Goal: Task Accomplishment & Management: Complete application form

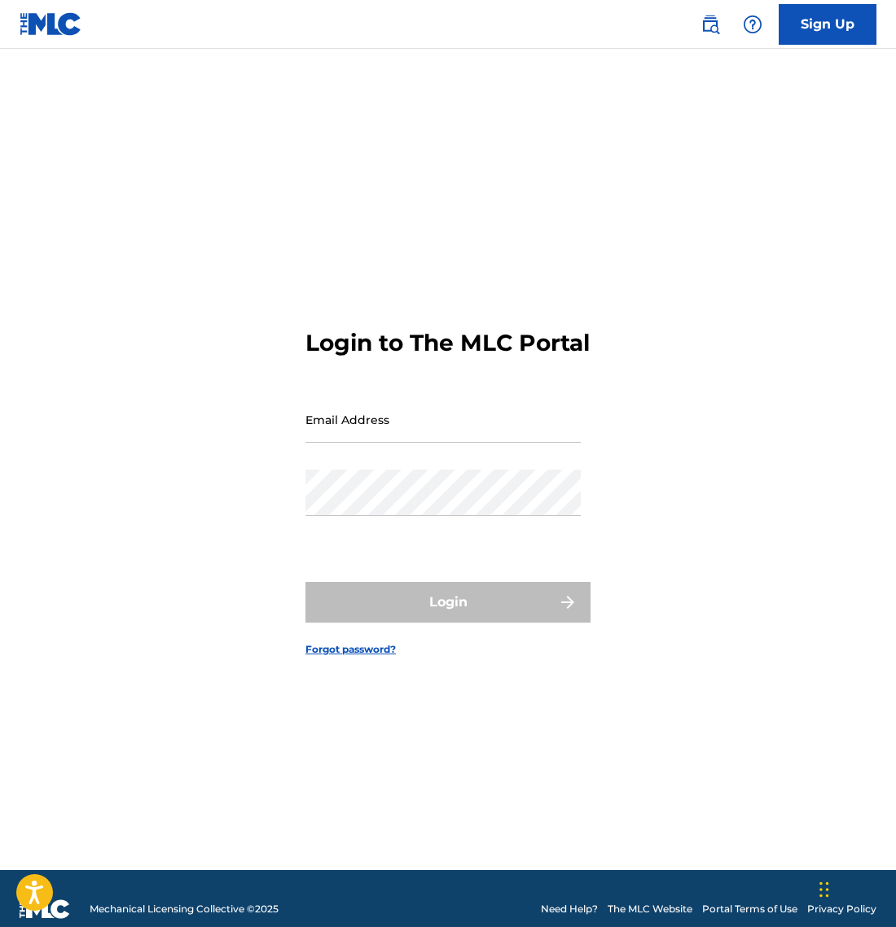
click at [396, 443] on input "Email Address" at bounding box center [442, 419] width 275 height 46
type input "[EMAIL_ADDRESS][DOMAIN_NAME]"
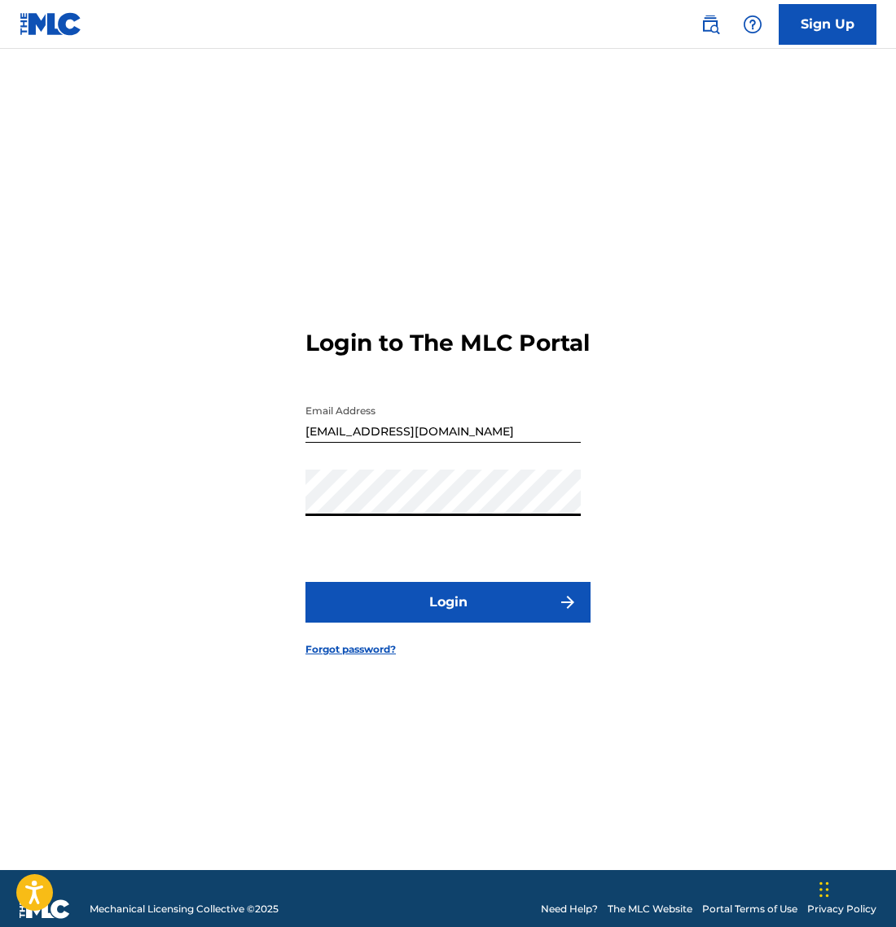
click at [415, 609] on button "Login" at bounding box center [447, 602] width 285 height 41
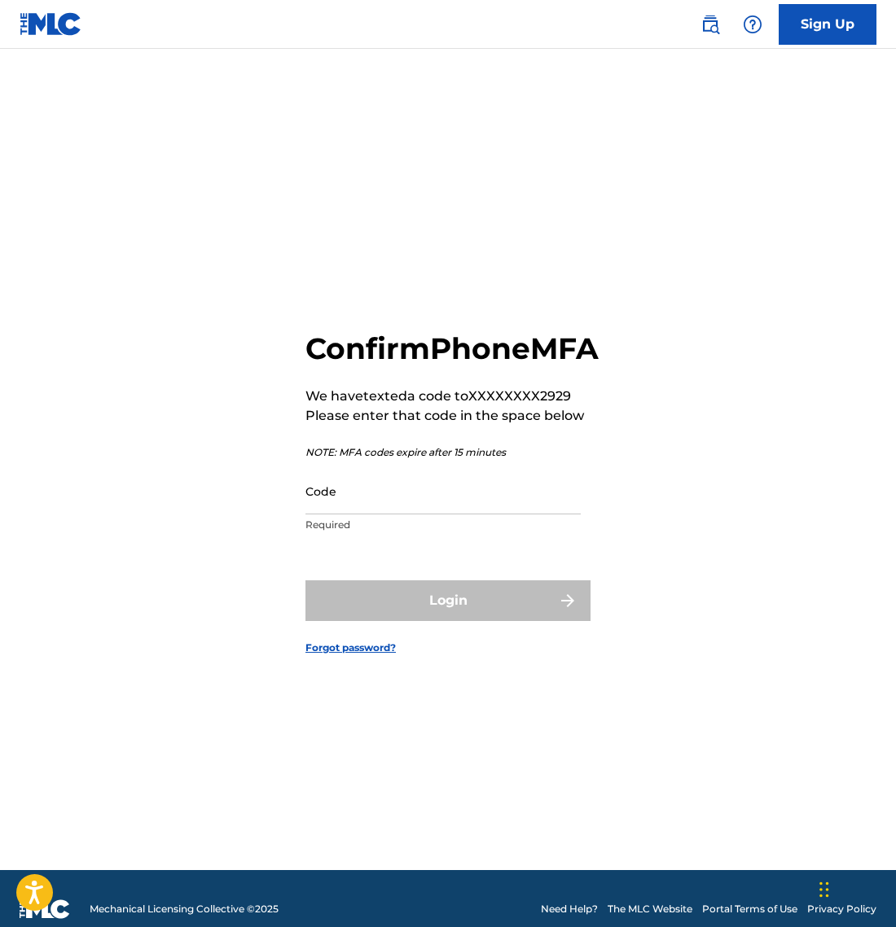
click at [383, 515] on input "Code" at bounding box center [442, 491] width 275 height 46
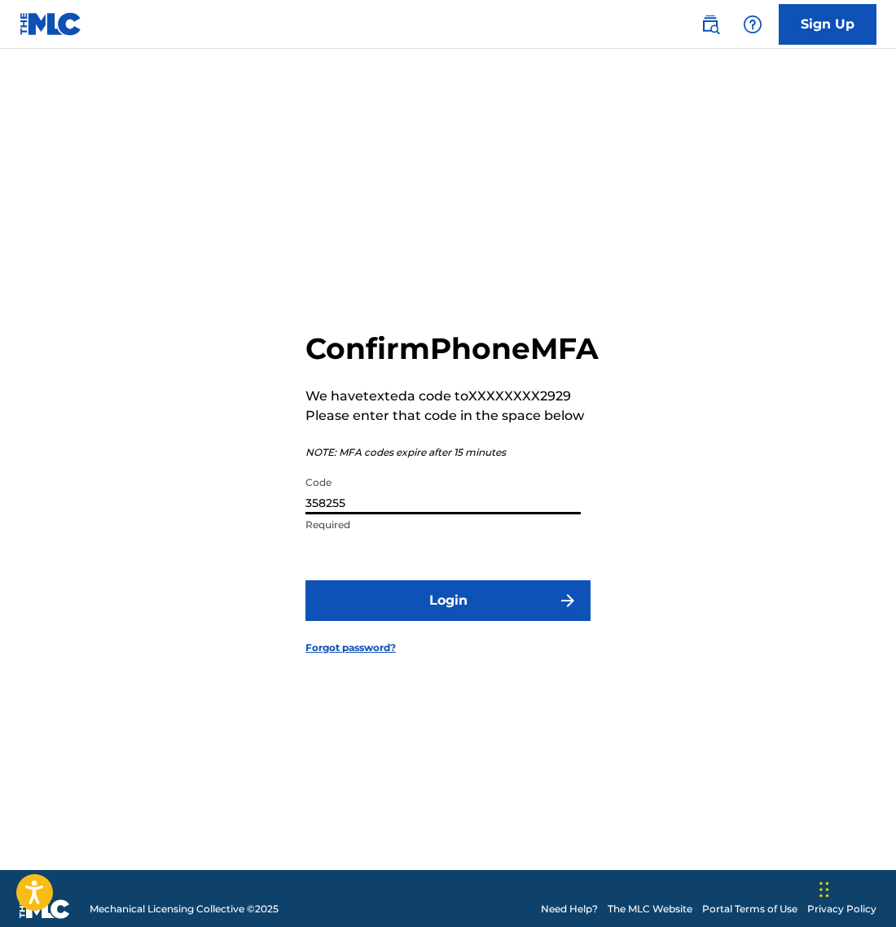
type input "358255"
click at [414, 613] on button "Login" at bounding box center [447, 600] width 285 height 41
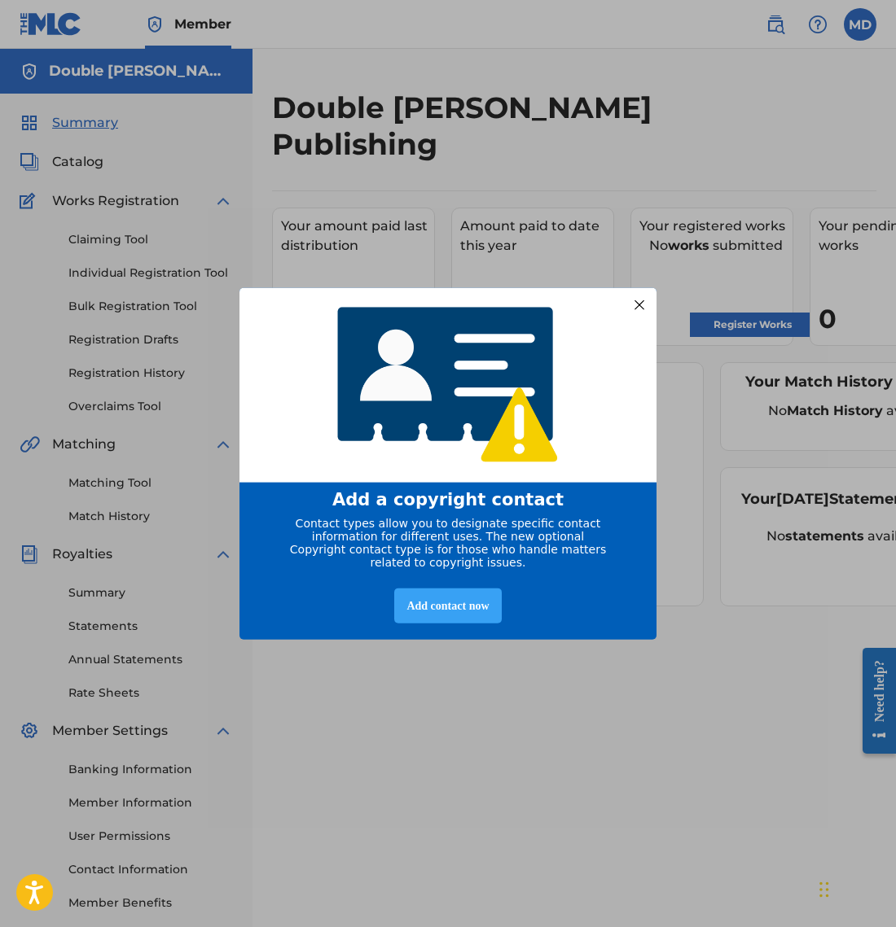
click at [460, 606] on div "Add contact now" at bounding box center [447, 606] width 107 height 35
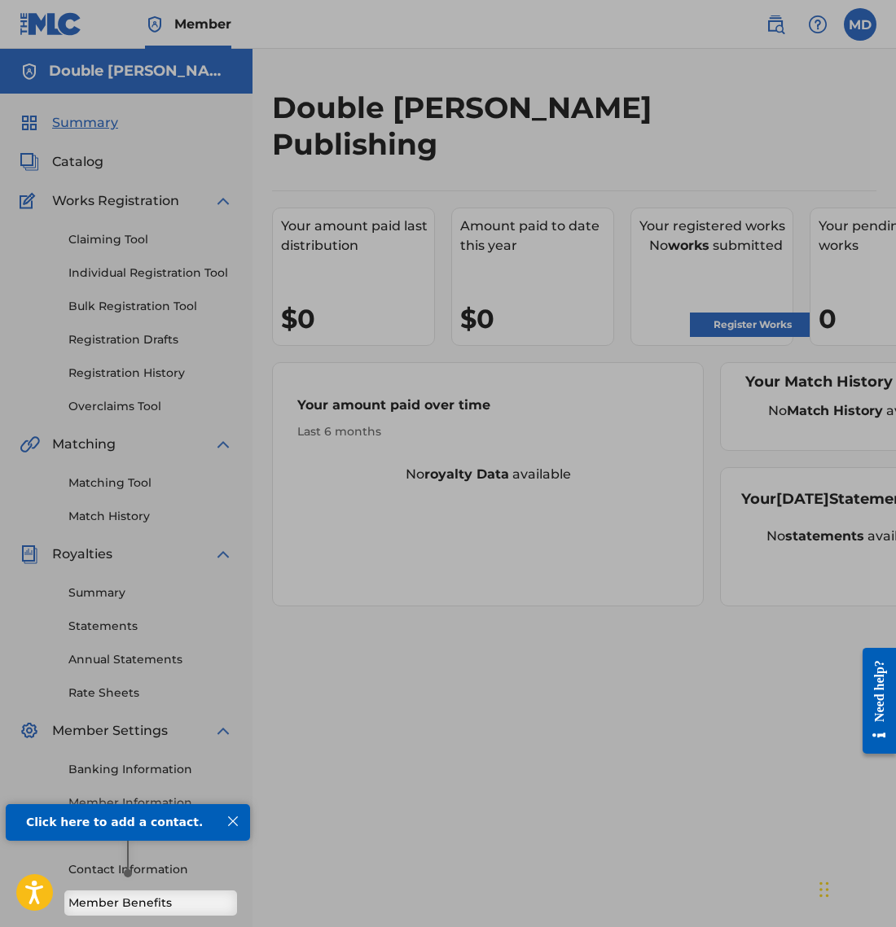
click at [432, 668] on div at bounding box center [486, 445] width 972 height 891
click at [235, 823] on div at bounding box center [232, 821] width 21 height 21
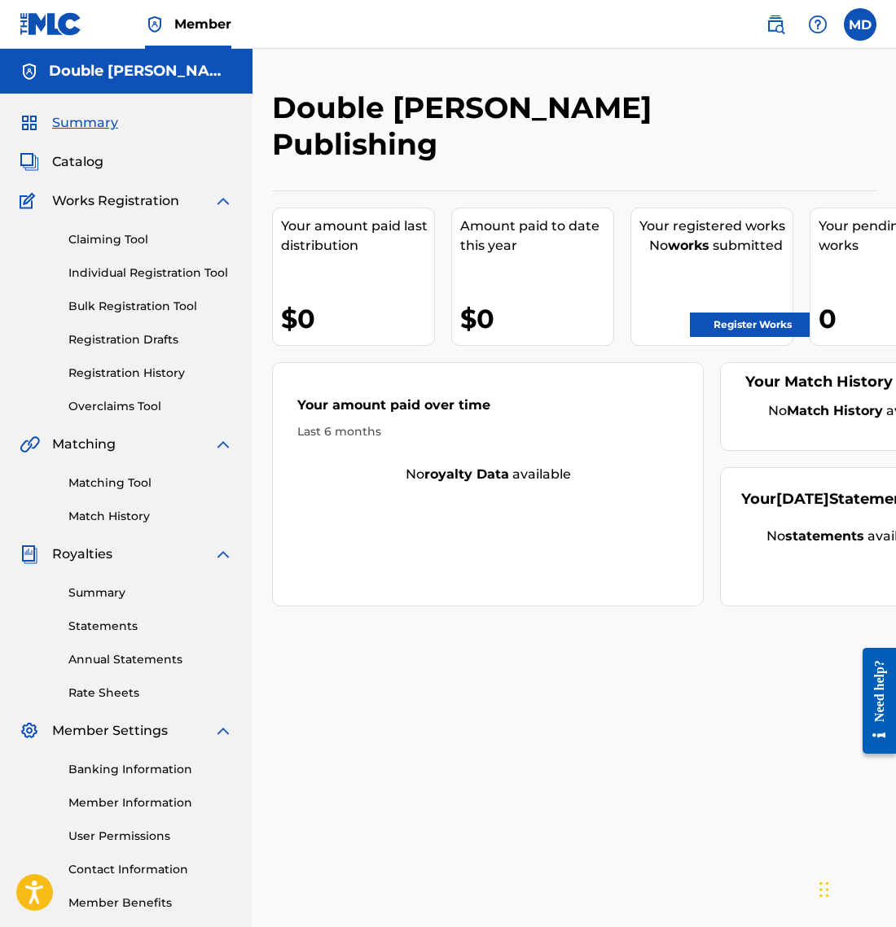
click at [457, 655] on div "Double [PERSON_NAME] Publishing Your amount paid last distribution $0 Amount pa…" at bounding box center [573, 511] width 643 height 842
click at [81, 161] on span "Catalog" at bounding box center [77, 162] width 51 height 20
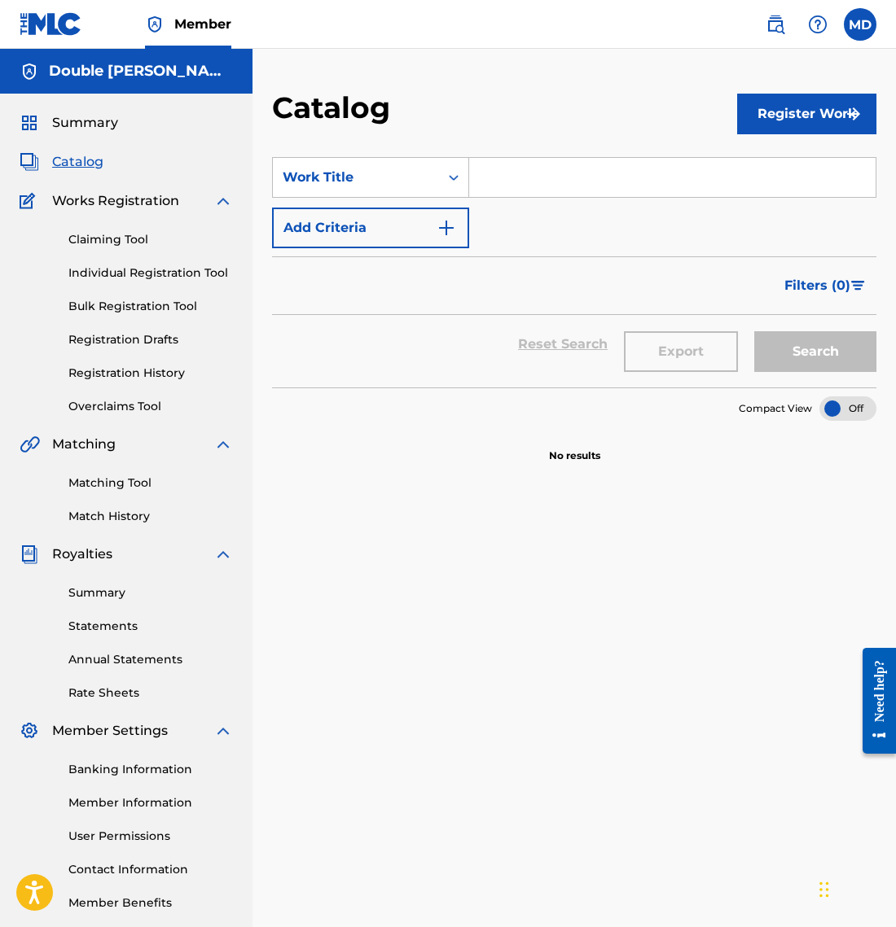
click at [96, 123] on span "Summary" at bounding box center [85, 123] width 66 height 20
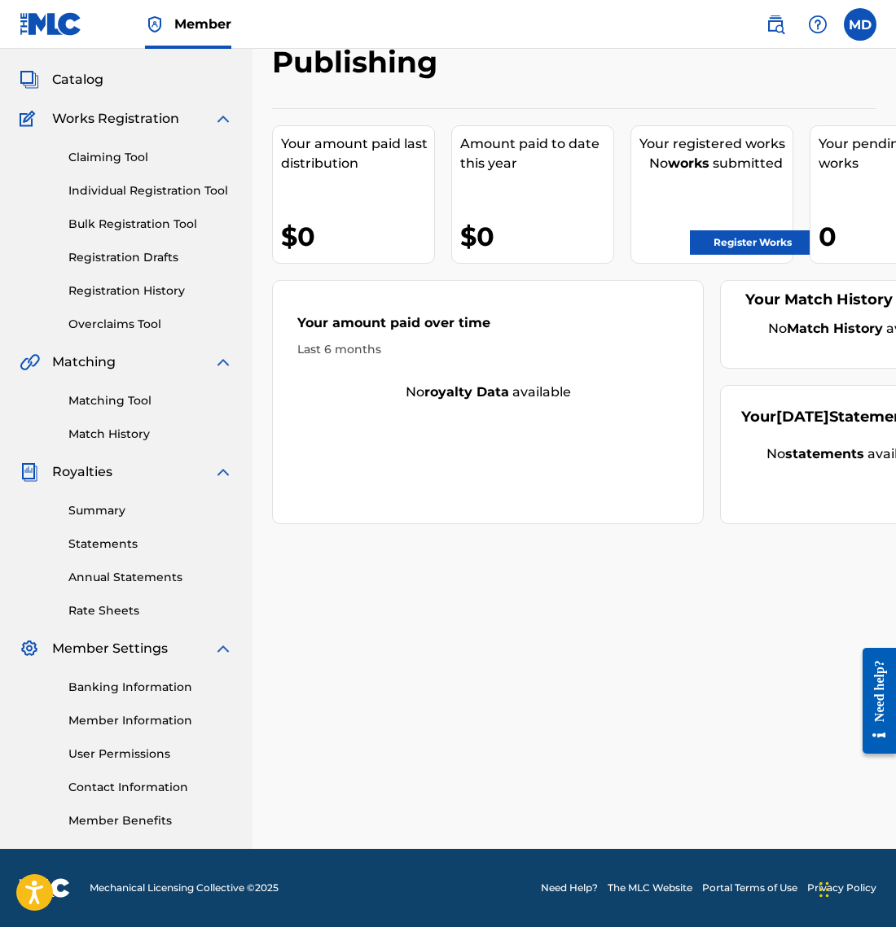
scroll to position [82, 0]
click at [737, 230] on link "Register Works" at bounding box center [752, 242] width 125 height 24
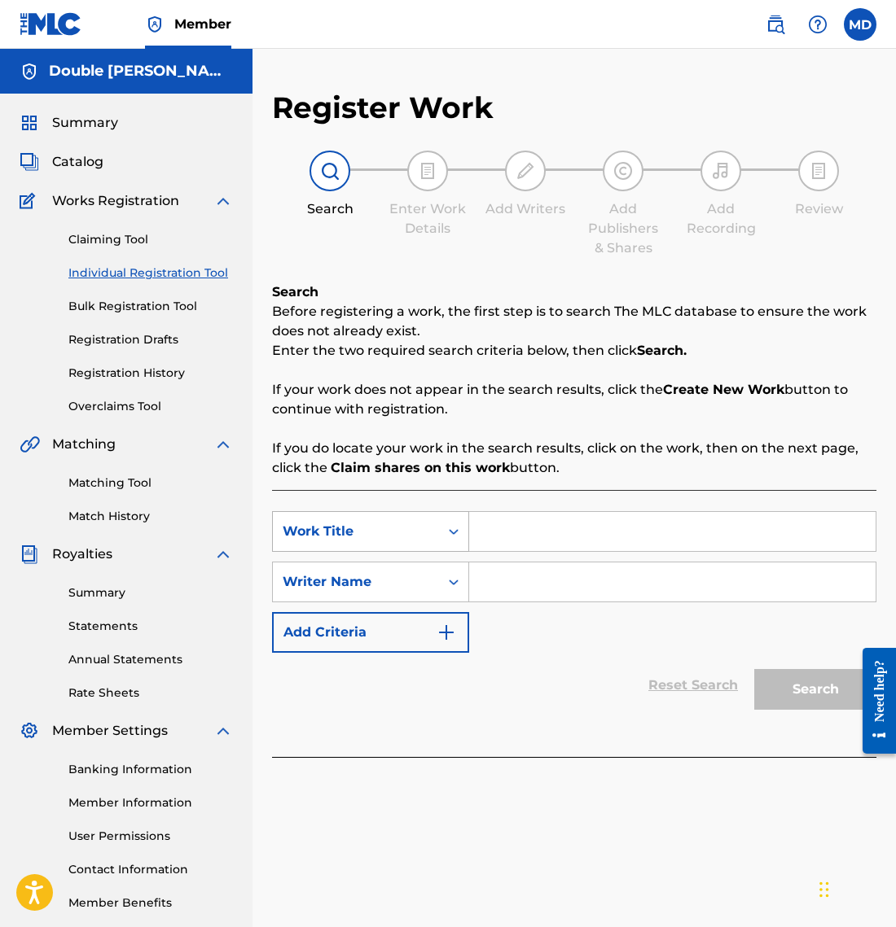
click at [432, 533] on div "Work Title" at bounding box center [356, 531] width 166 height 31
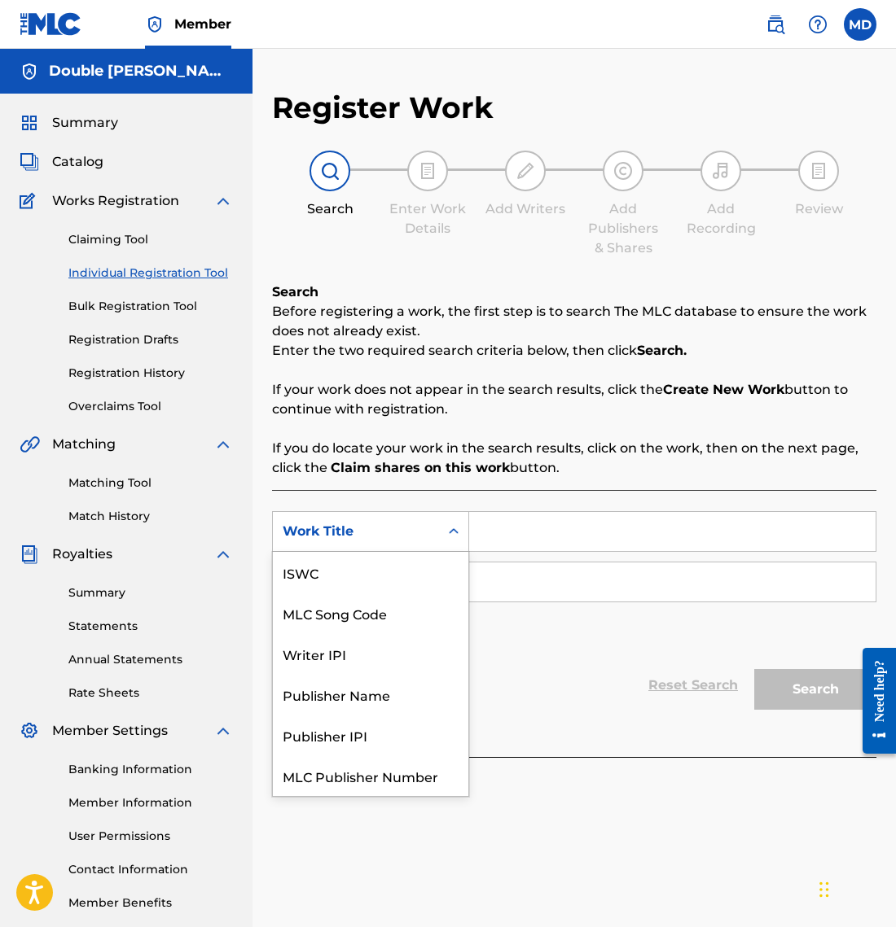
scroll to position [41, 0]
click at [432, 533] on div "Work Title" at bounding box center [356, 531] width 166 height 31
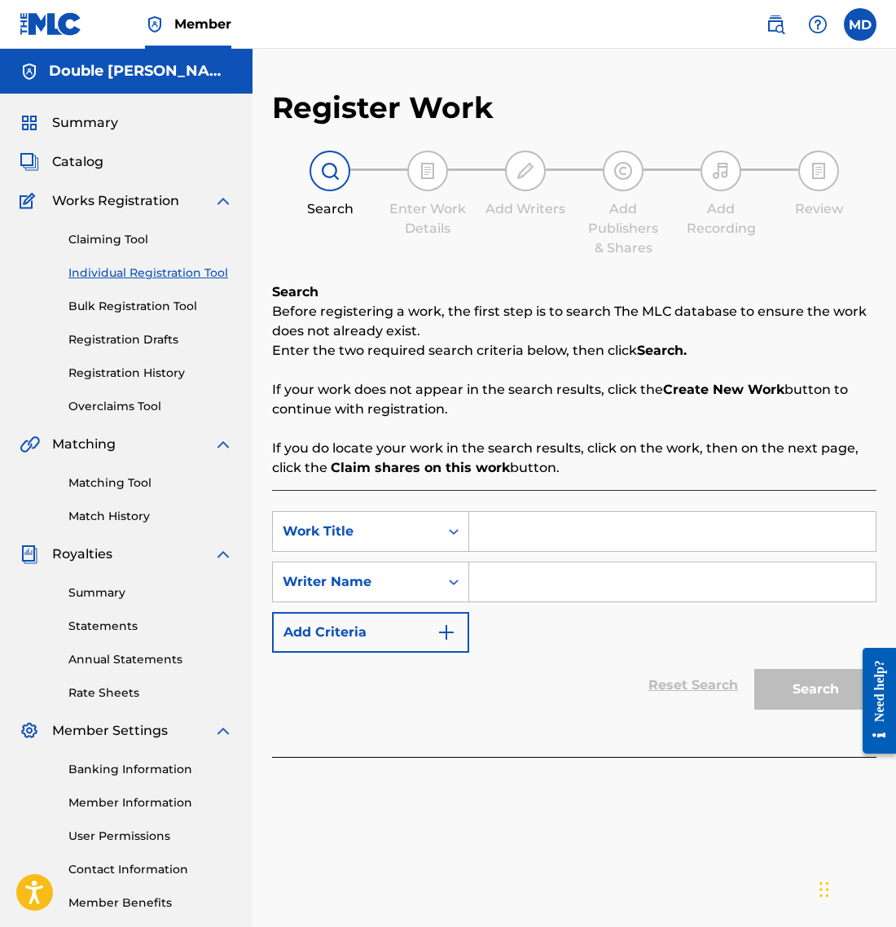
click at [432, 533] on div "Work Title" at bounding box center [356, 531] width 166 height 31
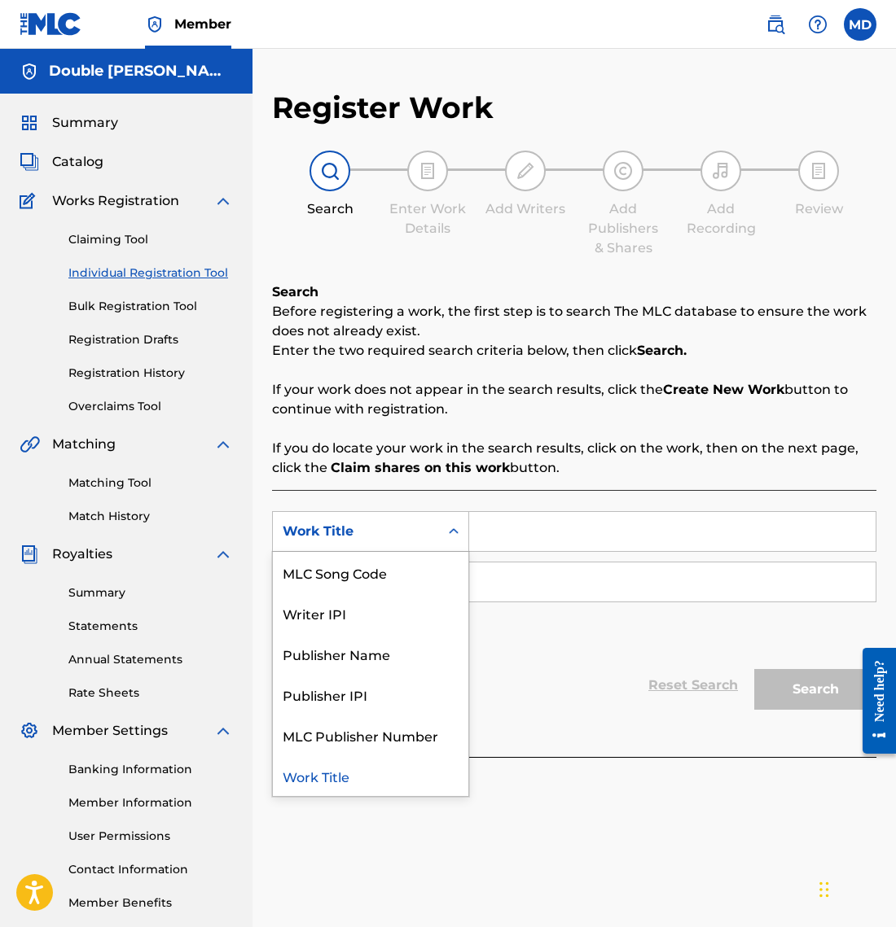
click at [432, 533] on div "Work Title" at bounding box center [356, 531] width 166 height 31
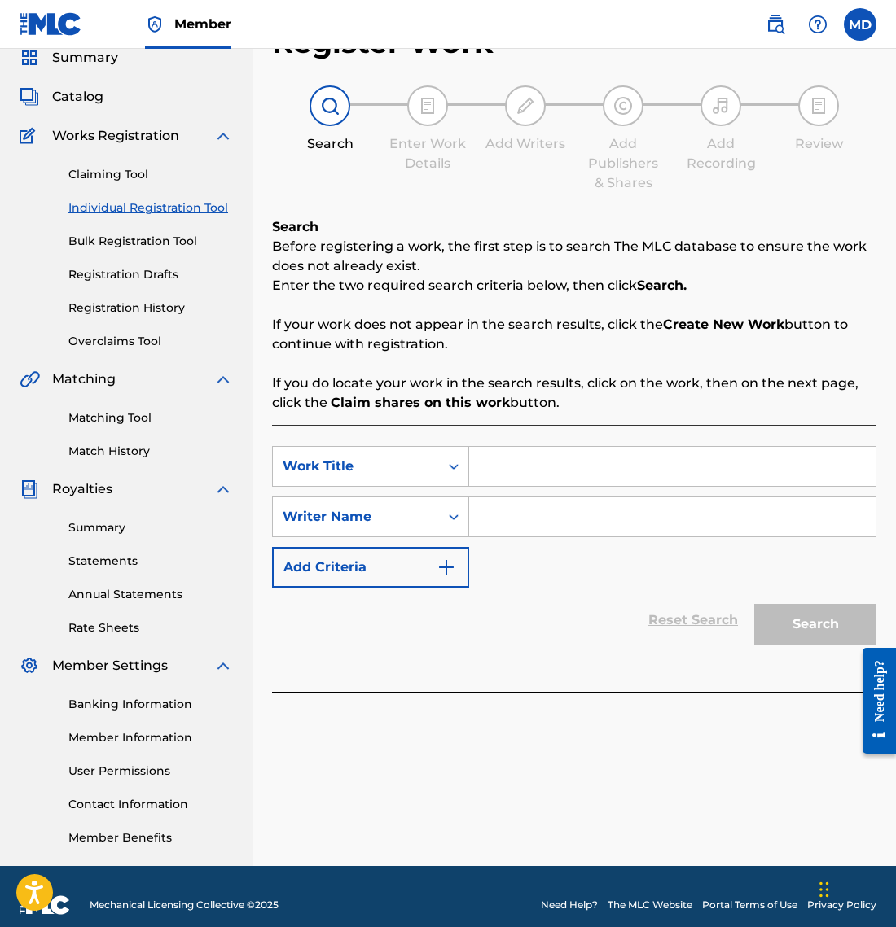
scroll to position [66, 0]
click at [126, 742] on link "Member Information" at bounding box center [150, 737] width 164 height 17
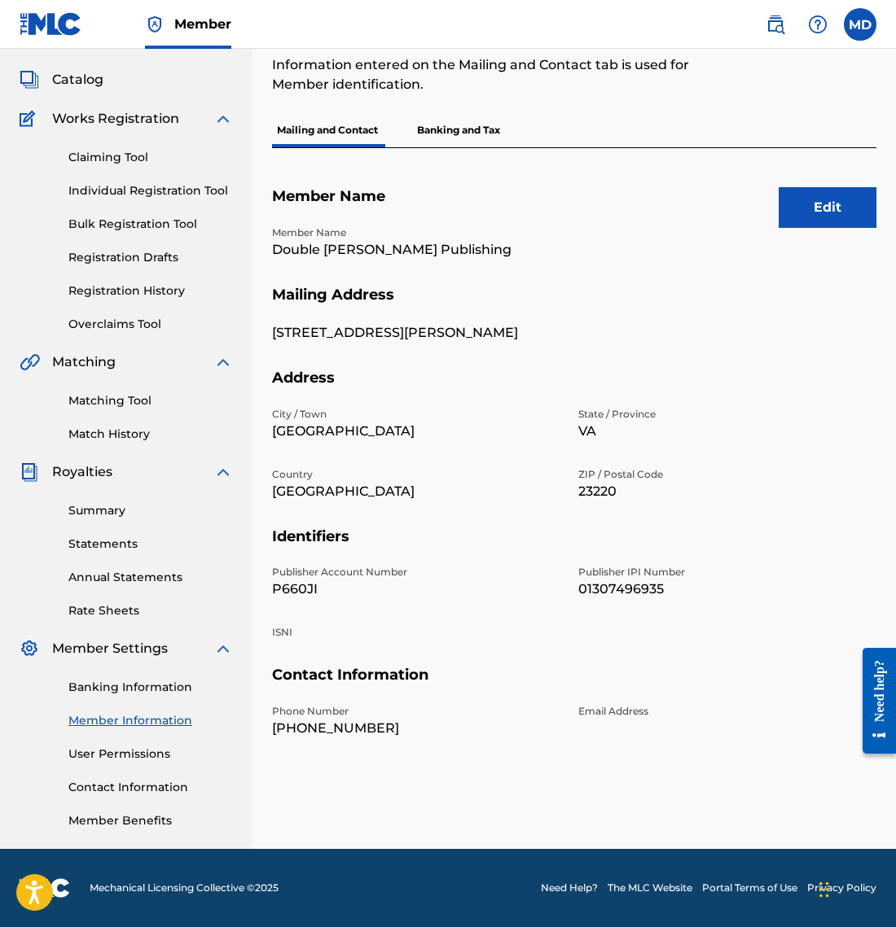
scroll to position [82, 0]
click at [140, 689] on link "Banking Information" at bounding box center [150, 687] width 164 height 17
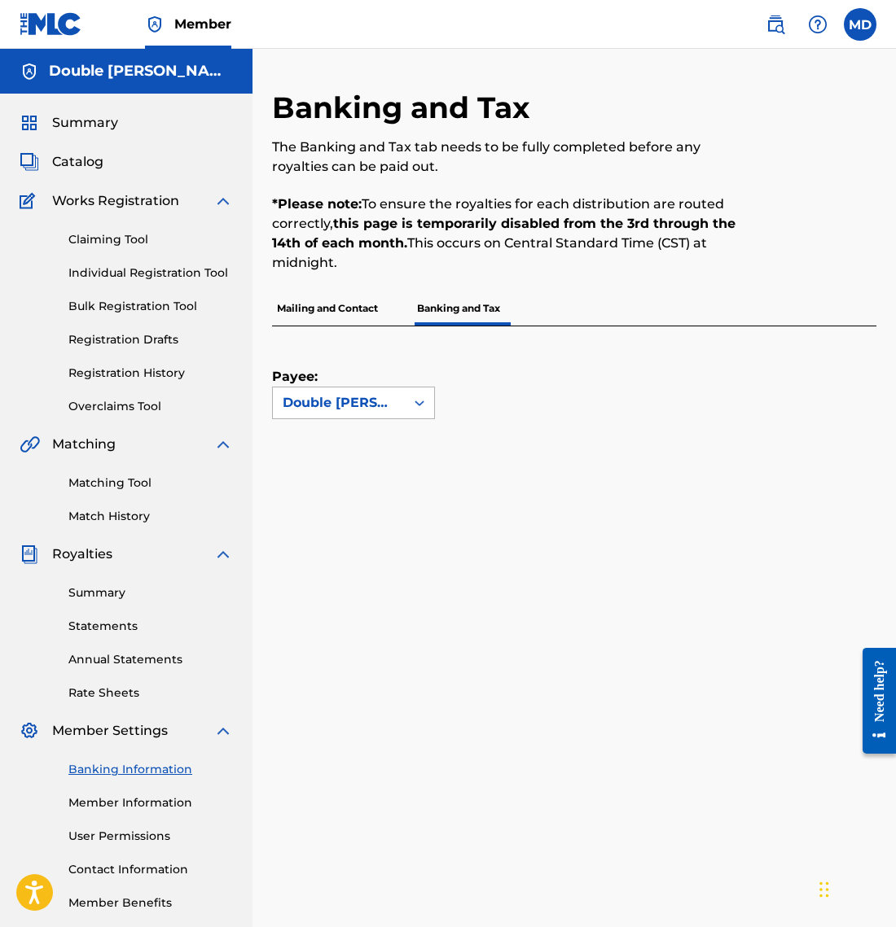
click at [423, 397] on icon at bounding box center [419, 403] width 16 height 16
click at [506, 388] on div "Payee: Double [PERSON_NAME] Publishing" at bounding box center [554, 372] width 565 height 93
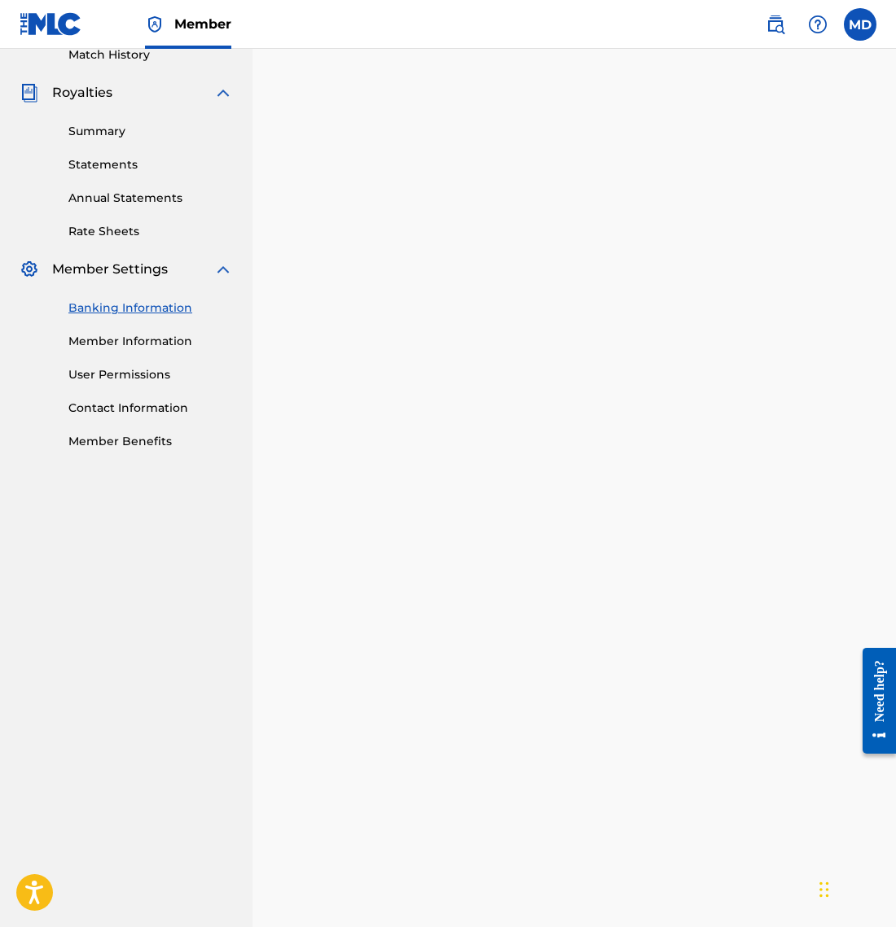
scroll to position [462, 0]
click at [139, 339] on link "Member Information" at bounding box center [150, 341] width 164 height 17
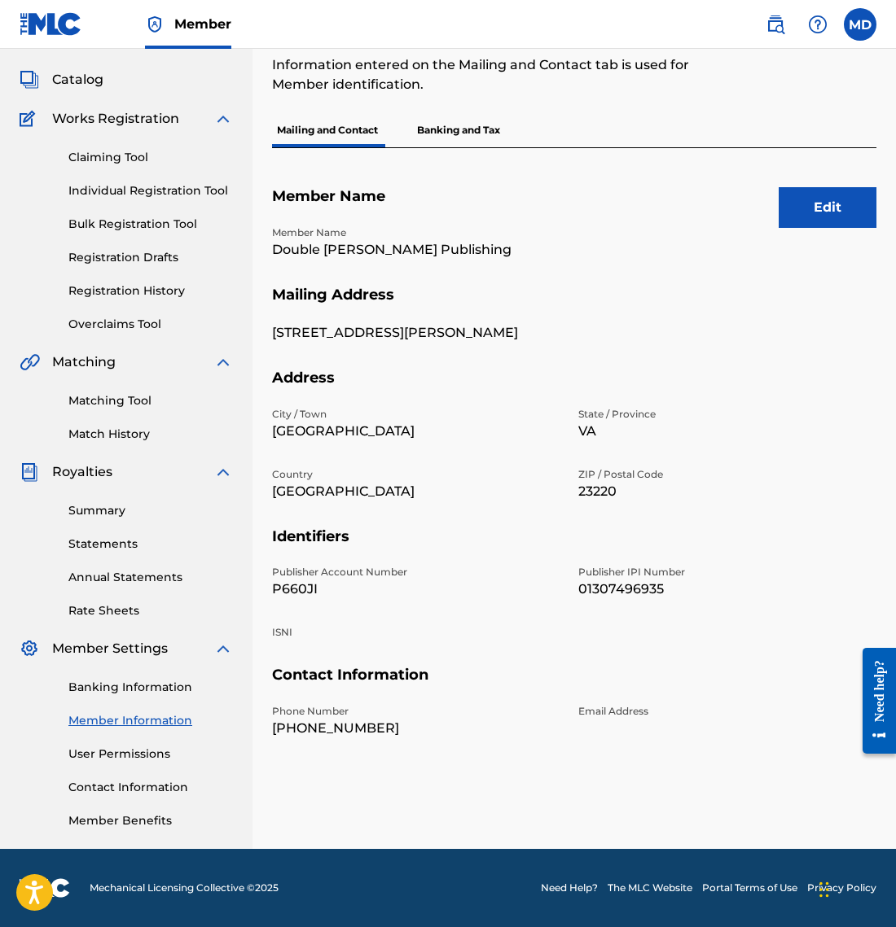
scroll to position [82, 0]
click at [122, 756] on link "User Permissions" at bounding box center [150, 754] width 164 height 17
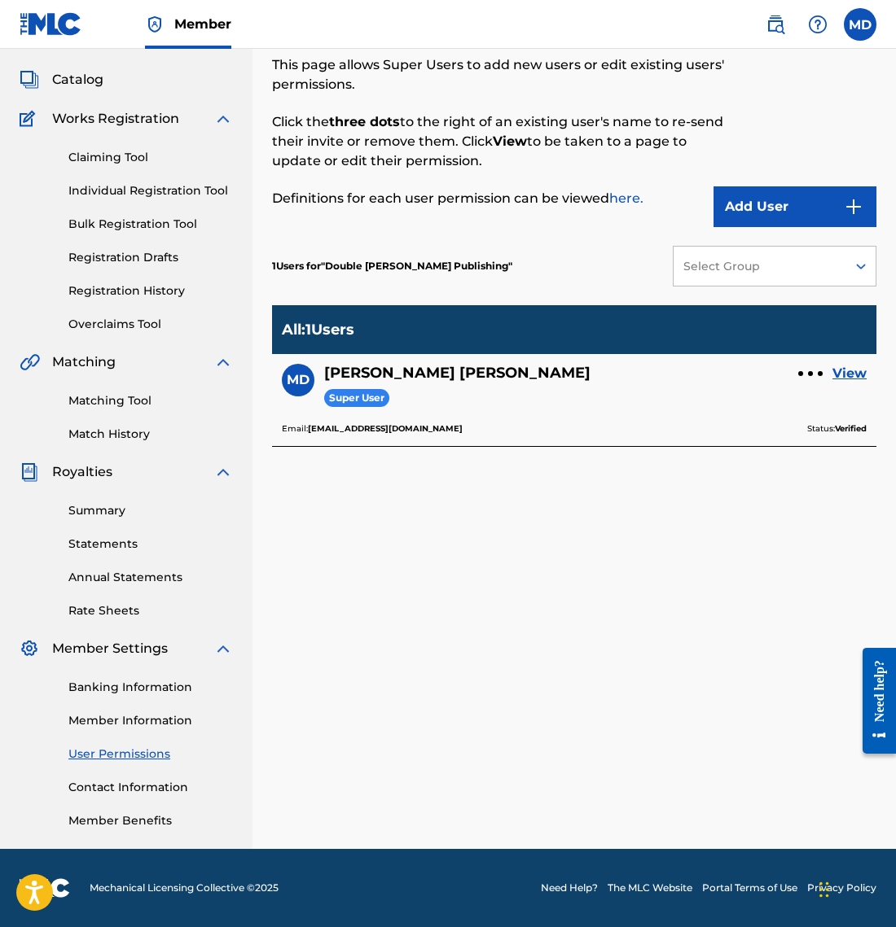
scroll to position [82, 0]
click at [131, 788] on link "Contact Information" at bounding box center [150, 787] width 164 height 17
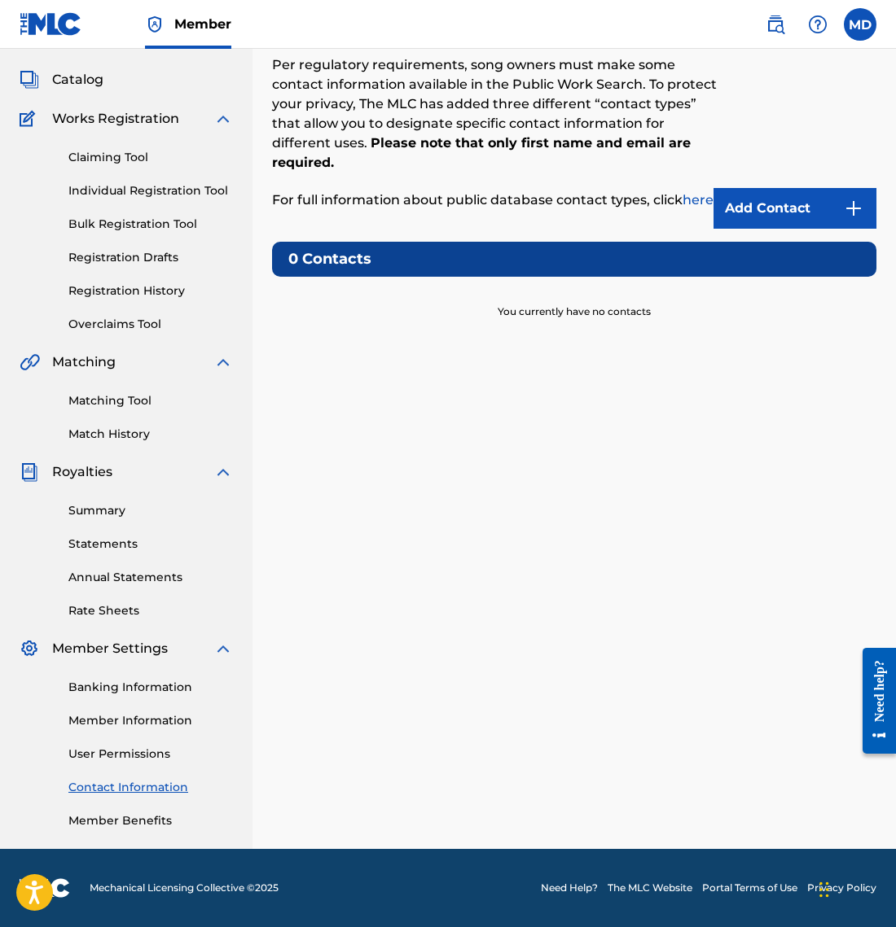
scroll to position [82, 0]
click at [129, 823] on link "Member Benefits" at bounding box center [150, 821] width 164 height 17
click at [125, 393] on link "Matching Tool" at bounding box center [150, 400] width 164 height 17
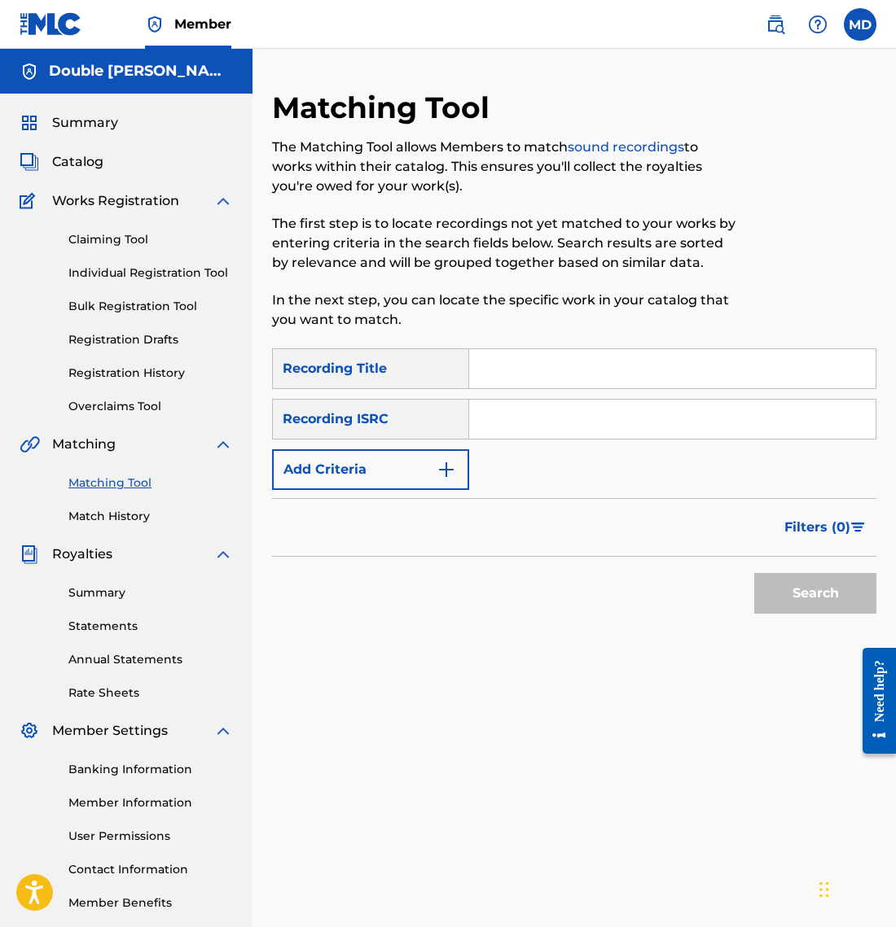
click at [107, 510] on link "Match History" at bounding box center [150, 516] width 164 height 17
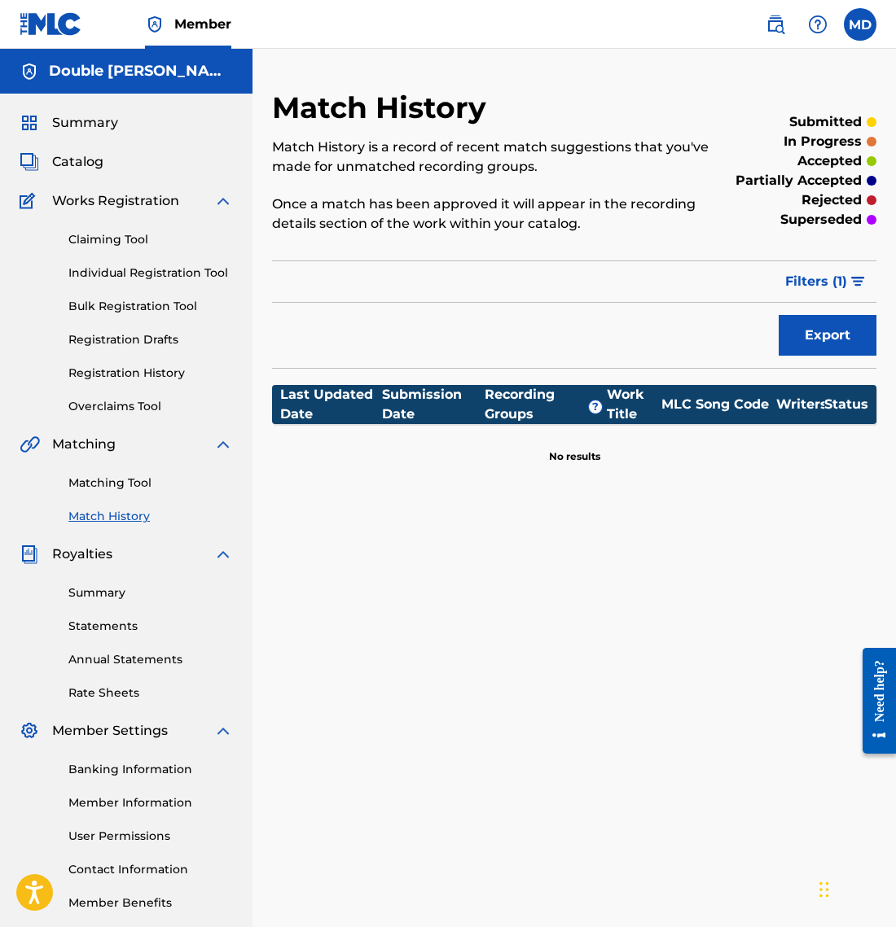
click at [108, 242] on link "Claiming Tool" at bounding box center [150, 239] width 164 height 17
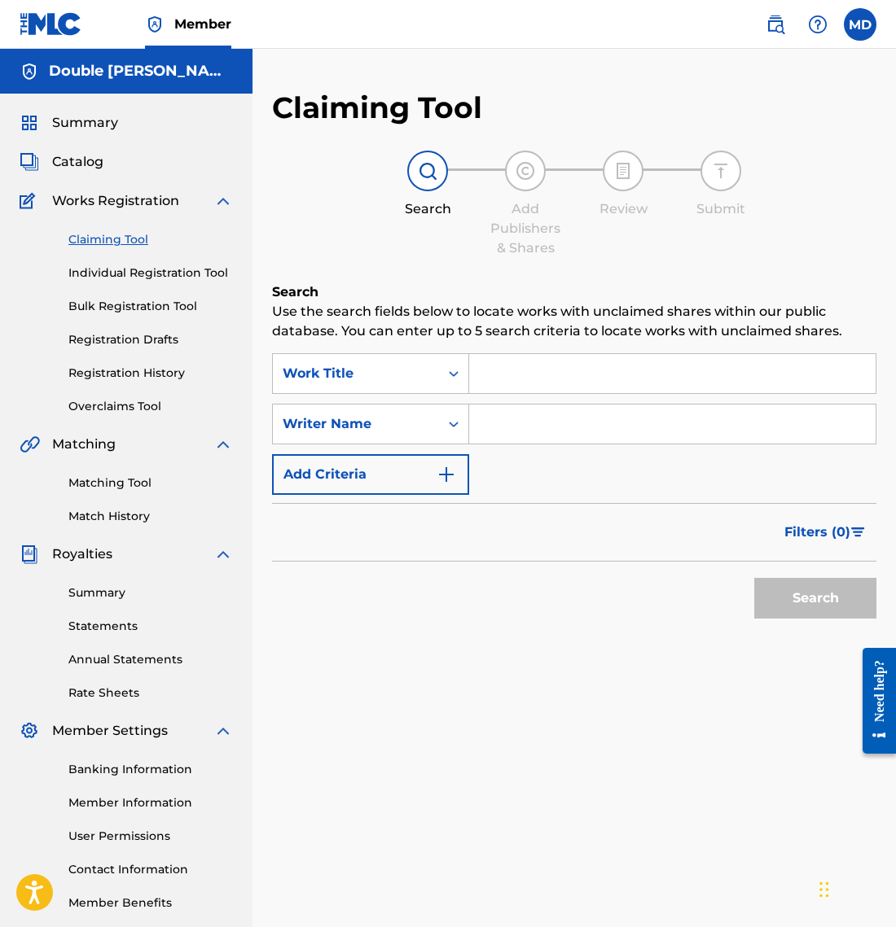
click at [159, 309] on link "Bulk Registration Tool" at bounding box center [150, 306] width 164 height 17
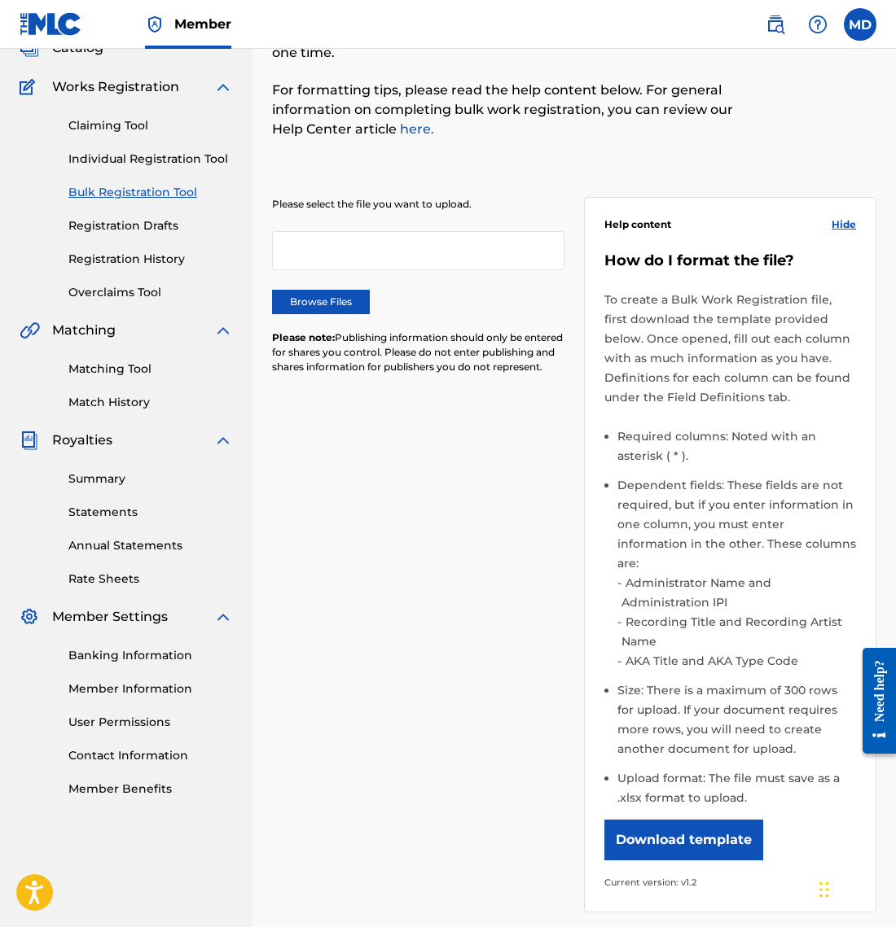
scroll to position [91, 0]
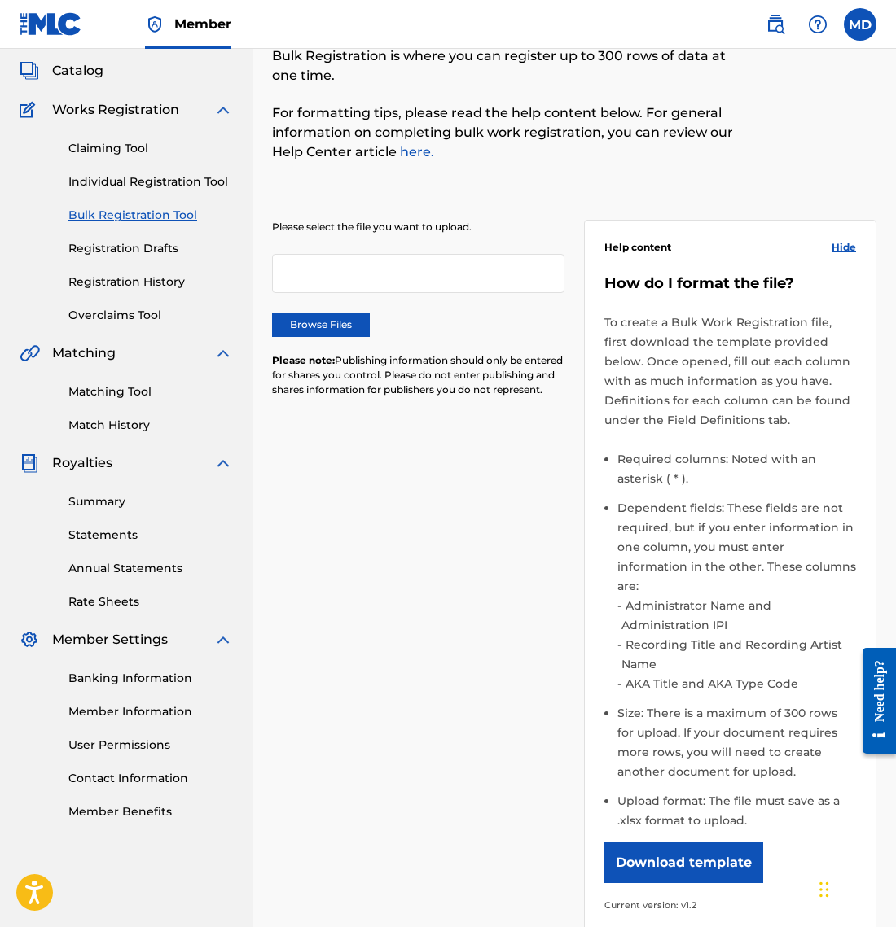
click at [132, 181] on link "Individual Registration Tool" at bounding box center [150, 181] width 164 height 17
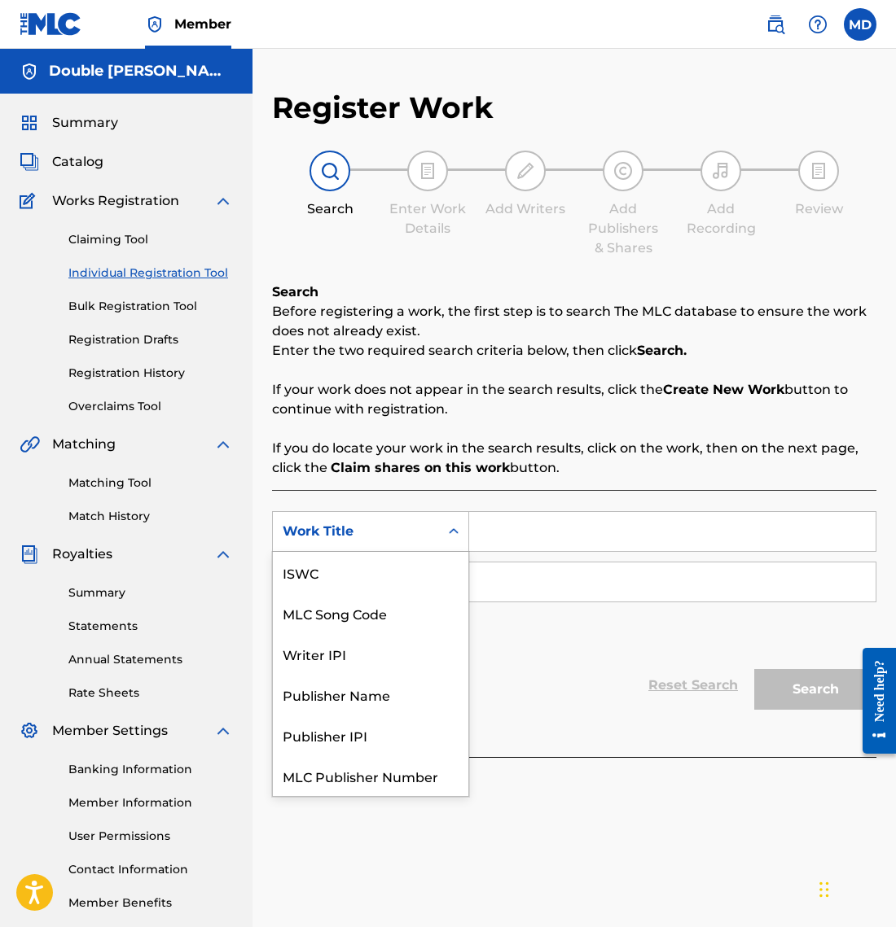
click at [383, 532] on div "Work Title" at bounding box center [356, 532] width 147 height 20
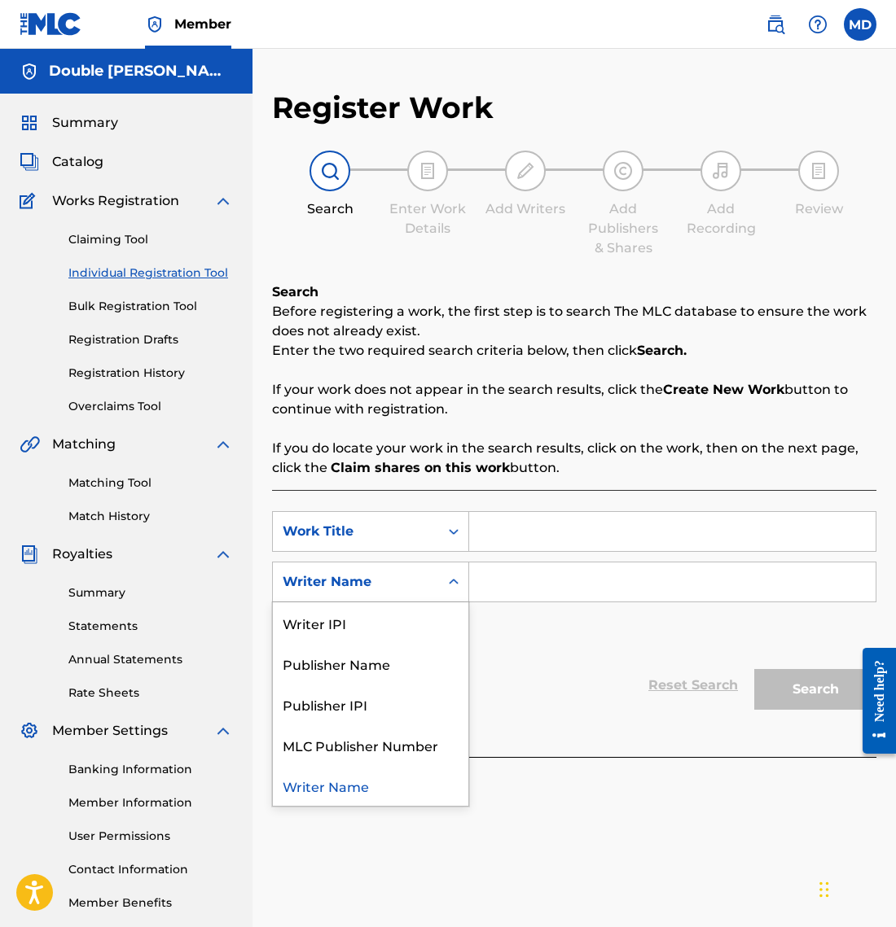
click at [391, 580] on div "Writer Name" at bounding box center [356, 582] width 147 height 20
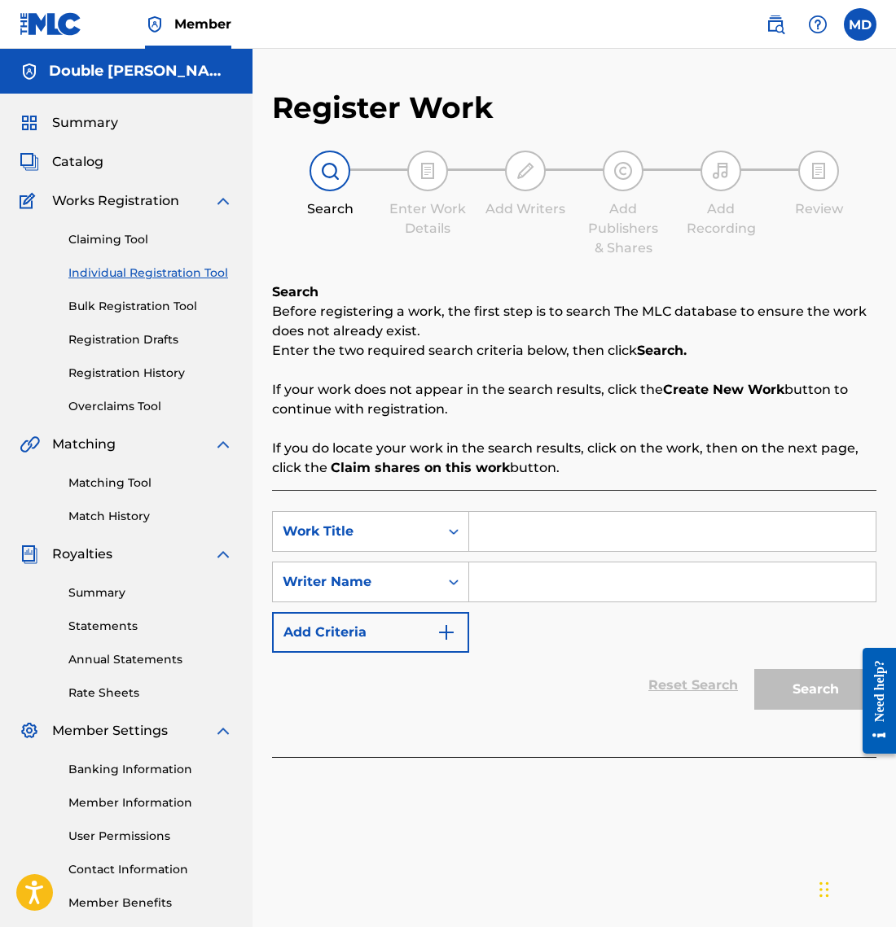
click at [391, 580] on div "Writer Name" at bounding box center [356, 582] width 147 height 20
click at [530, 537] on input "Search Form" at bounding box center [672, 531] width 406 height 39
type input "B"
type input "The Ballad of [PERSON_NAME]"
click at [413, 580] on div "Writer Name" at bounding box center [356, 582] width 147 height 20
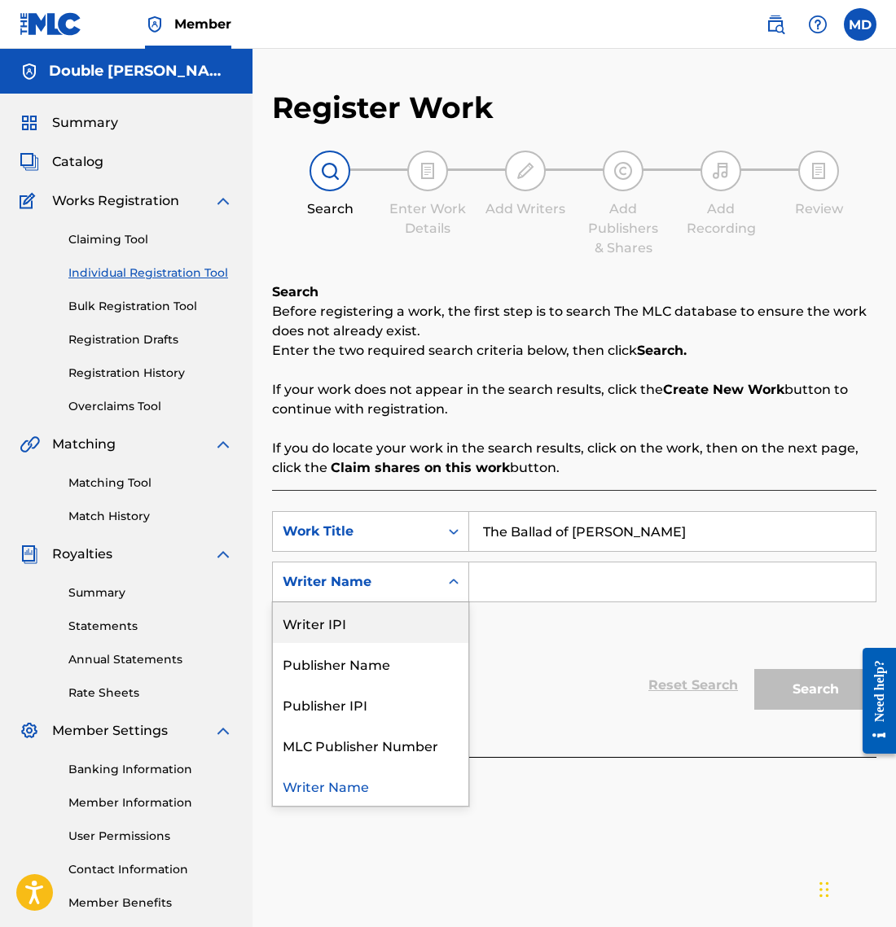
click at [407, 619] on div "Writer IPI" at bounding box center [370, 622] width 195 height 41
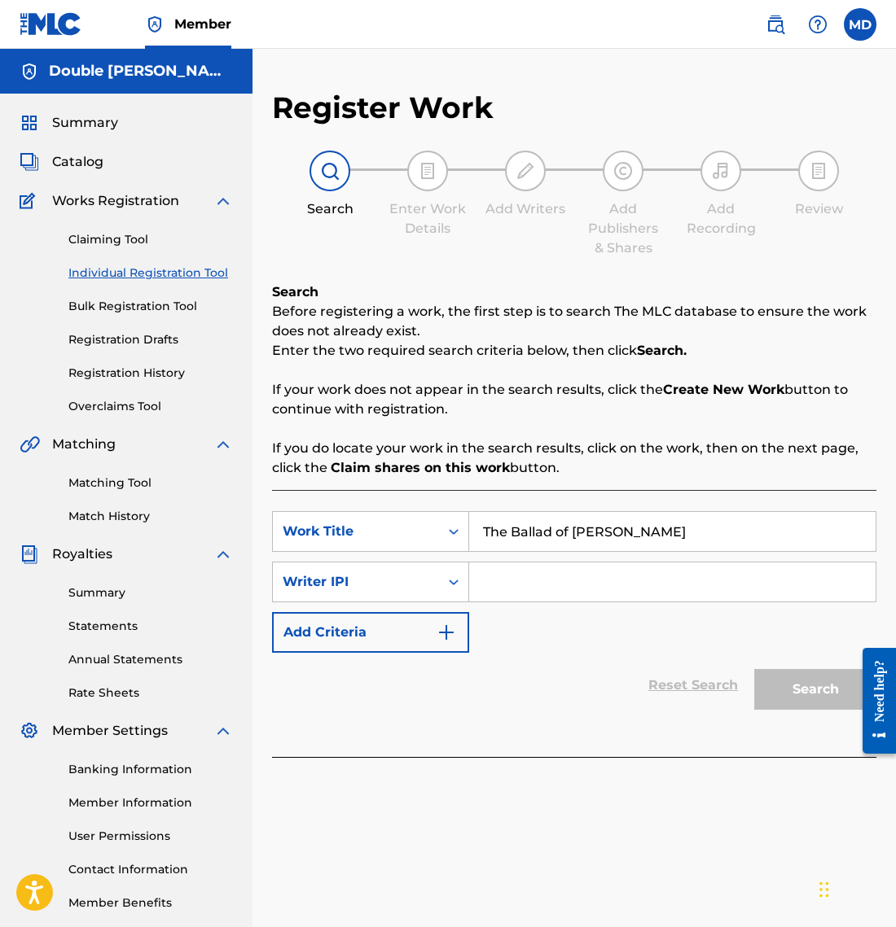
click at [570, 589] on input "Search Form" at bounding box center [672, 582] width 406 height 39
paste input "01306680267"
type input "01306680267"
click at [407, 631] on button "Add Criteria" at bounding box center [370, 632] width 197 height 41
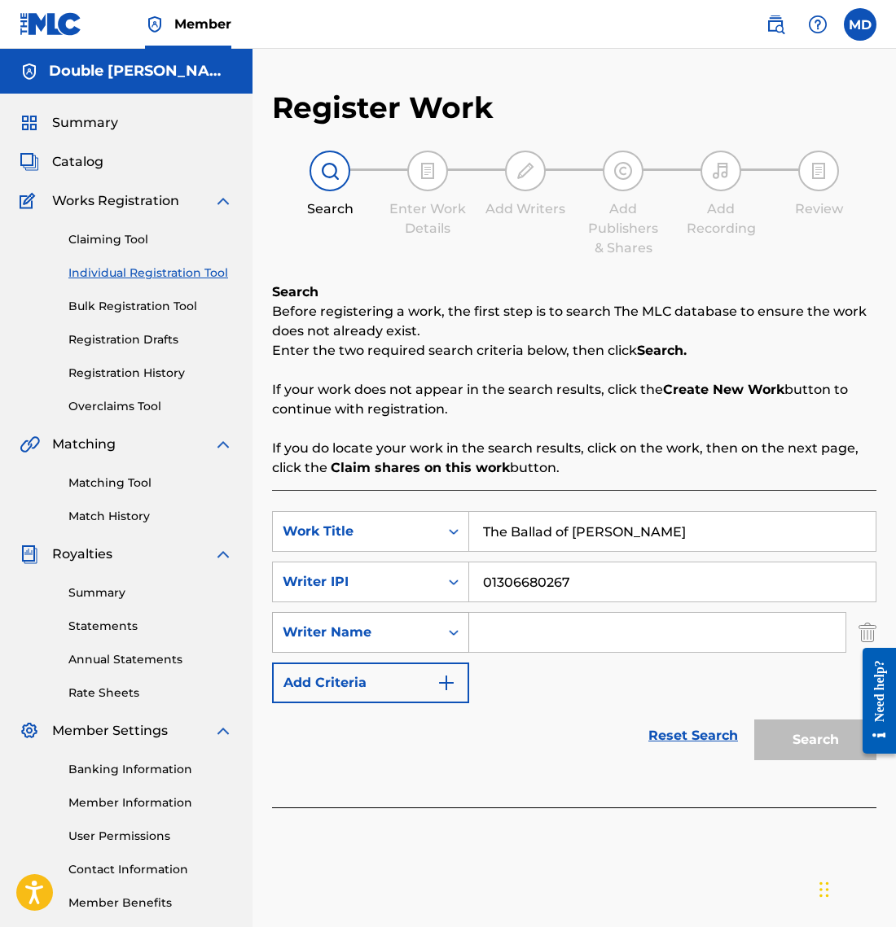
click at [431, 633] on div "Writer Name" at bounding box center [356, 632] width 166 height 31
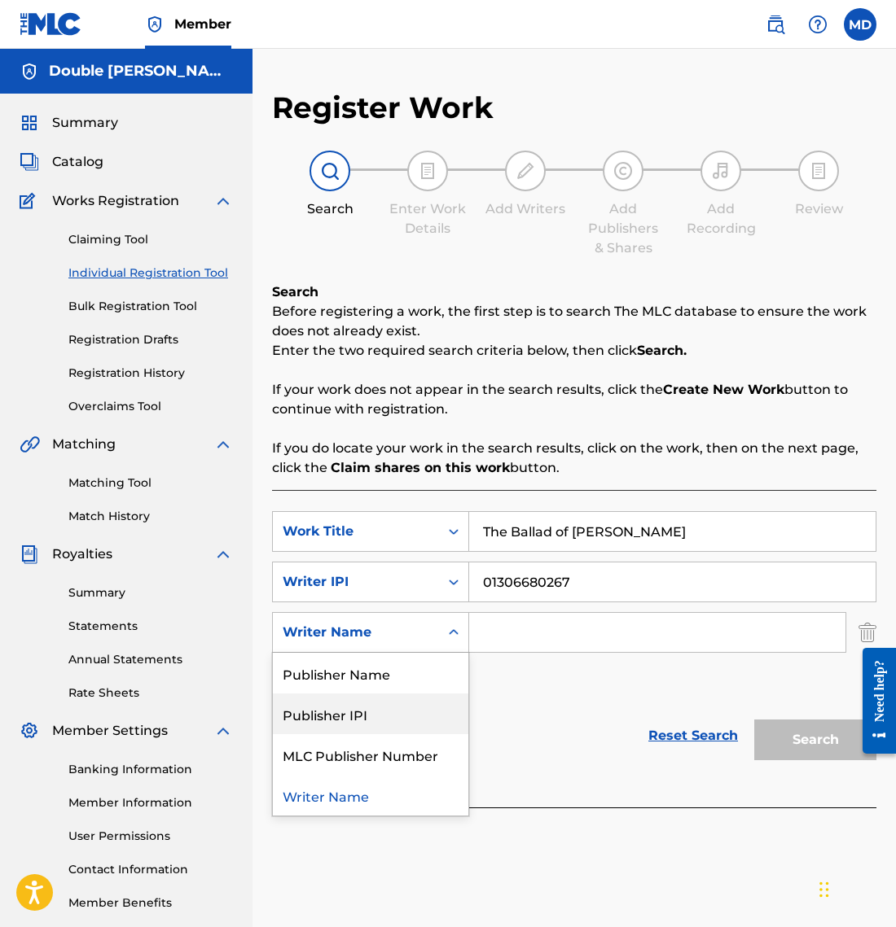
click at [411, 713] on div "Publisher IPI" at bounding box center [370, 714] width 195 height 41
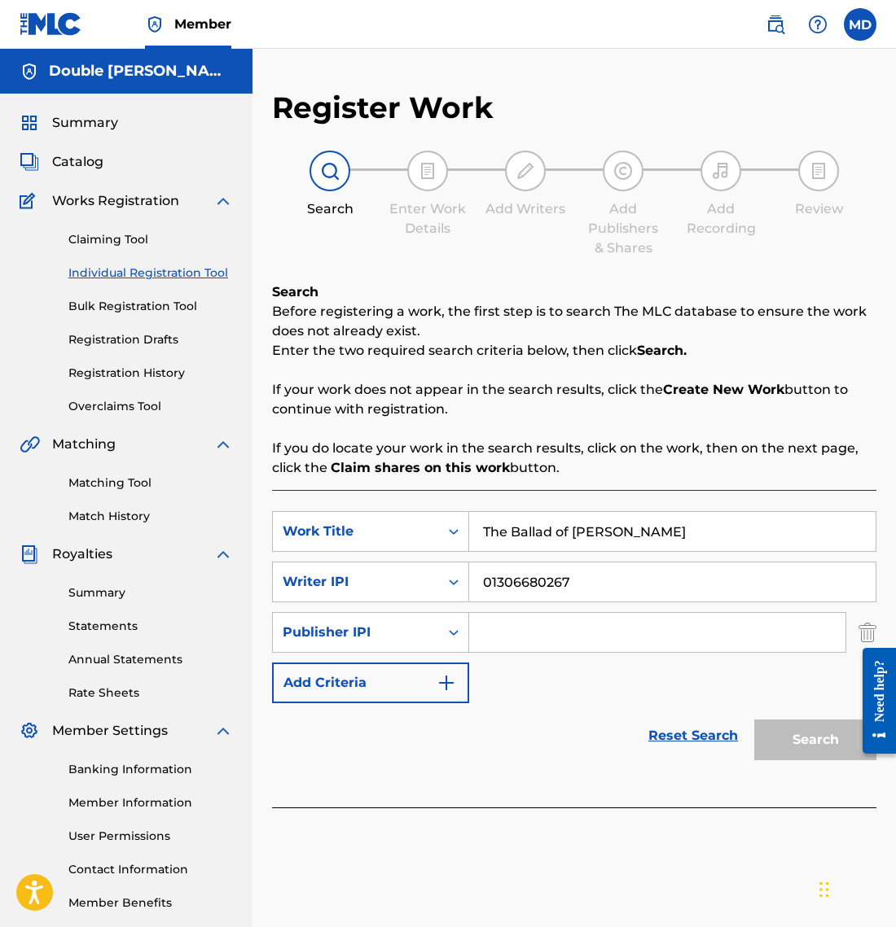
click at [553, 645] on input "Search Form" at bounding box center [657, 632] width 376 height 39
paste input "01307496935"
type input "01307496935"
click at [142, 806] on link "Member Information" at bounding box center [150, 803] width 164 height 17
click at [782, 738] on button "Search" at bounding box center [815, 740] width 122 height 41
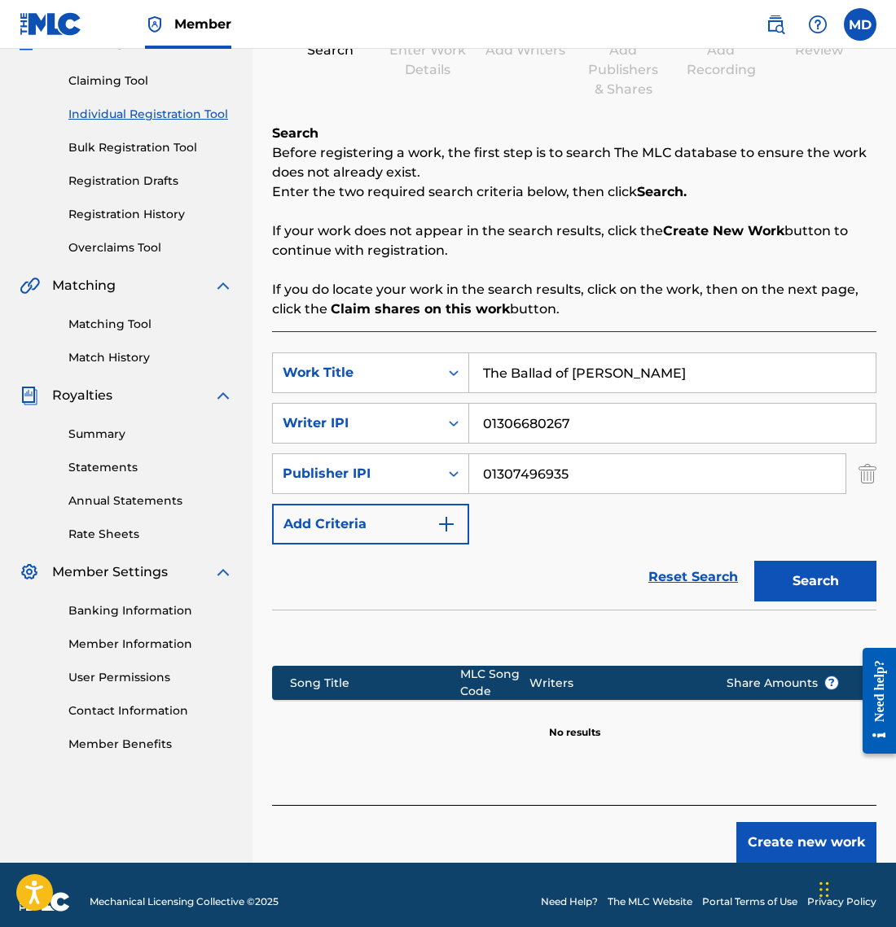
scroll to position [151, 0]
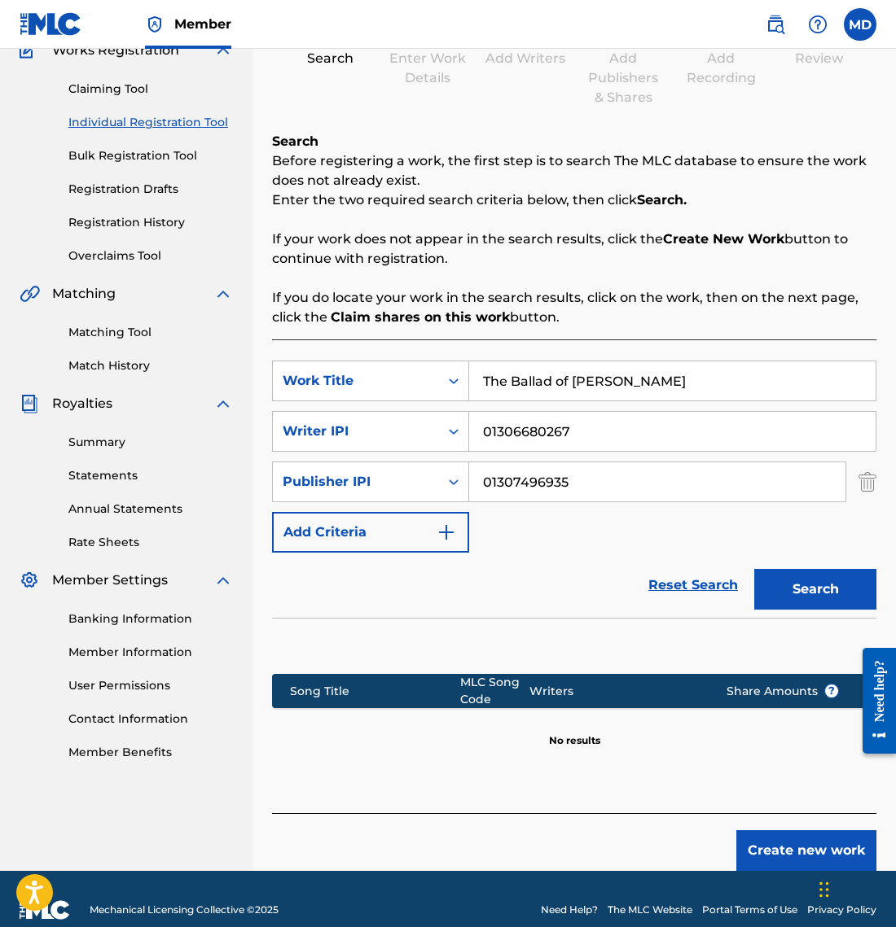
click at [779, 851] on button "Create new work" at bounding box center [806, 850] width 140 height 41
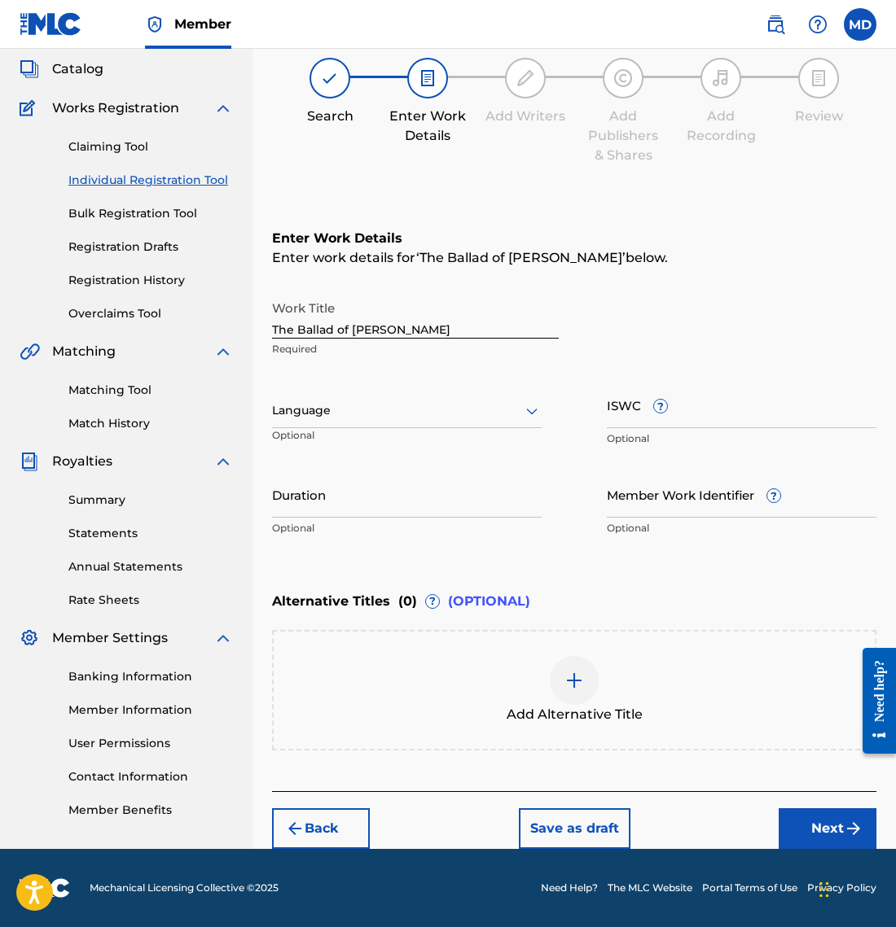
scroll to position [93, 0]
click at [515, 416] on div at bounding box center [406, 411] width 269 height 20
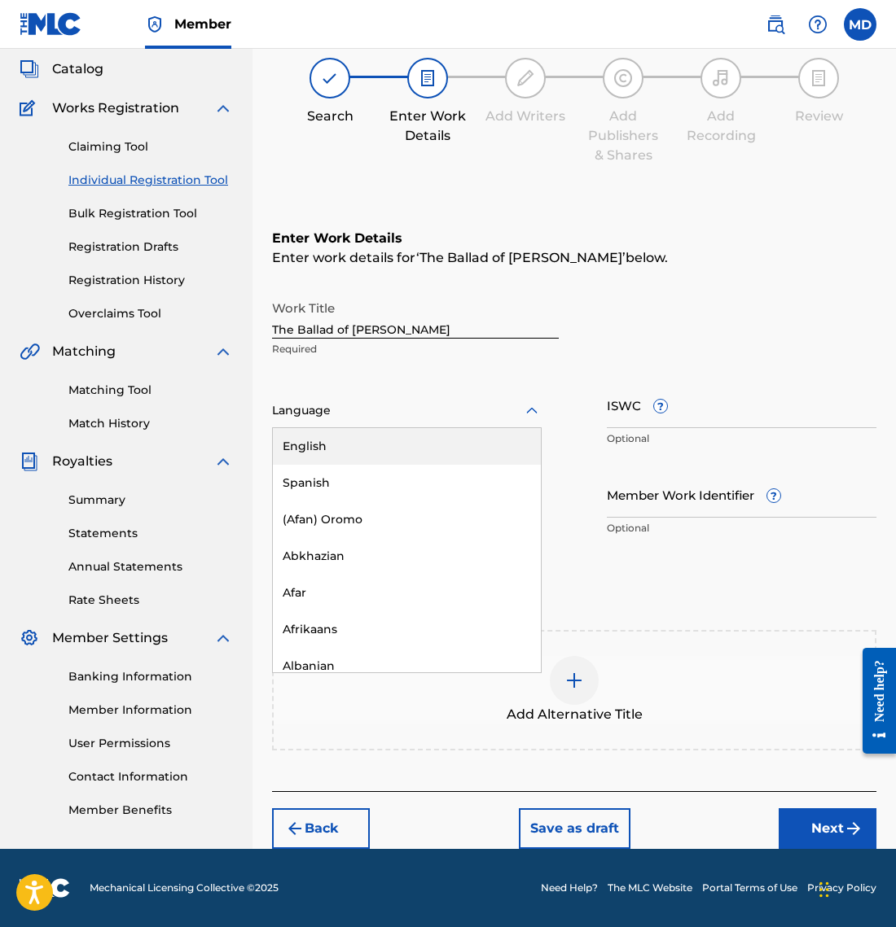
click at [477, 452] on div "English" at bounding box center [407, 446] width 268 height 37
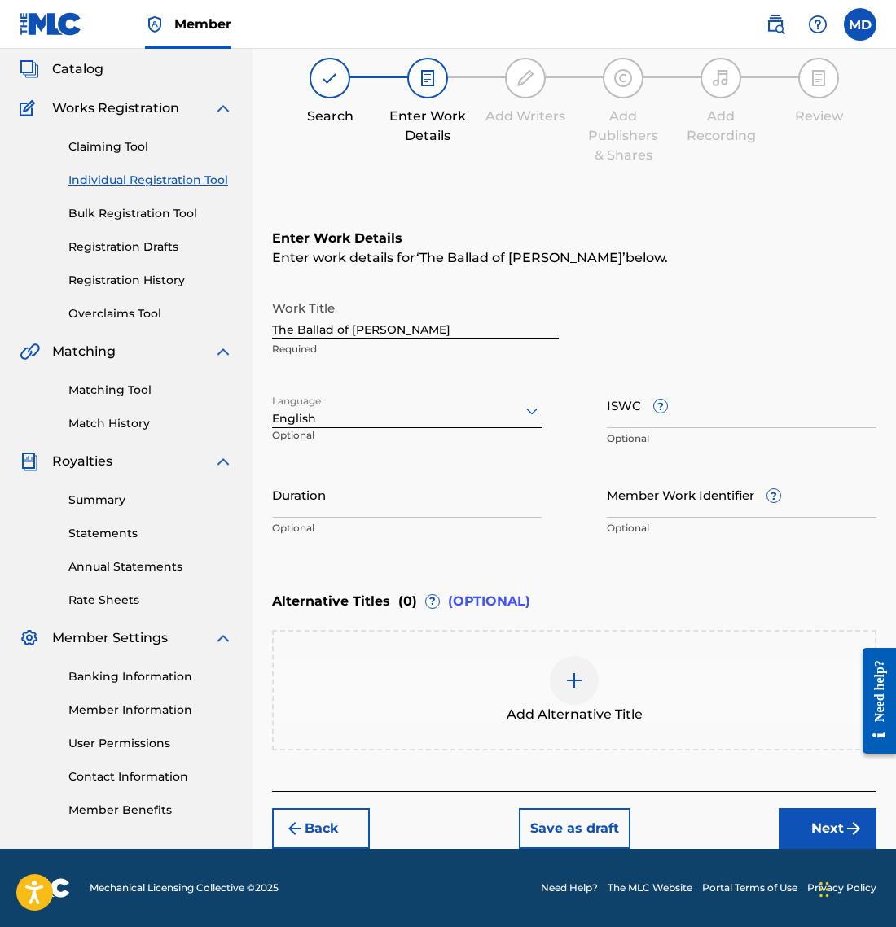
click at [578, 698] on div at bounding box center [574, 680] width 49 height 49
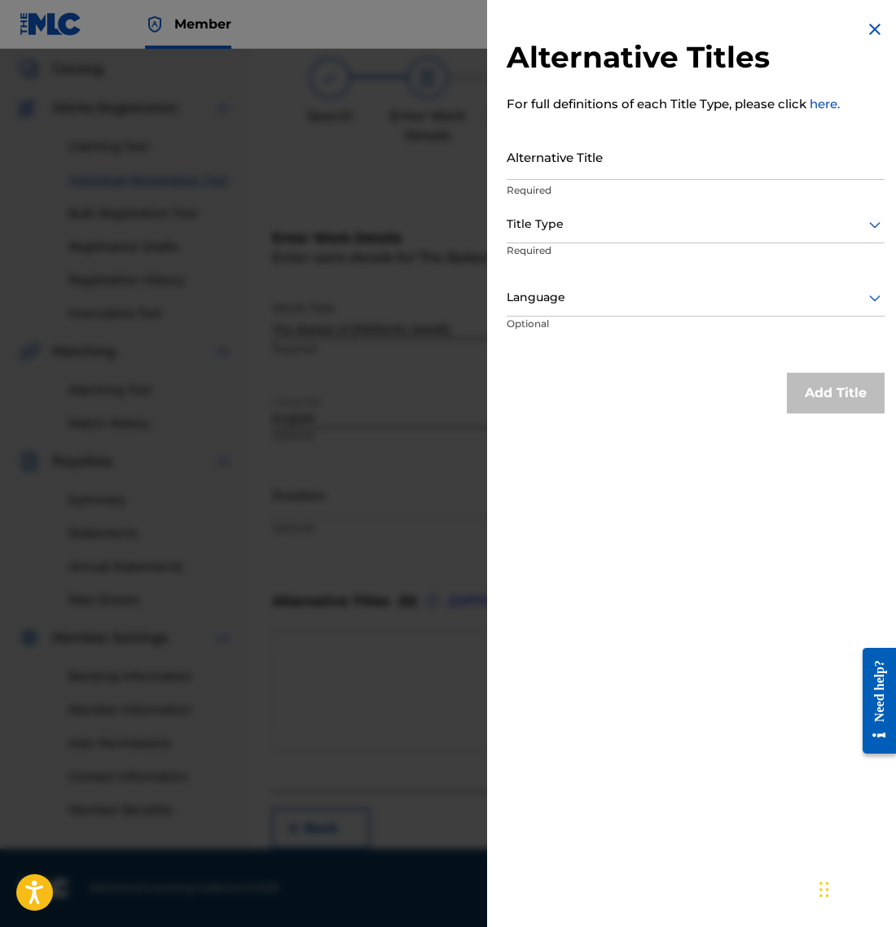
click at [583, 165] on input "Alternative Title" at bounding box center [695, 157] width 378 height 46
type input "Ballad of [PERSON_NAME]"
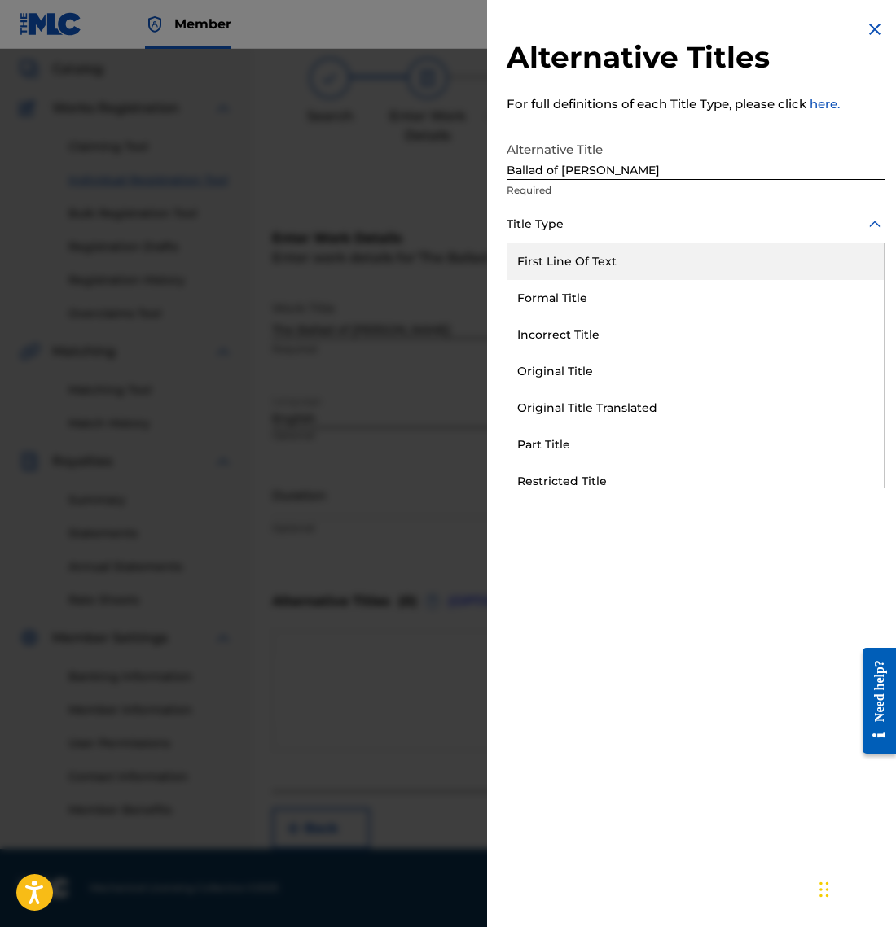
click at [674, 223] on div at bounding box center [695, 224] width 378 height 20
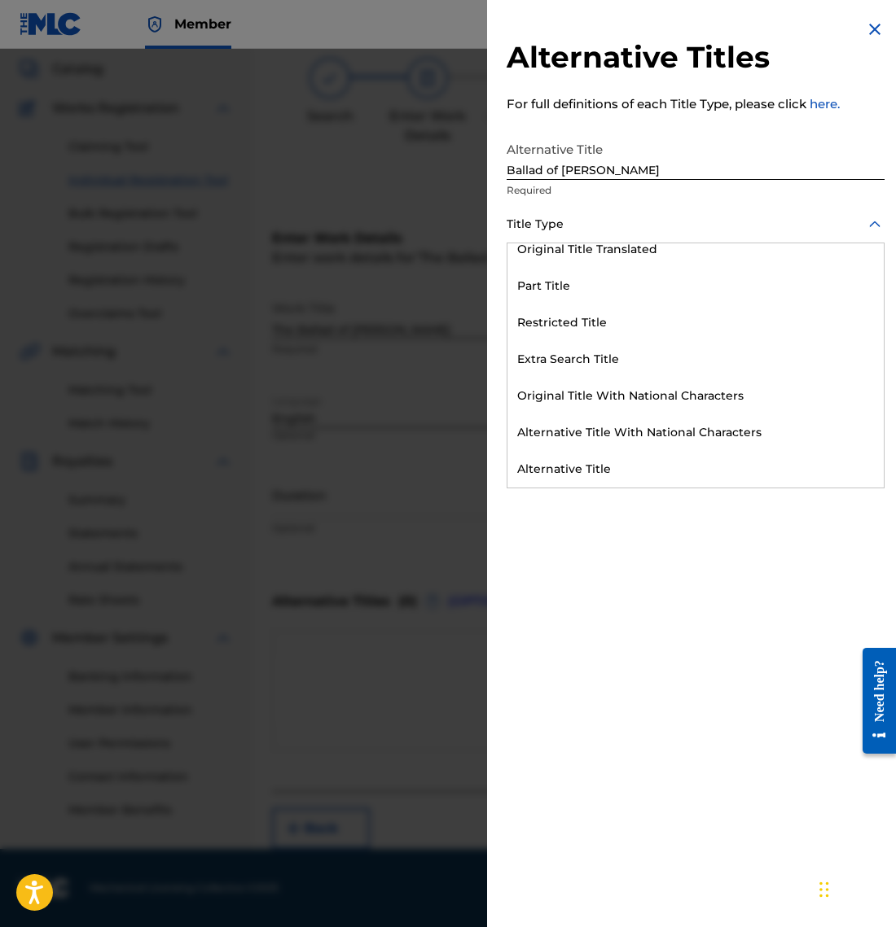
scroll to position [159, 0]
click at [623, 464] on div "Alternative Title" at bounding box center [695, 469] width 376 height 37
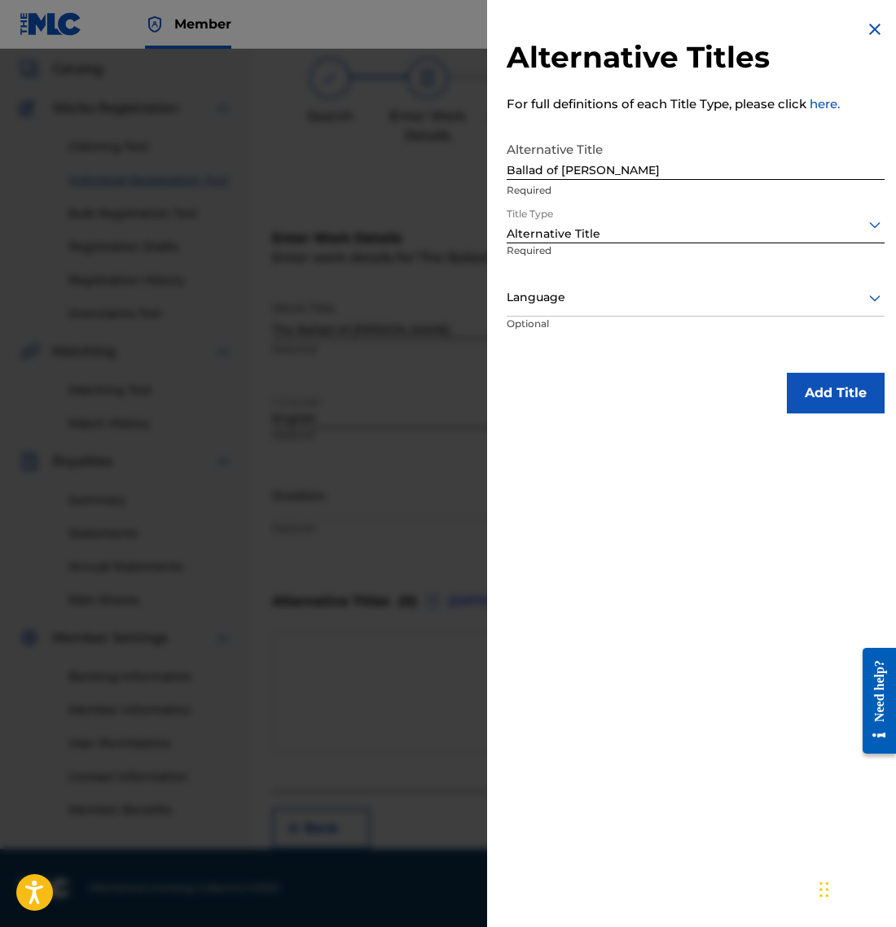
click at [640, 291] on div at bounding box center [695, 297] width 378 height 20
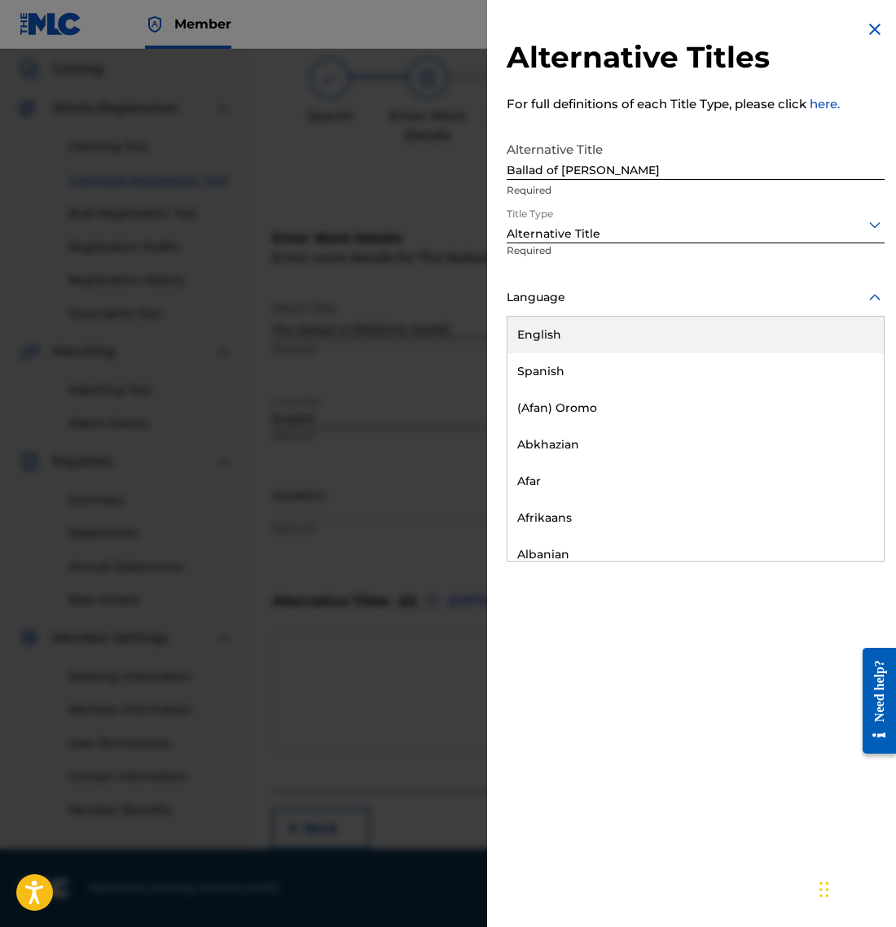
click at [633, 331] on div "English" at bounding box center [695, 335] width 376 height 37
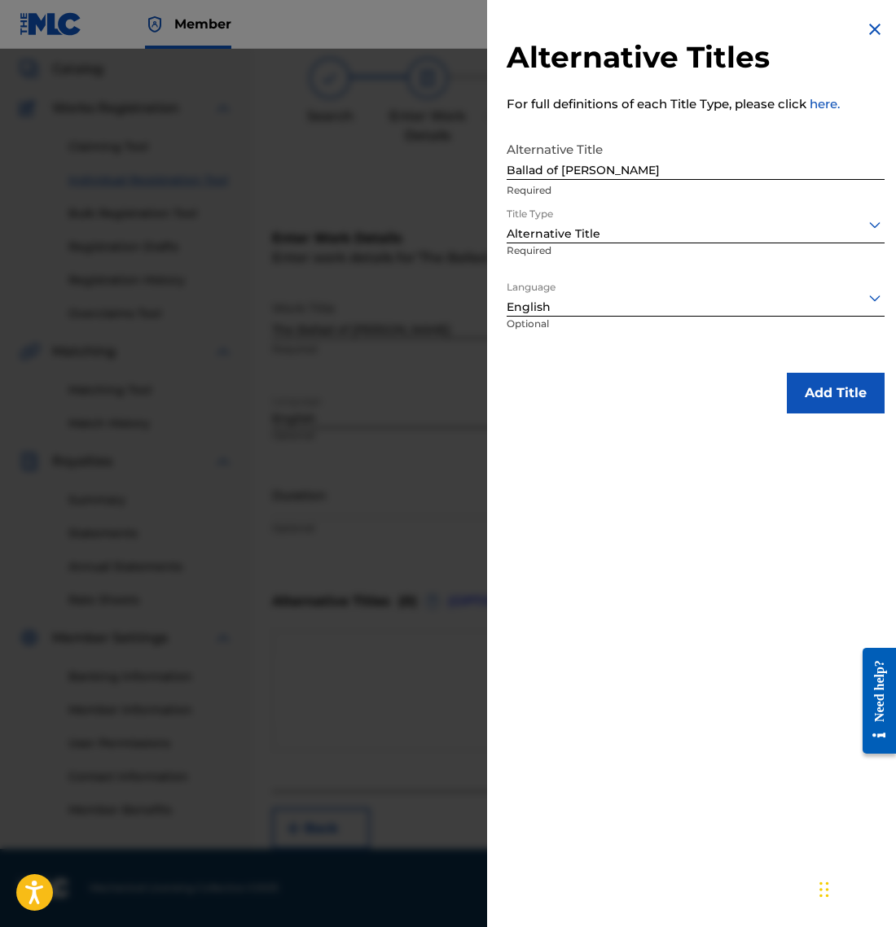
click at [834, 386] on button "Add Title" at bounding box center [835, 393] width 98 height 41
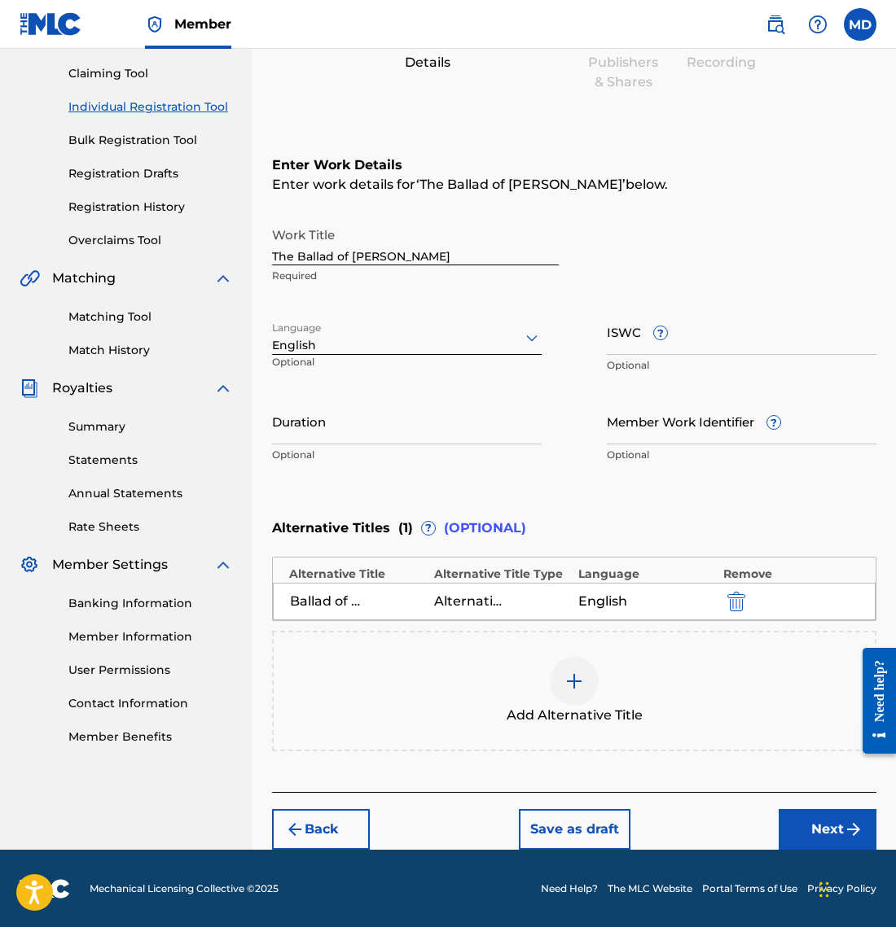
click at [832, 824] on button "Next" at bounding box center [827, 829] width 98 height 41
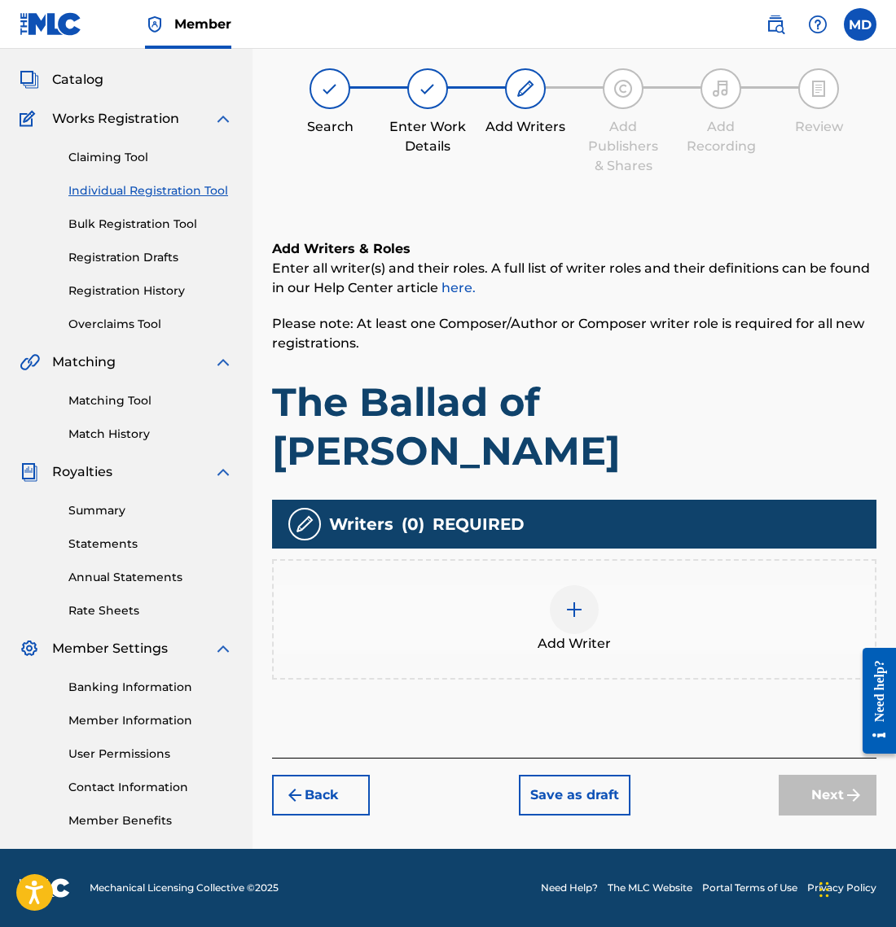
scroll to position [82, 0]
click at [578, 585] on div at bounding box center [574, 609] width 49 height 49
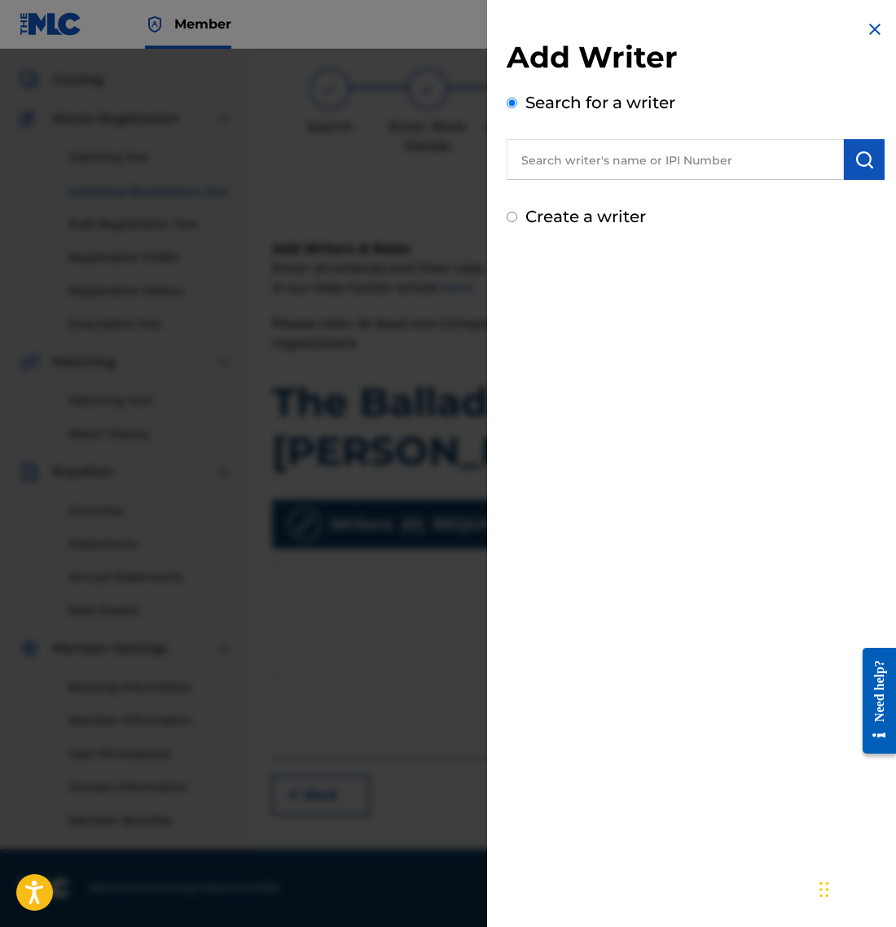
click at [612, 165] on input "text" at bounding box center [674, 159] width 337 height 41
paste input "01306680267"
type input "01306680267"
click at [856, 155] on img "submit" at bounding box center [864, 160] width 20 height 20
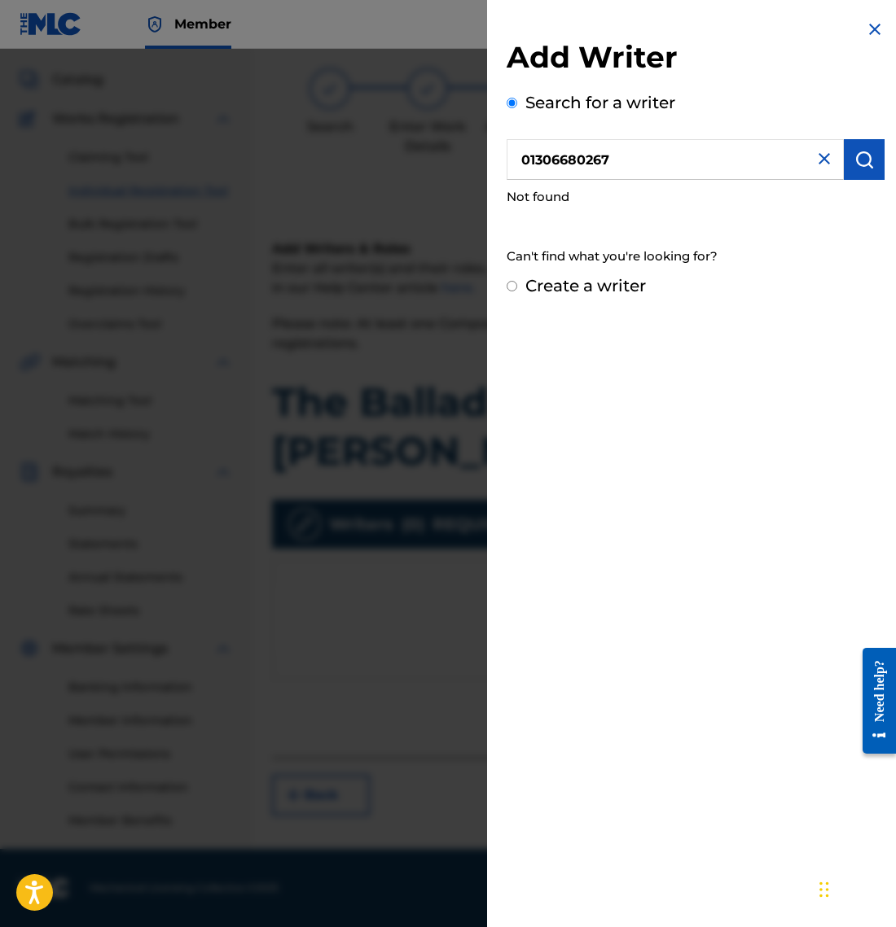
click at [512, 288] on input "Create a writer" at bounding box center [511, 286] width 11 height 11
radio input "false"
radio input "true"
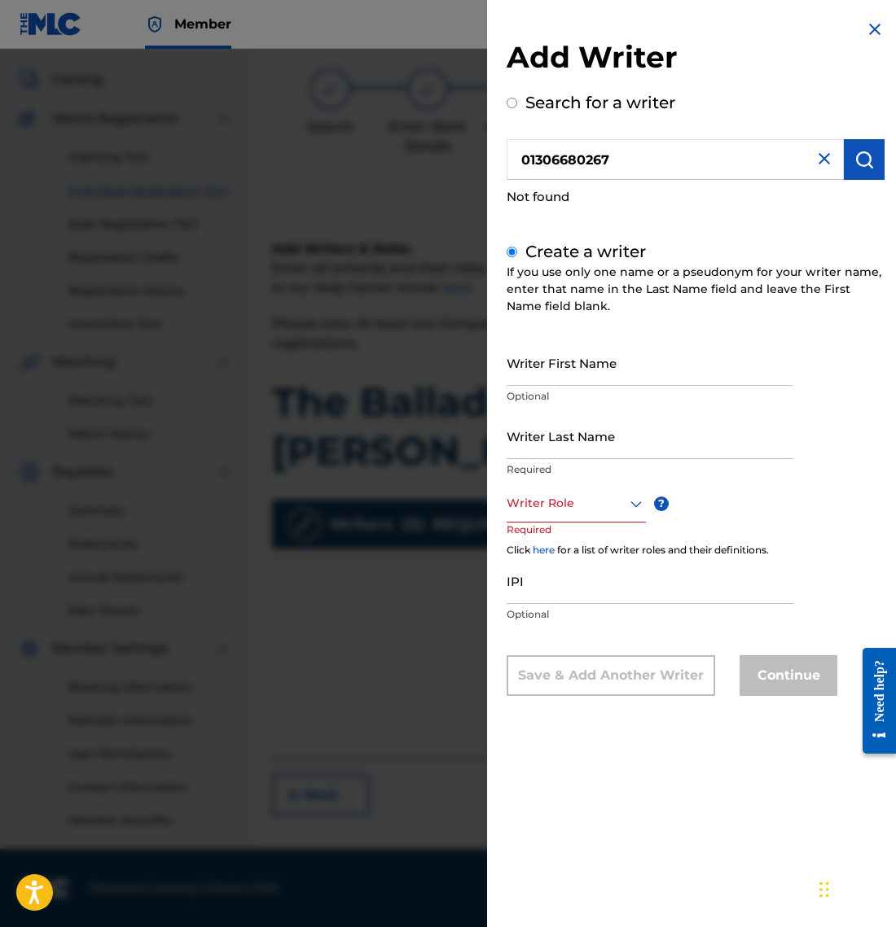
click at [619, 369] on input "Writer First Name" at bounding box center [649, 362] width 287 height 46
type input "Mave"
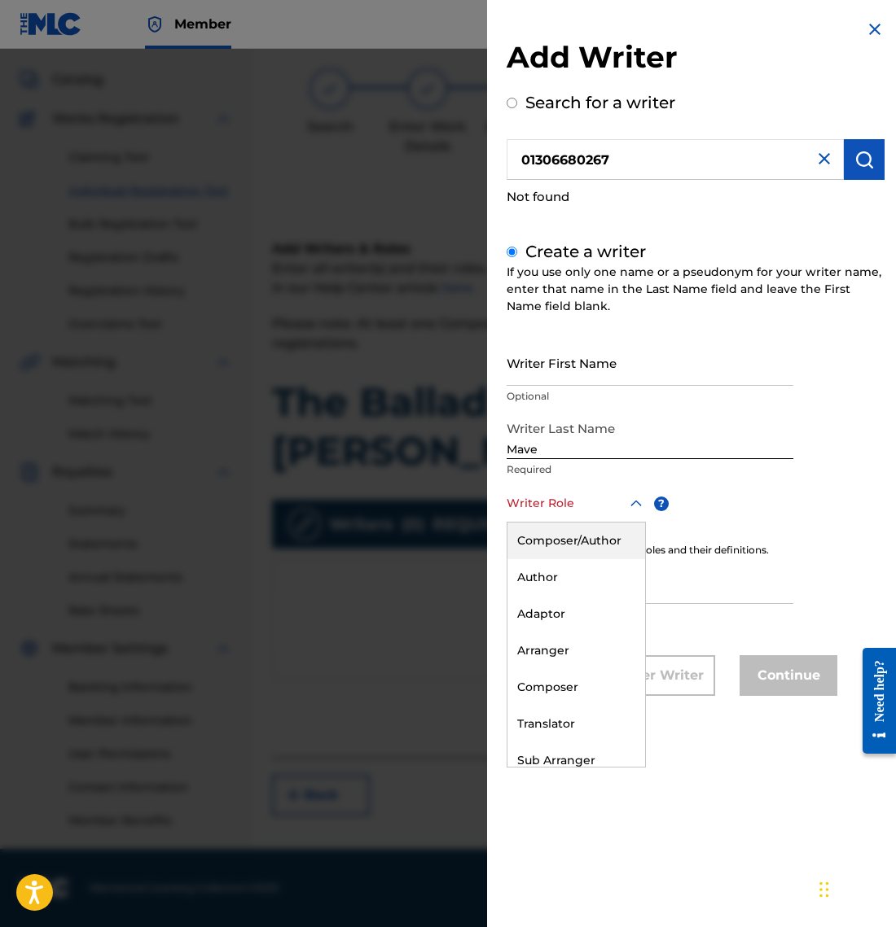
click at [595, 510] on div at bounding box center [575, 503] width 139 height 20
click at [594, 535] on div "Composer/Author" at bounding box center [576, 541] width 138 height 37
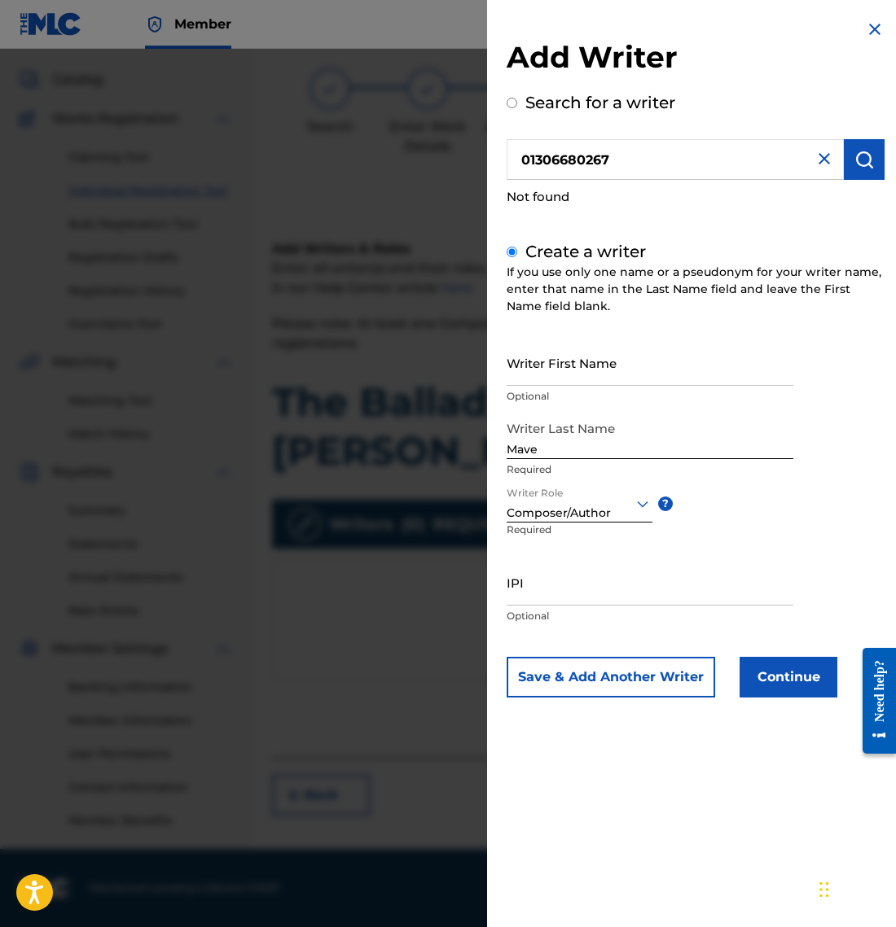
click at [550, 587] on input "IPI" at bounding box center [649, 582] width 287 height 46
paste input "01306680267"
type input "01306680267"
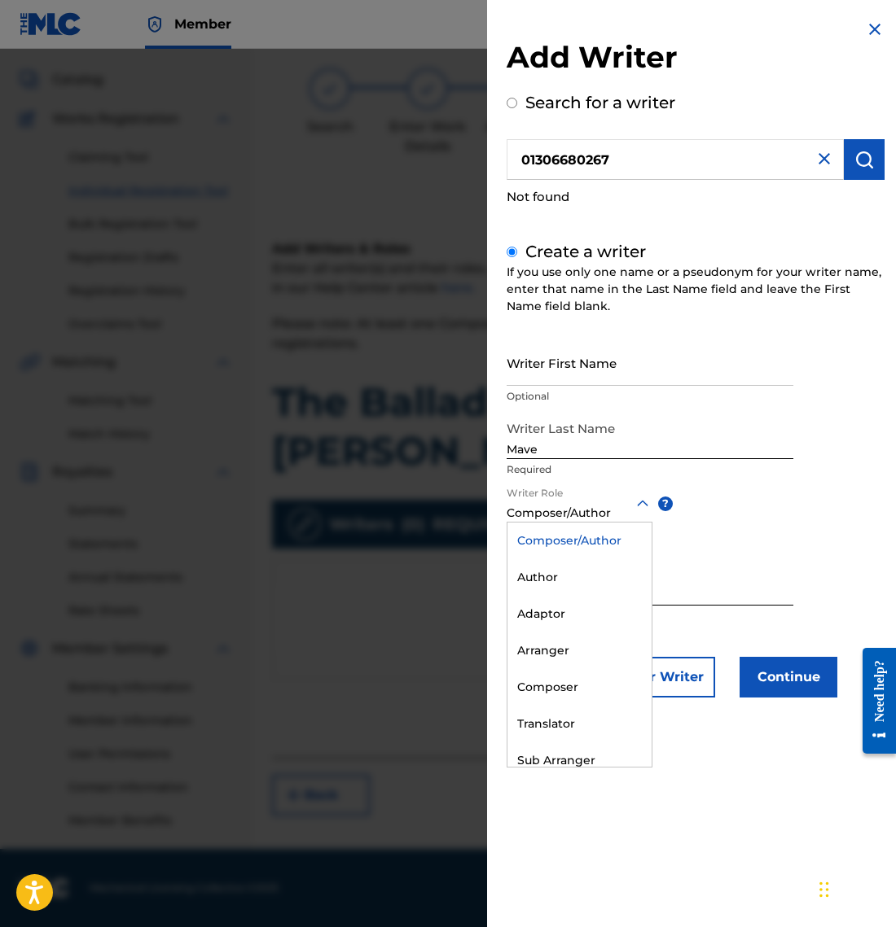
click at [622, 502] on div at bounding box center [579, 503] width 146 height 20
click at [589, 541] on div "Composer/Author" at bounding box center [579, 541] width 144 height 37
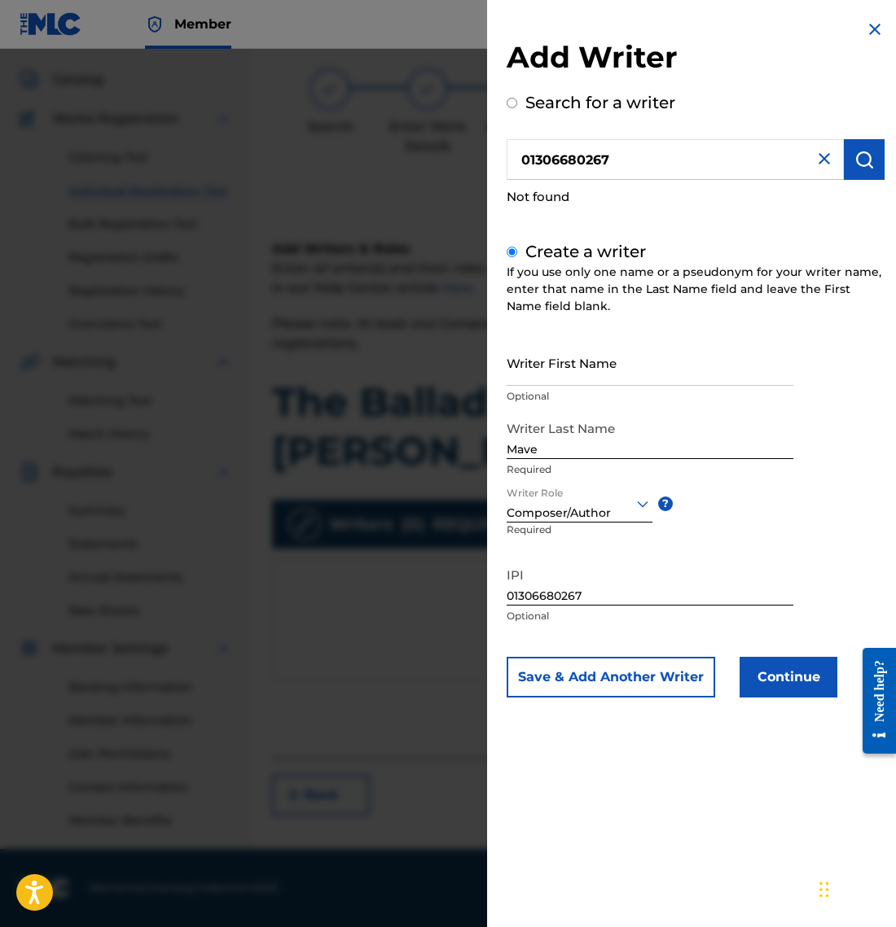
click at [792, 678] on button "Continue" at bounding box center [788, 677] width 98 height 41
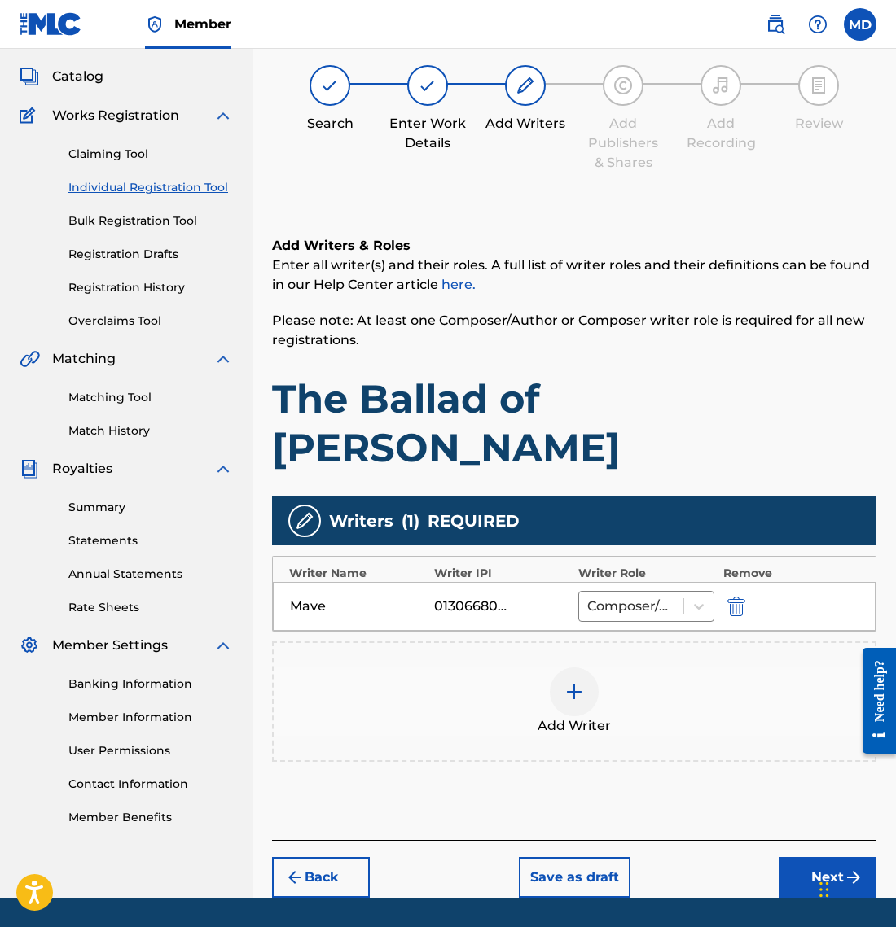
click at [827, 857] on button "Next" at bounding box center [827, 877] width 98 height 41
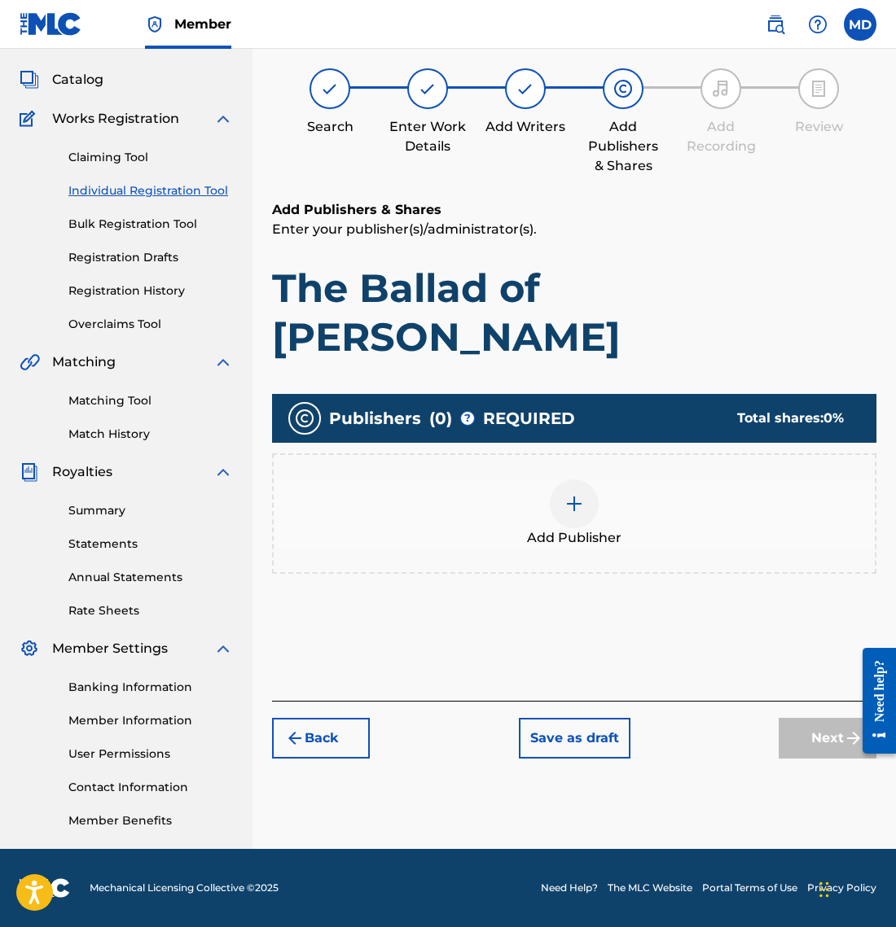
scroll to position [82, 0]
click at [567, 480] on div at bounding box center [574, 504] width 49 height 49
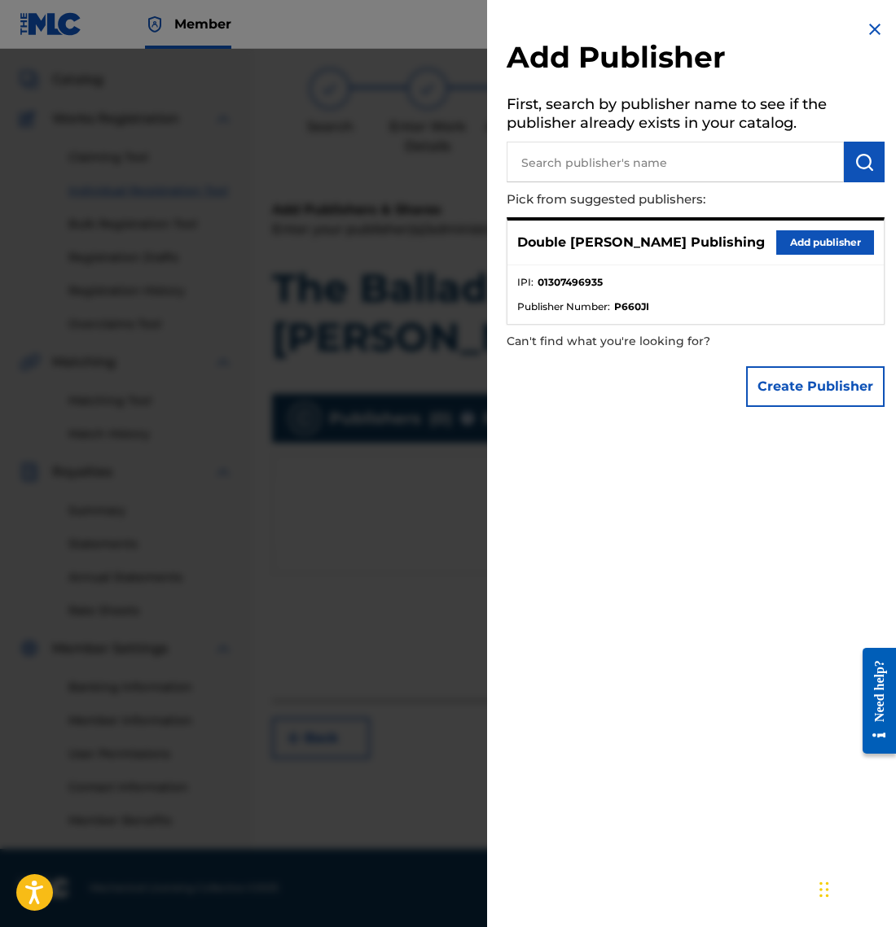
click at [812, 245] on button "Add publisher" at bounding box center [825, 242] width 98 height 24
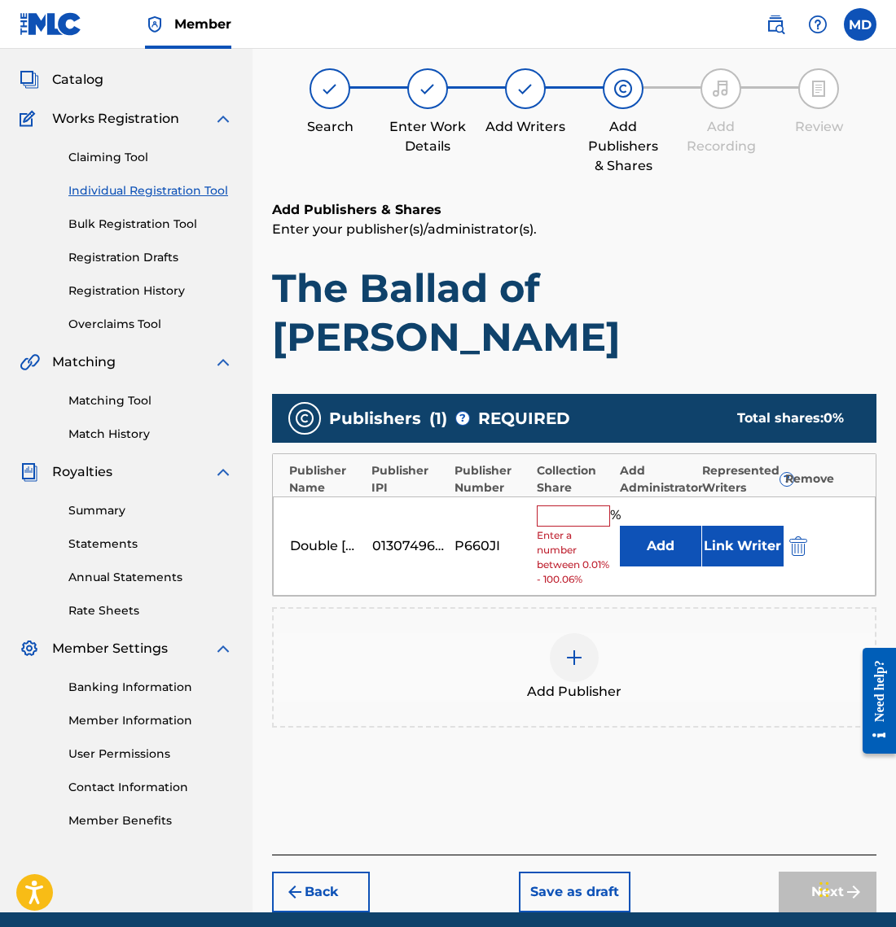
click at [575, 506] on input "text" at bounding box center [573, 516] width 73 height 21
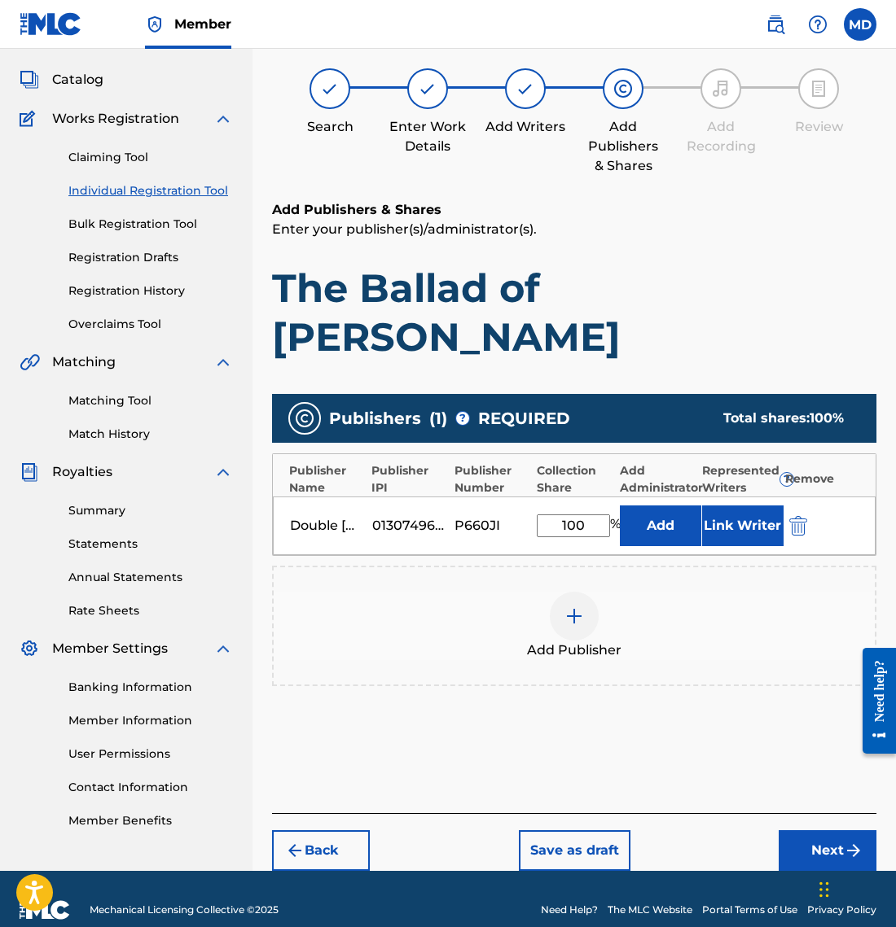
type input "100"
drag, startPoint x: 717, startPoint y: 684, endPoint x: 707, endPoint y: 681, distance: 10.1
click at [717, 684] on div "Publishers ( 1 ) ? REQUIRED Total shares: 100 % Publisher Name Publisher IPI Pu…" at bounding box center [574, 564] width 604 height 356
click at [736, 506] on button "Link Writer" at bounding box center [742, 526] width 81 height 41
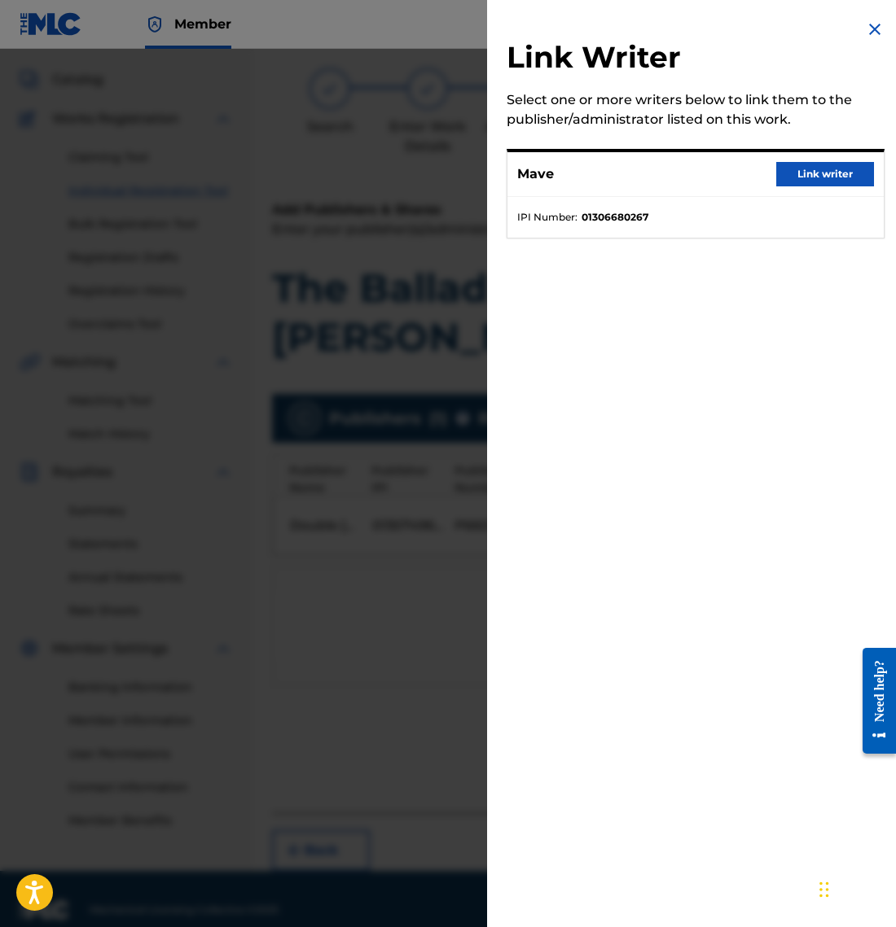
click at [802, 169] on button "Link writer" at bounding box center [825, 174] width 98 height 24
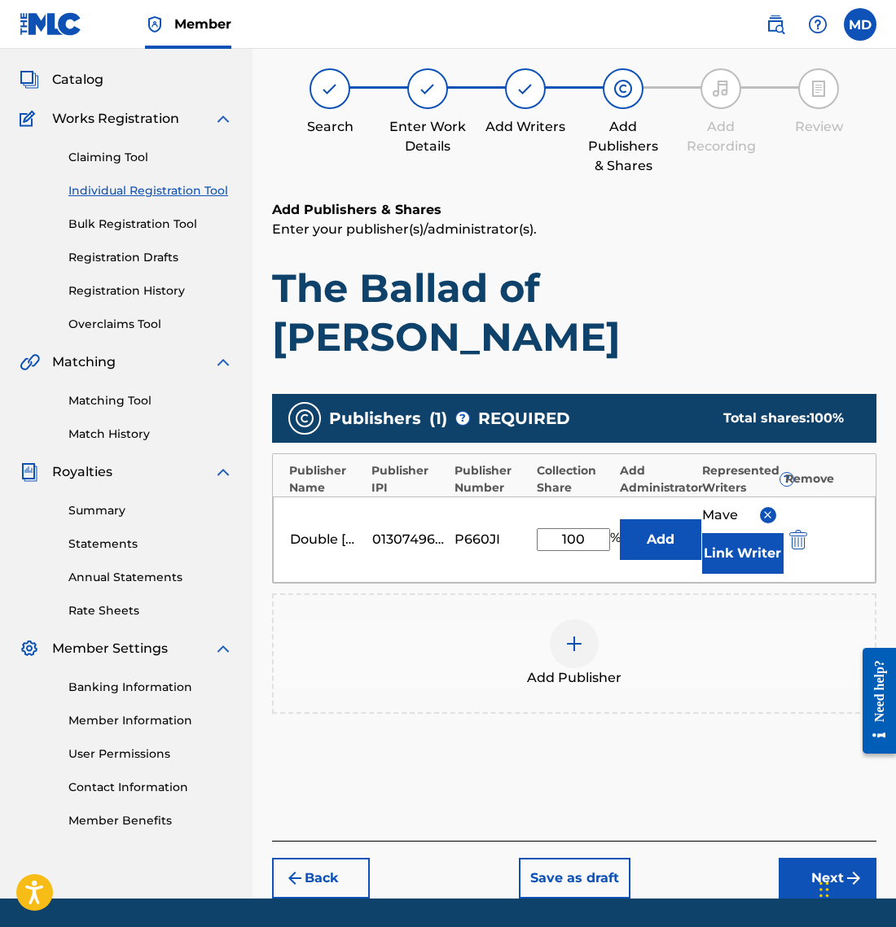
click at [824, 858] on button "Next" at bounding box center [827, 878] width 98 height 41
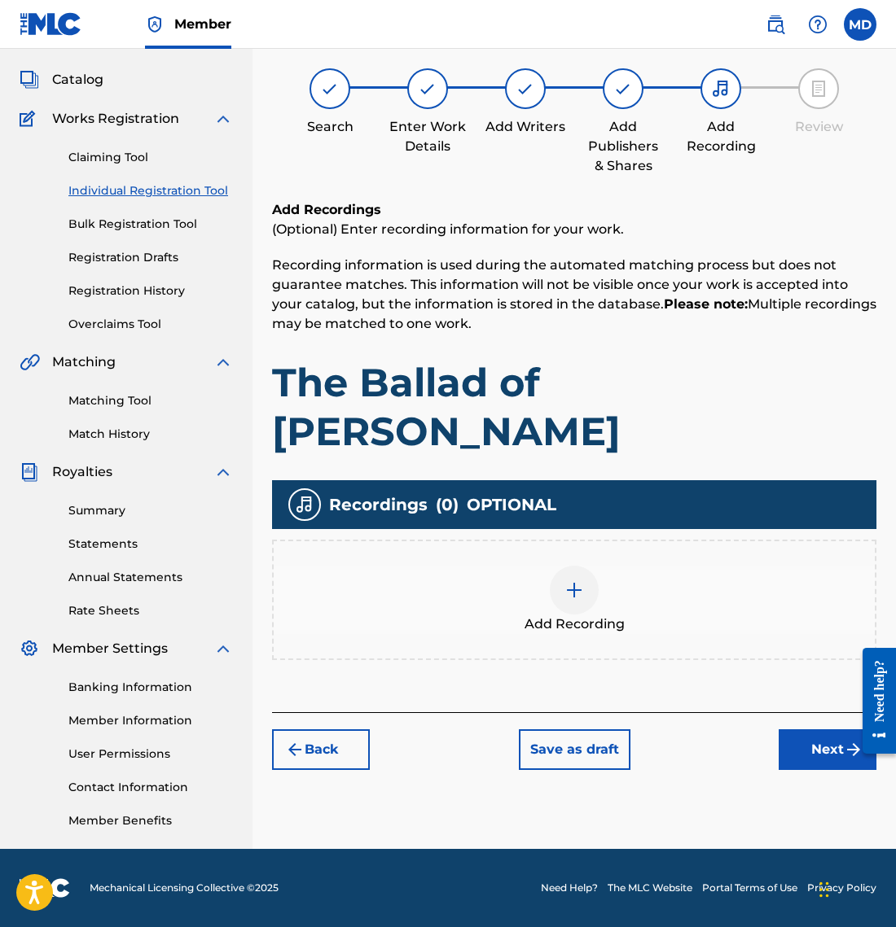
scroll to position [73, 0]
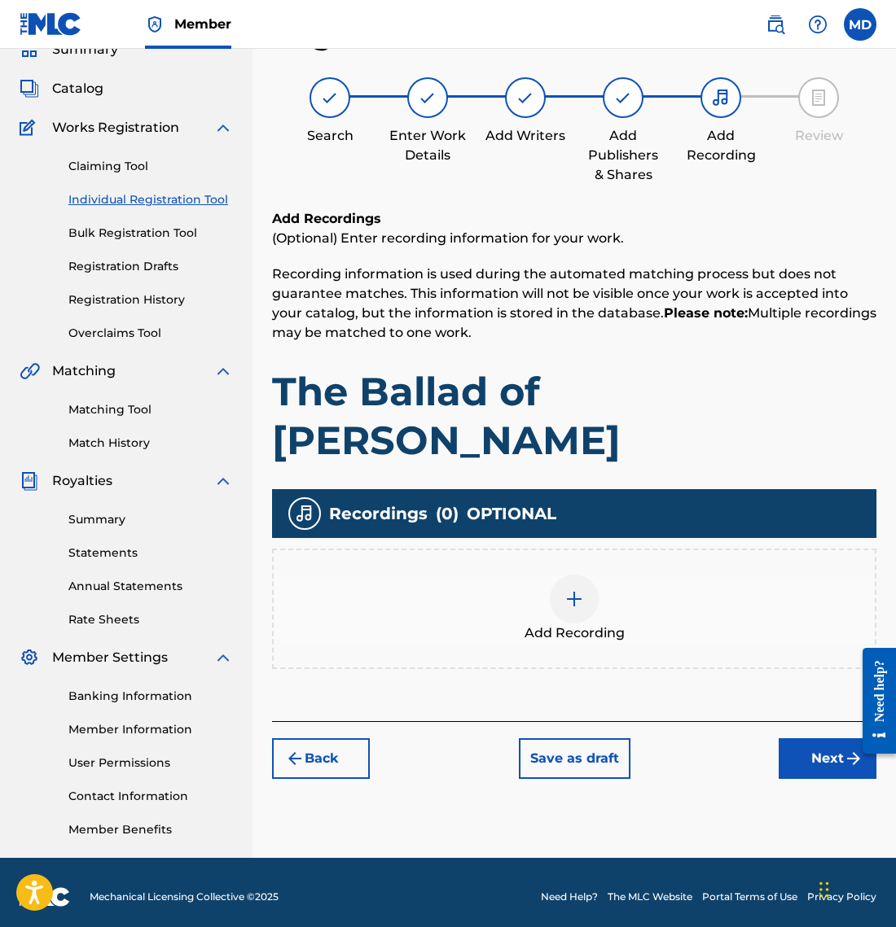
click at [570, 589] on img at bounding box center [574, 599] width 20 height 20
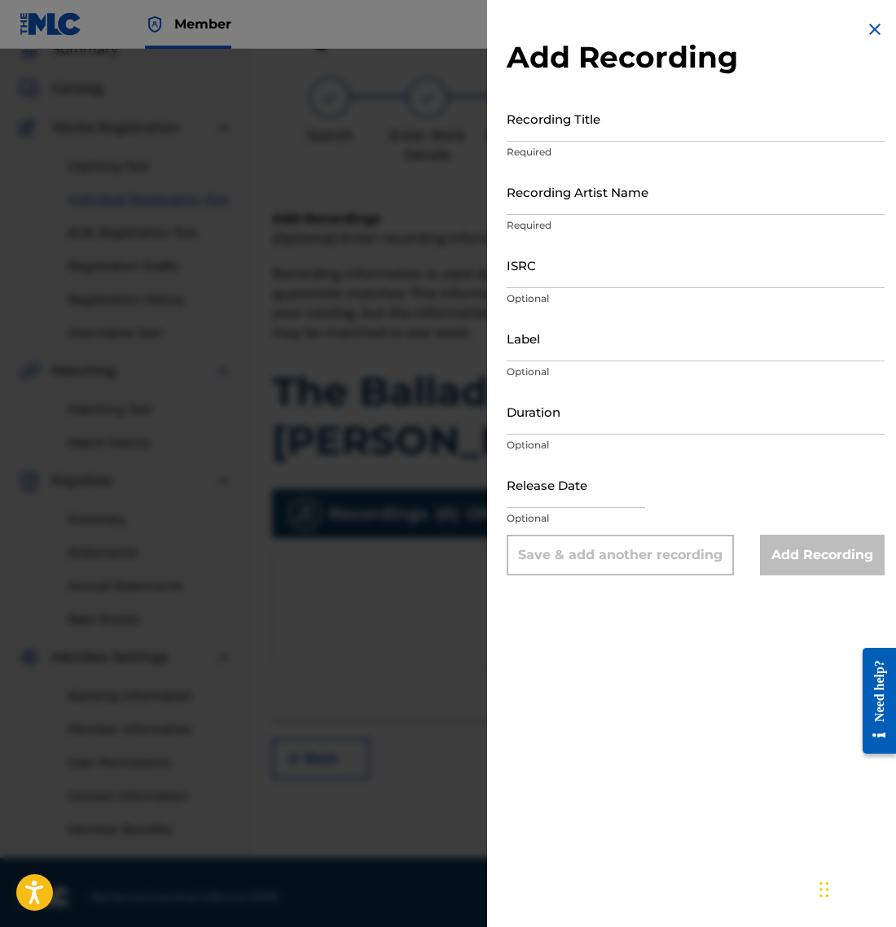
click at [869, 26] on img at bounding box center [875, 30] width 20 height 20
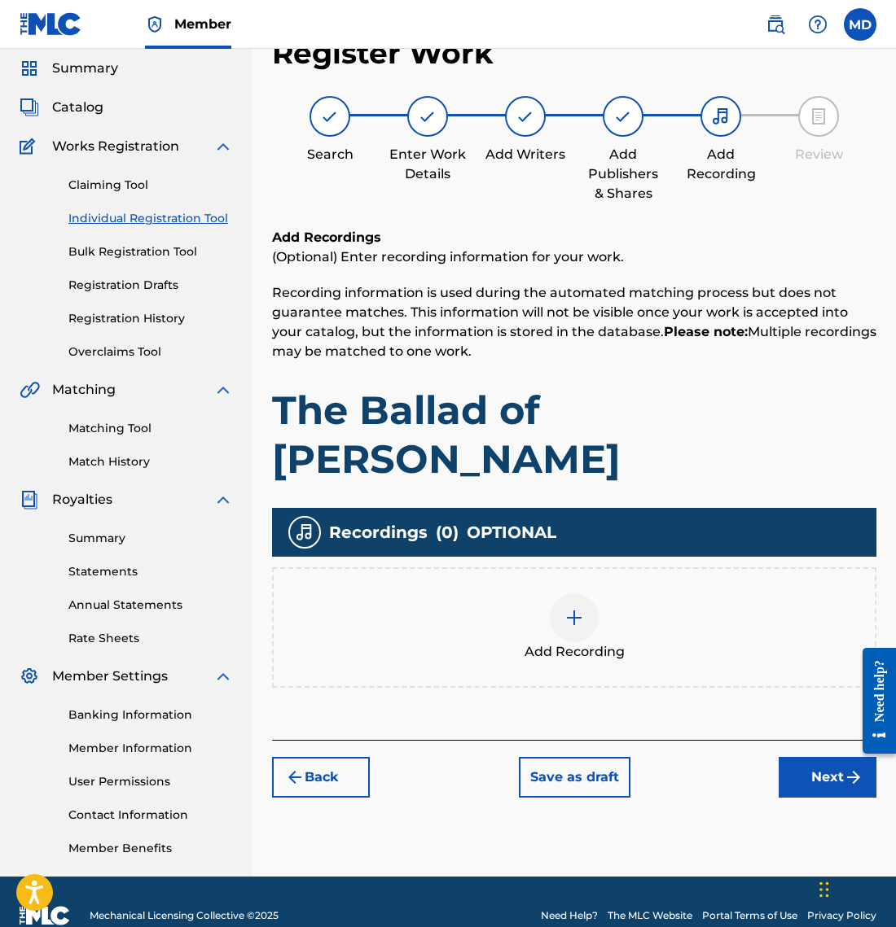
click at [825, 757] on button "Next" at bounding box center [827, 777] width 98 height 41
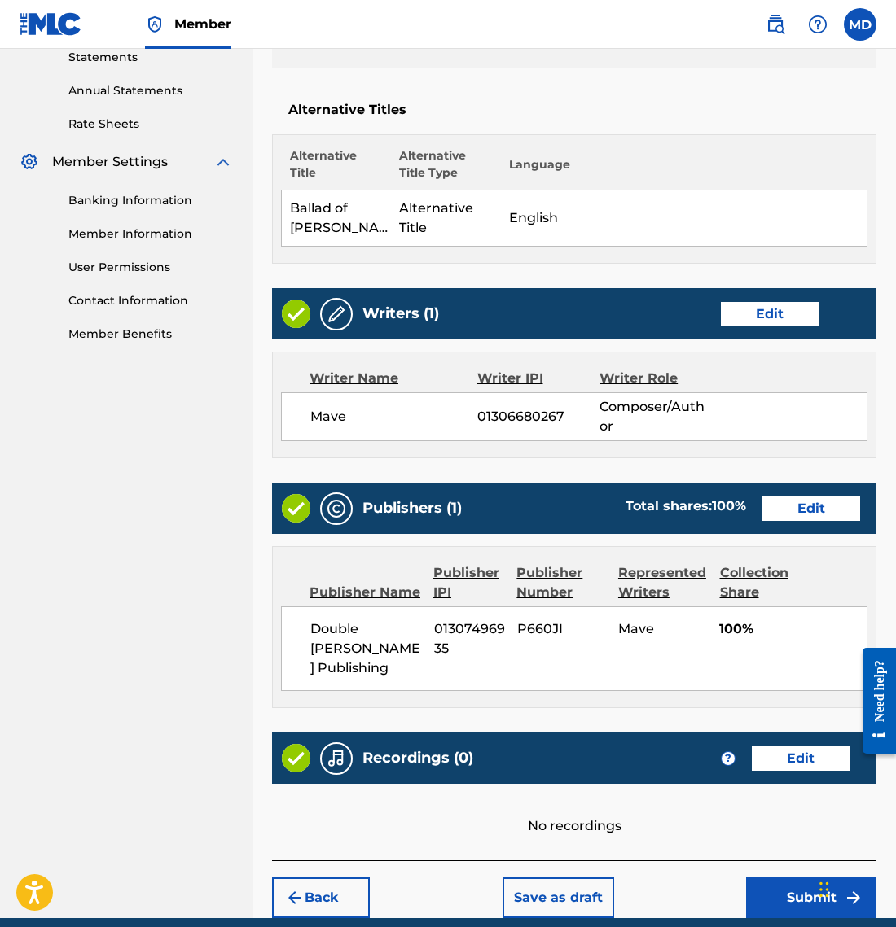
scroll to position [568, 0]
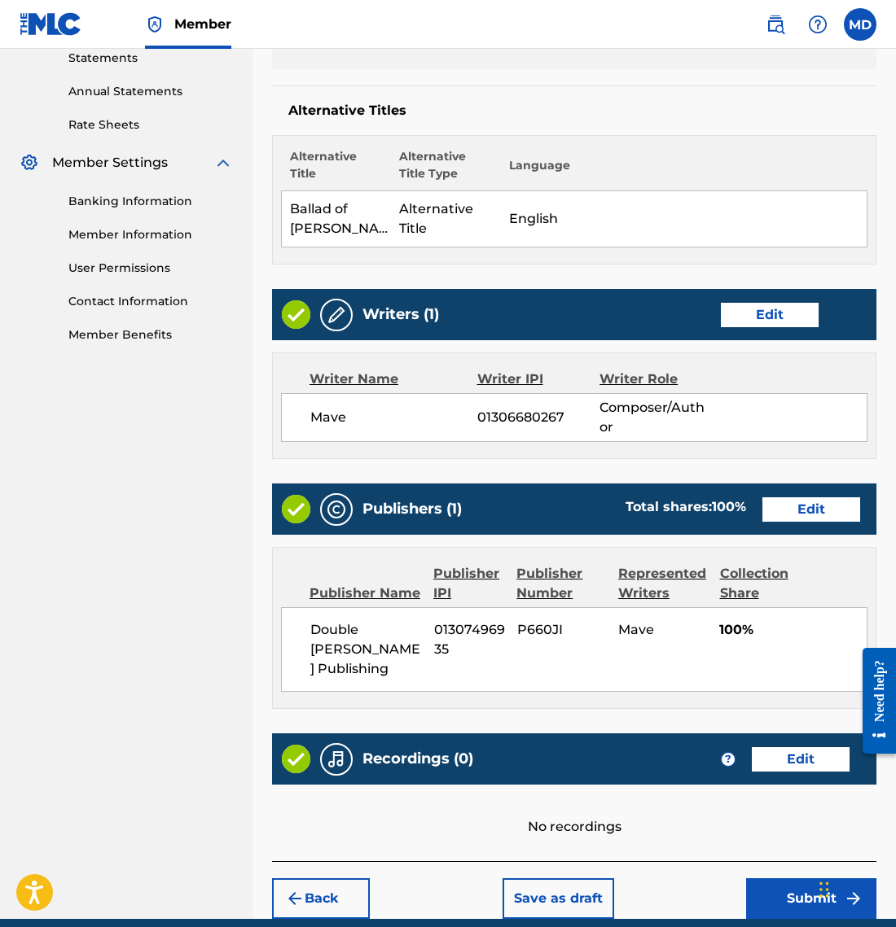
click at [811, 878] on button "Submit" at bounding box center [811, 898] width 130 height 41
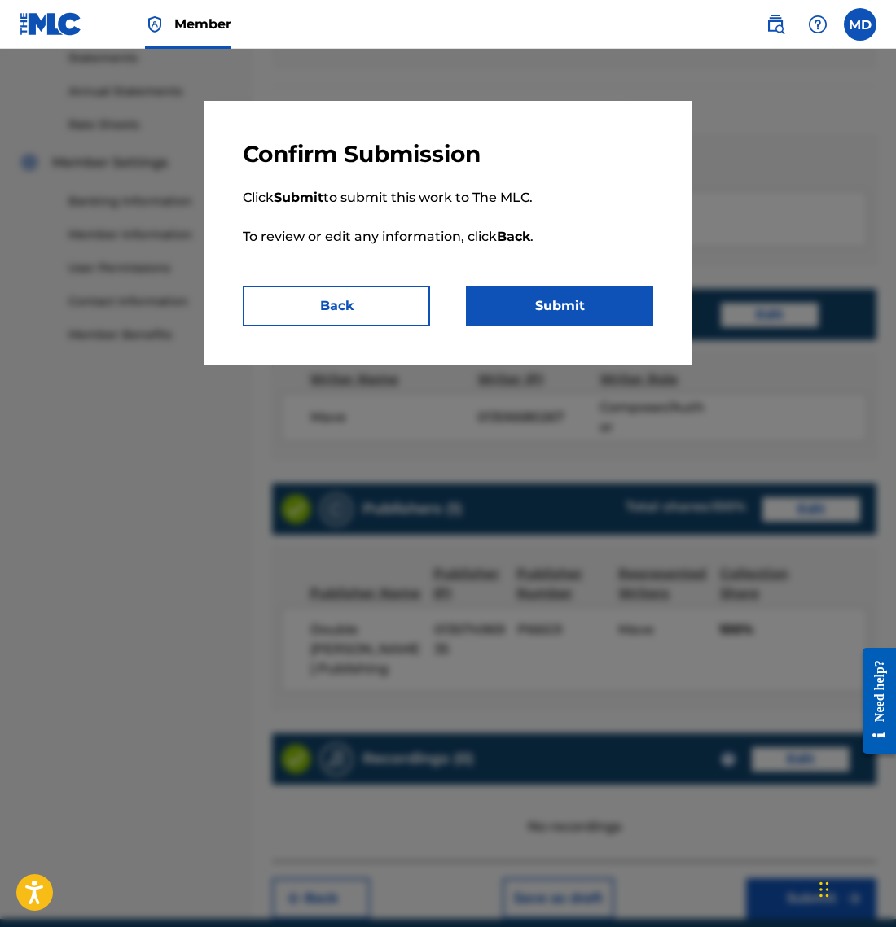
click at [576, 326] on div "Confirm Submission Click Submit to submit this work to The MLC. To review or ed…" at bounding box center [448, 233] width 488 height 265
click at [575, 306] on button "Submit" at bounding box center [559, 306] width 187 height 41
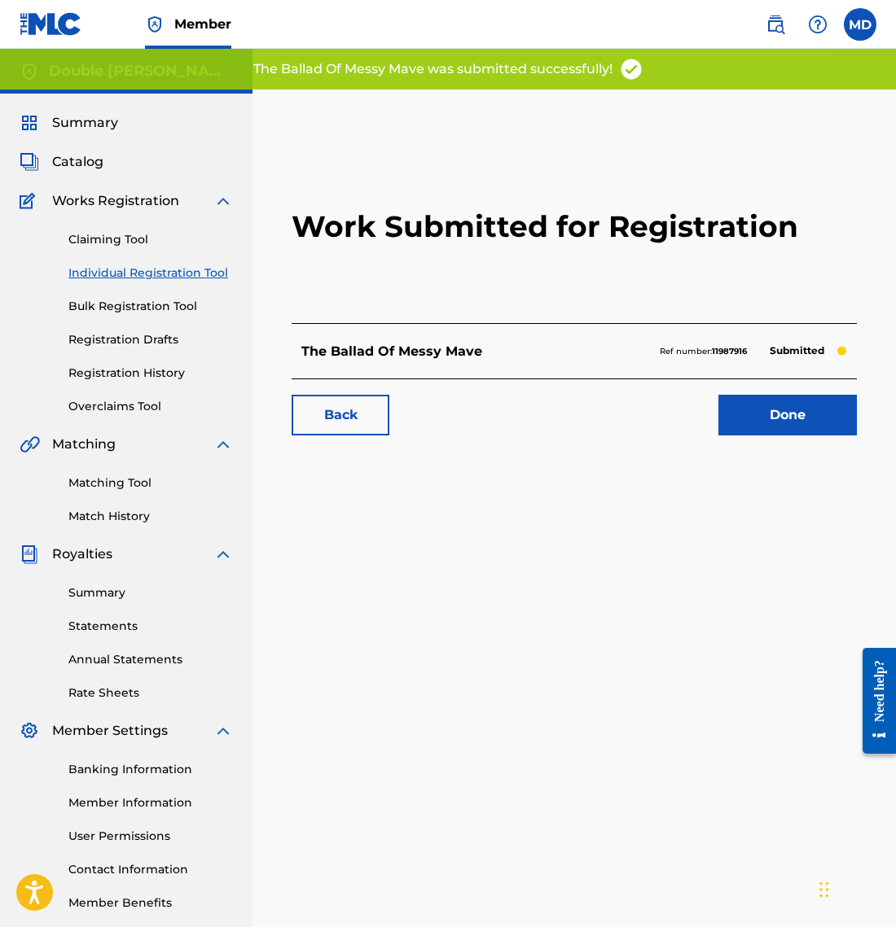
click at [750, 420] on link "Done" at bounding box center [787, 415] width 138 height 41
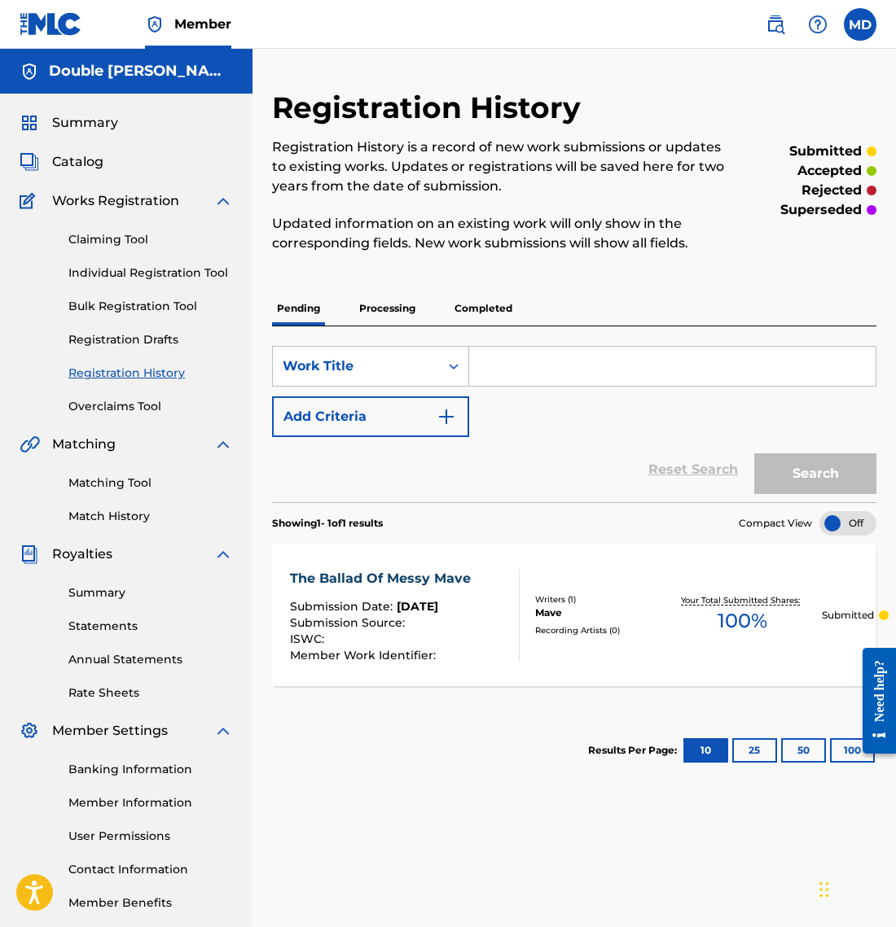
click at [503, 461] on div "Reset Search Search" at bounding box center [574, 469] width 604 height 65
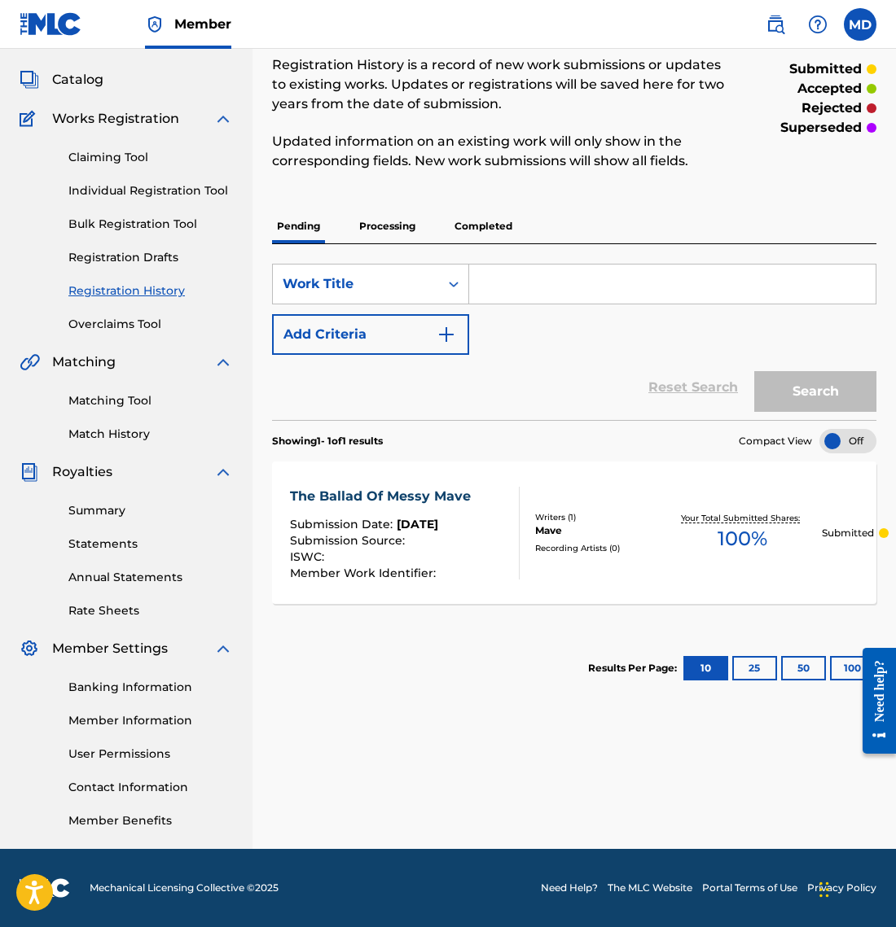
scroll to position [82, 0]
click at [537, 274] on input "Search Form" at bounding box center [672, 284] width 406 height 39
type input "Chains of Iron (Chains of Steel)"
click at [431, 331] on button "Add Criteria" at bounding box center [370, 334] width 197 height 41
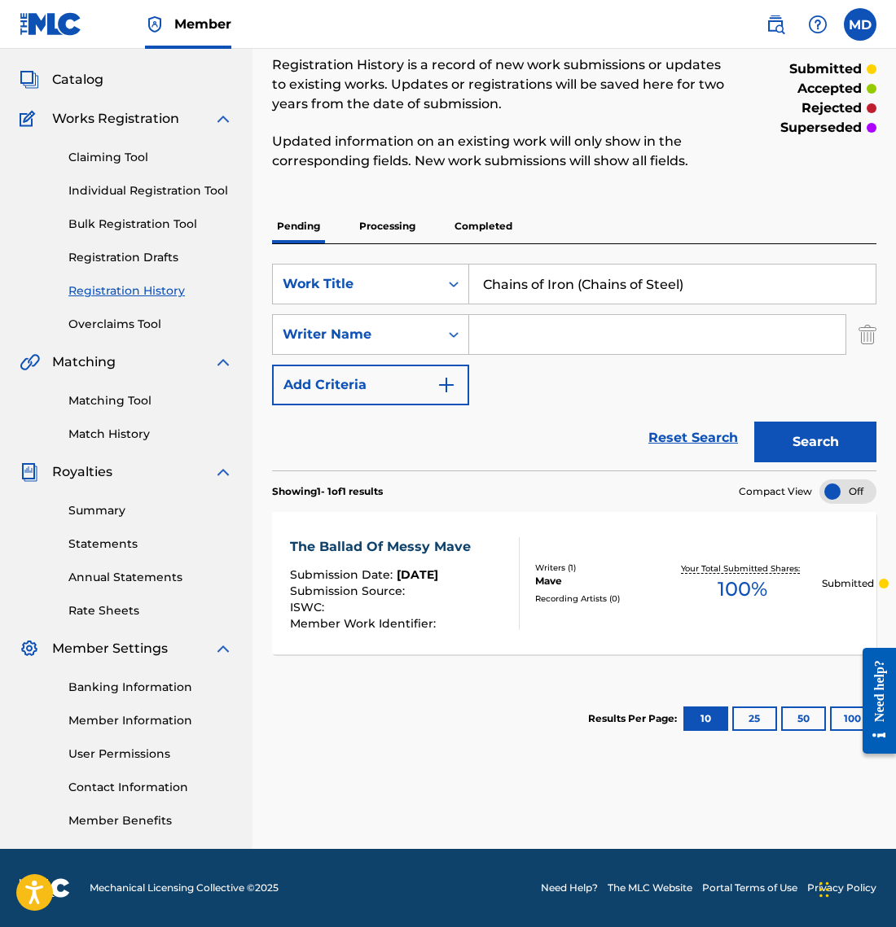
click at [801, 447] on button "Search" at bounding box center [815, 442] width 122 height 41
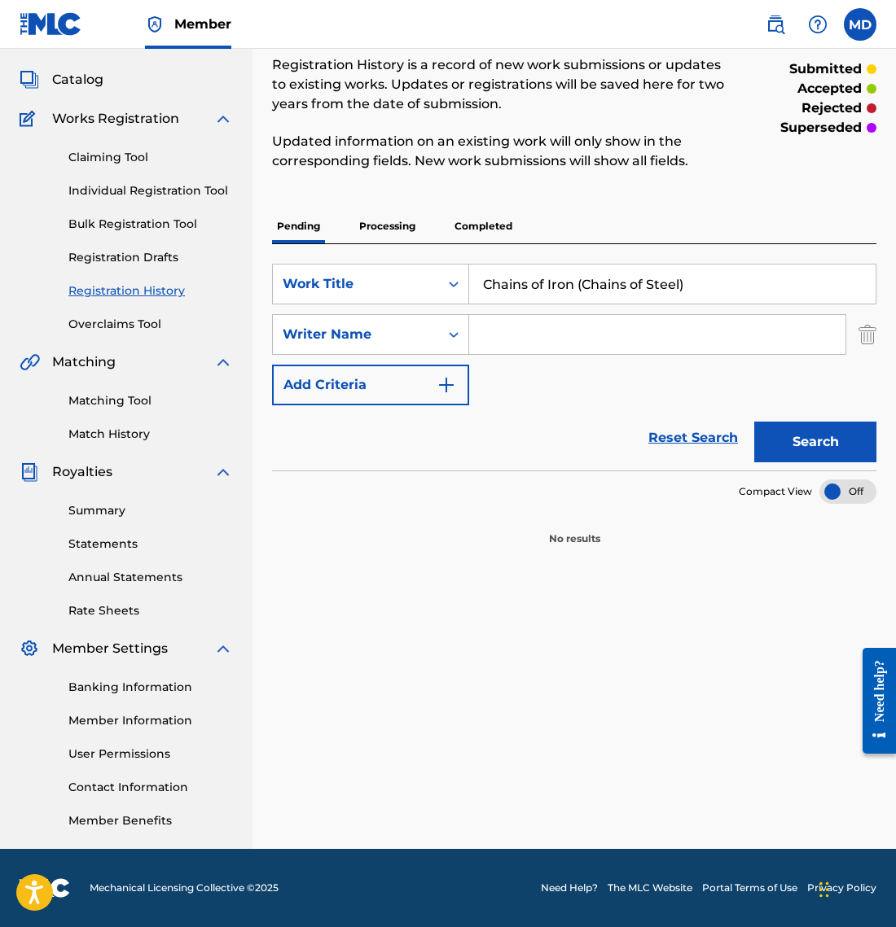
click at [541, 347] on input "Search Form" at bounding box center [657, 334] width 376 height 39
click at [420, 230] on p "Processing" at bounding box center [387, 226] width 66 height 34
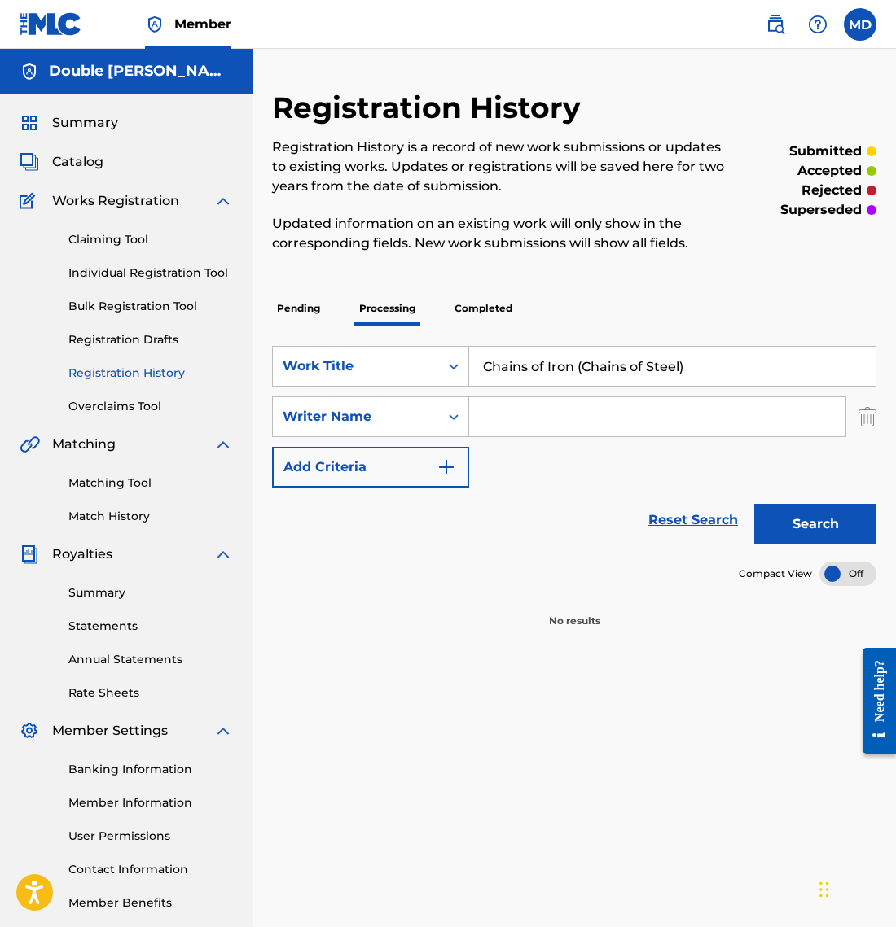
click at [103, 244] on link "Claiming Tool" at bounding box center [150, 239] width 164 height 17
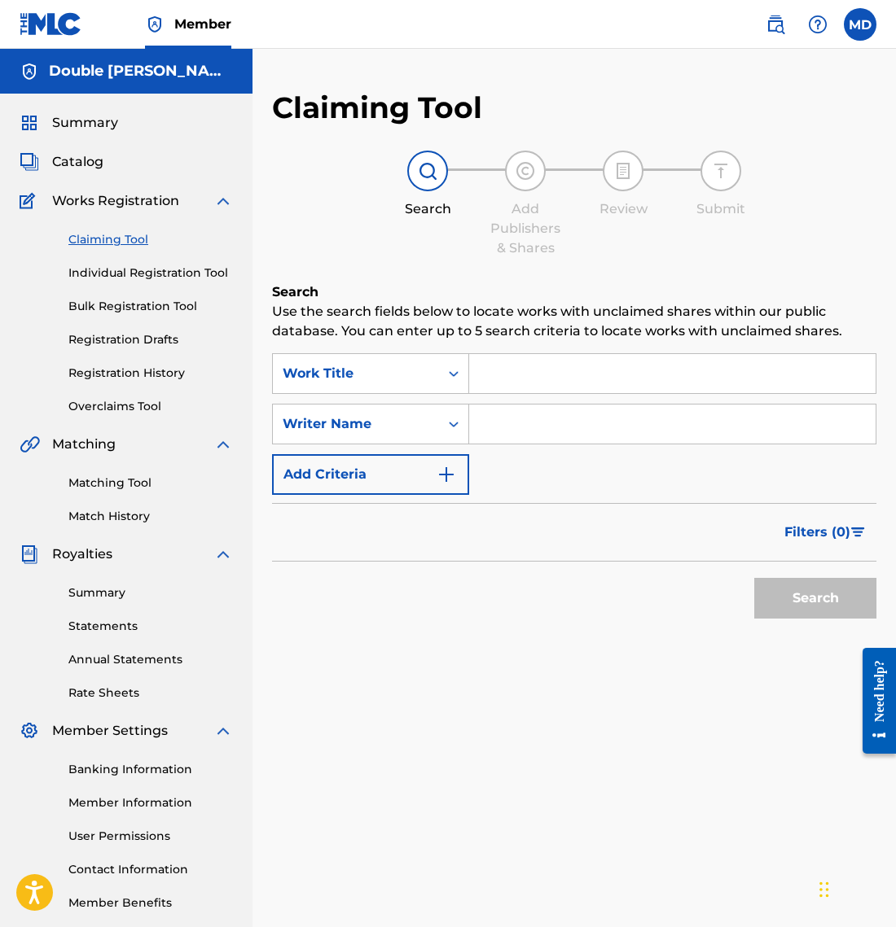
click at [113, 268] on link "Individual Registration Tool" at bounding box center [150, 273] width 164 height 17
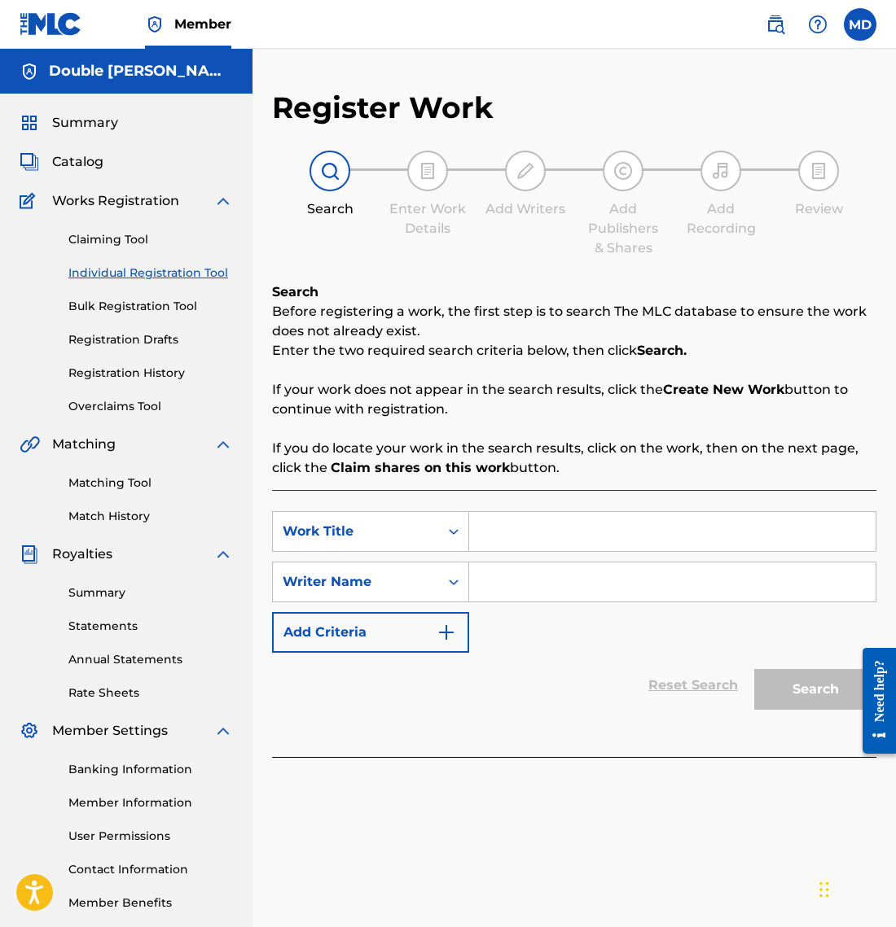
click at [539, 666] on div "Reset Search Search" at bounding box center [574, 685] width 604 height 65
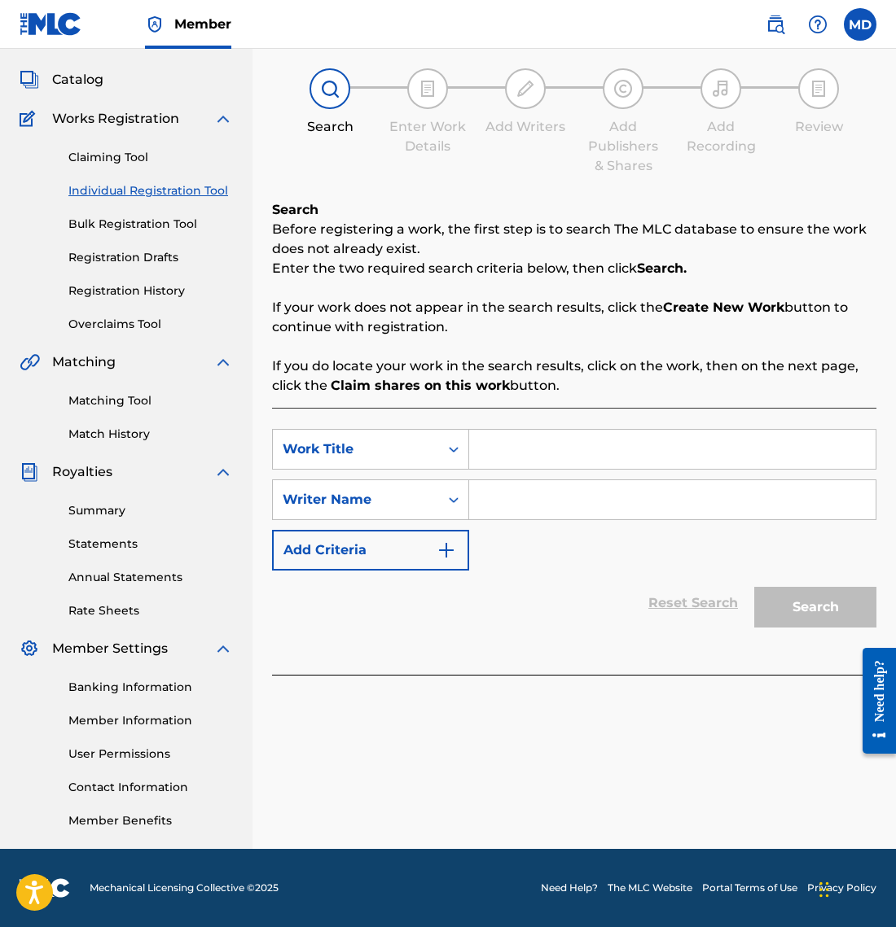
scroll to position [82, 0]
click at [515, 445] on input "Search Form" at bounding box center [672, 449] width 406 height 39
type input "Chains of Iron Chains of Steel"
drag, startPoint x: 585, startPoint y: 585, endPoint x: 546, endPoint y: 580, distance: 39.3
click at [582, 585] on div "Reset Search Search" at bounding box center [574, 603] width 604 height 65
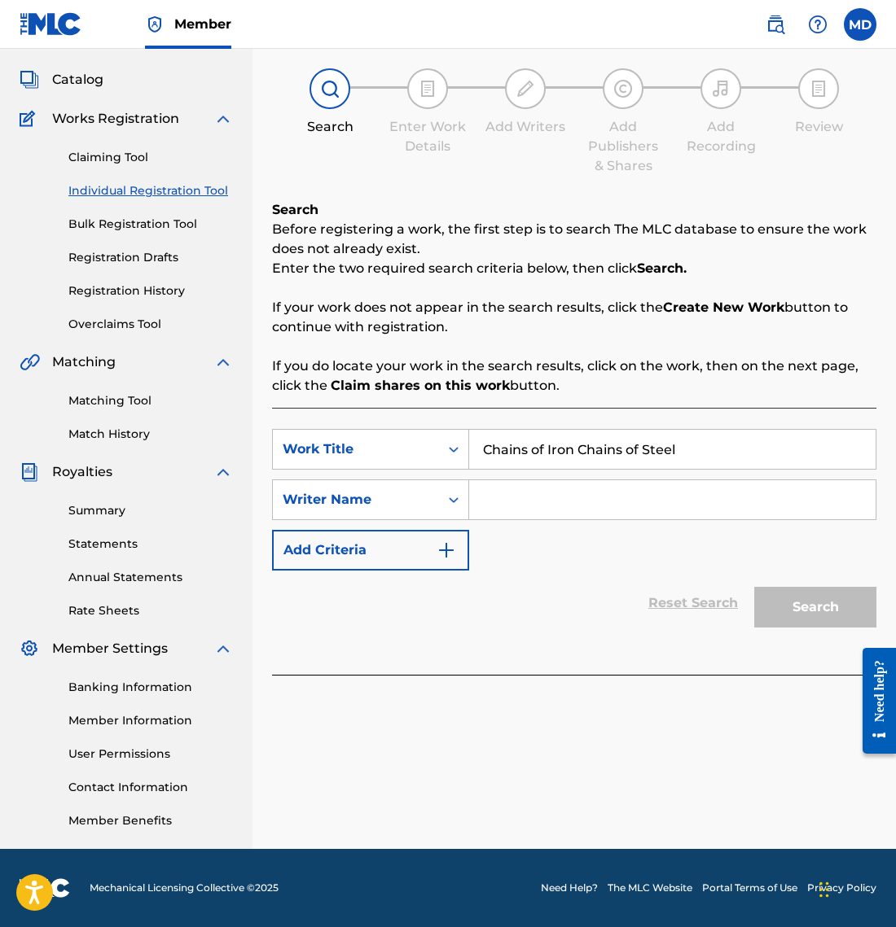
click at [391, 546] on button "Add Criteria" at bounding box center [370, 550] width 197 height 41
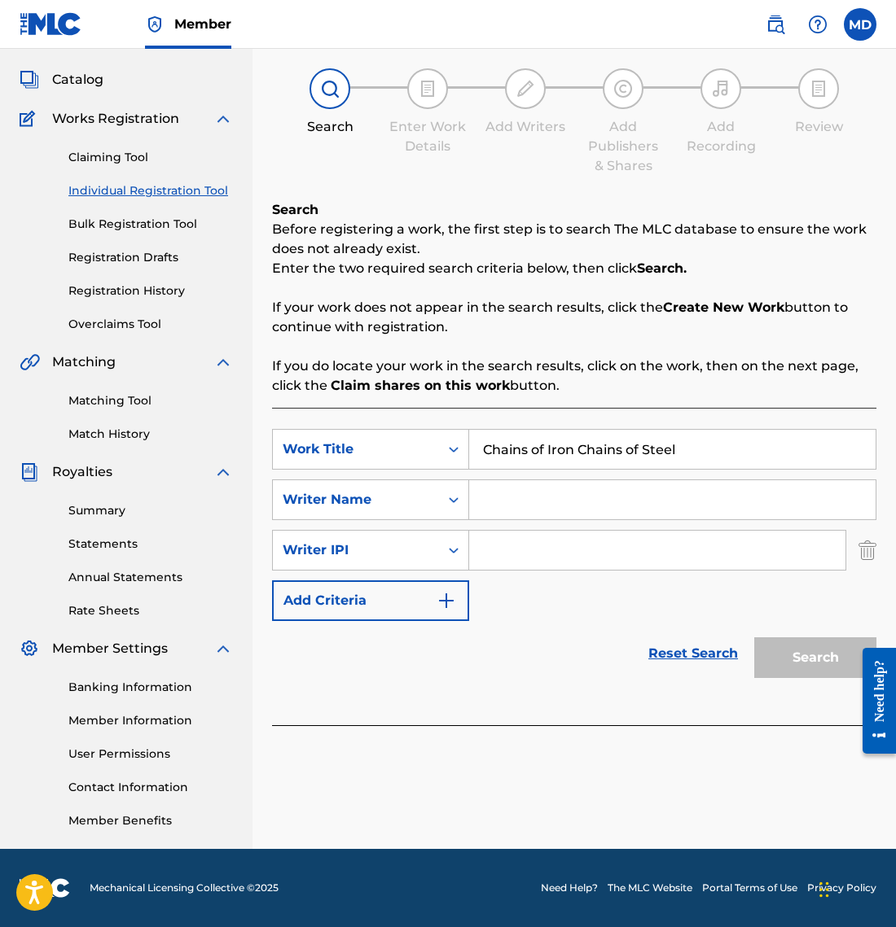
click at [486, 497] on input "Search Form" at bounding box center [672, 499] width 406 height 39
type input "mave"
drag, startPoint x: 564, startPoint y: 659, endPoint x: 582, endPoint y: 659, distance: 17.9
click at [565, 659] on div "Reset Search Search" at bounding box center [574, 653] width 604 height 65
click at [793, 666] on div "Search" at bounding box center [811, 653] width 130 height 65
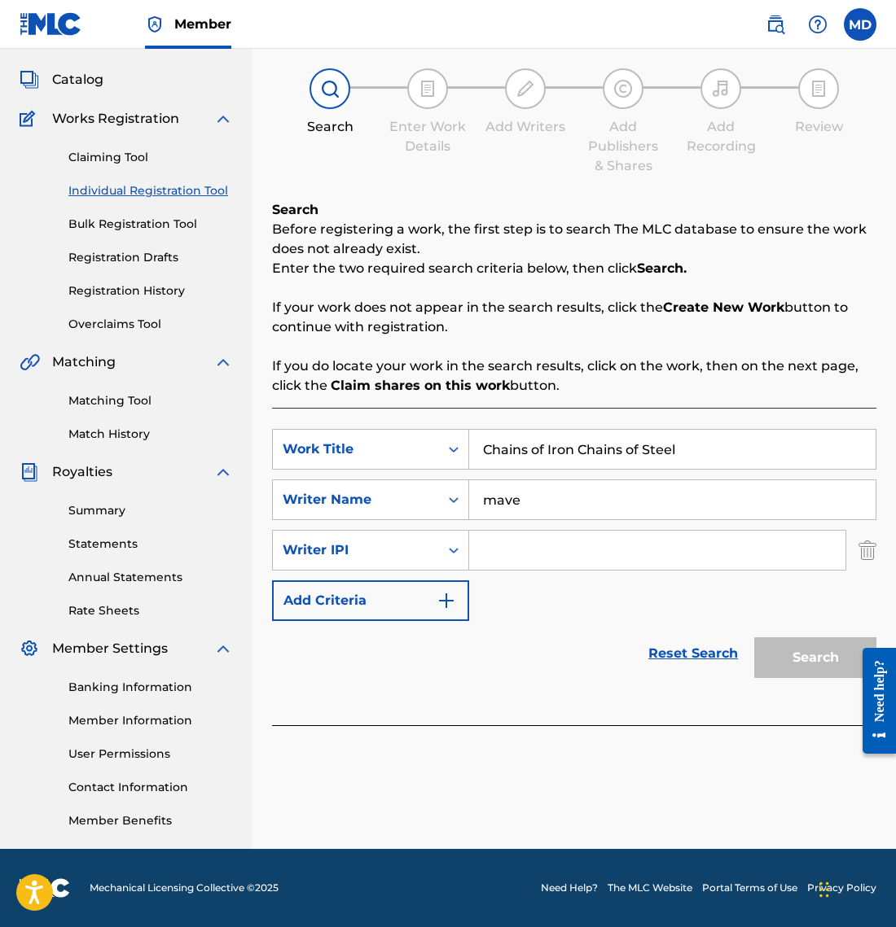
click at [450, 644] on div "Reset Search Search" at bounding box center [574, 653] width 604 height 65
click at [120, 194] on link "Individual Registration Tool" at bounding box center [150, 190] width 164 height 17
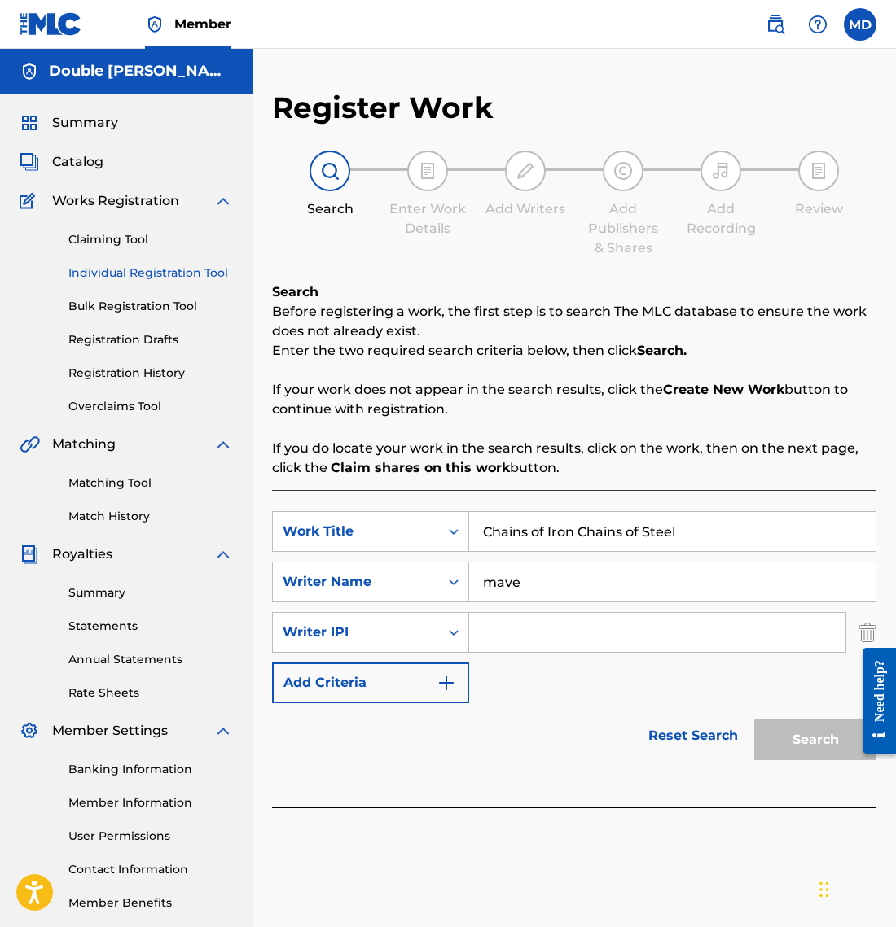
click at [861, 632] on img "Search Form" at bounding box center [867, 632] width 18 height 41
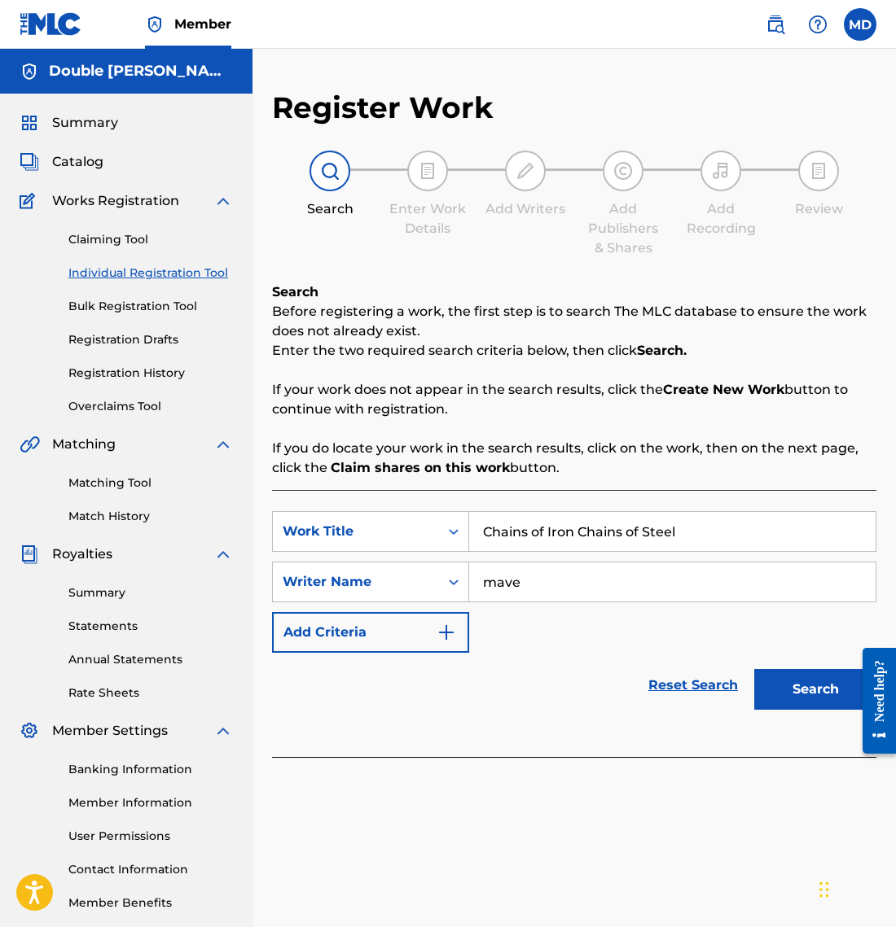
click at [805, 585] on input "mave" at bounding box center [672, 582] width 406 height 39
click at [740, 535] on input "Chains of Iron Chains of Steel" at bounding box center [672, 531] width 406 height 39
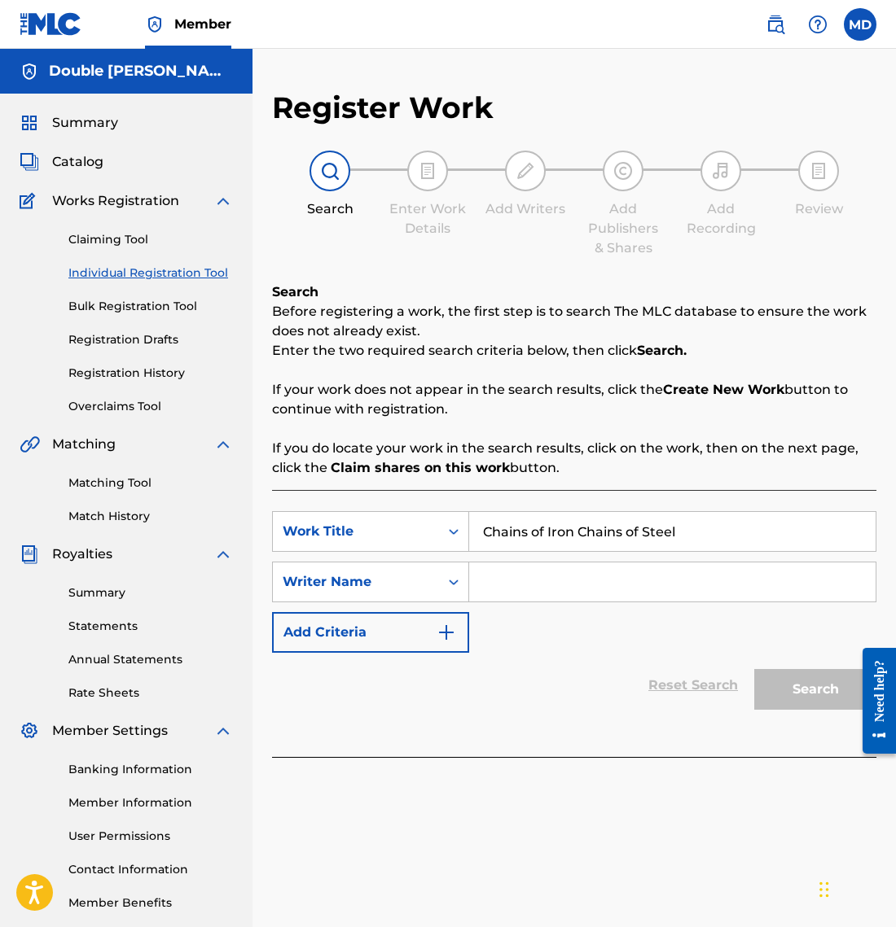
click at [740, 535] on input "Chains of Iron Chains of Steel" at bounding box center [672, 531] width 406 height 39
drag, startPoint x: 573, startPoint y: 668, endPoint x: 493, endPoint y: 650, distance: 81.8
click at [573, 668] on div "Reset Search Search" at bounding box center [574, 685] width 604 height 65
click at [436, 583] on div "Writer Name" at bounding box center [356, 582] width 166 height 31
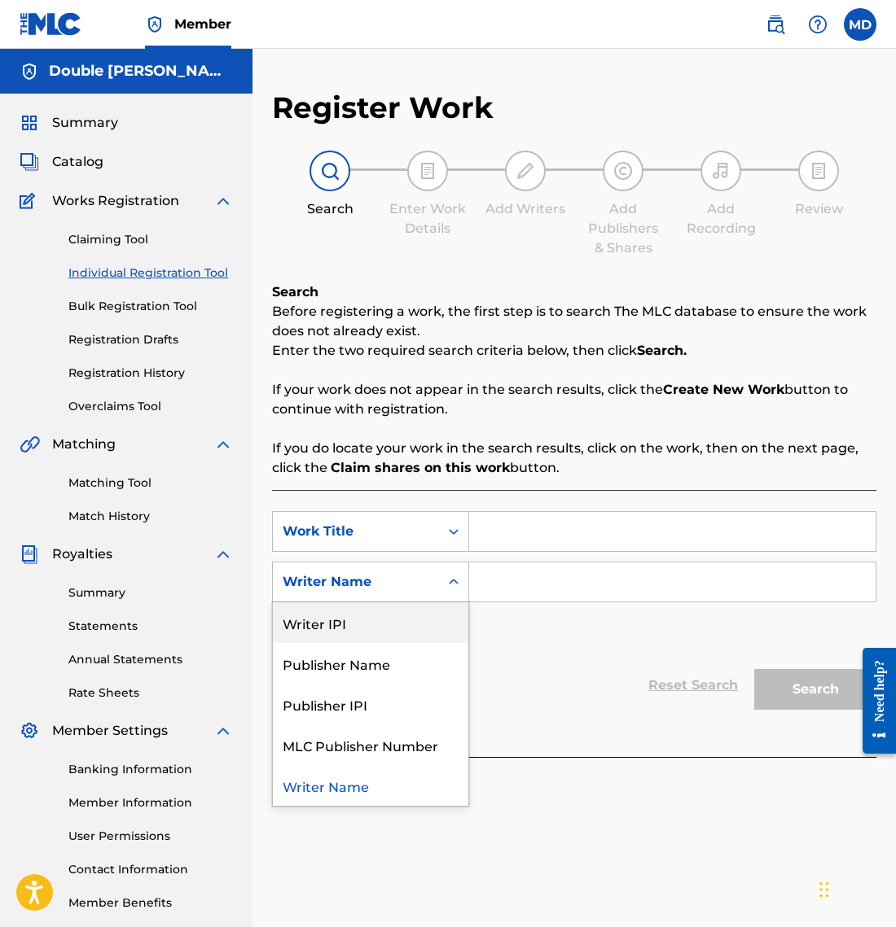
click at [428, 620] on div "Writer IPI" at bounding box center [370, 622] width 195 height 41
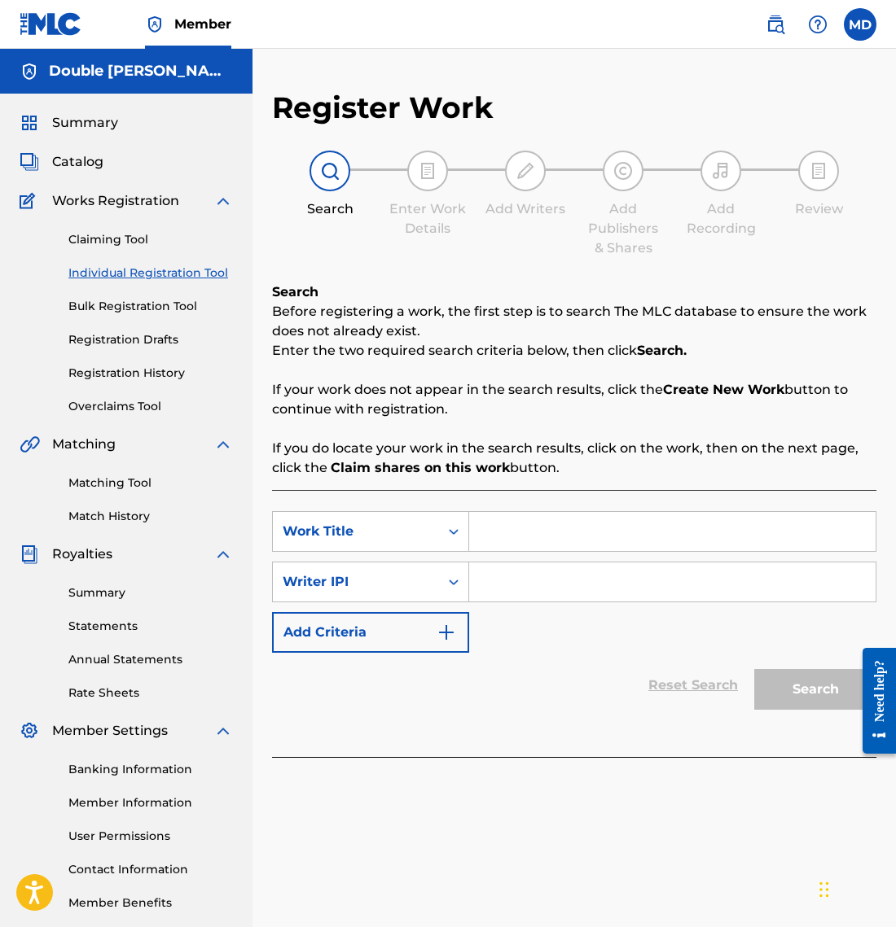
click at [429, 636] on button "Add Criteria" at bounding box center [370, 632] width 197 height 41
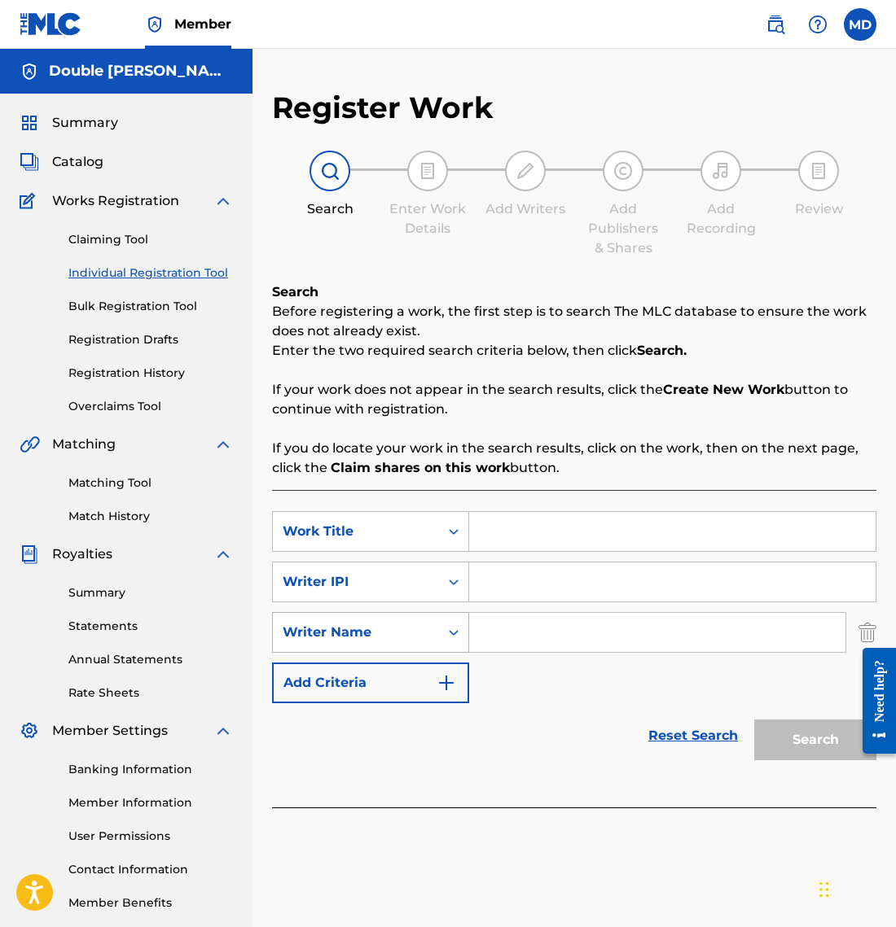
click at [436, 633] on div "Writer Name" at bounding box center [356, 632] width 166 height 31
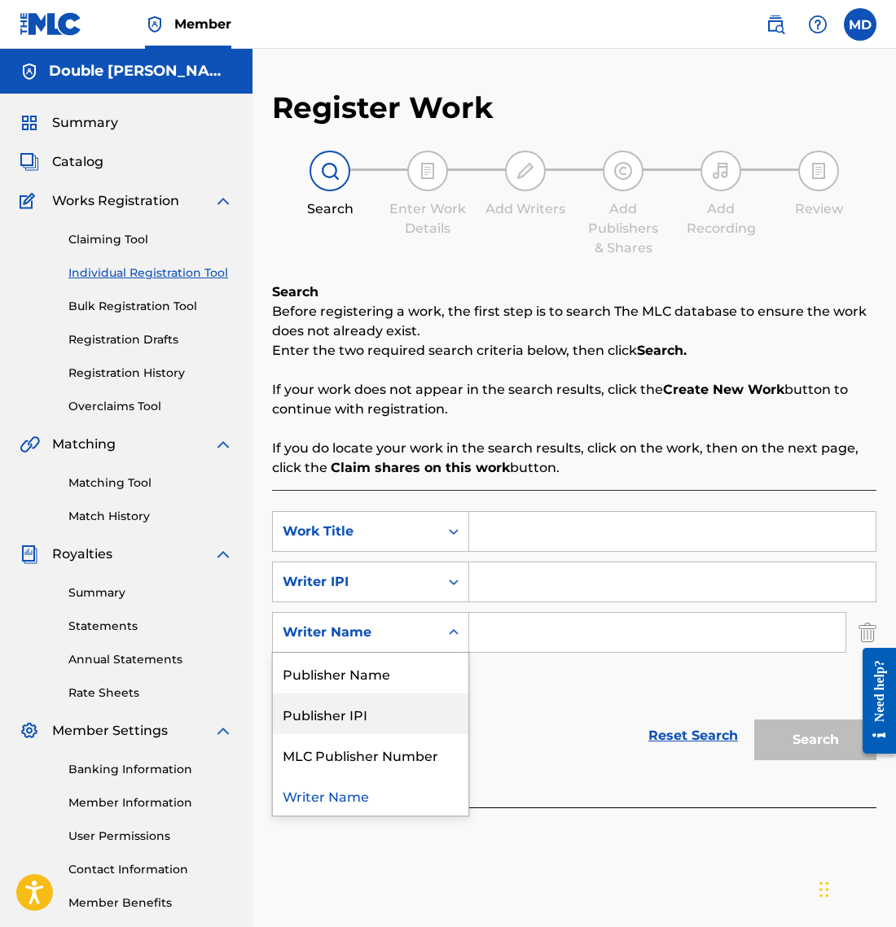
click at [424, 706] on div "Publisher IPI" at bounding box center [370, 714] width 195 height 41
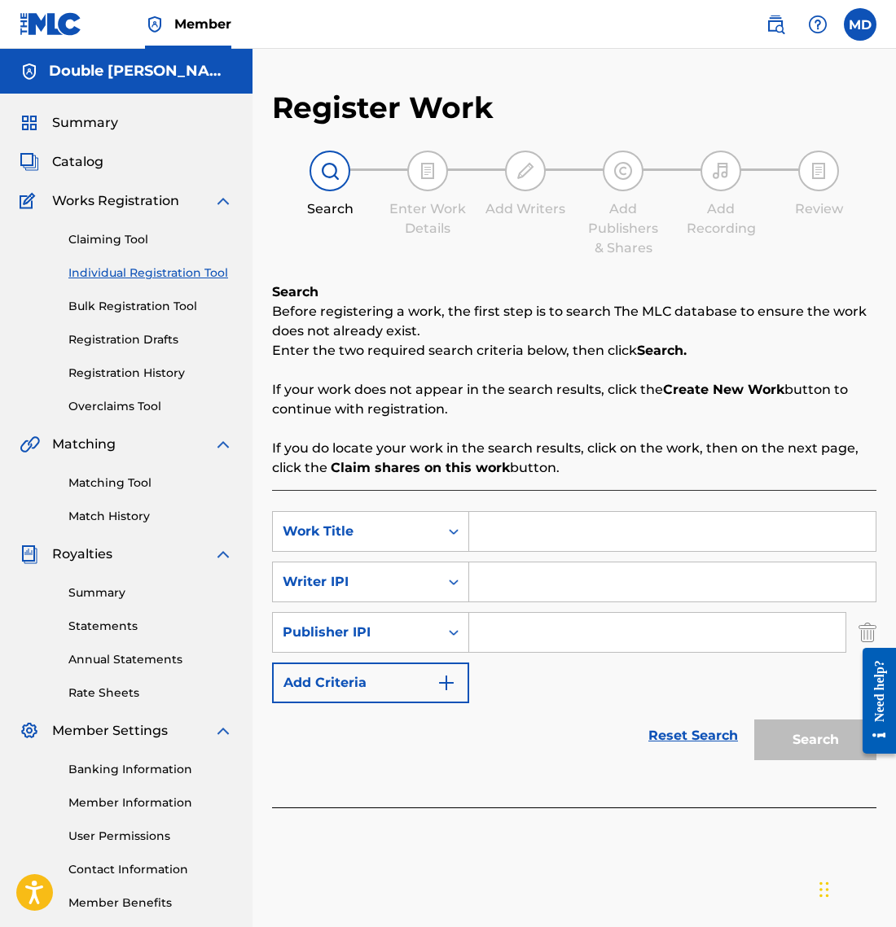
click at [589, 531] on input "Search Form" at bounding box center [672, 531] width 406 height 39
paste input "WARRIORS OF THE NIGHT"
type input "WARRIORS OF THE NIGHT"
click at [583, 578] on input "Search Form" at bounding box center [672, 582] width 406 height 39
paste input "01306680267"
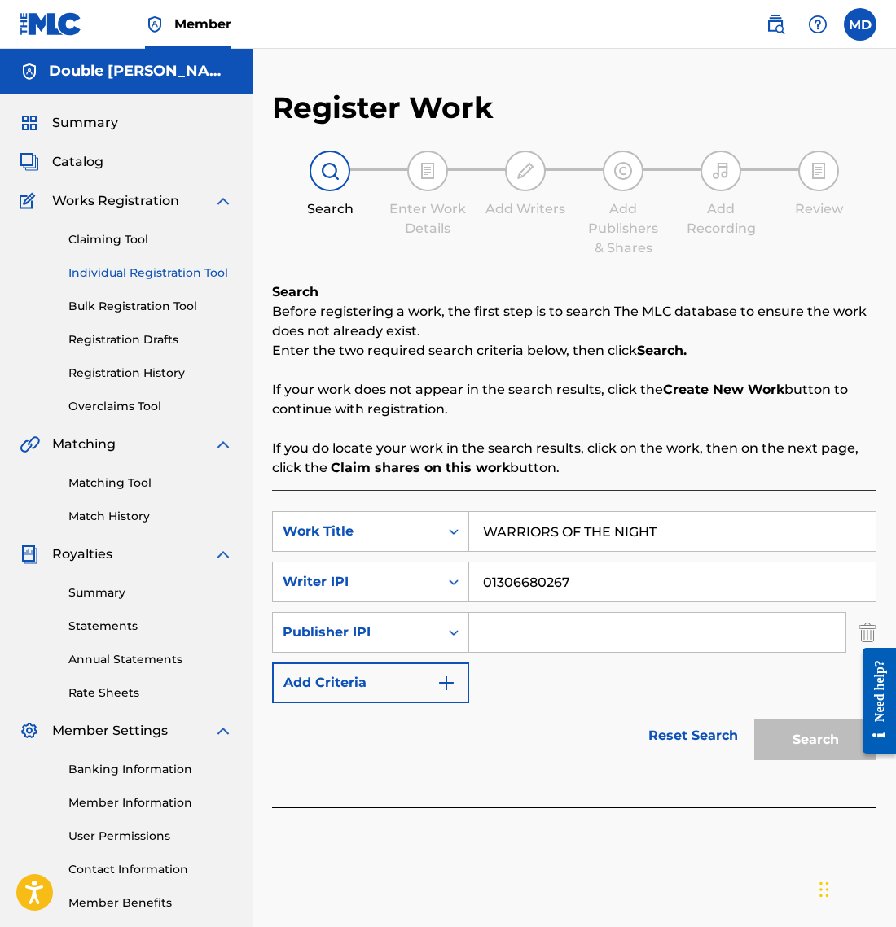
type input "01306680267"
click at [637, 635] on input "Search Form" at bounding box center [657, 632] width 376 height 39
paste input "01307496935"
type input "01307496935"
click at [808, 745] on button "Search" at bounding box center [815, 740] width 122 height 41
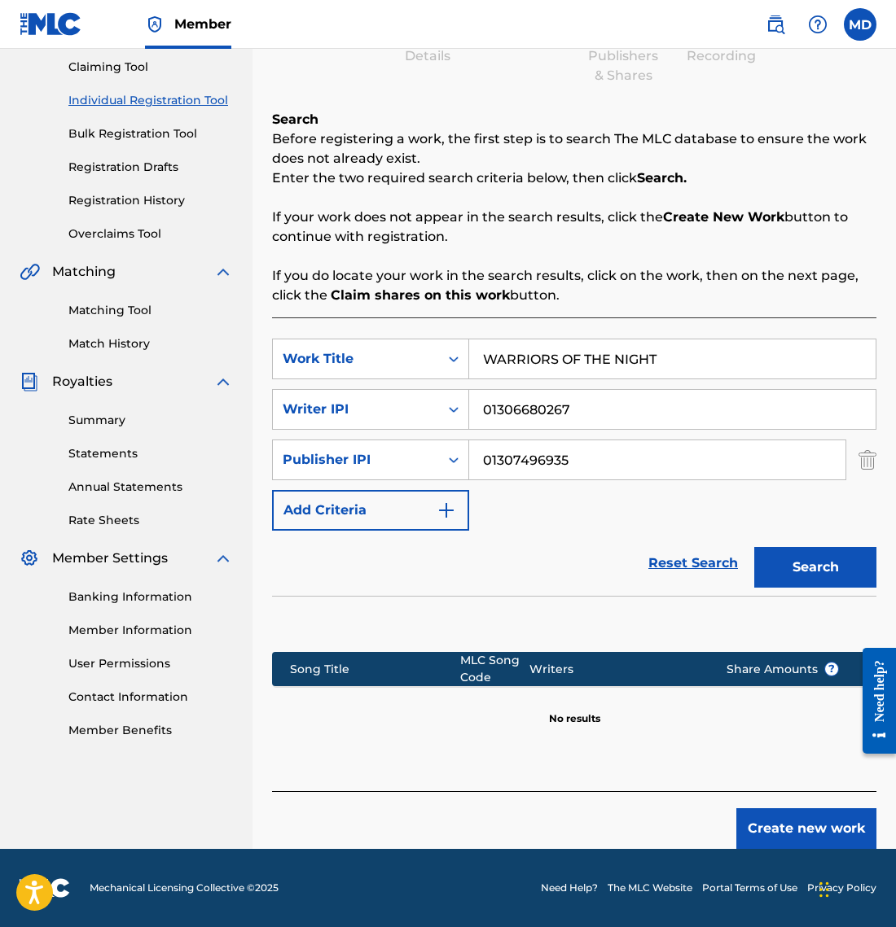
click at [789, 814] on button "Create new work" at bounding box center [806, 828] width 140 height 41
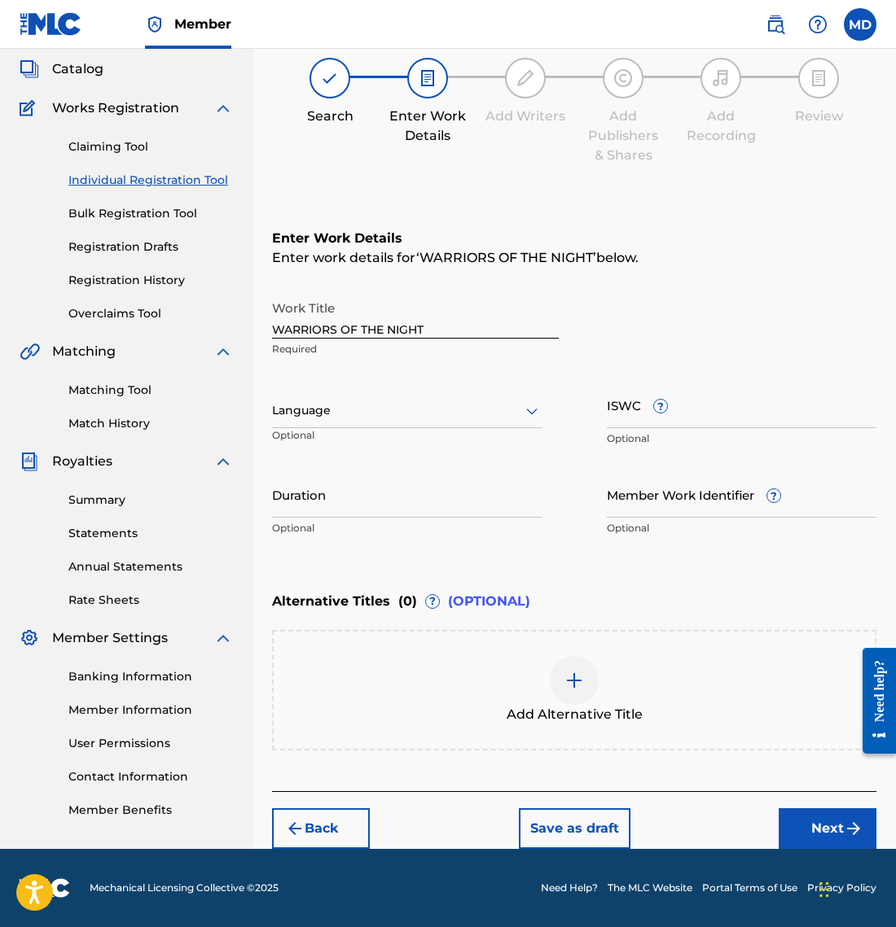
click at [386, 417] on div at bounding box center [406, 411] width 269 height 20
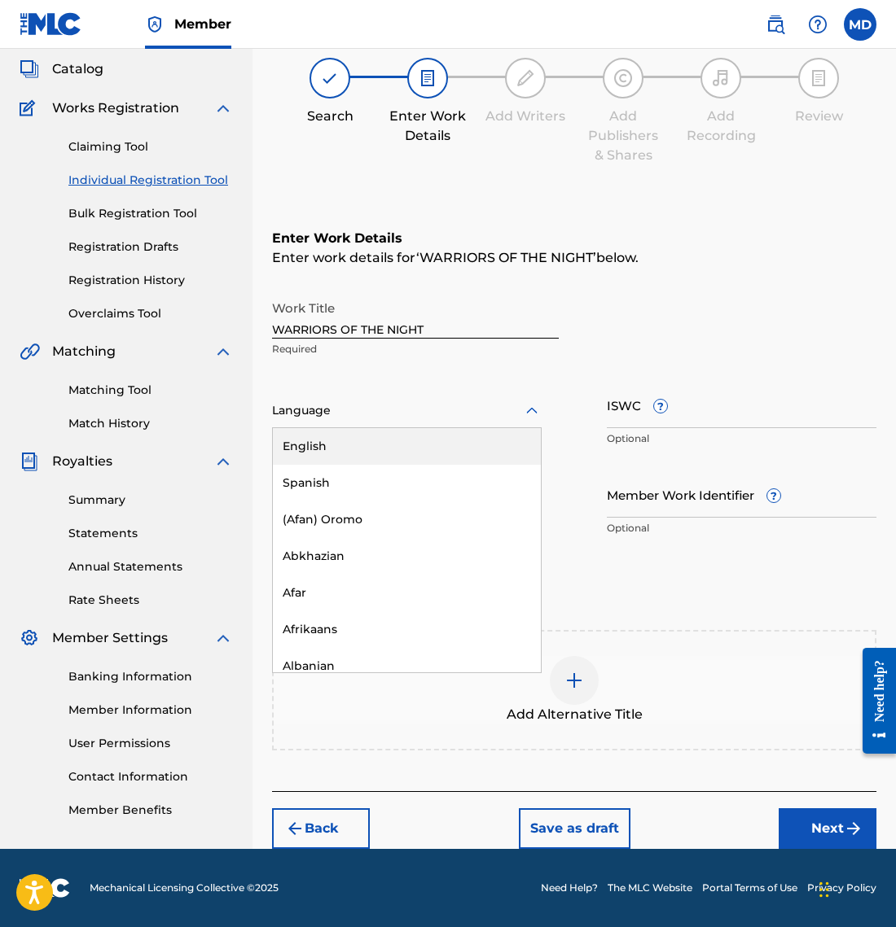
click at [375, 445] on div "English" at bounding box center [407, 446] width 268 height 37
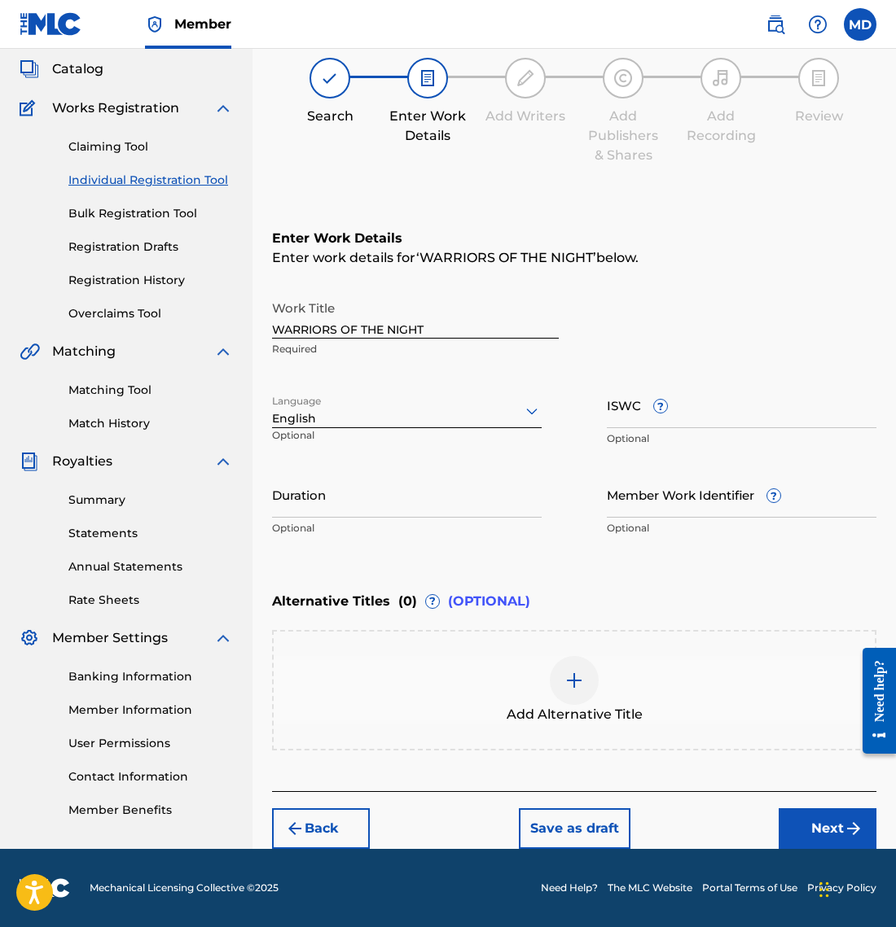
click at [673, 509] on input "Member Work Identifier ?" at bounding box center [741, 494] width 269 height 46
click at [584, 594] on div "Alternative Titles ( 0 ) ? (OPTIONAL)" at bounding box center [574, 602] width 604 height 36
click at [830, 827] on button "Next" at bounding box center [827, 828] width 98 height 41
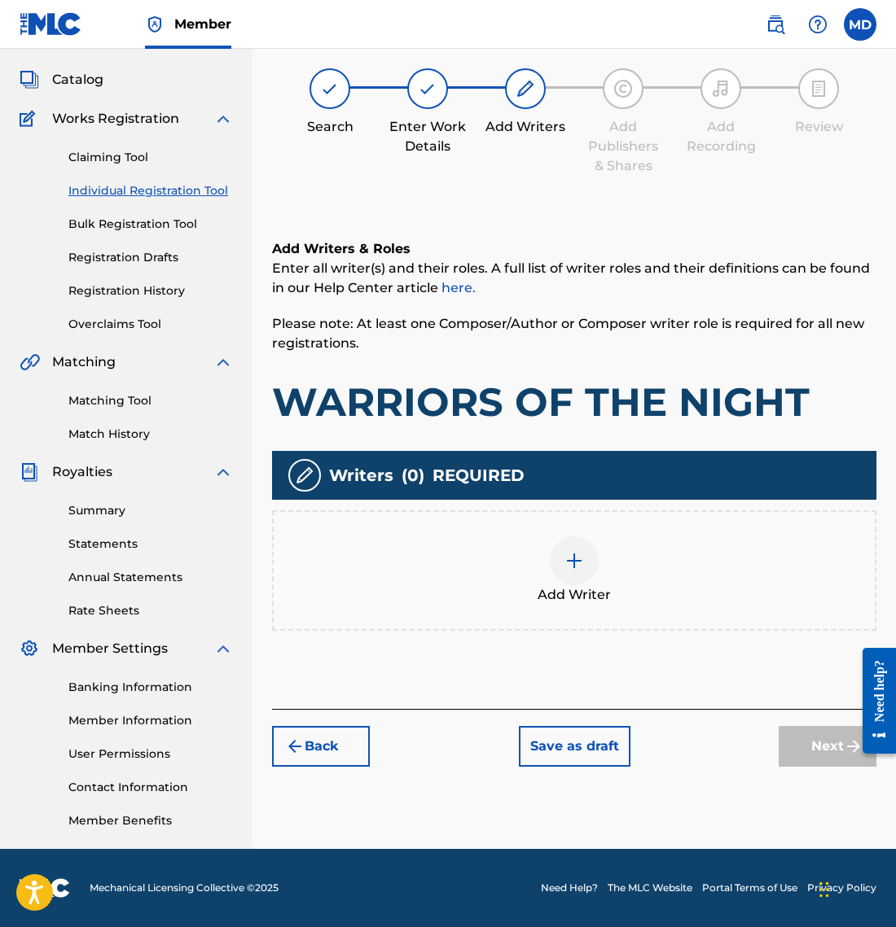
click at [572, 556] on img at bounding box center [574, 561] width 20 height 20
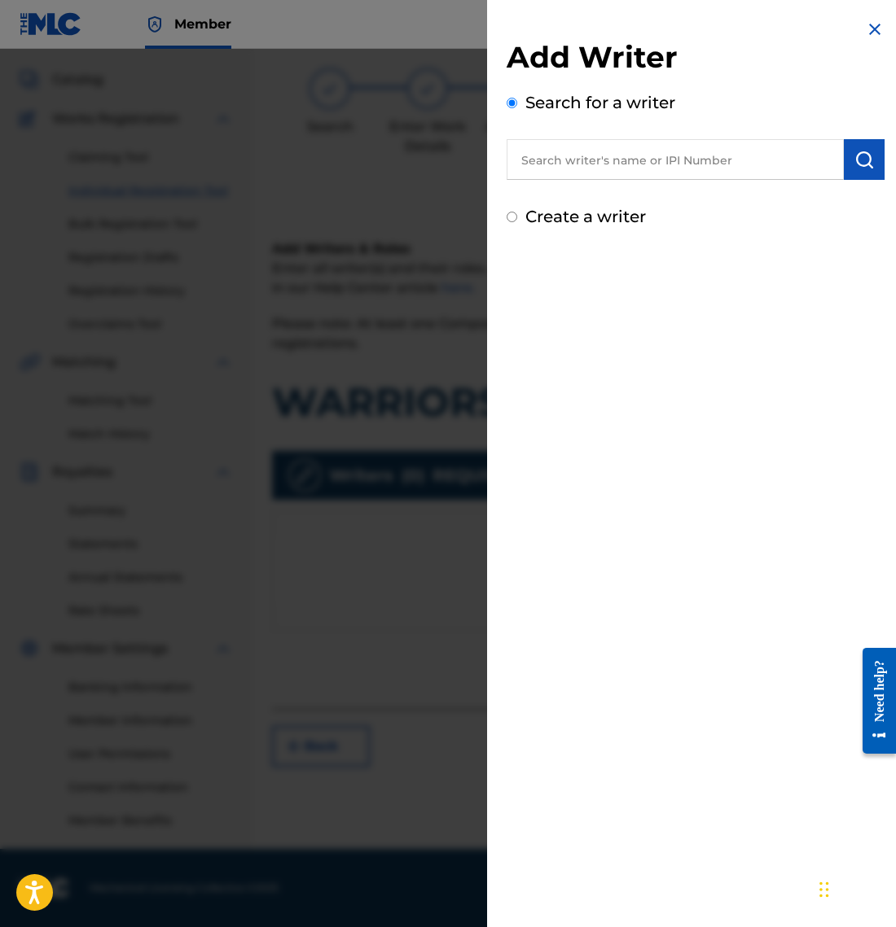
click at [515, 218] on input "Create a writer" at bounding box center [511, 217] width 11 height 11
radio input "false"
radio input "true"
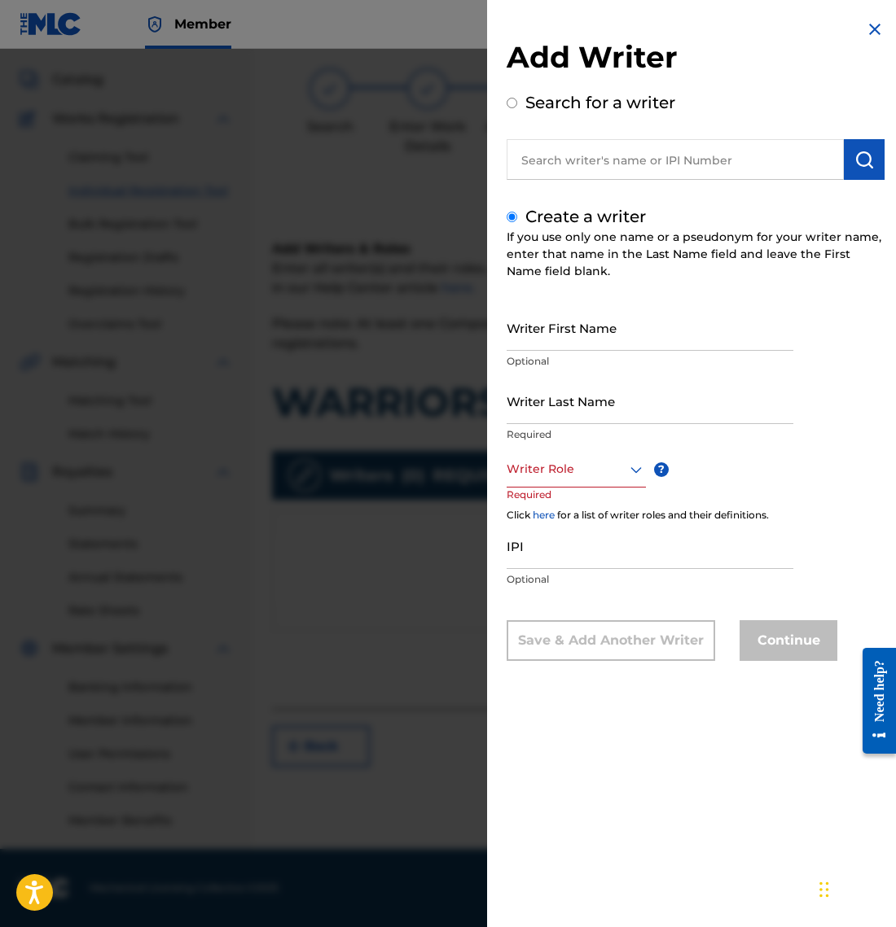
click at [510, 105] on input "Search for a writer" at bounding box center [511, 103] width 11 height 11
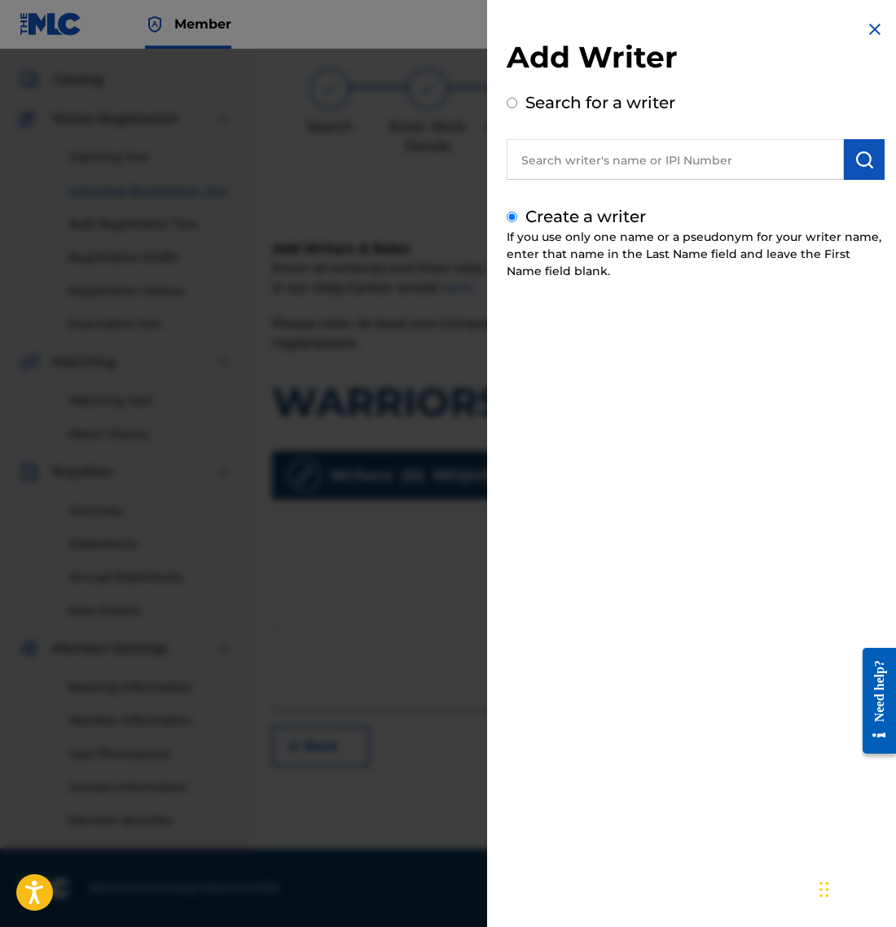
radio input "true"
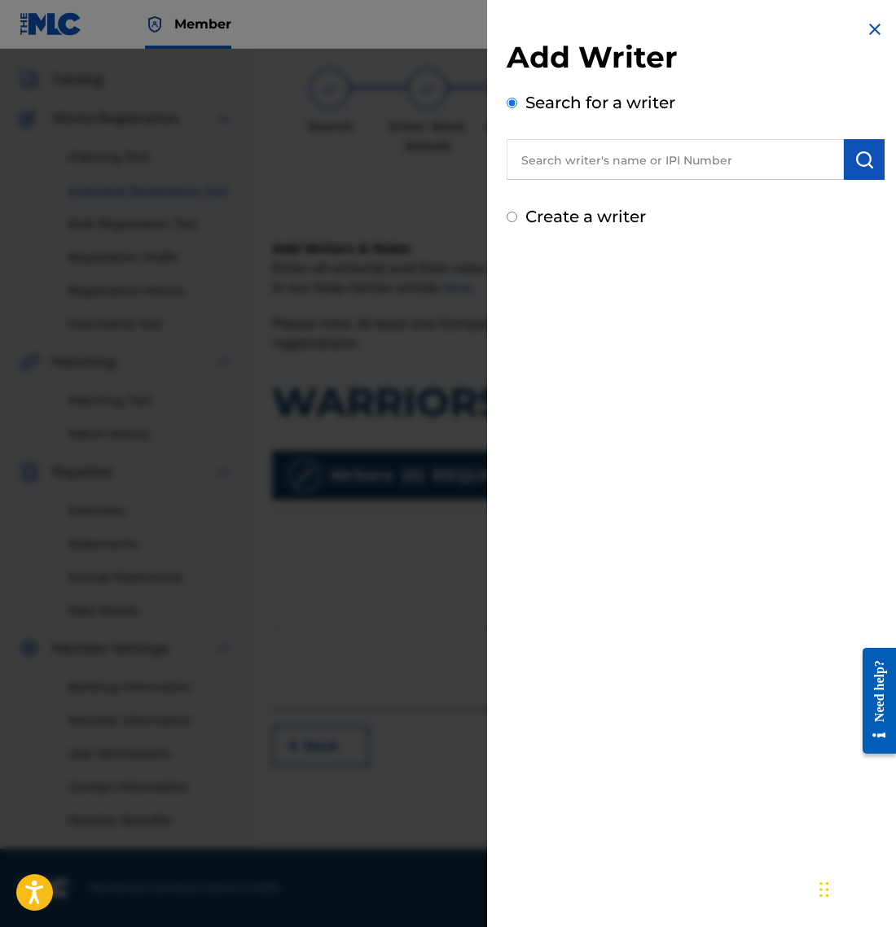
click at [612, 163] on input "text" at bounding box center [674, 159] width 337 height 41
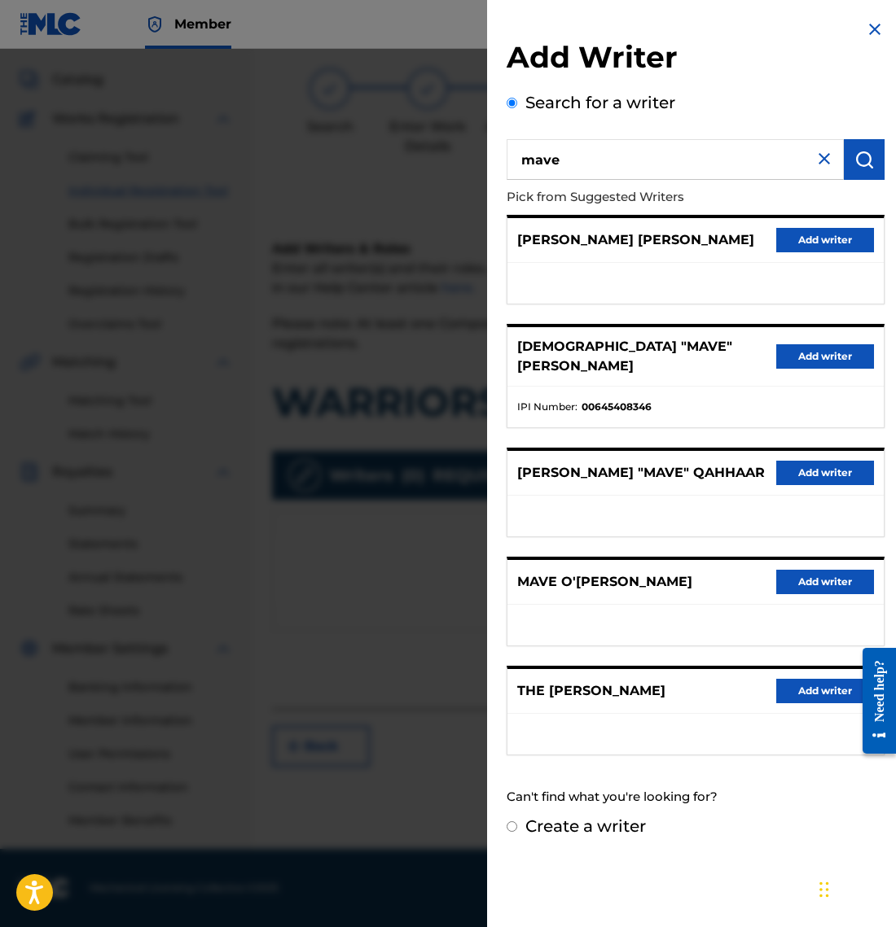
click at [638, 168] on input "mave" at bounding box center [674, 159] width 337 height 41
paste input "01306680267"
type input "01306680267"
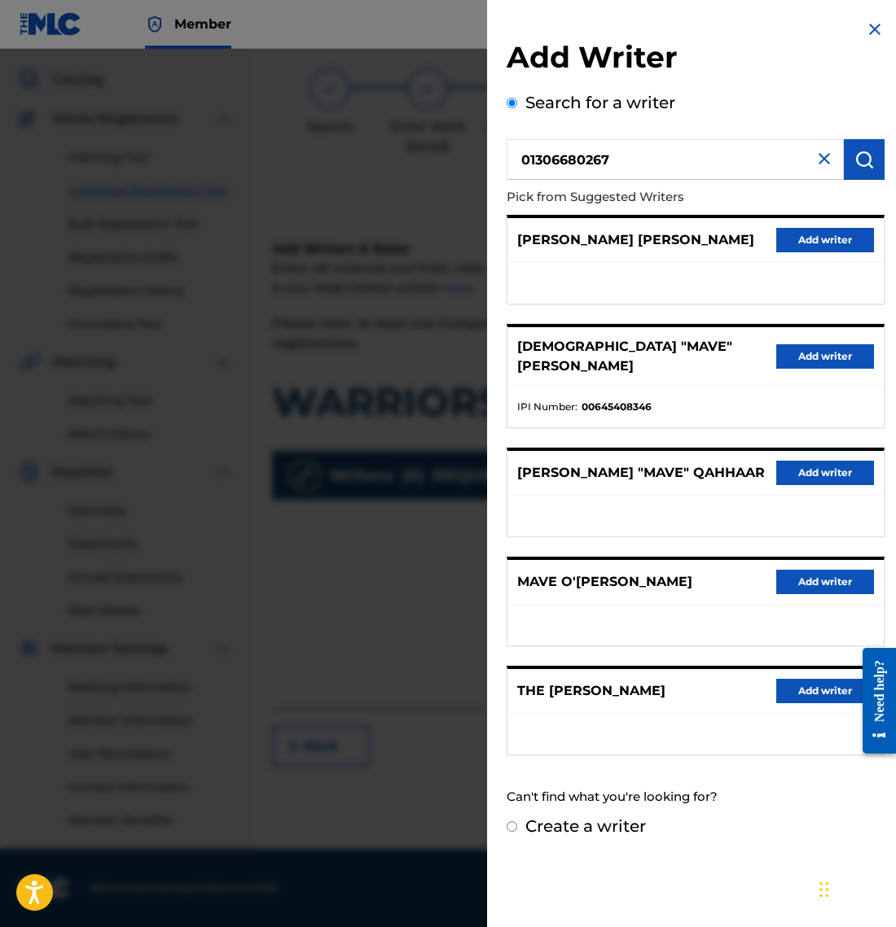
click at [848, 160] on button "submit" at bounding box center [863, 159] width 41 height 41
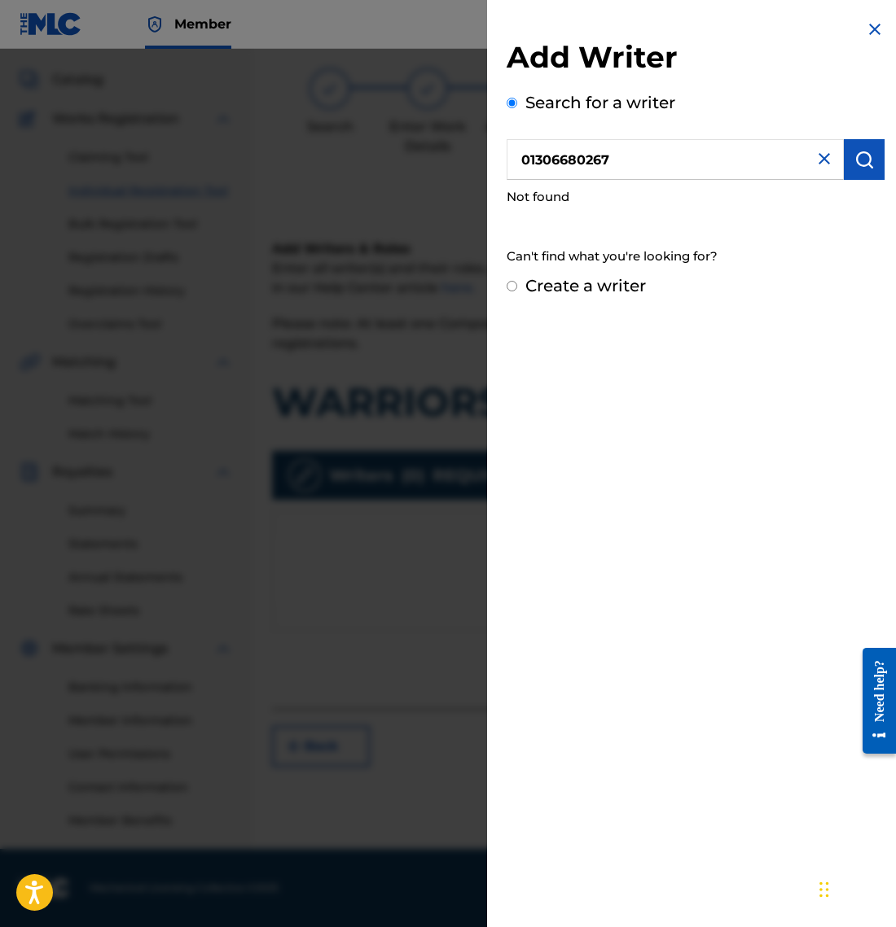
click at [510, 286] on input "Create a writer" at bounding box center [511, 286] width 11 height 11
radio input "false"
radio input "true"
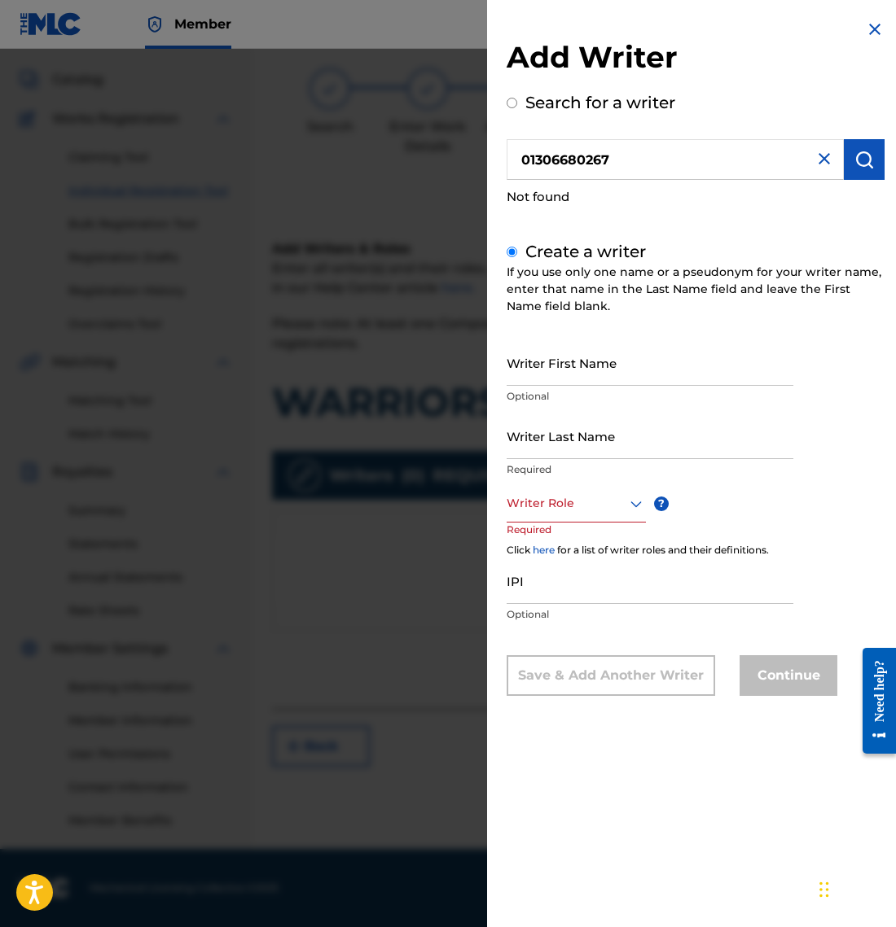
click at [547, 547] on link "here" at bounding box center [543, 550] width 22 height 12
click at [869, 27] on img at bounding box center [875, 30] width 20 height 20
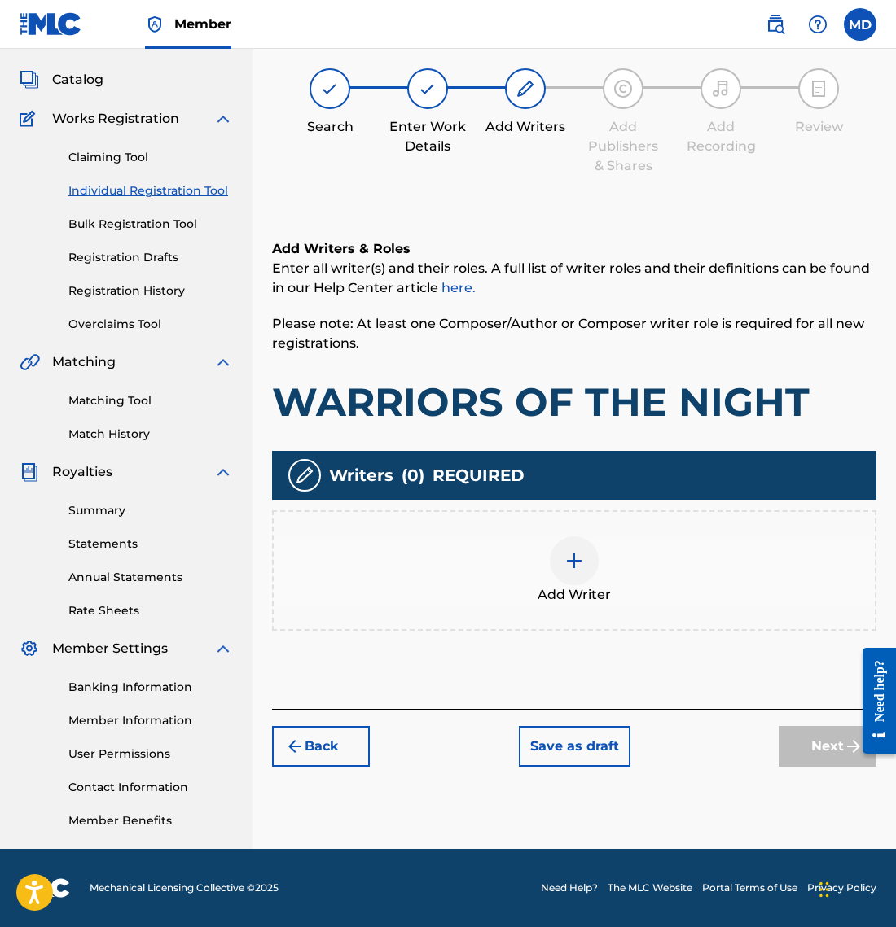
click at [331, 741] on button "Back" at bounding box center [321, 746] width 98 height 41
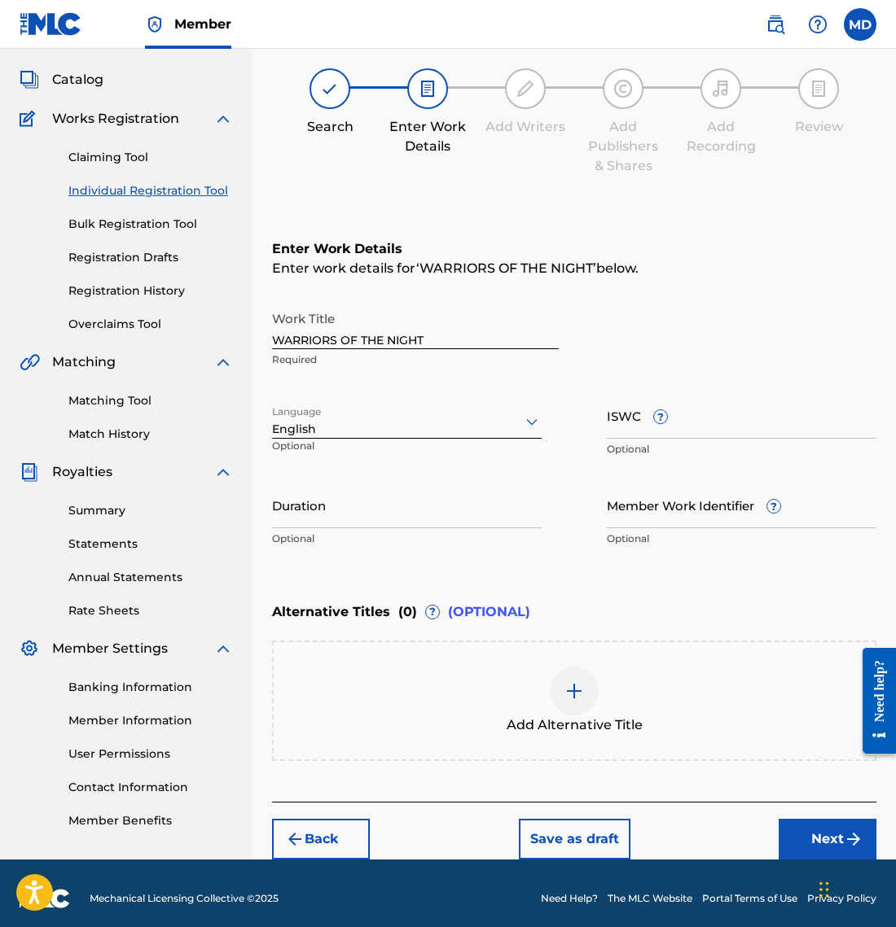
click at [128, 296] on link "Registration History" at bounding box center [150, 291] width 164 height 17
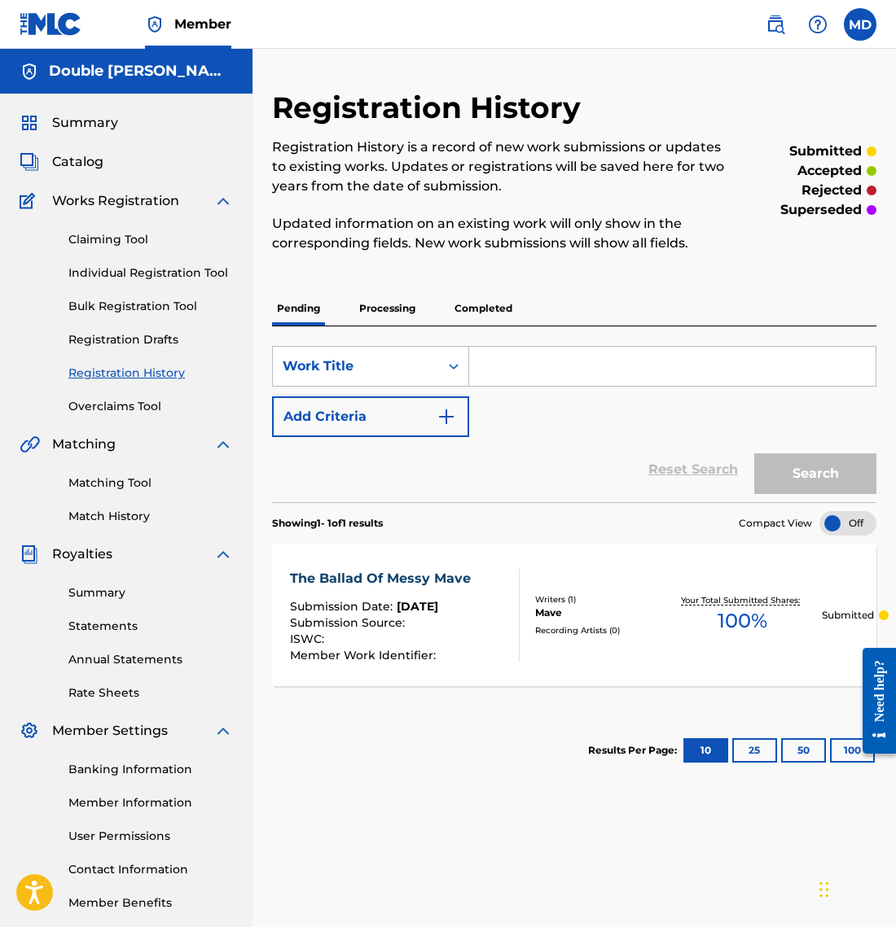
click at [465, 617] on div "Submission Source :" at bounding box center [384, 625] width 189 height 16
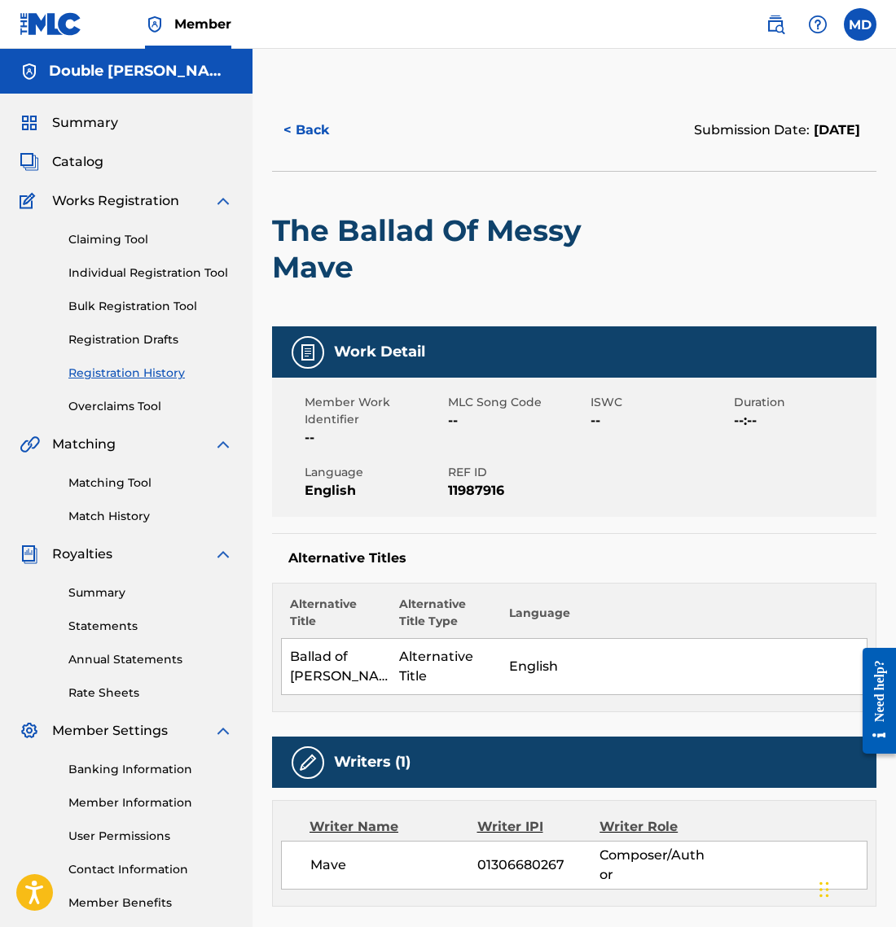
click at [115, 269] on link "Individual Registration Tool" at bounding box center [150, 273] width 164 height 17
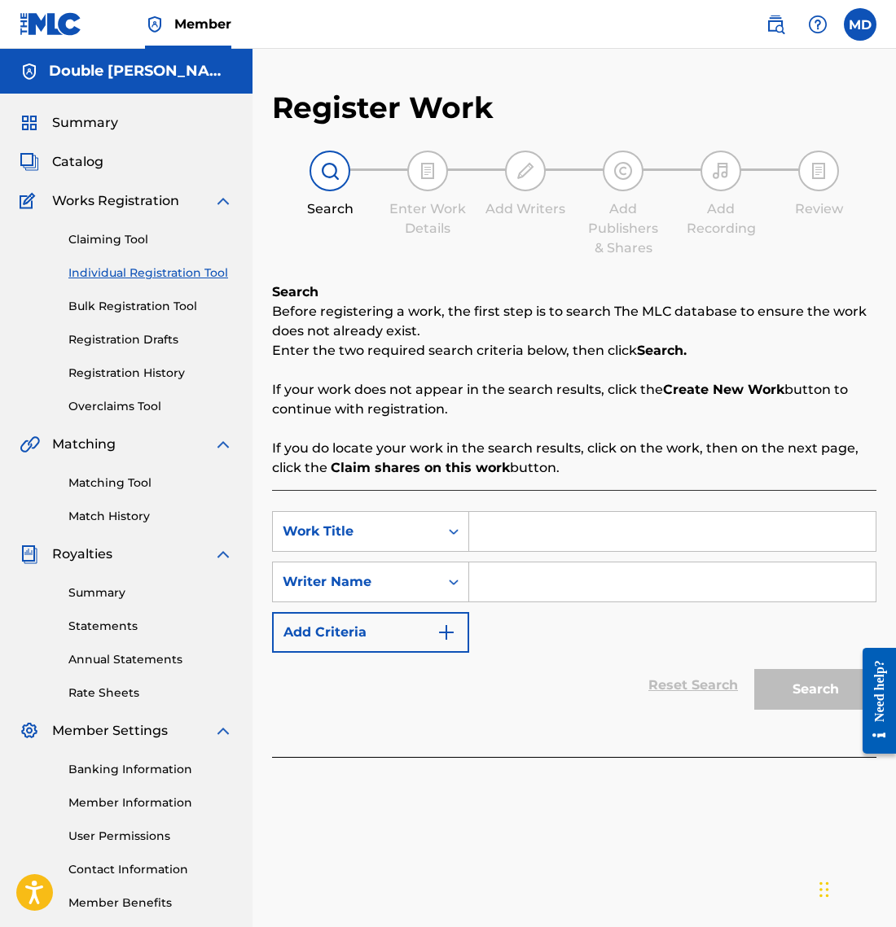
click at [525, 541] on input "Search Form" at bounding box center [672, 531] width 406 height 39
paste input "WARRIORS OF THE NIGHT"
type input "WARRIORS OF THE NIGHT"
click at [401, 576] on div "Writer Name" at bounding box center [356, 582] width 147 height 20
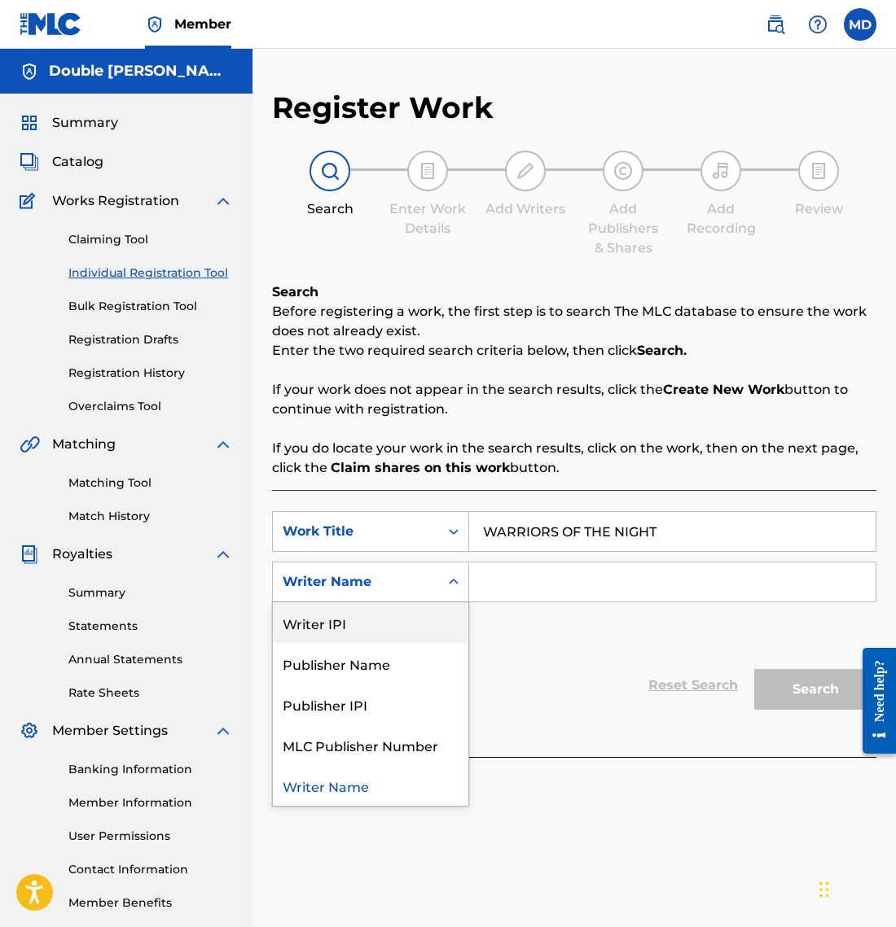
click at [401, 630] on div "Writer IPI" at bounding box center [370, 622] width 195 height 41
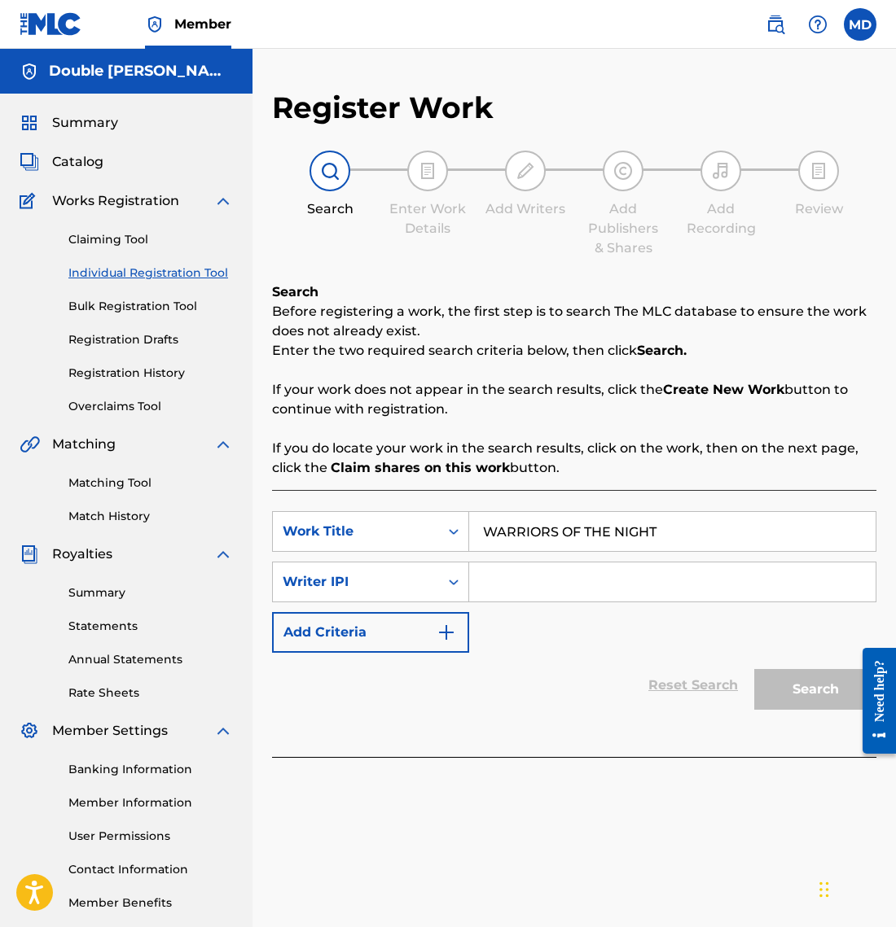
click at [407, 634] on button "Add Criteria" at bounding box center [370, 632] width 197 height 41
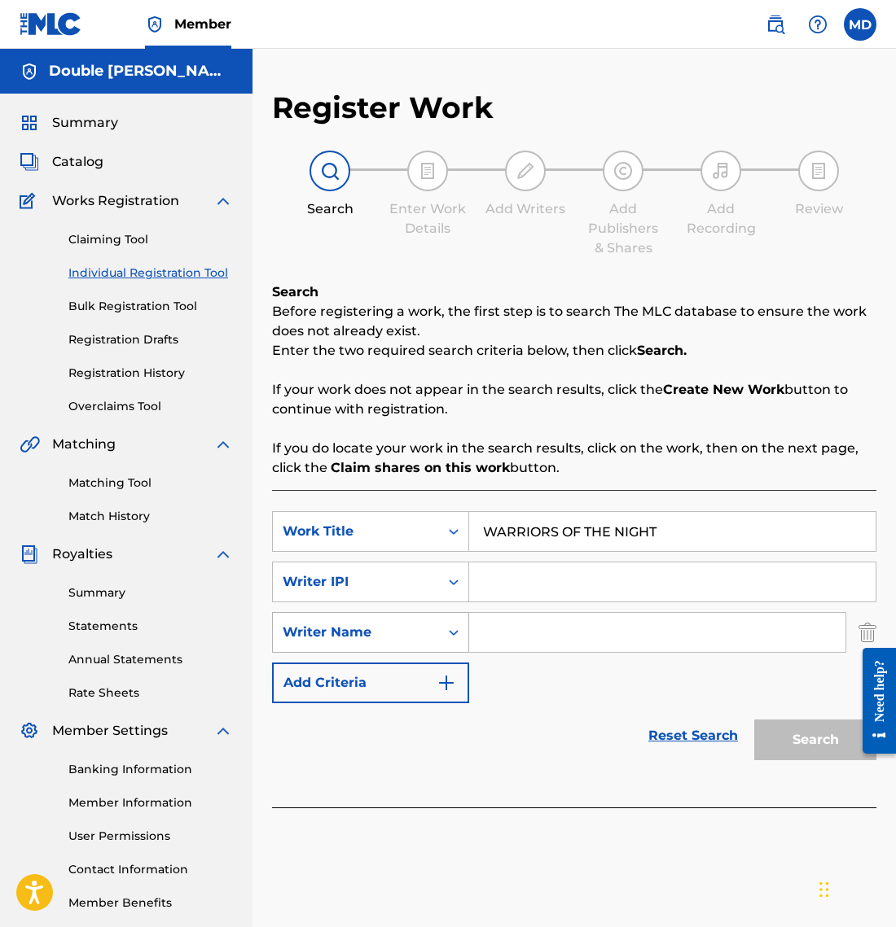
click at [413, 638] on div "Writer Name" at bounding box center [356, 633] width 147 height 20
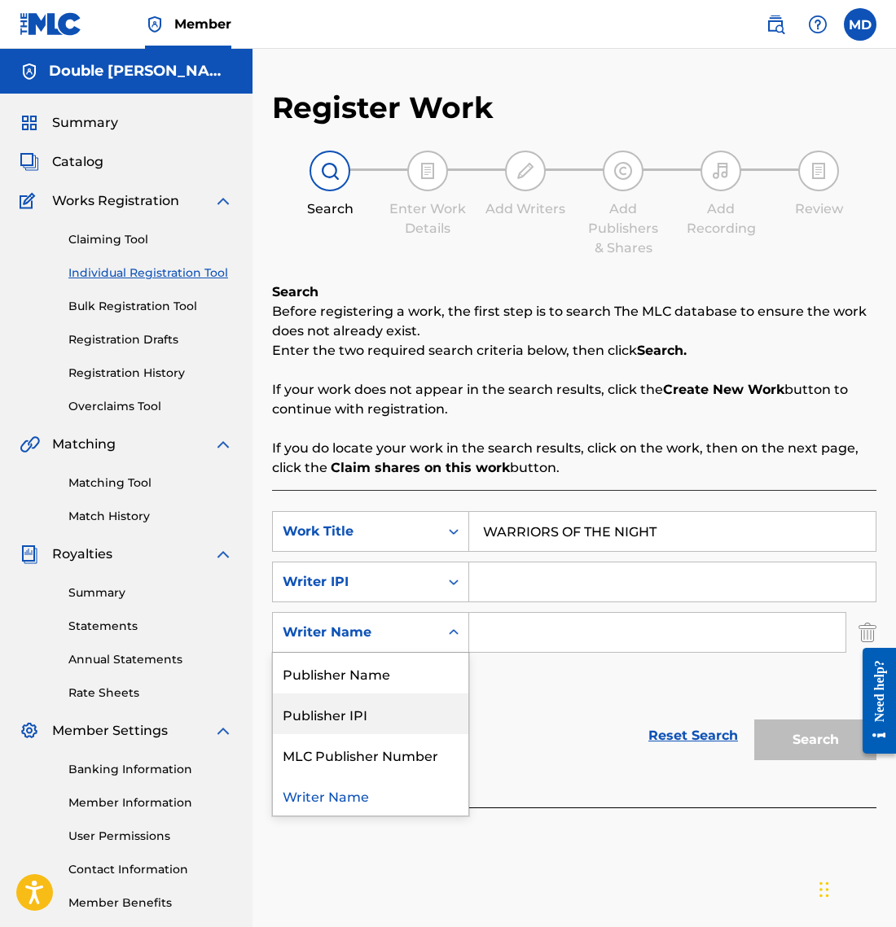
click at [421, 727] on div "Publisher IPI" at bounding box center [370, 714] width 195 height 41
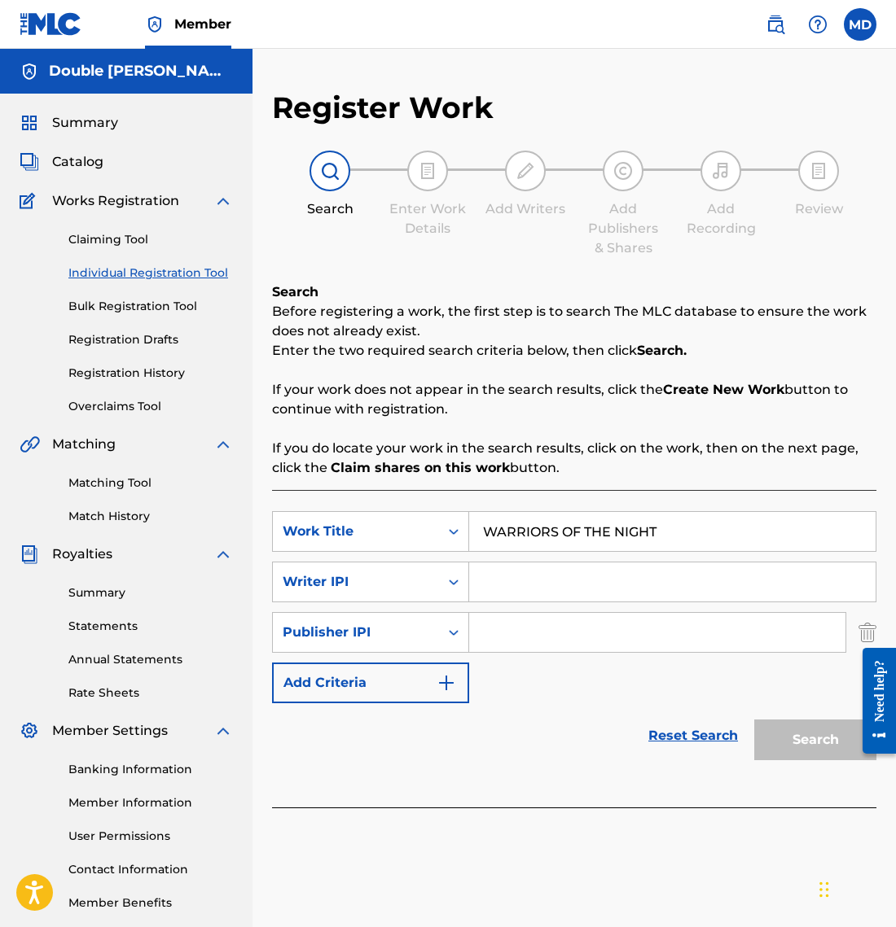
click at [601, 577] on input "Search Form" at bounding box center [672, 582] width 406 height 39
paste input "01306680267"
type input "01306680267"
click at [604, 637] on input "Search Form" at bounding box center [657, 632] width 376 height 39
paste input "01307496935"
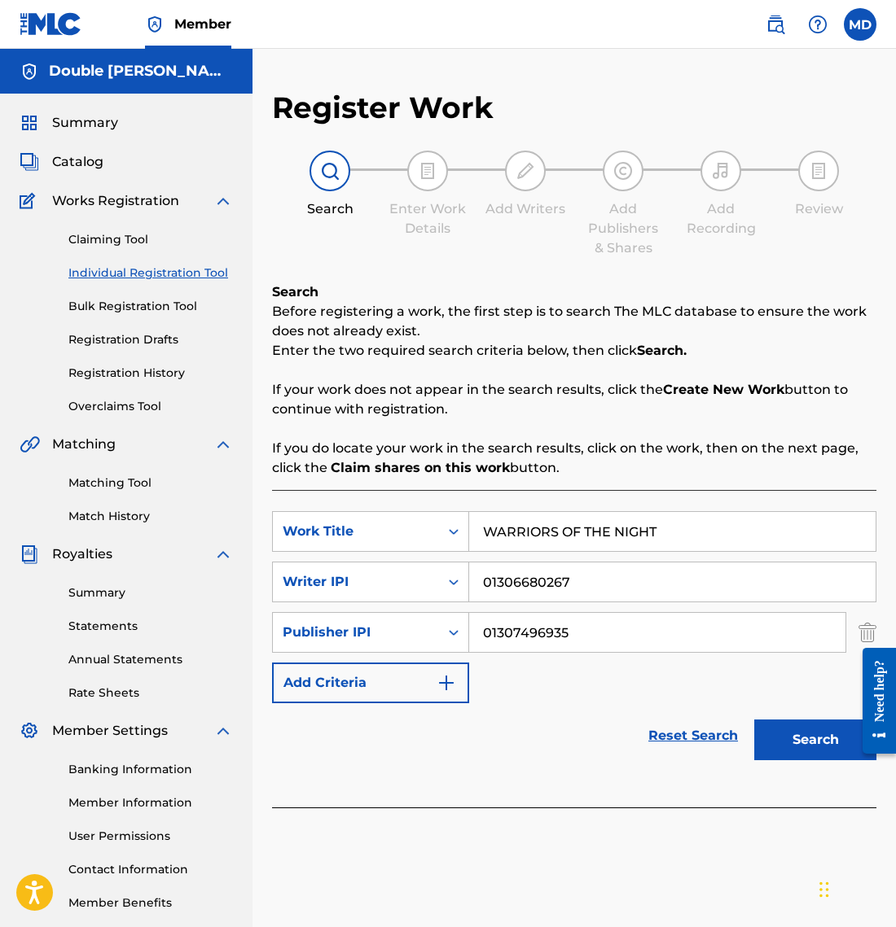
type input "01307496935"
click at [832, 747] on button "Search" at bounding box center [815, 740] width 122 height 41
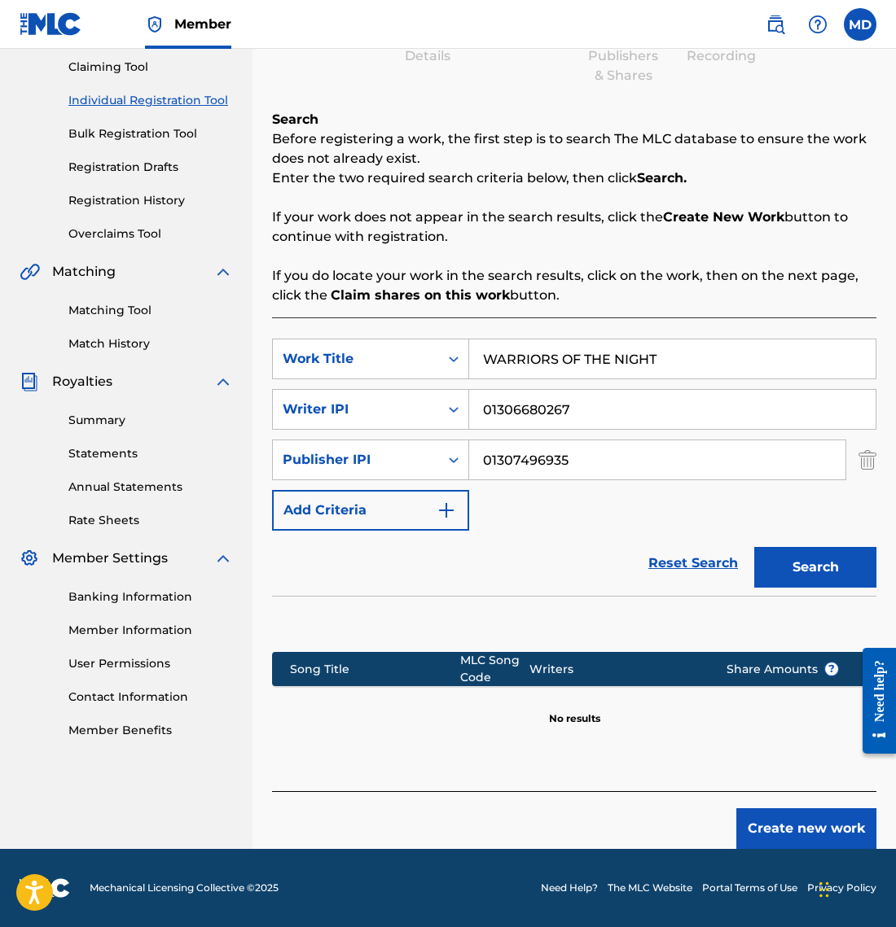
click at [813, 830] on button "Create new work" at bounding box center [806, 828] width 140 height 41
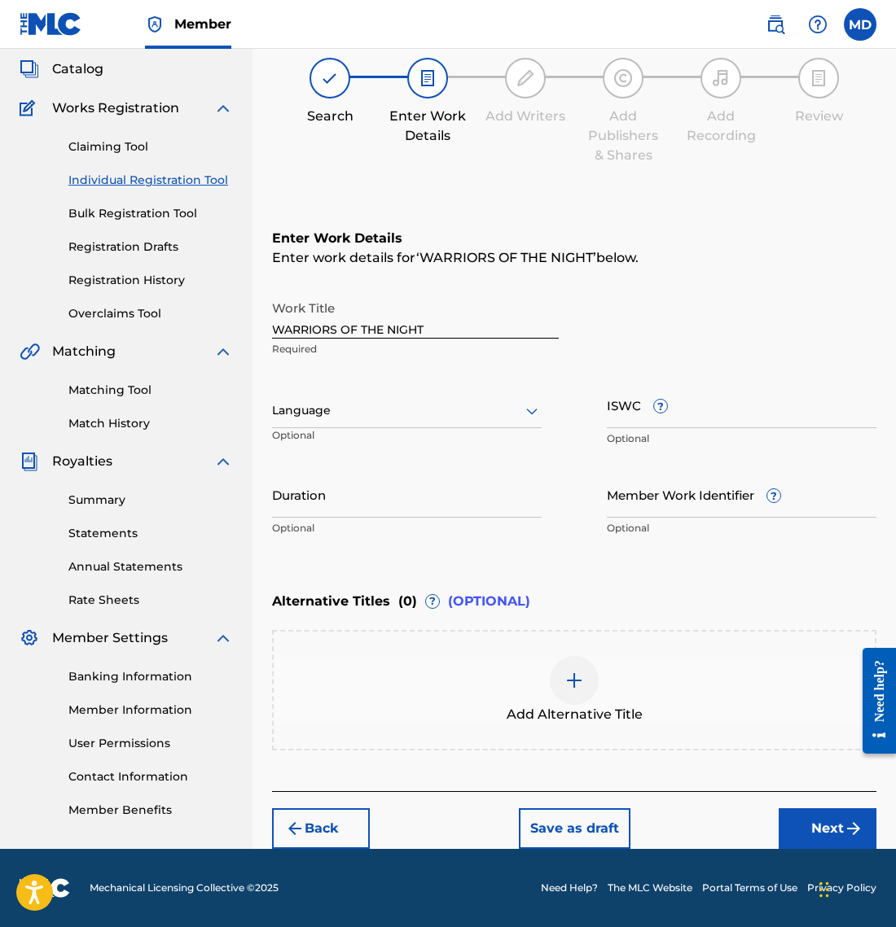
scroll to position [93, 0]
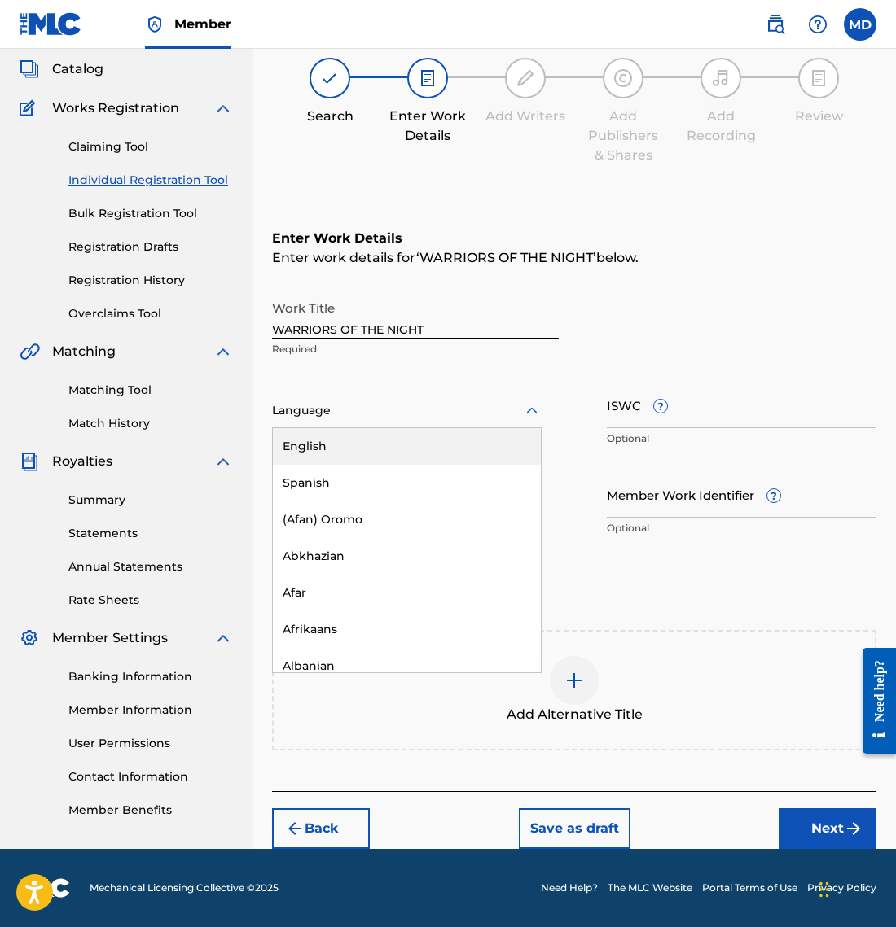
drag, startPoint x: 384, startPoint y: 411, endPoint x: 371, endPoint y: 428, distance: 21.5
click at [384, 413] on div at bounding box center [406, 411] width 269 height 20
click at [360, 440] on div "English" at bounding box center [407, 446] width 268 height 37
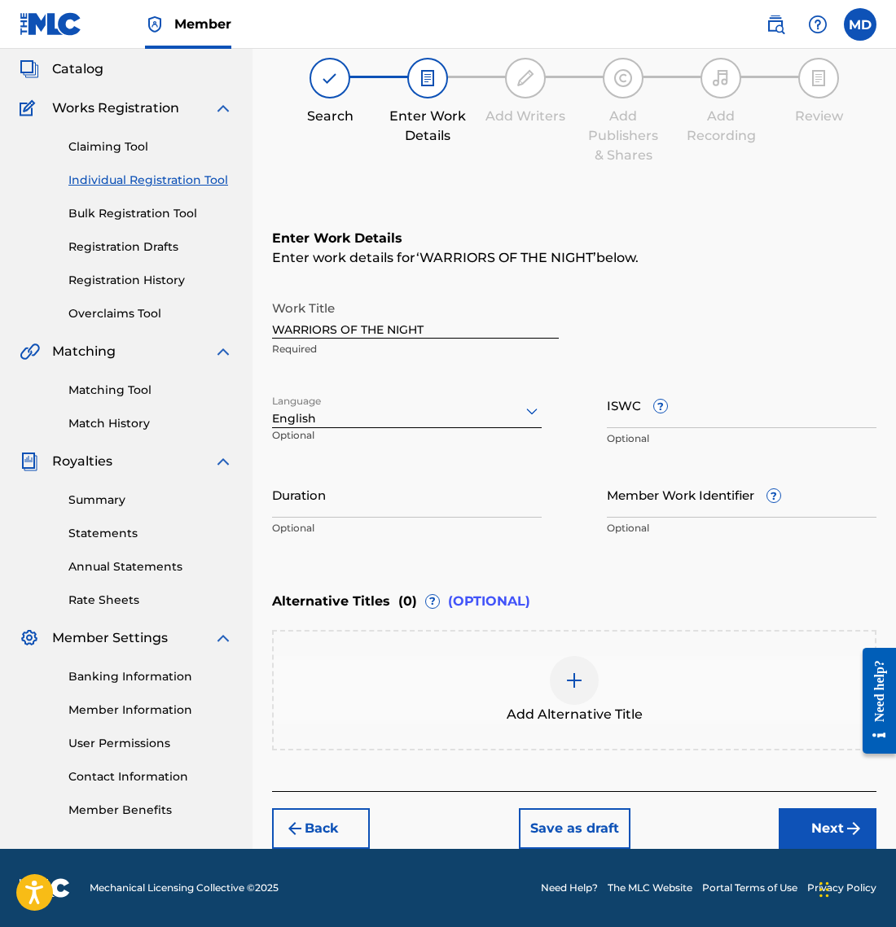
click at [822, 824] on button "Next" at bounding box center [827, 828] width 98 height 41
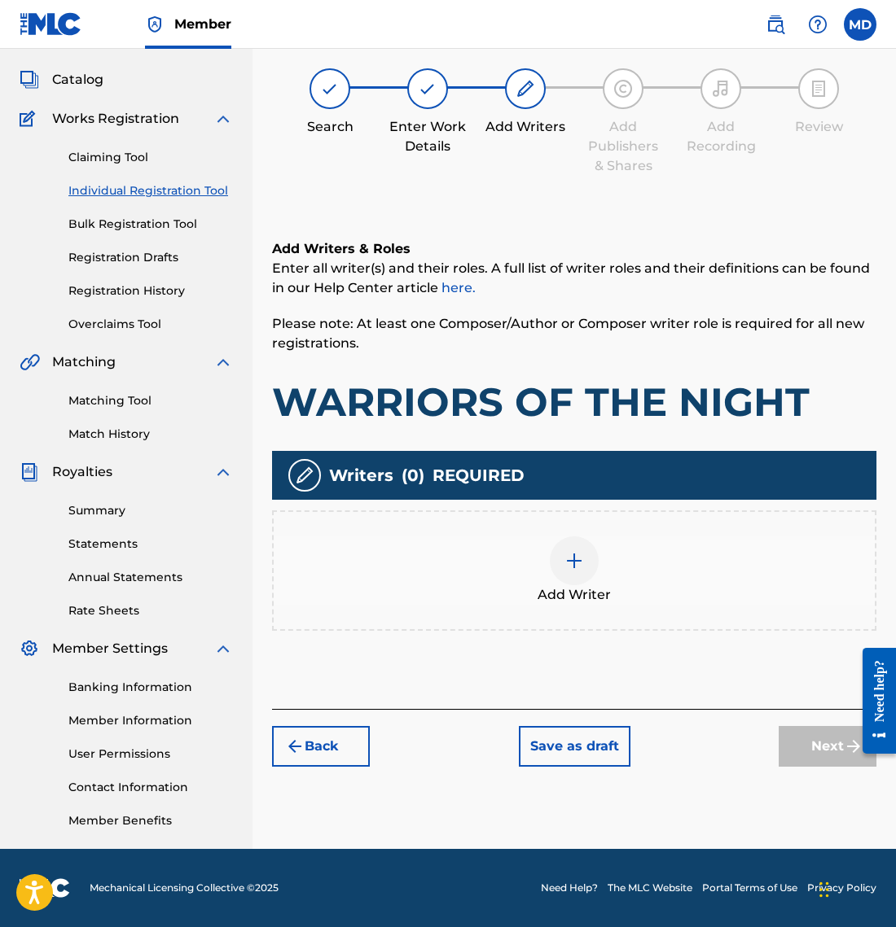
scroll to position [82, 0]
click at [569, 571] on div at bounding box center [574, 561] width 49 height 49
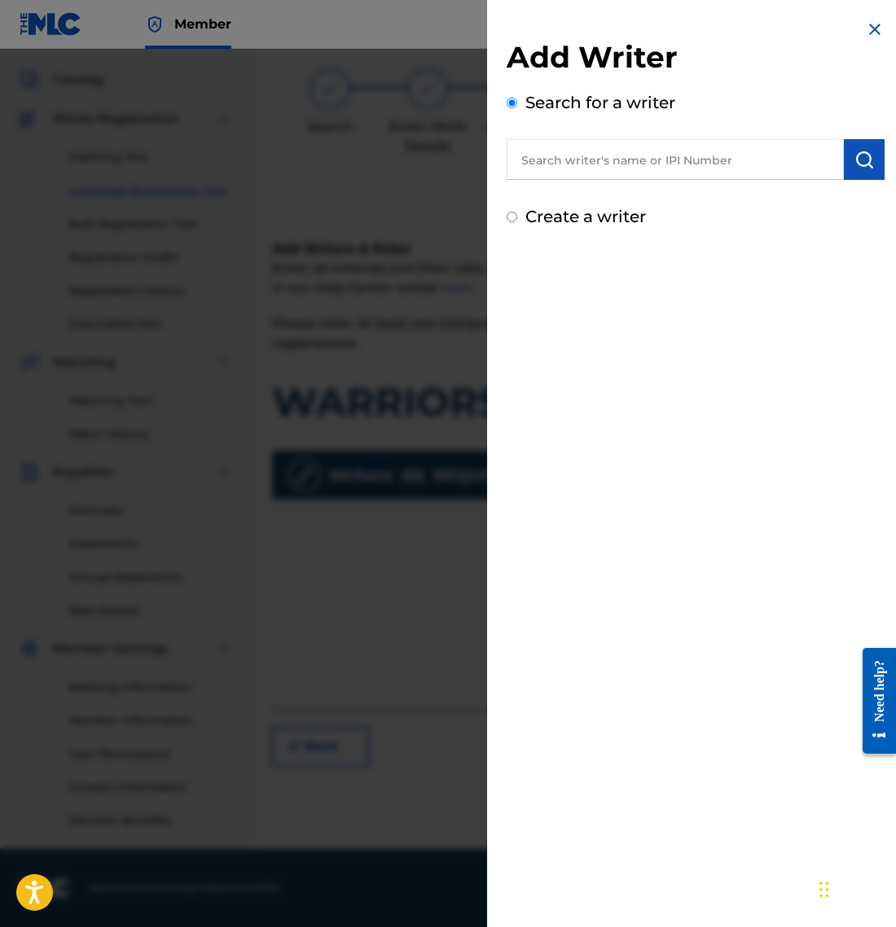
drag, startPoint x: 697, startPoint y: 160, endPoint x: 783, endPoint y: 173, distance: 87.4
click at [698, 160] on input "text" at bounding box center [674, 159] width 337 height 41
paste input "01306680267"
type input "01306680267"
click at [862, 162] on img "submit" at bounding box center [864, 160] width 20 height 20
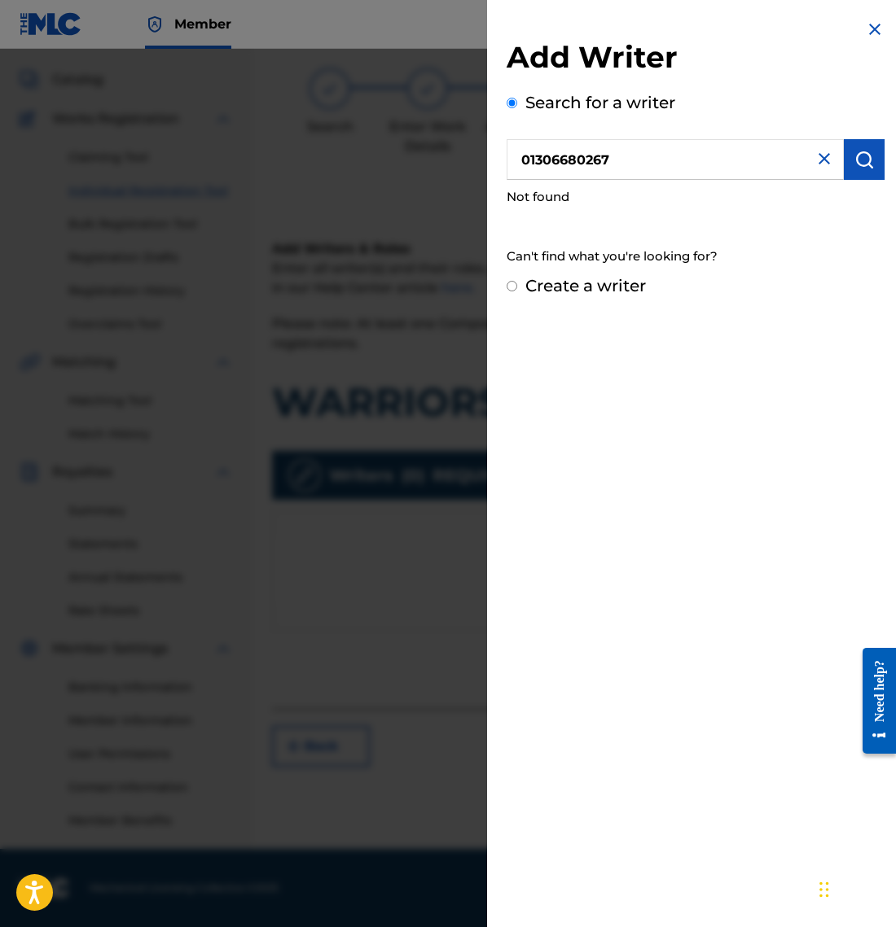
drag, startPoint x: 508, startPoint y: 283, endPoint x: 561, endPoint y: 314, distance: 61.3
click at [509, 285] on input "Create a writer" at bounding box center [511, 286] width 11 height 11
radio input "false"
radio input "true"
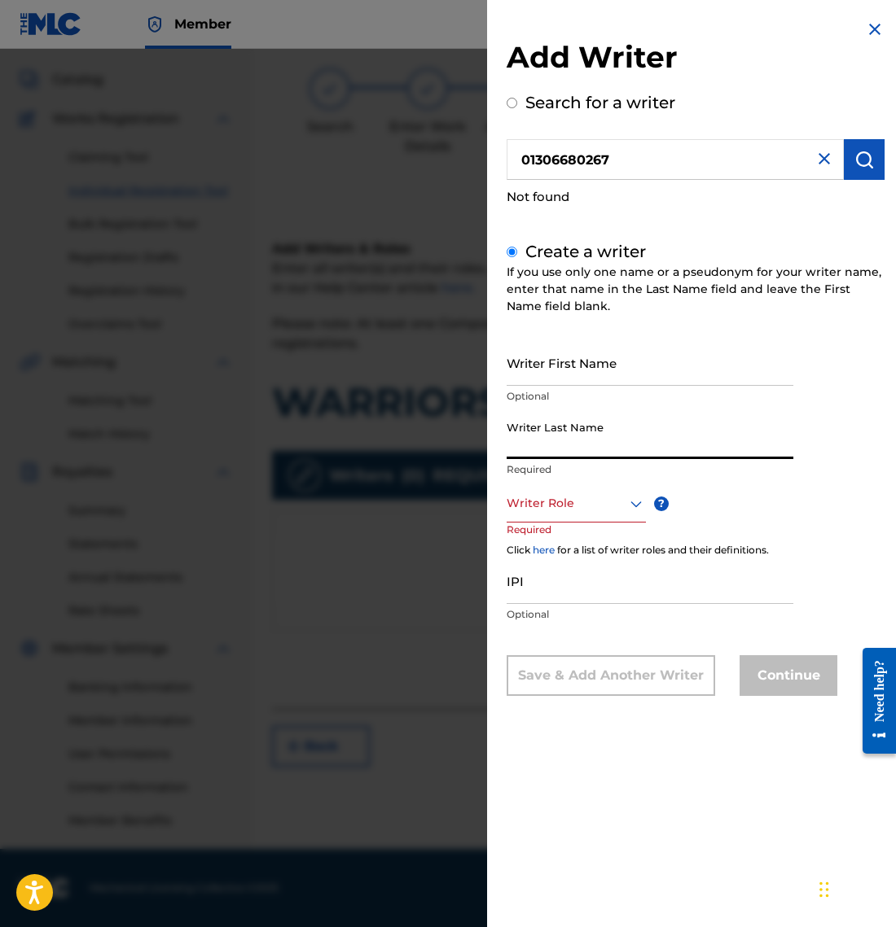
click at [592, 431] on input "Writer Last Name" at bounding box center [649, 436] width 287 height 46
type input "Mave"
click at [591, 514] on div "Writer Role" at bounding box center [575, 504] width 139 height 37
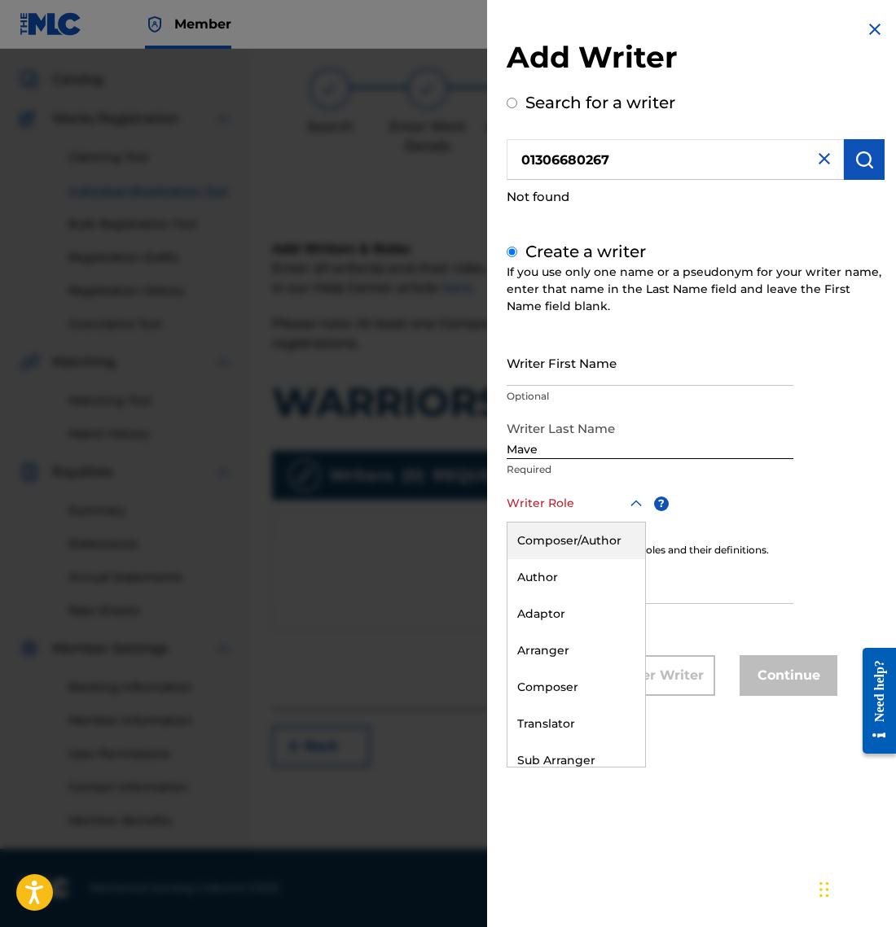
click at [583, 545] on div "Composer/Author" at bounding box center [576, 541] width 138 height 37
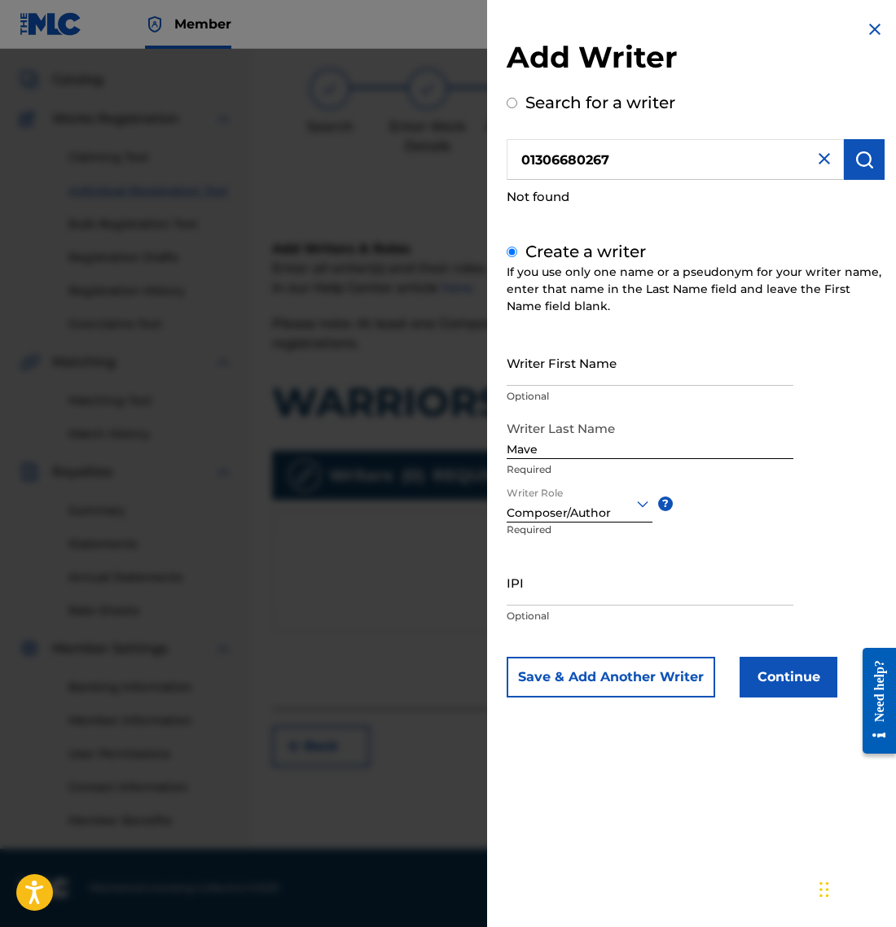
click at [605, 596] on input "IPI" at bounding box center [649, 582] width 287 height 46
paste input "01306680267"
type input "01306680267"
click at [791, 679] on button "Continue" at bounding box center [788, 677] width 98 height 41
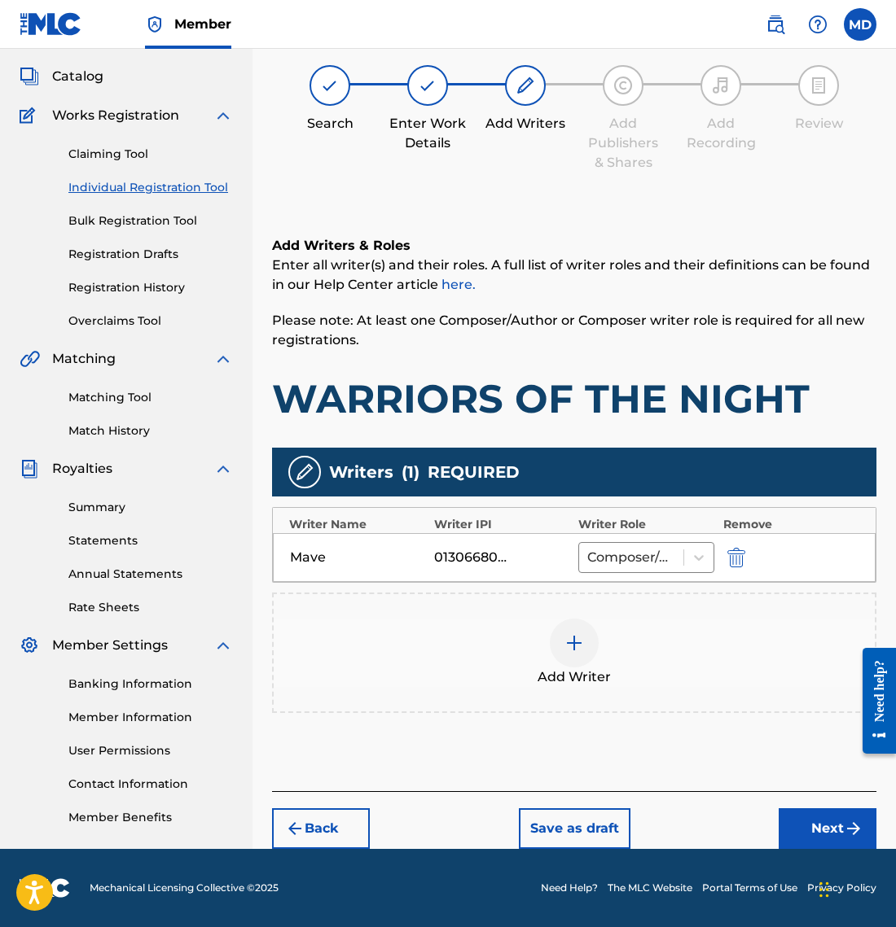
click at [843, 819] on img "submit" at bounding box center [853, 829] width 20 height 20
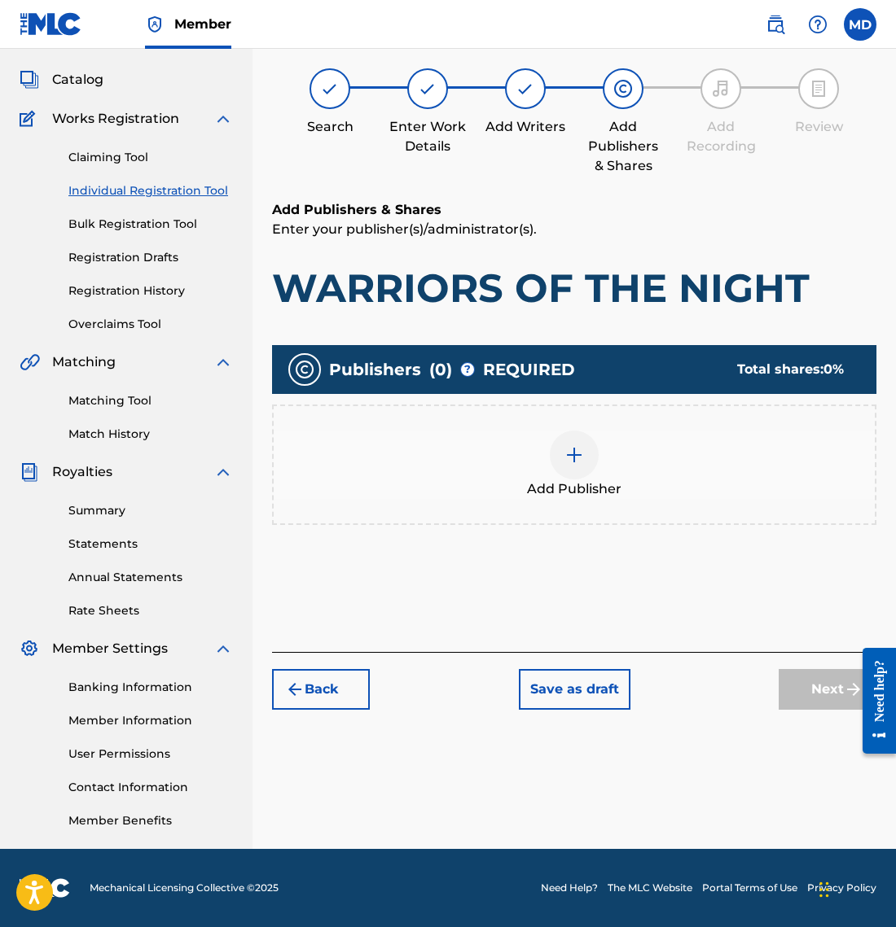
click at [585, 453] on div at bounding box center [574, 455] width 49 height 49
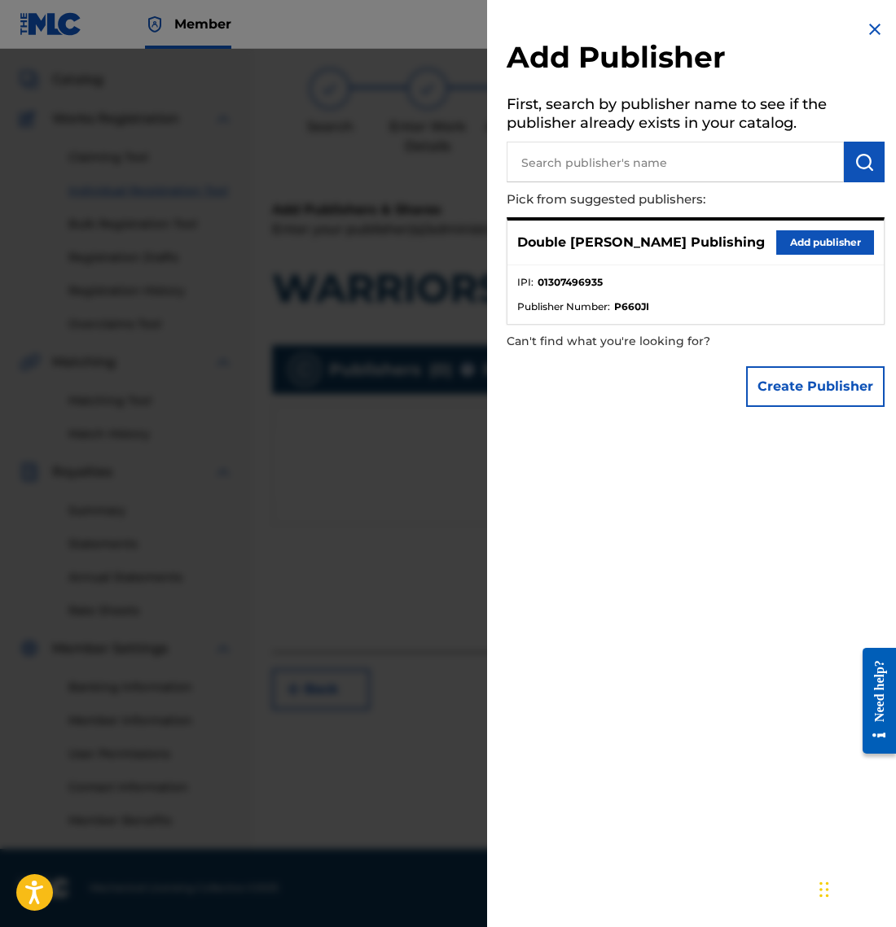
click at [813, 243] on button "Add publisher" at bounding box center [825, 242] width 98 height 24
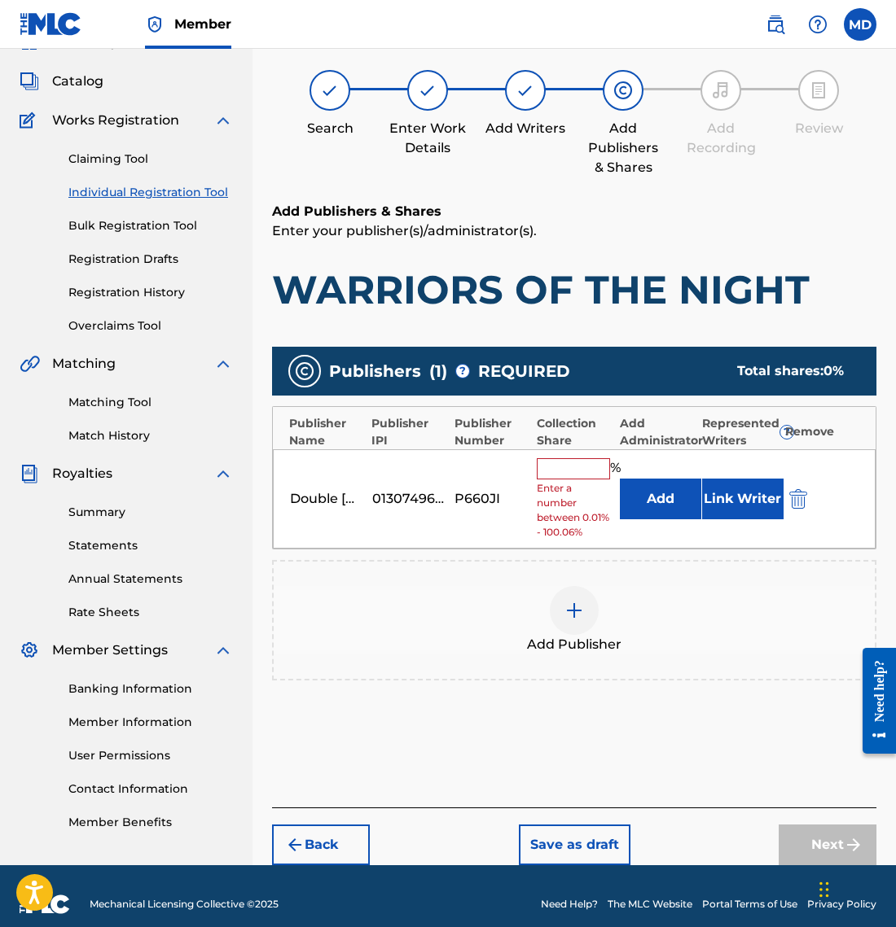
click at [583, 474] on input "text" at bounding box center [573, 468] width 73 height 21
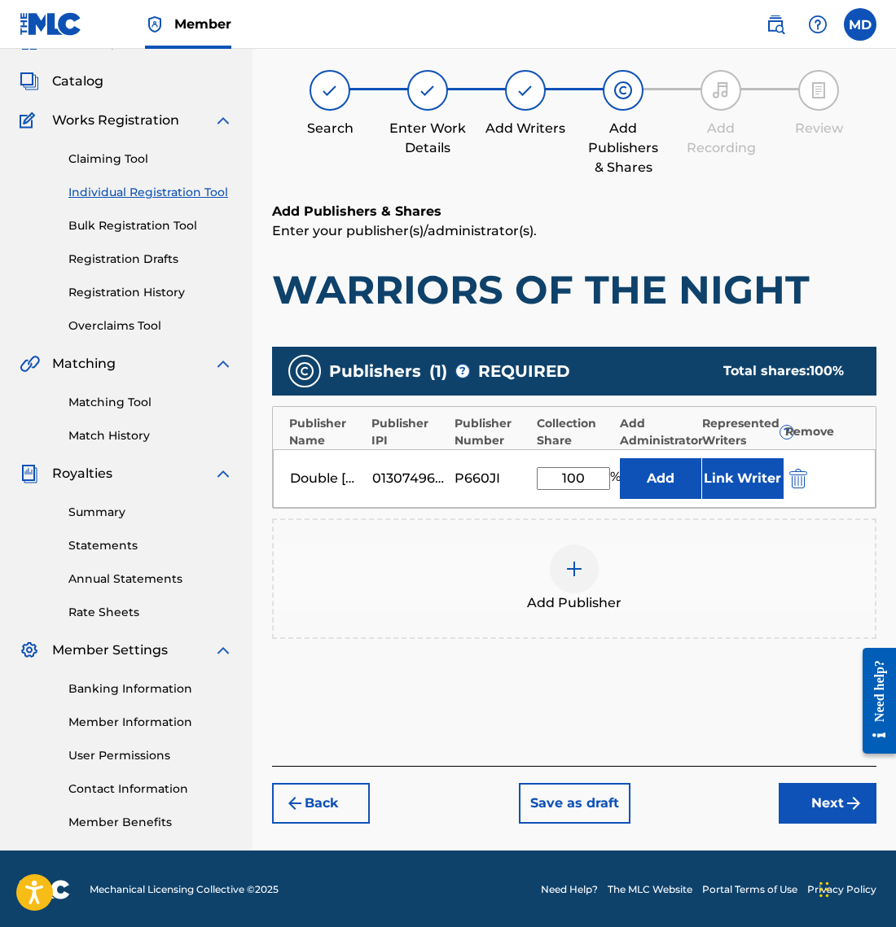
type input "100"
click at [746, 471] on button "Link Writer" at bounding box center [742, 478] width 81 height 41
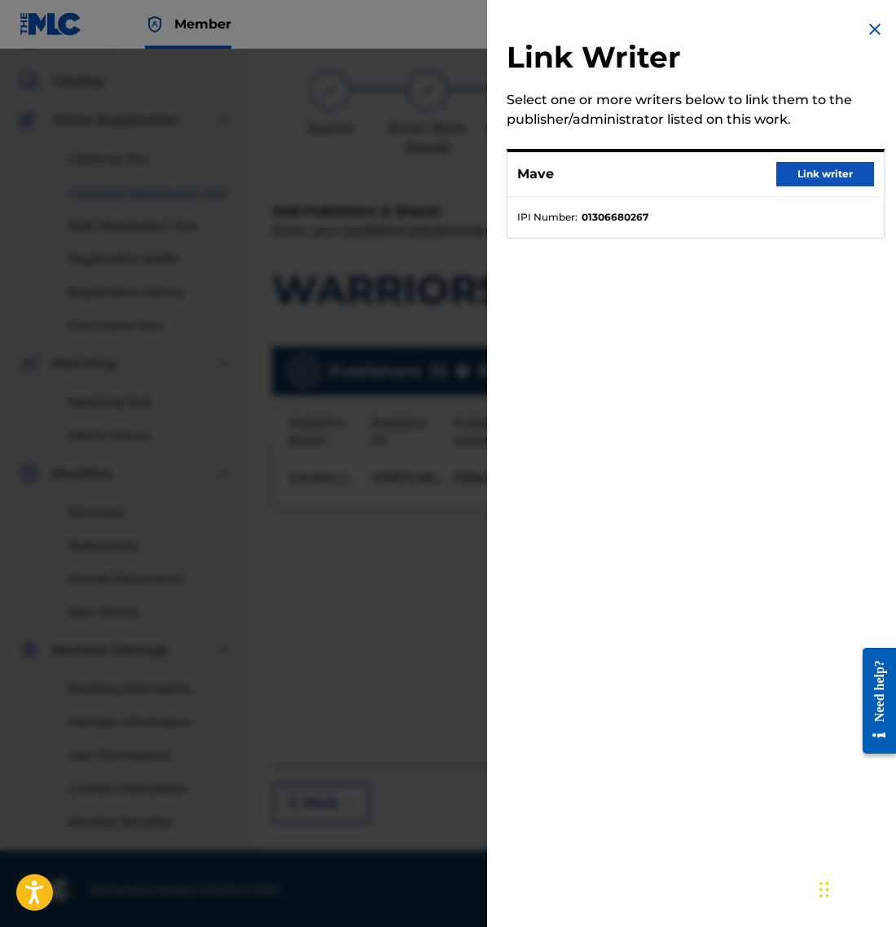
click at [809, 166] on button "Link writer" at bounding box center [825, 174] width 98 height 24
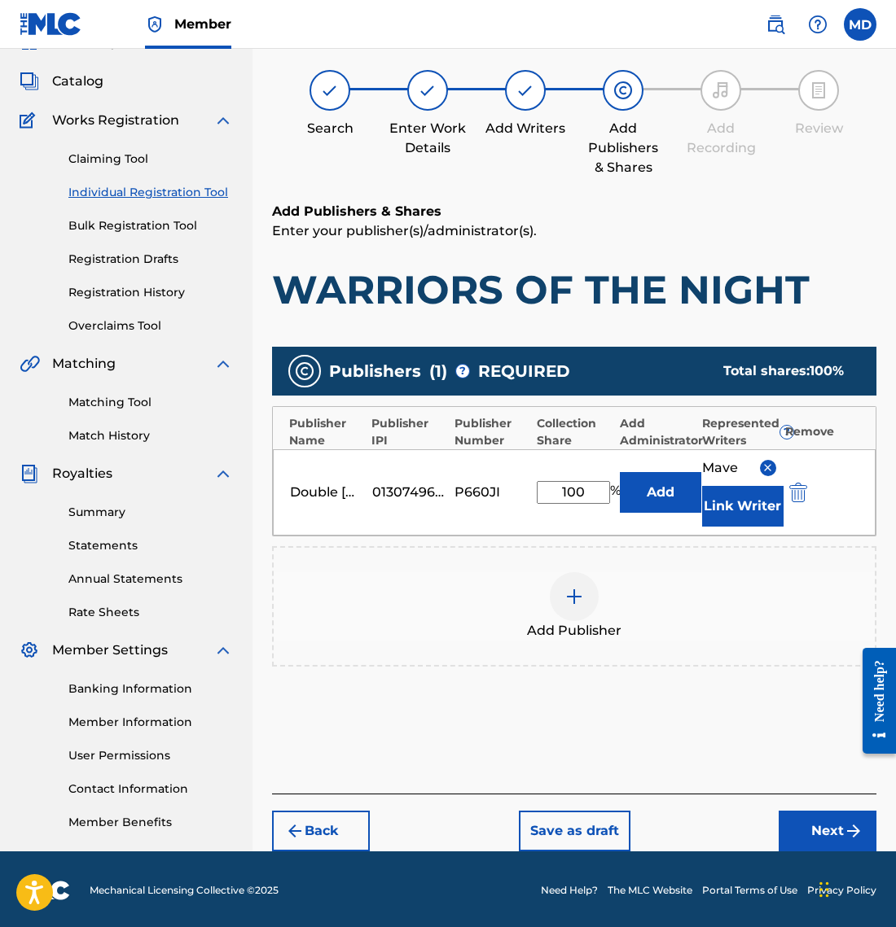
click at [737, 681] on div "Publishers ( 1 ) ? REQUIRED Total shares: 100 % Publisher Name Publisher IPI Pu…" at bounding box center [574, 515] width 604 height 336
click at [818, 832] on button "Next" at bounding box center [827, 831] width 98 height 41
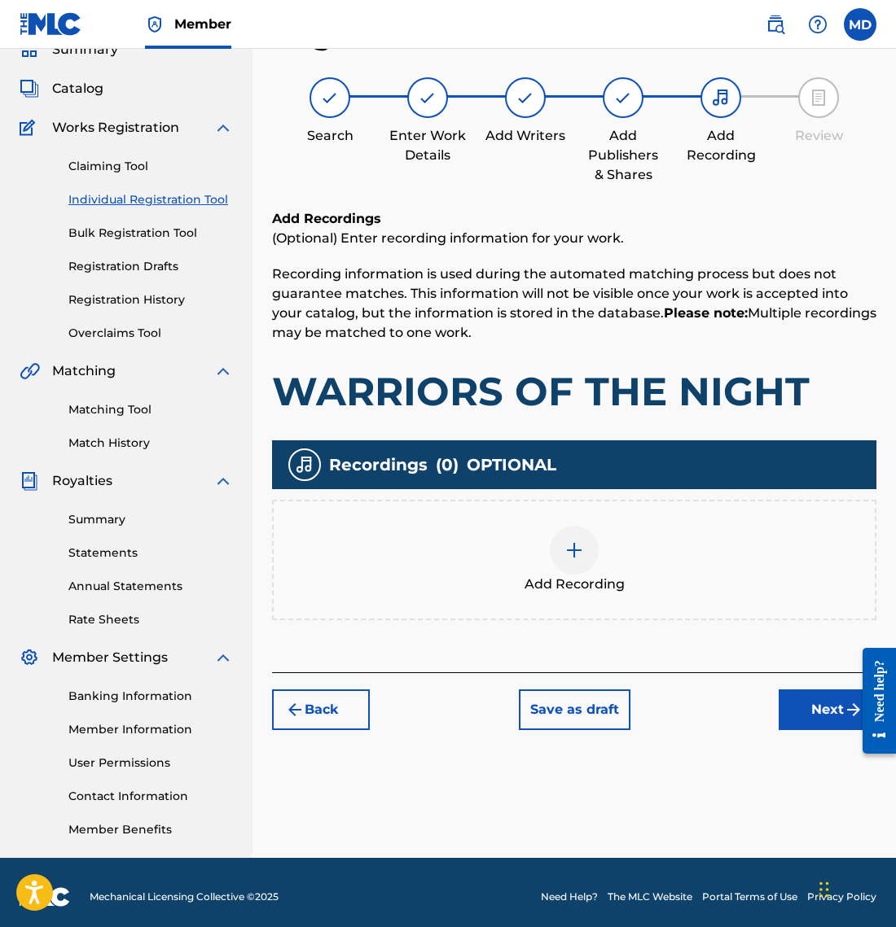
click at [807, 699] on button "Next" at bounding box center [827, 710] width 98 height 41
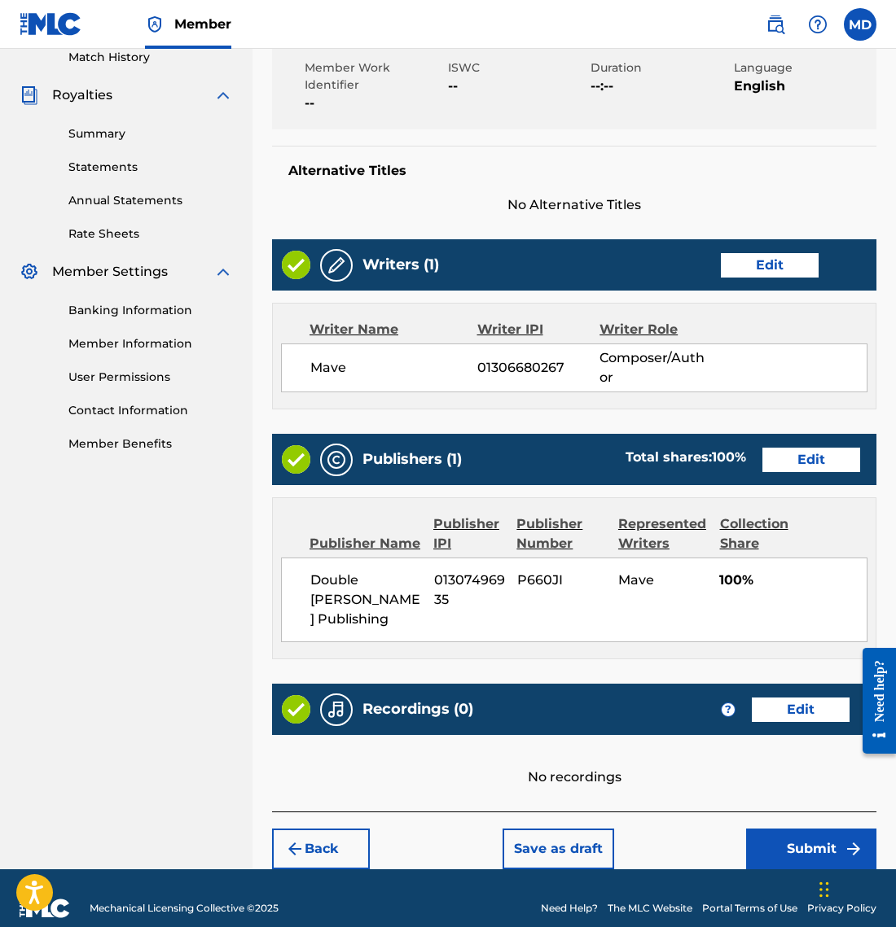
scroll to position [458, 0]
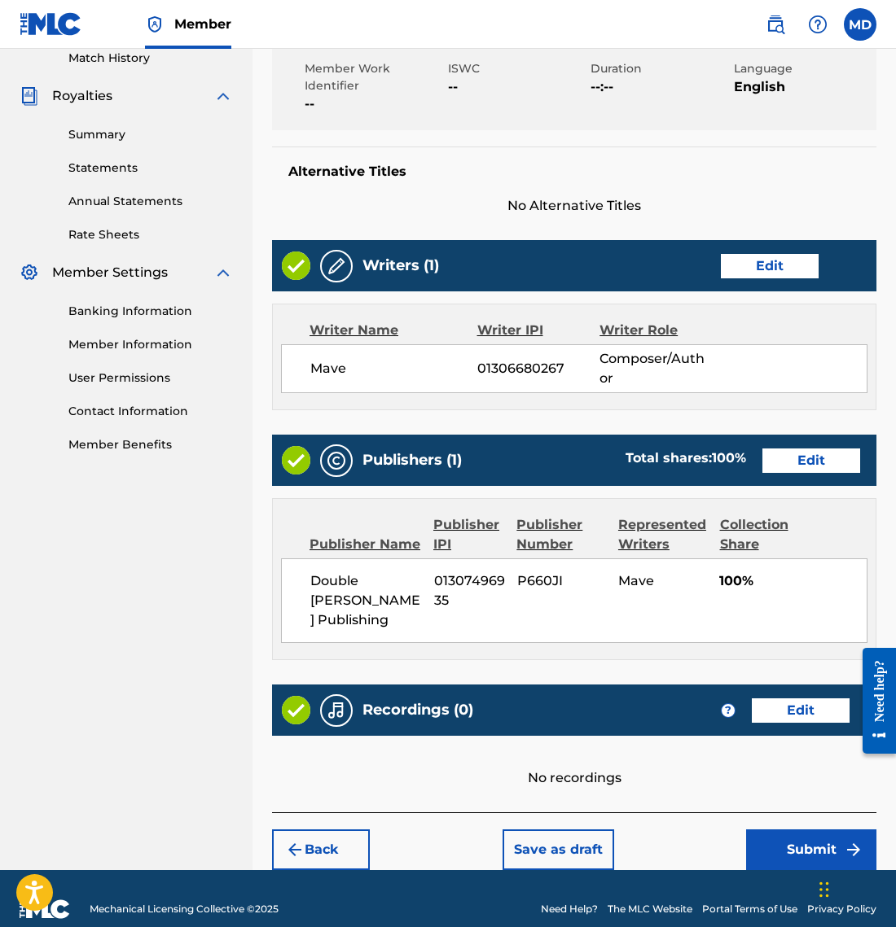
click at [804, 830] on button "Submit" at bounding box center [811, 850] width 130 height 41
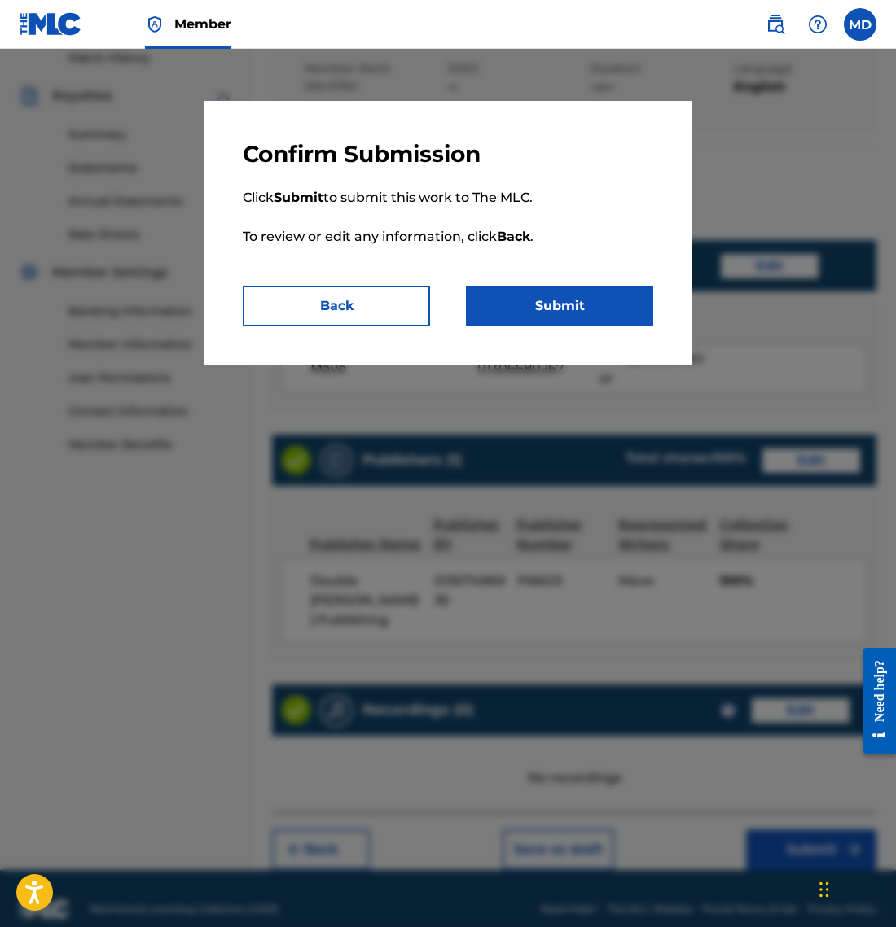
click at [558, 304] on button "Submit" at bounding box center [559, 306] width 187 height 41
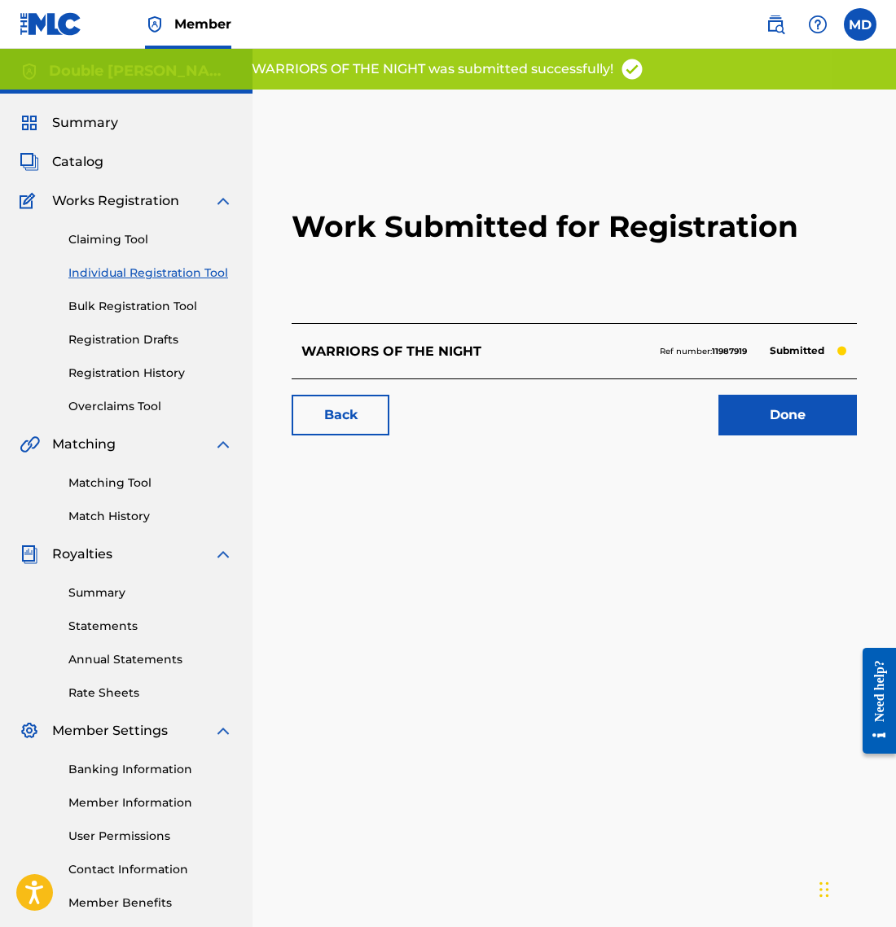
click at [780, 415] on link "Done" at bounding box center [787, 415] width 138 height 41
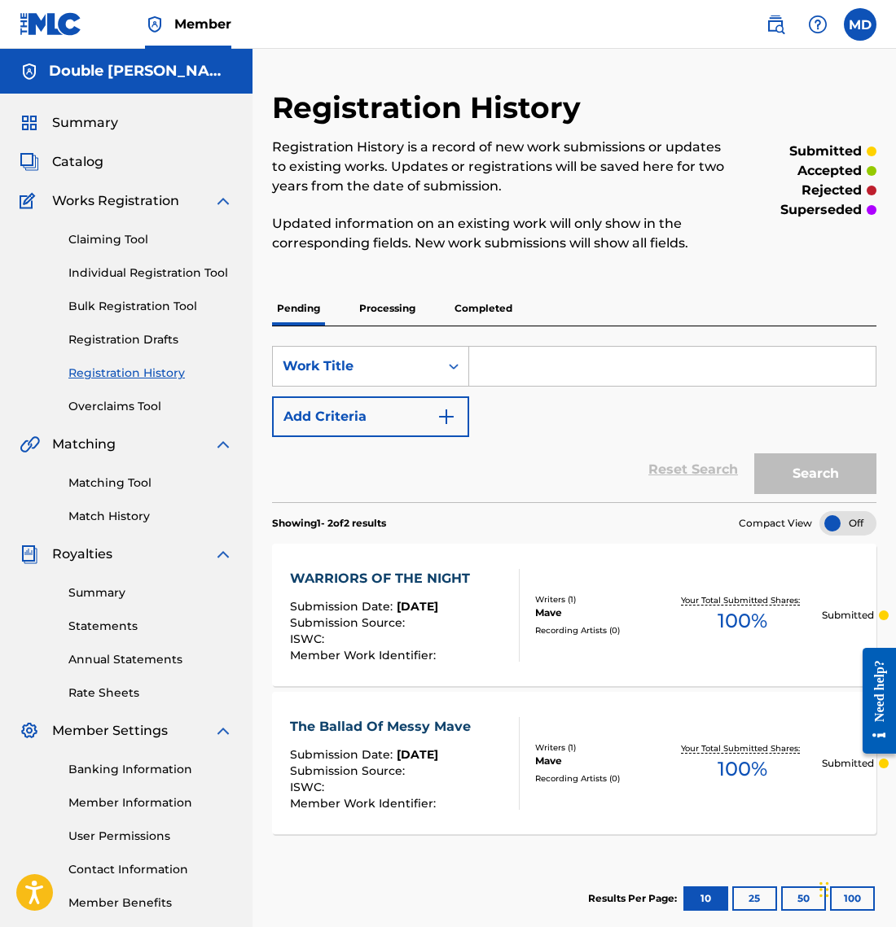
click at [121, 270] on link "Individual Registration Tool" at bounding box center [150, 273] width 164 height 17
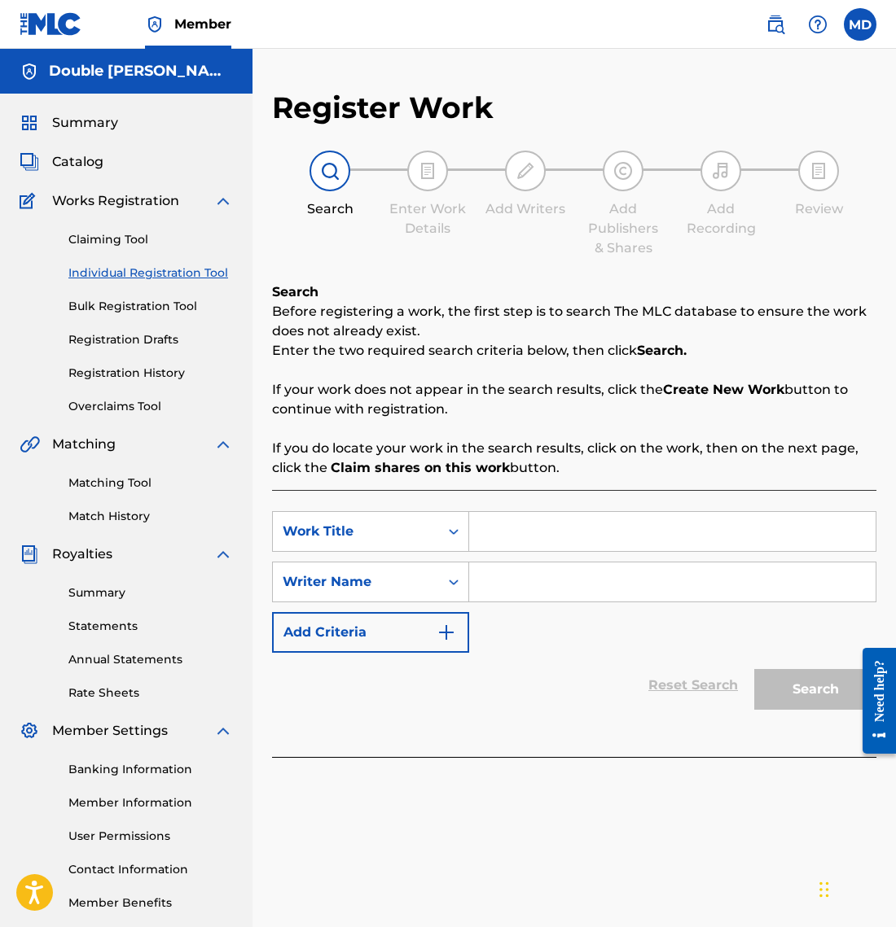
drag, startPoint x: 537, startPoint y: 530, endPoint x: 527, endPoint y: 537, distance: 12.9
click at [537, 530] on input "Search Form" at bounding box center [672, 531] width 406 height 39
paste input "WARRIORS OF [PERSON_NAME]"
type input "WARRIORS OF [PERSON_NAME]"
click at [404, 584] on div "Writer Name" at bounding box center [356, 582] width 147 height 20
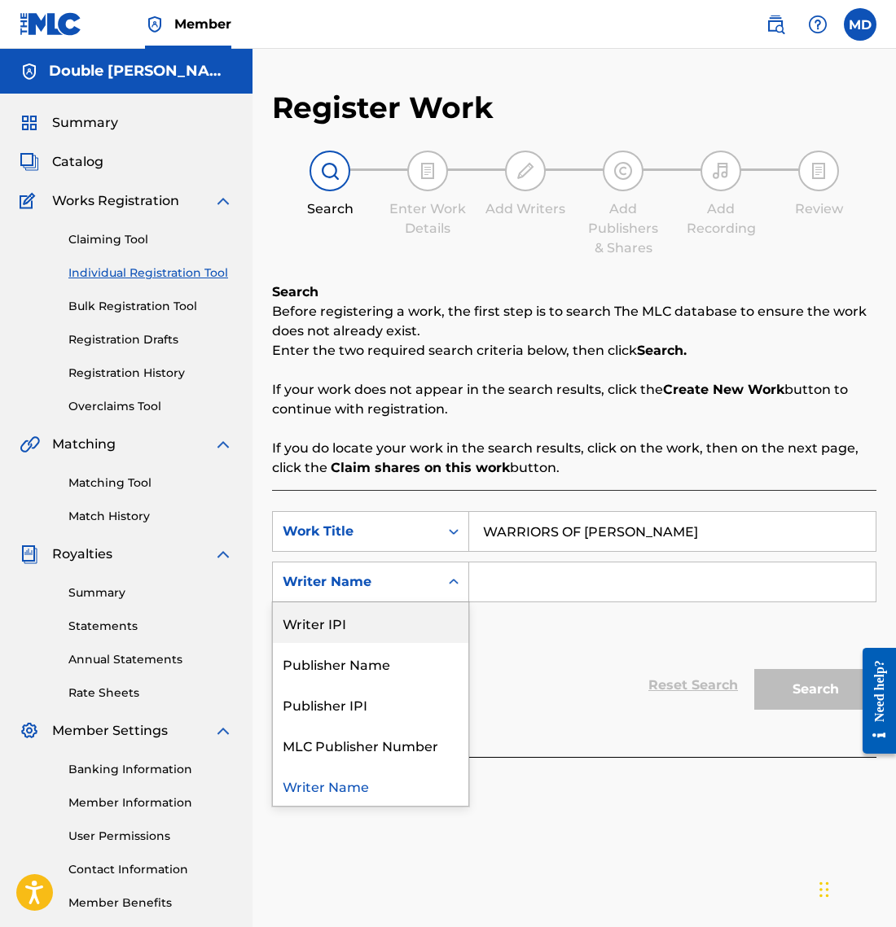
drag, startPoint x: 407, startPoint y: 624, endPoint x: 409, endPoint y: 632, distance: 8.3
click at [407, 624] on div "Writer IPI" at bounding box center [370, 622] width 195 height 41
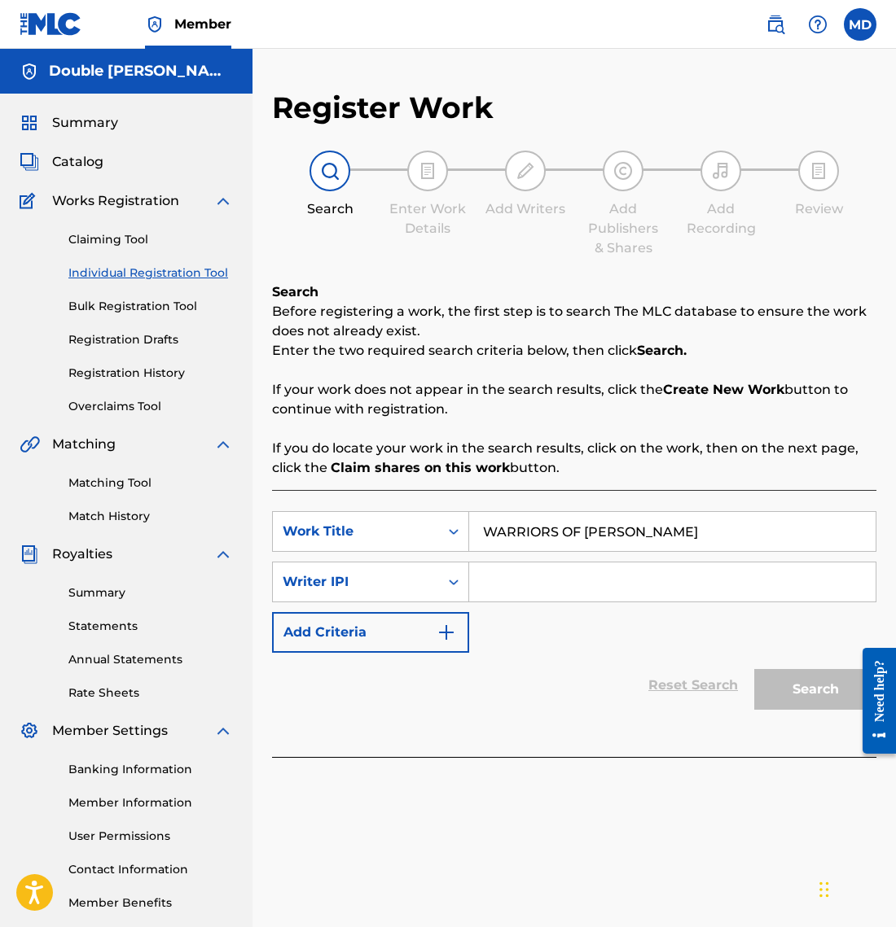
click at [426, 633] on button "Add Criteria" at bounding box center [370, 632] width 197 height 41
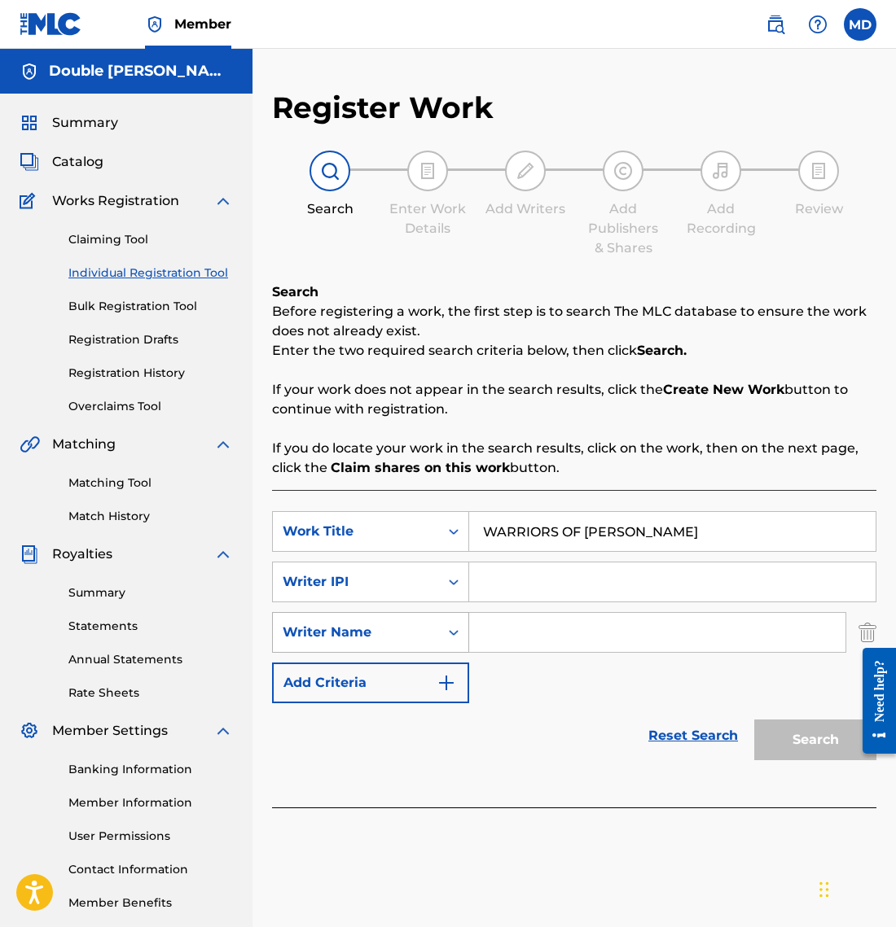
drag, startPoint x: 421, startPoint y: 629, endPoint x: 424, endPoint y: 650, distance: 22.2
click at [421, 629] on div "Writer Name" at bounding box center [356, 633] width 147 height 20
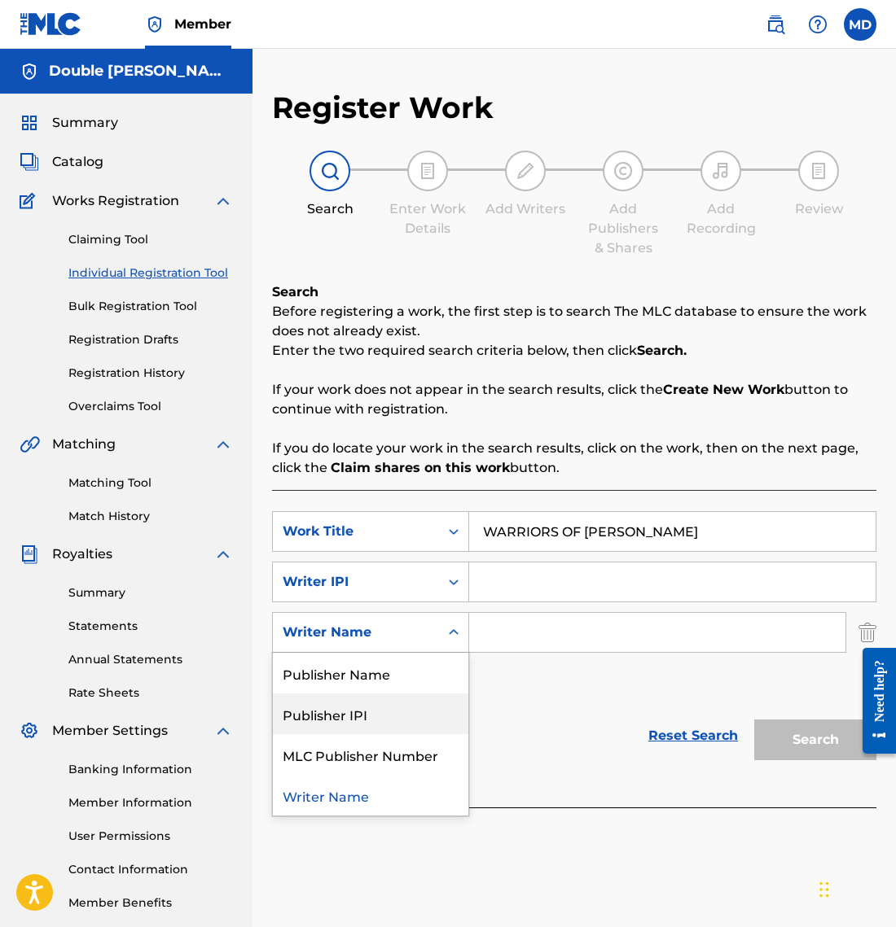
click at [427, 728] on div "Publisher IPI" at bounding box center [370, 714] width 195 height 41
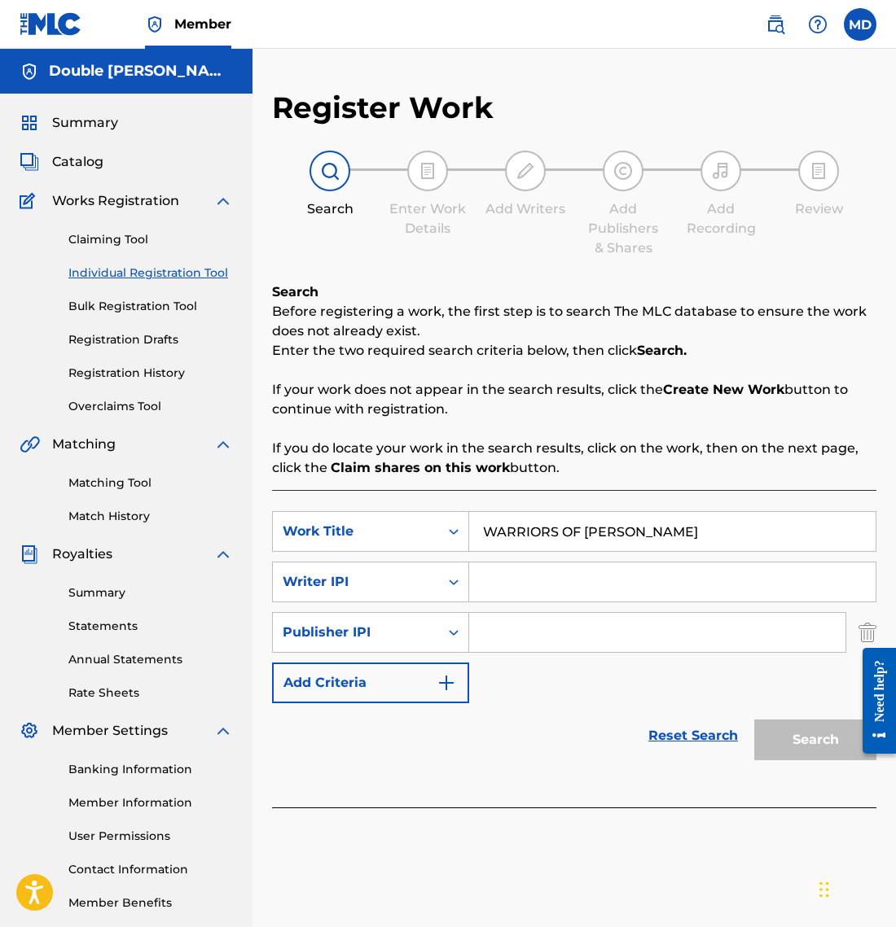
click at [558, 583] on input "Search Form" at bounding box center [672, 582] width 406 height 39
paste input "01306680267"
type input "01306680267"
click at [537, 631] on input "Search Form" at bounding box center [657, 632] width 376 height 39
paste input "01307496935"
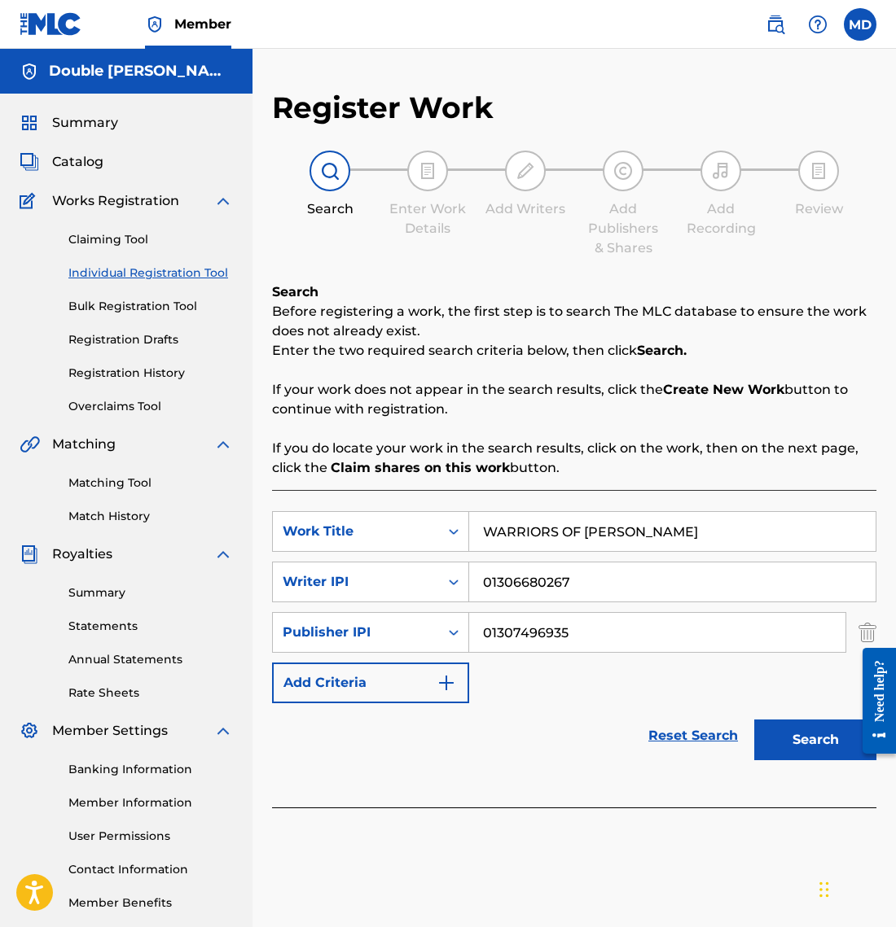
type input "01307496935"
click at [826, 738] on button "Search" at bounding box center [815, 740] width 122 height 41
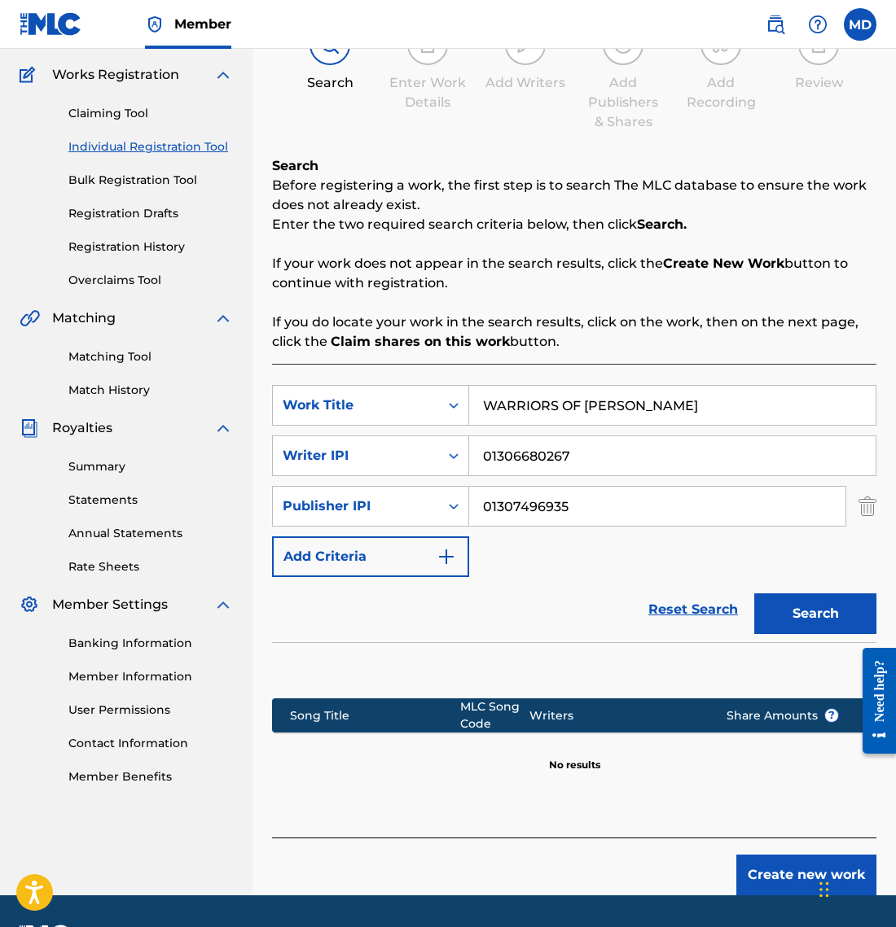
click at [764, 864] on button "Create new work" at bounding box center [806, 875] width 140 height 41
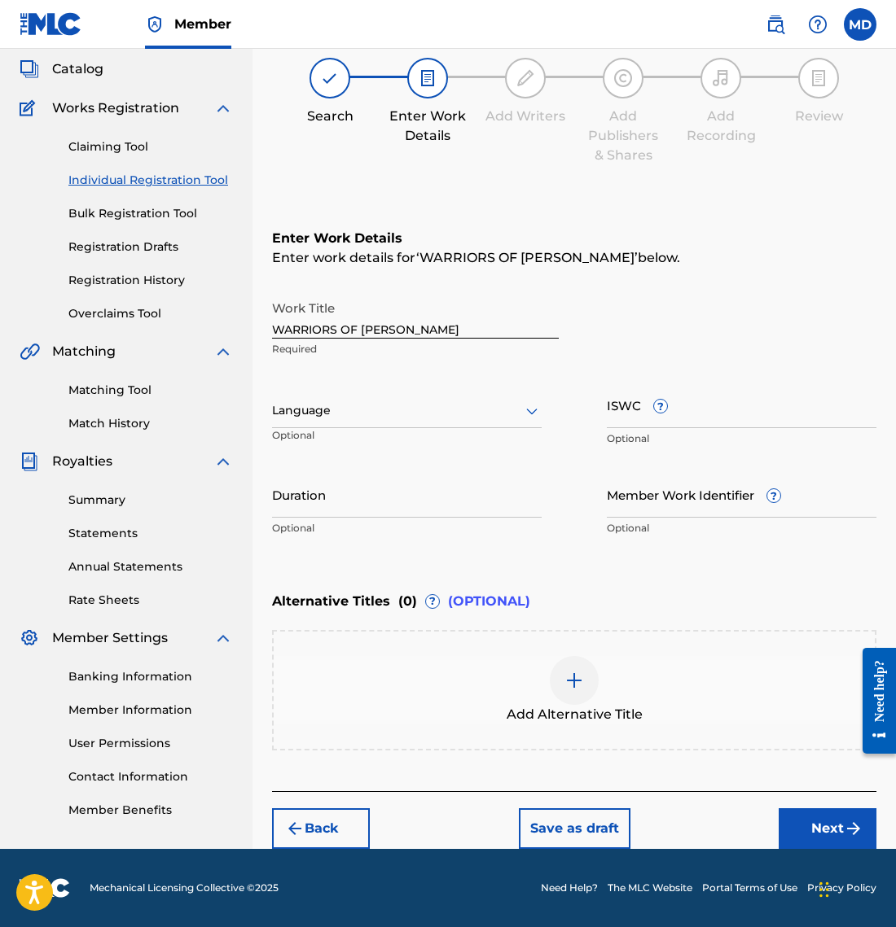
scroll to position [93, 0]
click at [462, 411] on div at bounding box center [406, 411] width 269 height 20
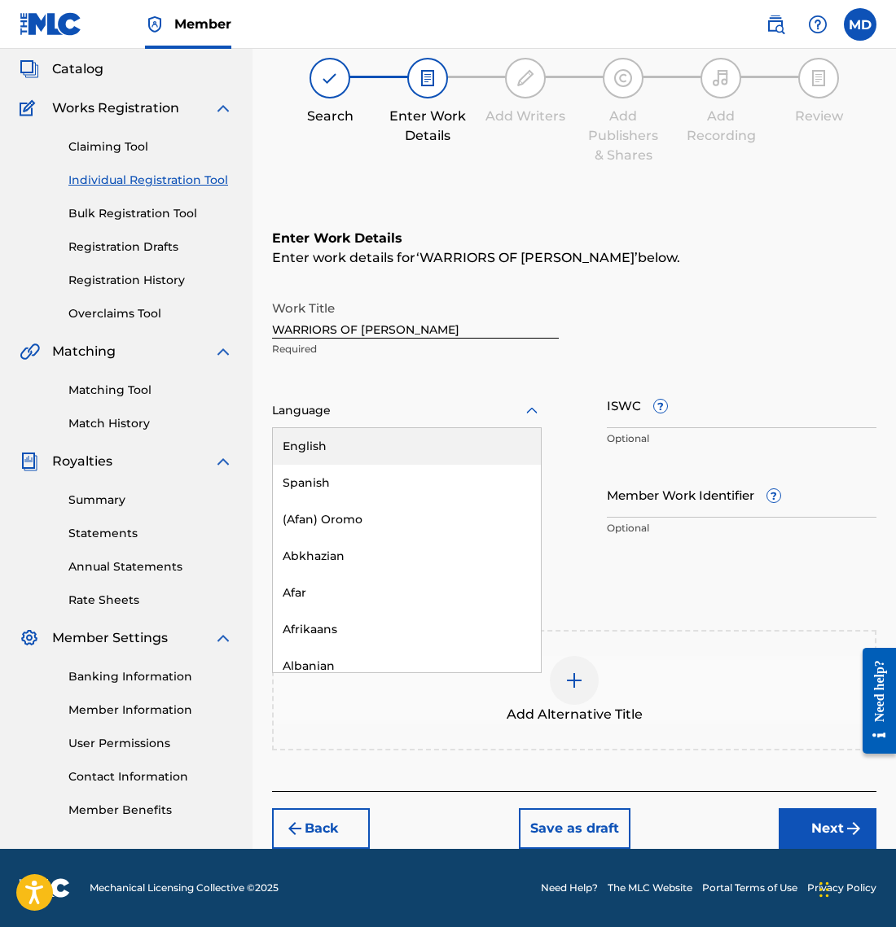
click at [457, 439] on div "English" at bounding box center [407, 446] width 268 height 37
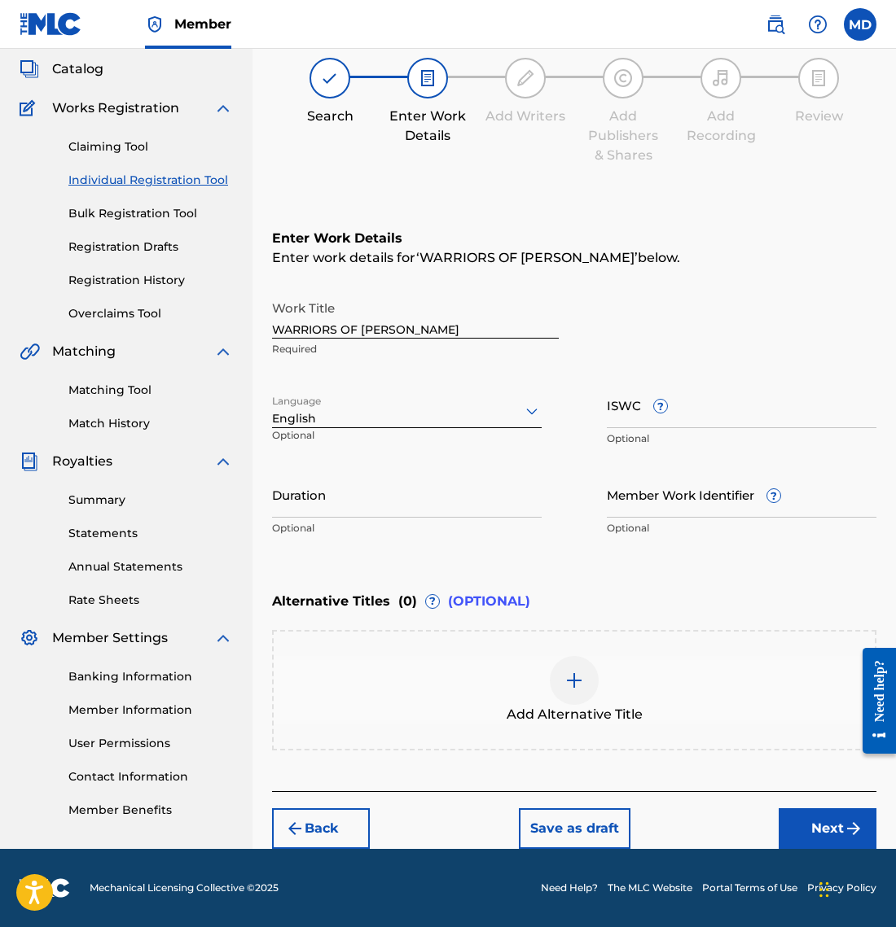
click at [835, 818] on button "Next" at bounding box center [827, 828] width 98 height 41
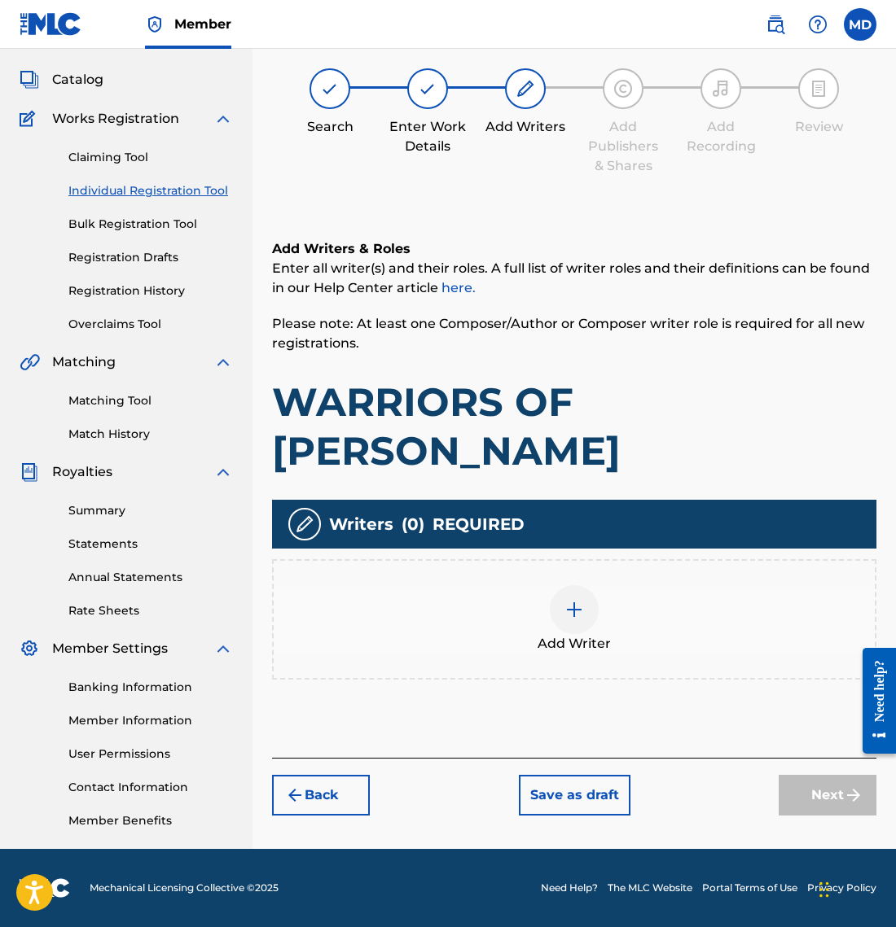
scroll to position [82, 0]
click at [586, 585] on div at bounding box center [574, 609] width 49 height 49
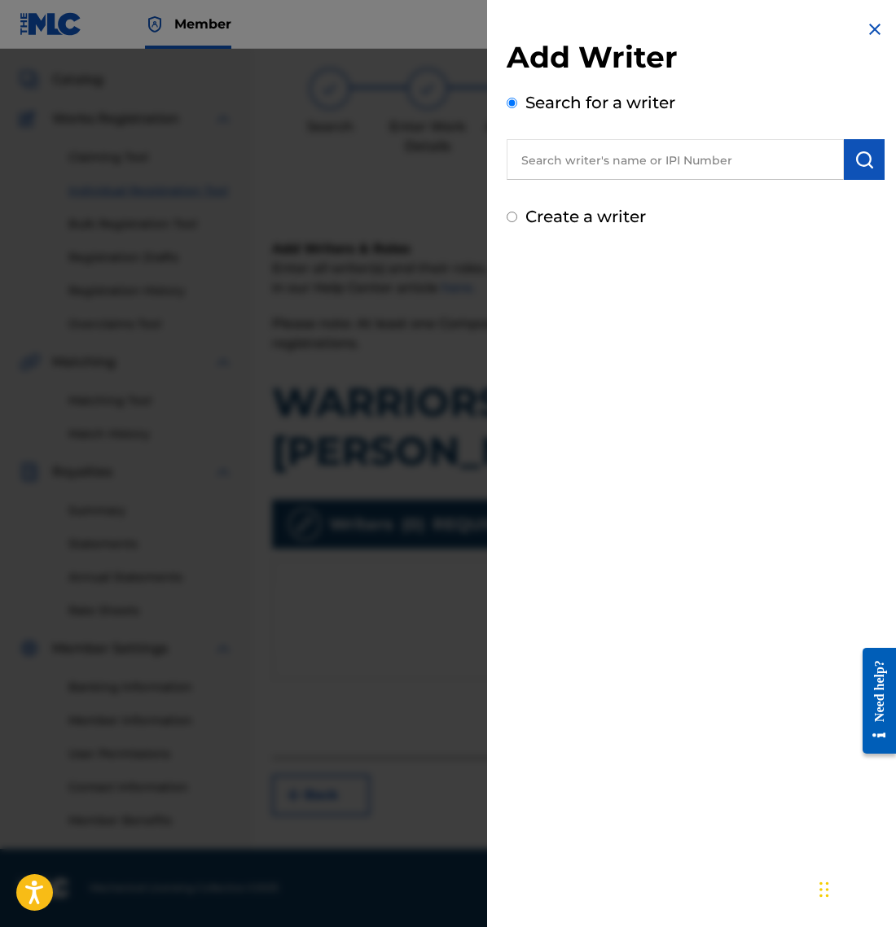
click at [509, 219] on input "Create a writer" at bounding box center [511, 217] width 11 height 11
radio input "false"
radio input "true"
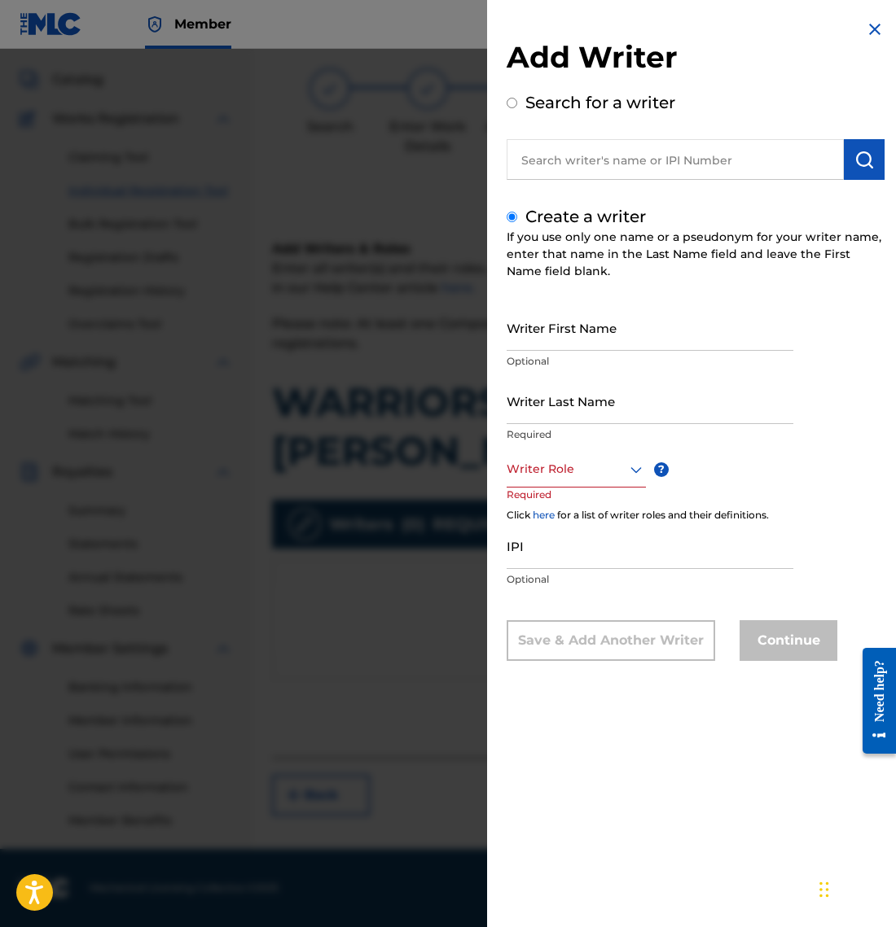
click at [582, 396] on input "Writer Last Name" at bounding box center [649, 401] width 287 height 46
type input "Mave"
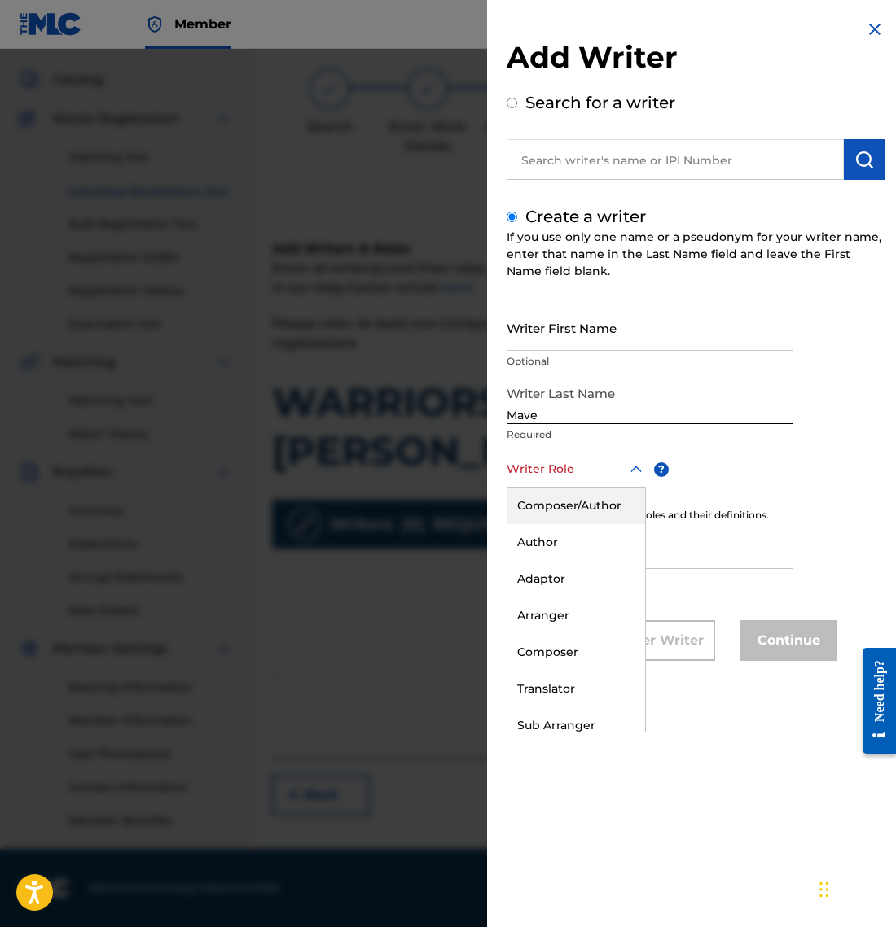
click at [594, 482] on div "Writer Role" at bounding box center [575, 469] width 139 height 37
click at [599, 509] on div "Composer/Author" at bounding box center [576, 506] width 138 height 37
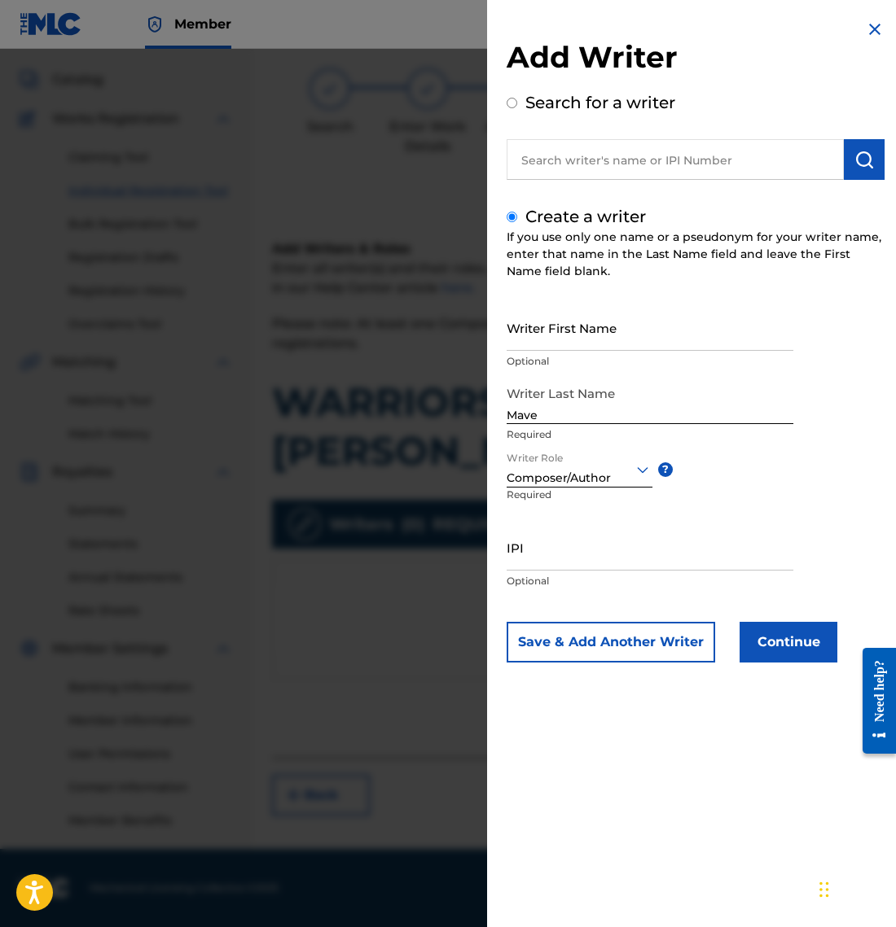
click at [631, 555] on input "IPI" at bounding box center [649, 547] width 287 height 46
paste input "01306680267"
type input "01306680267"
click at [782, 635] on button "Continue" at bounding box center [788, 642] width 98 height 41
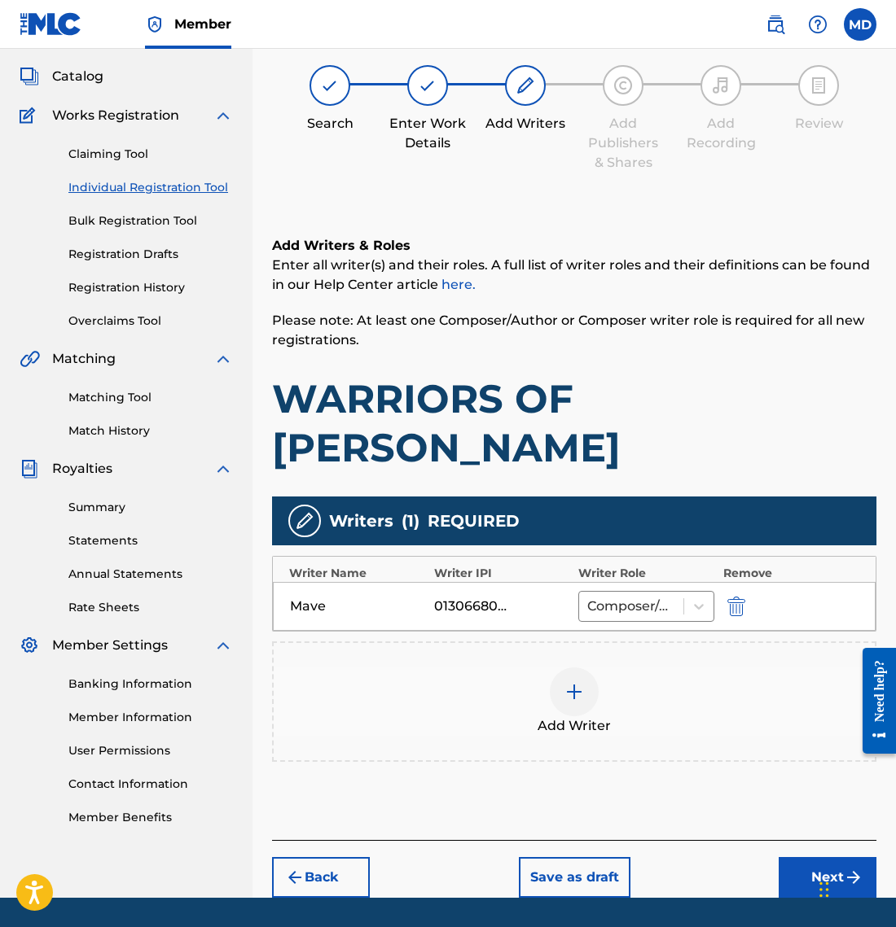
click at [839, 857] on button "Next" at bounding box center [827, 877] width 98 height 41
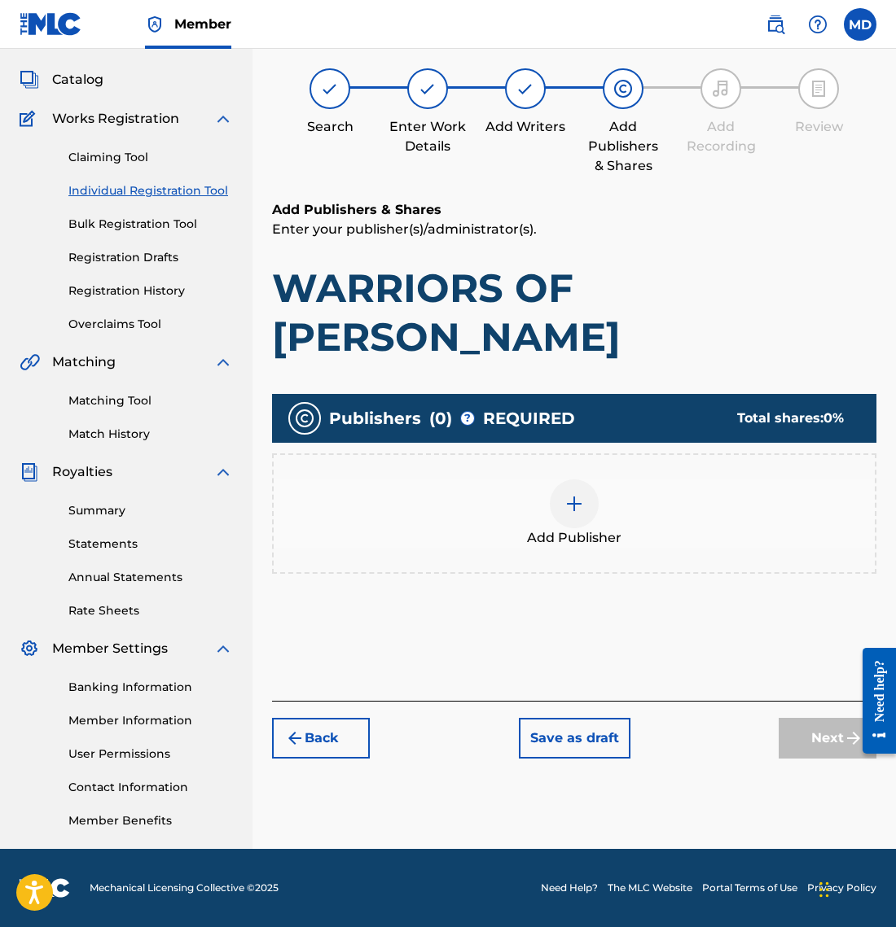
click at [567, 494] on img at bounding box center [574, 504] width 20 height 20
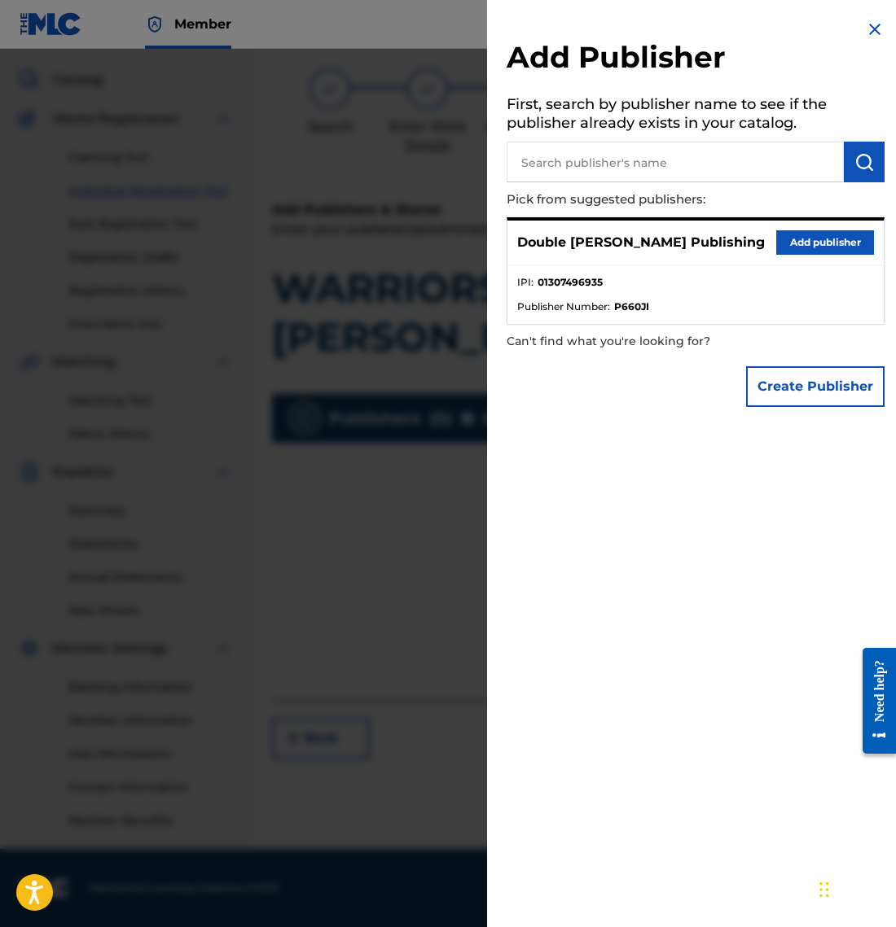
click at [833, 242] on button "Add publisher" at bounding box center [825, 242] width 98 height 24
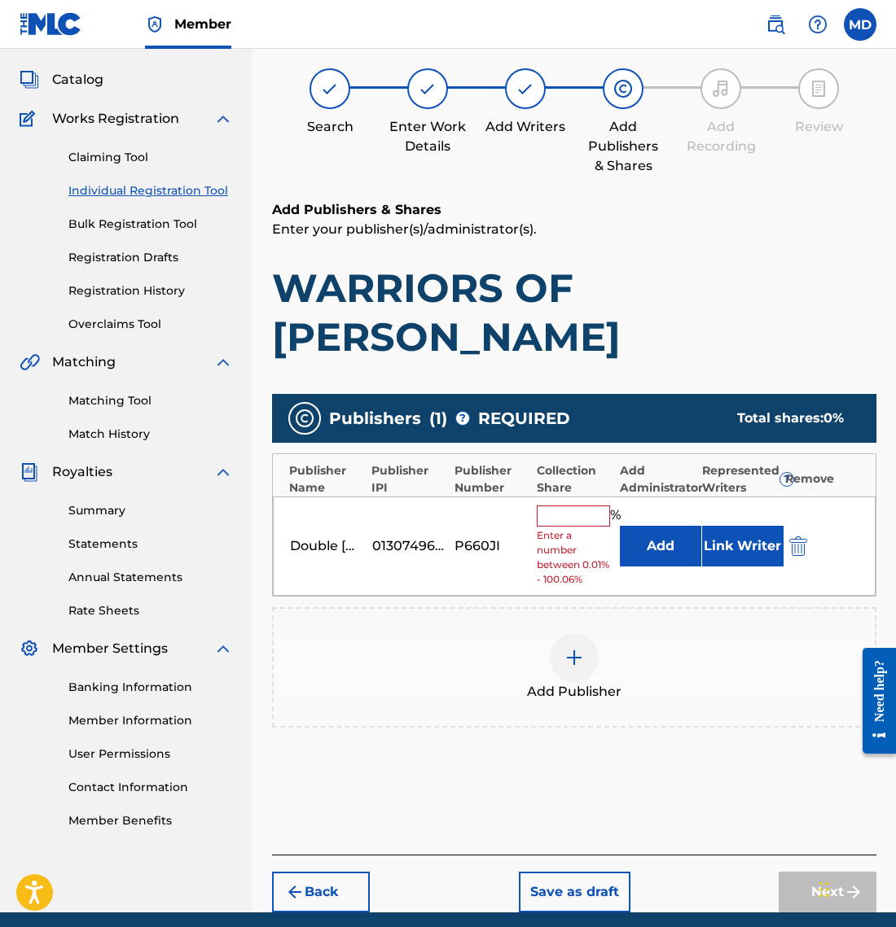
click at [743, 526] on button "Link Writer" at bounding box center [742, 546] width 81 height 41
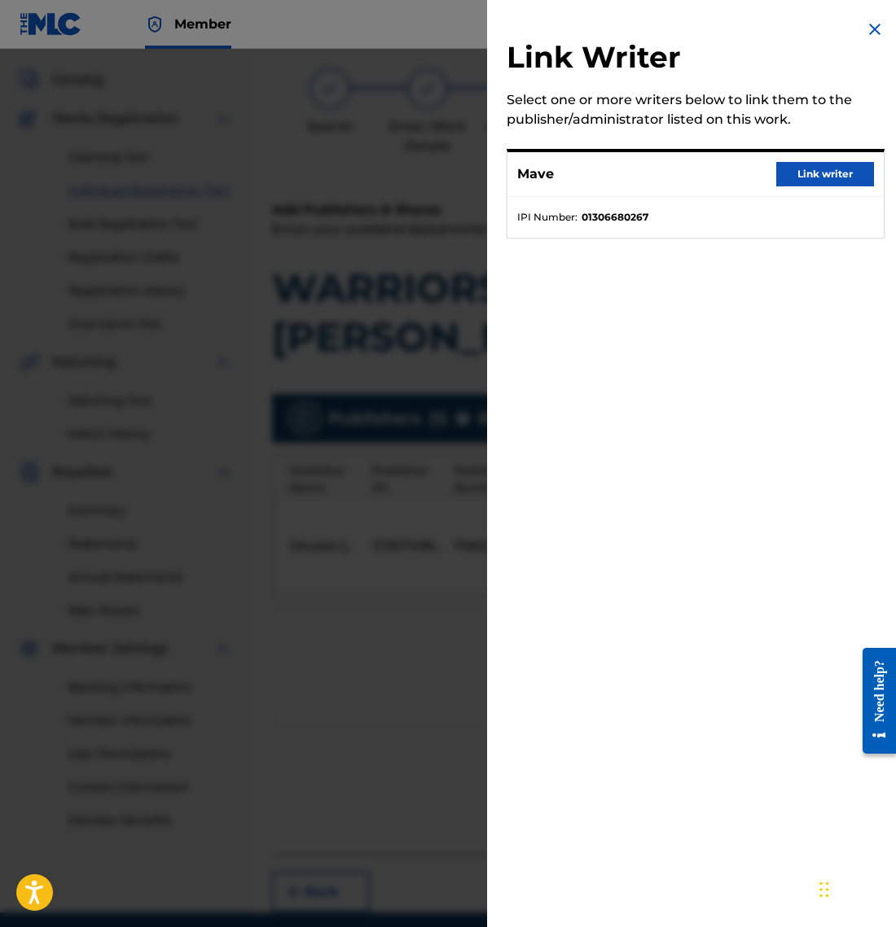
drag, startPoint x: 830, startPoint y: 166, endPoint x: 702, endPoint y: 374, distance: 244.2
click at [830, 167] on button "Link writer" at bounding box center [825, 174] width 98 height 24
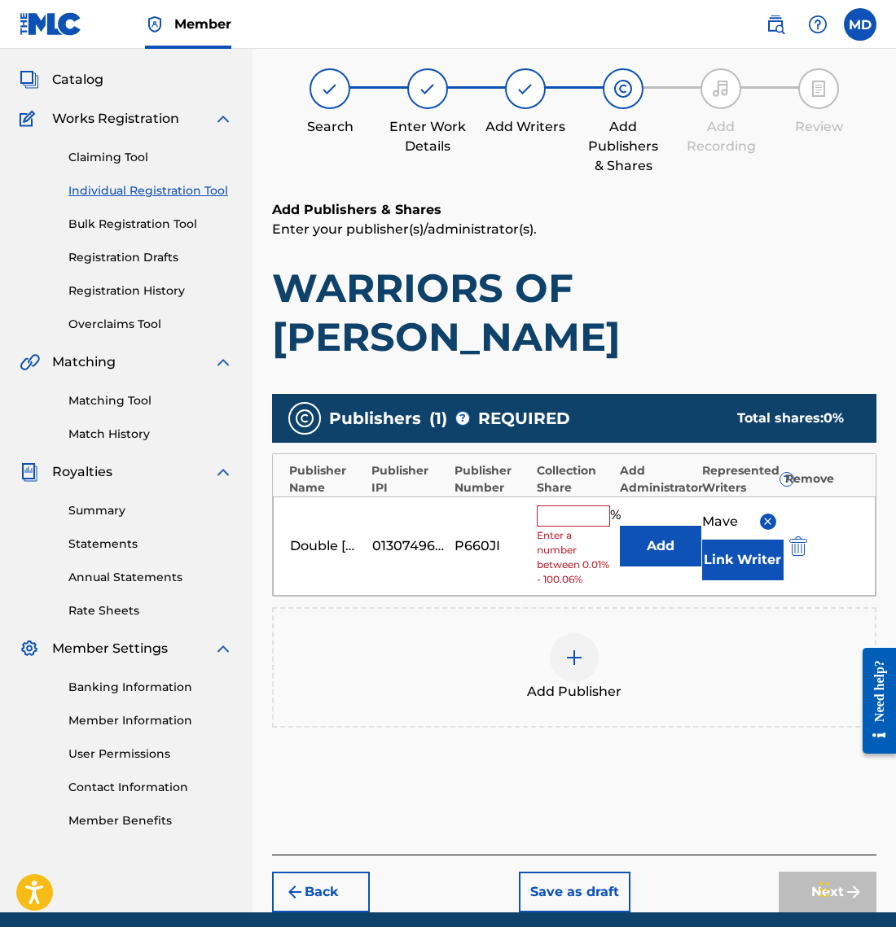
click at [584, 506] on input "text" at bounding box center [573, 516] width 73 height 21
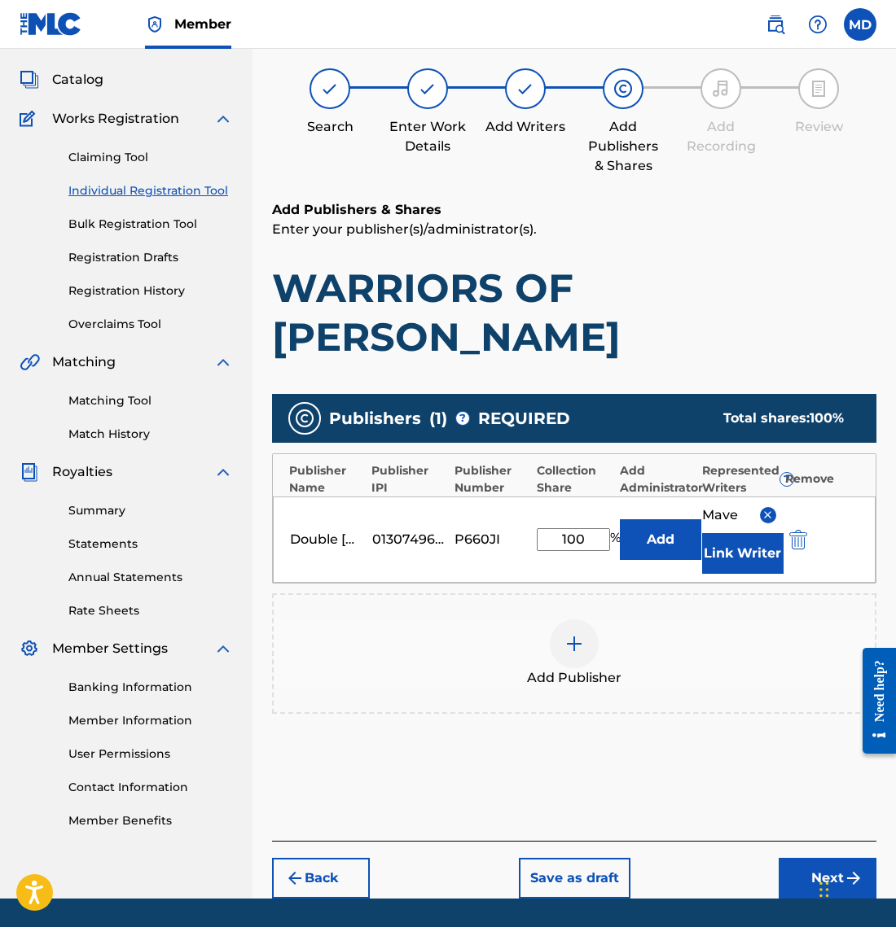
type input "100"
drag, startPoint x: 671, startPoint y: 716, endPoint x: 754, endPoint y: 776, distance: 102.1
click at [672, 717] on div "Publishers ( 1 ) ? REQUIRED Total shares: 100 % Publisher Name Publisher IPI Pu…" at bounding box center [574, 577] width 604 height 383
click at [834, 858] on button "Next" at bounding box center [827, 878] width 98 height 41
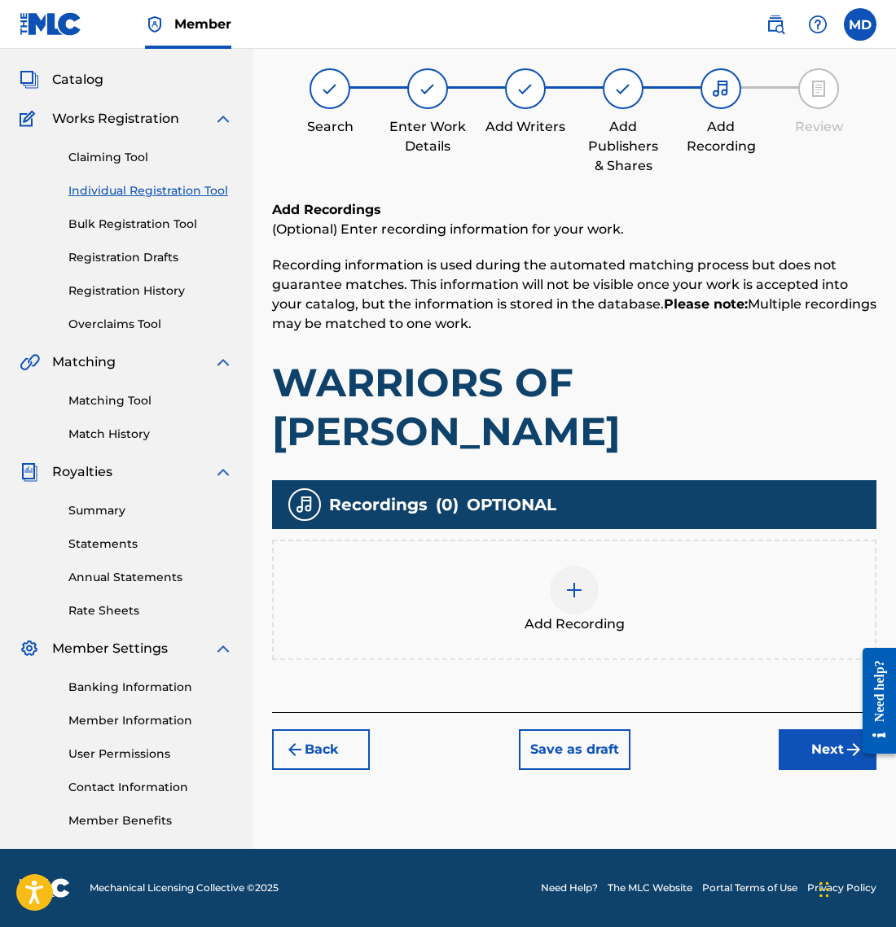
scroll to position [73, 0]
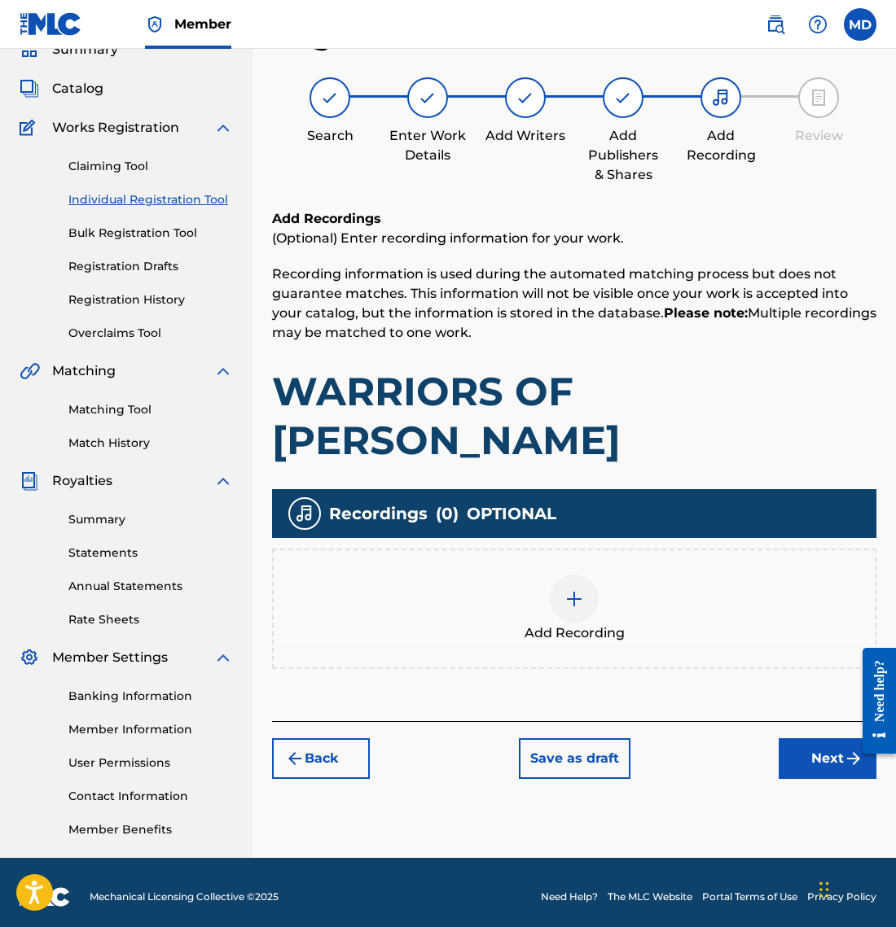
click at [813, 738] on button "Next" at bounding box center [827, 758] width 98 height 41
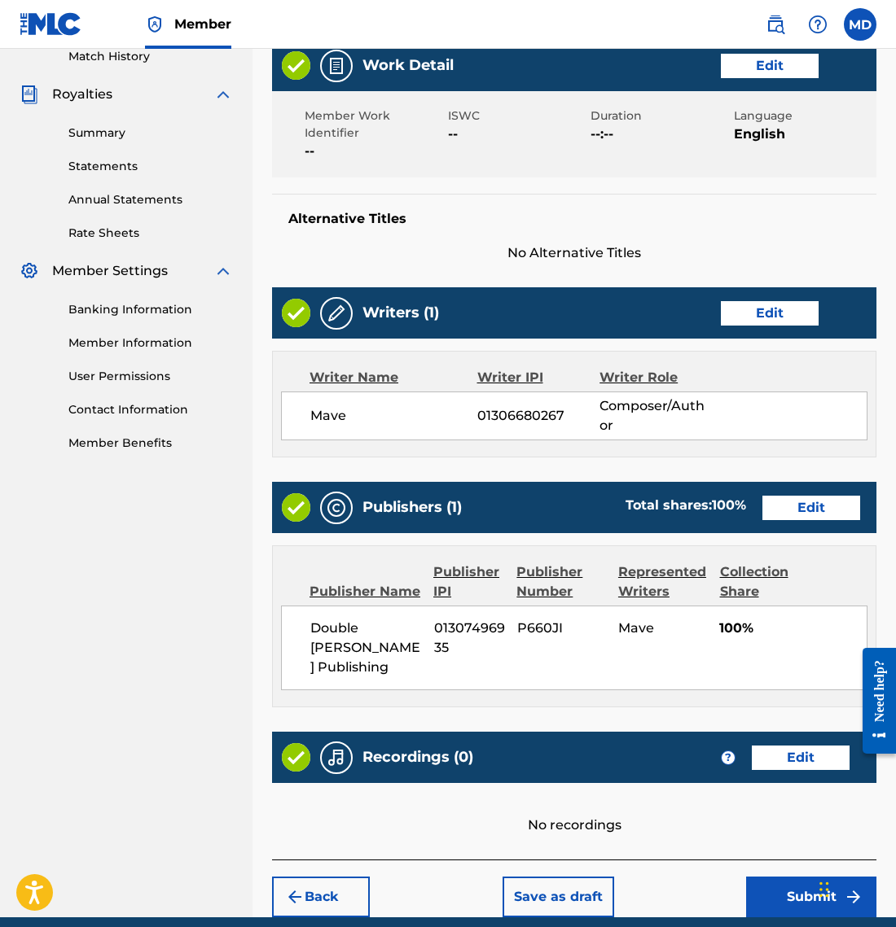
scroll to position [458, 0]
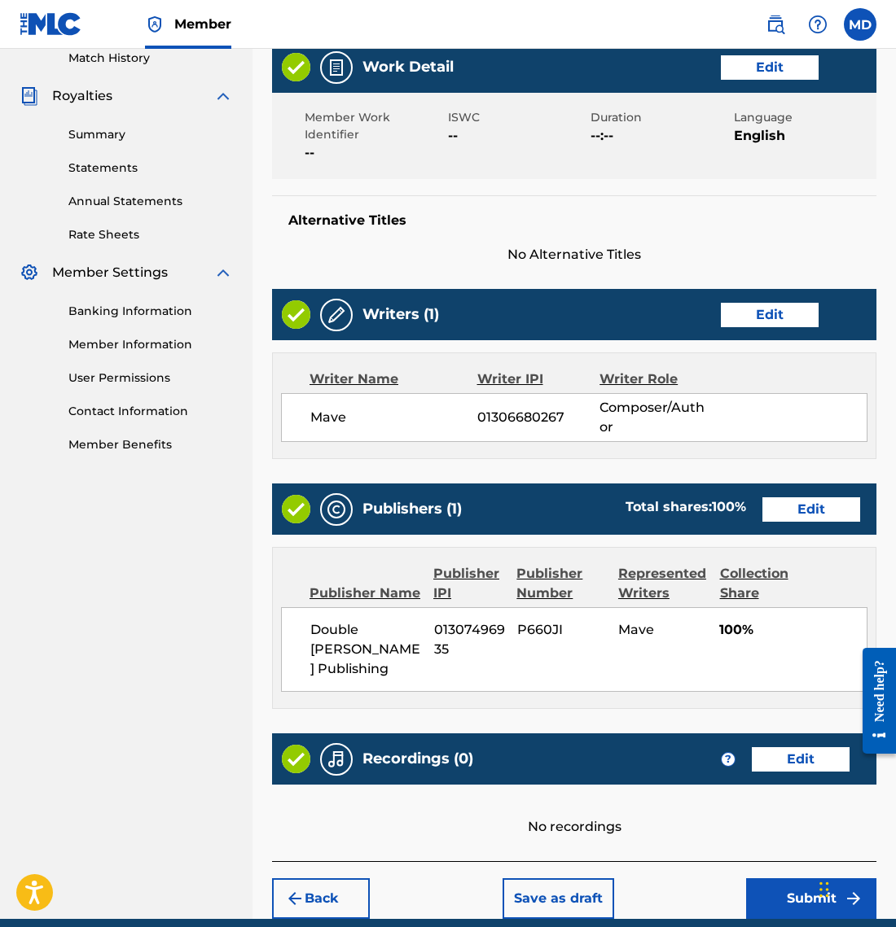
click at [816, 878] on button "Submit" at bounding box center [811, 898] width 130 height 41
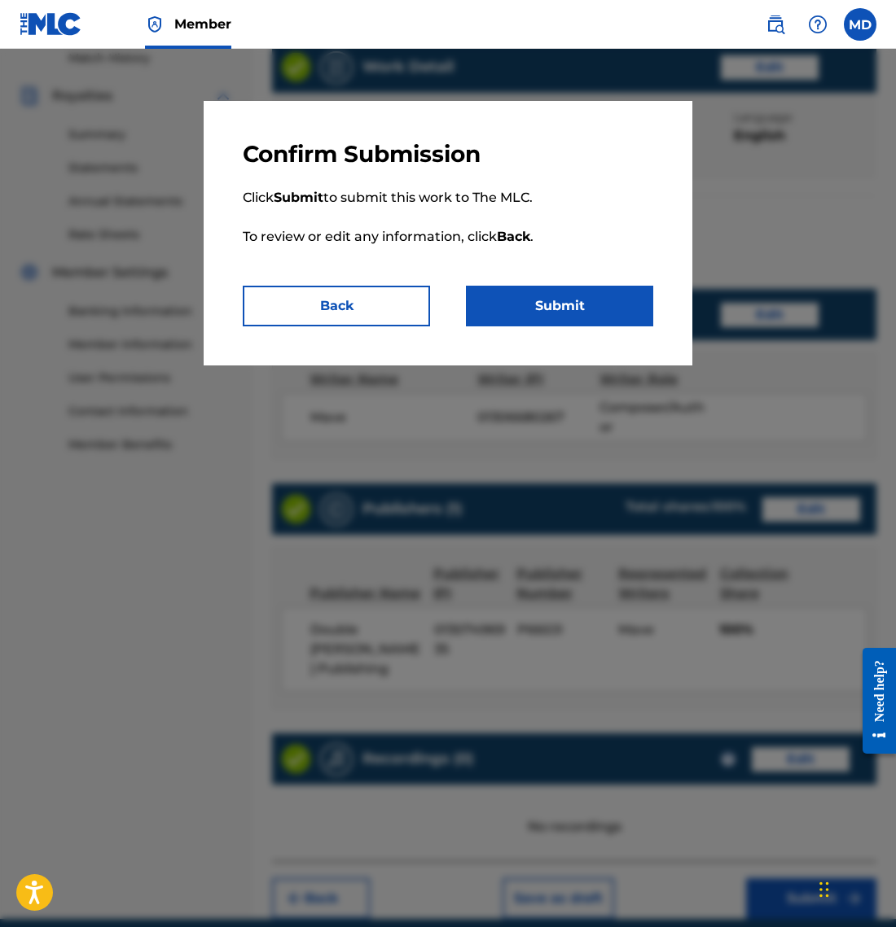
click at [563, 301] on button "Submit" at bounding box center [559, 306] width 187 height 41
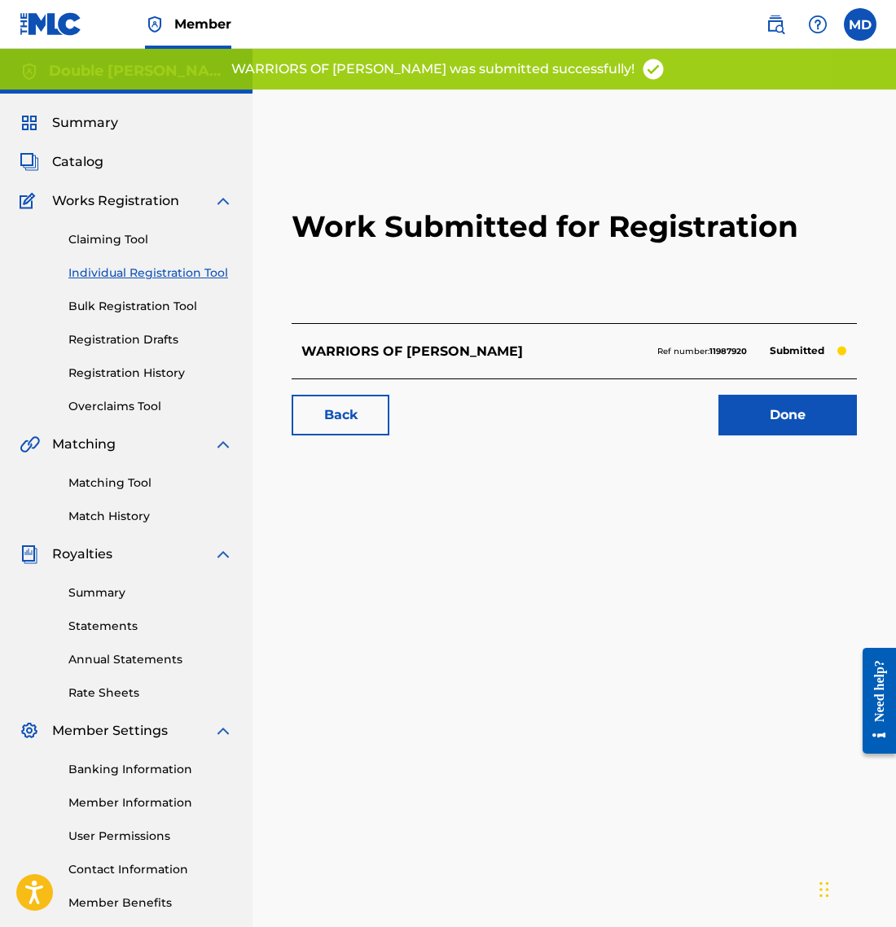
click at [777, 417] on link "Done" at bounding box center [787, 415] width 138 height 41
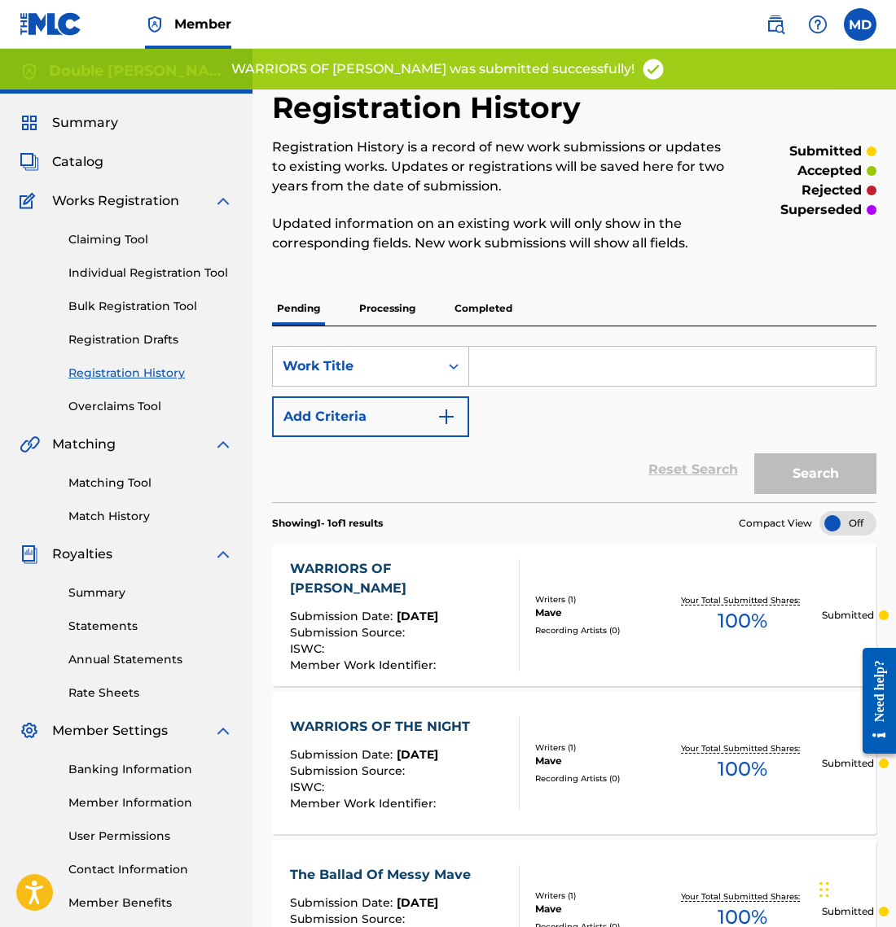
click at [142, 271] on link "Individual Registration Tool" at bounding box center [150, 273] width 164 height 17
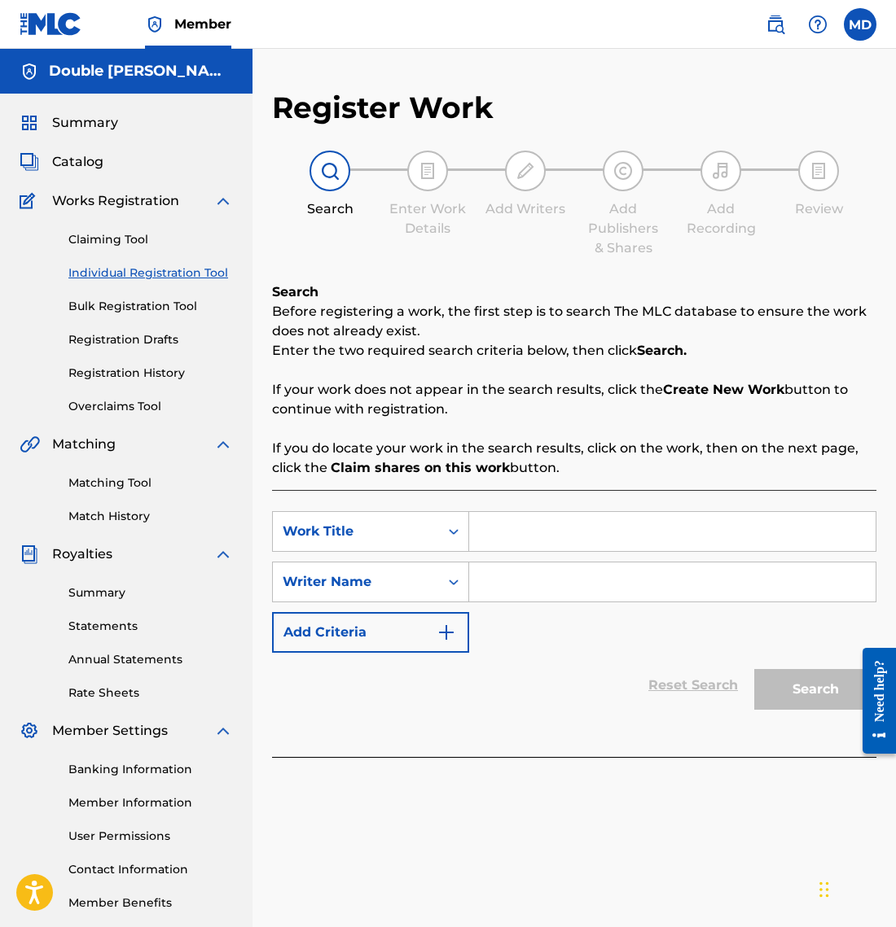
click at [506, 535] on input "Search Form" at bounding box center [672, 531] width 406 height 39
paste input "CHAINS OF IRON CHAINS OF STEEL"
type input "CHAINS OF IRON CHAINS OF STEEL"
click at [409, 583] on div "Writer Name" at bounding box center [356, 582] width 147 height 20
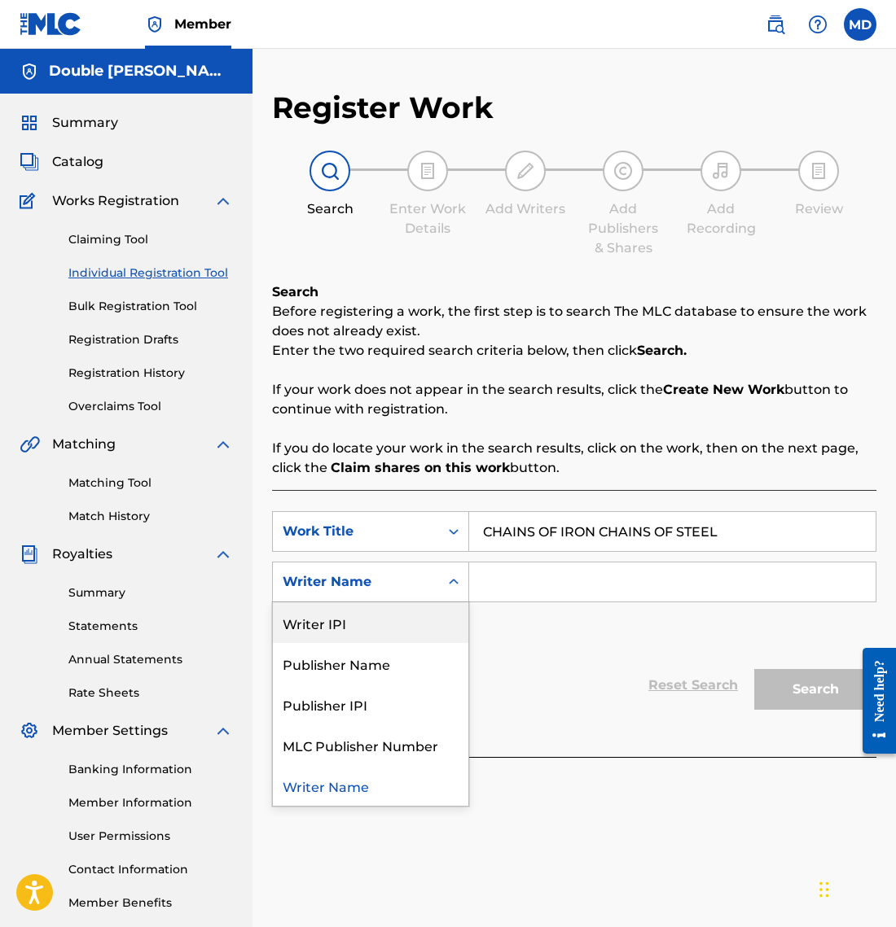
click at [416, 634] on div "Writer IPI" at bounding box center [370, 622] width 195 height 41
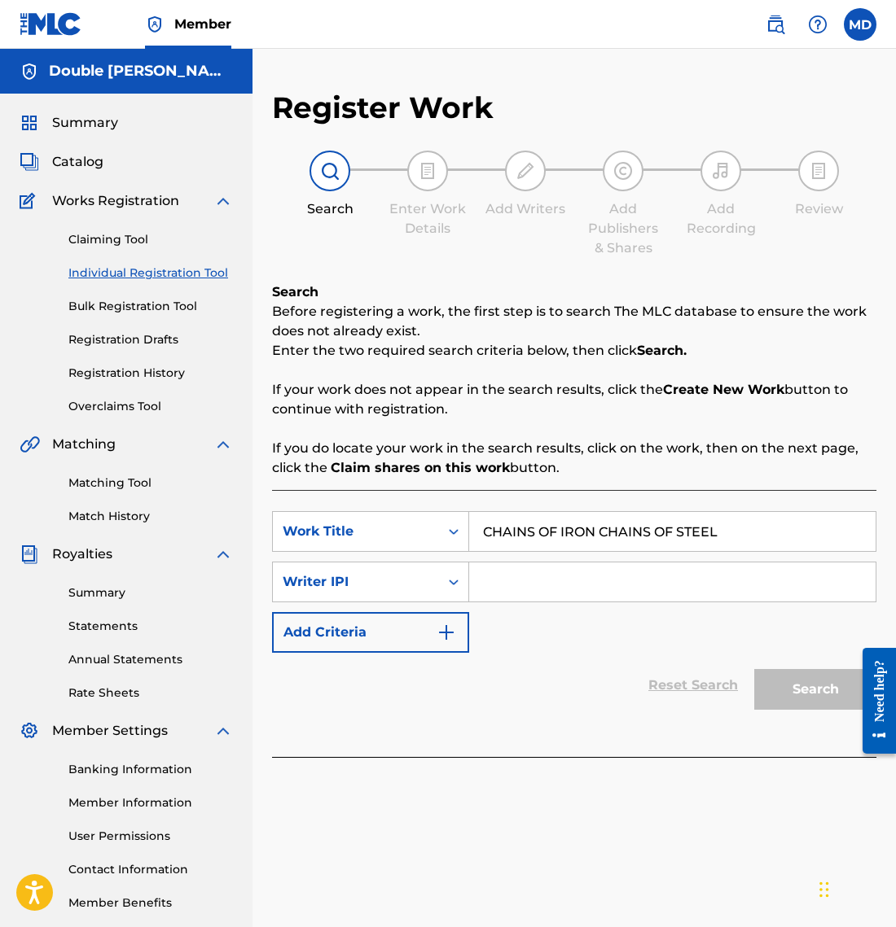
click at [436, 640] on img "Search Form" at bounding box center [446, 633] width 20 height 20
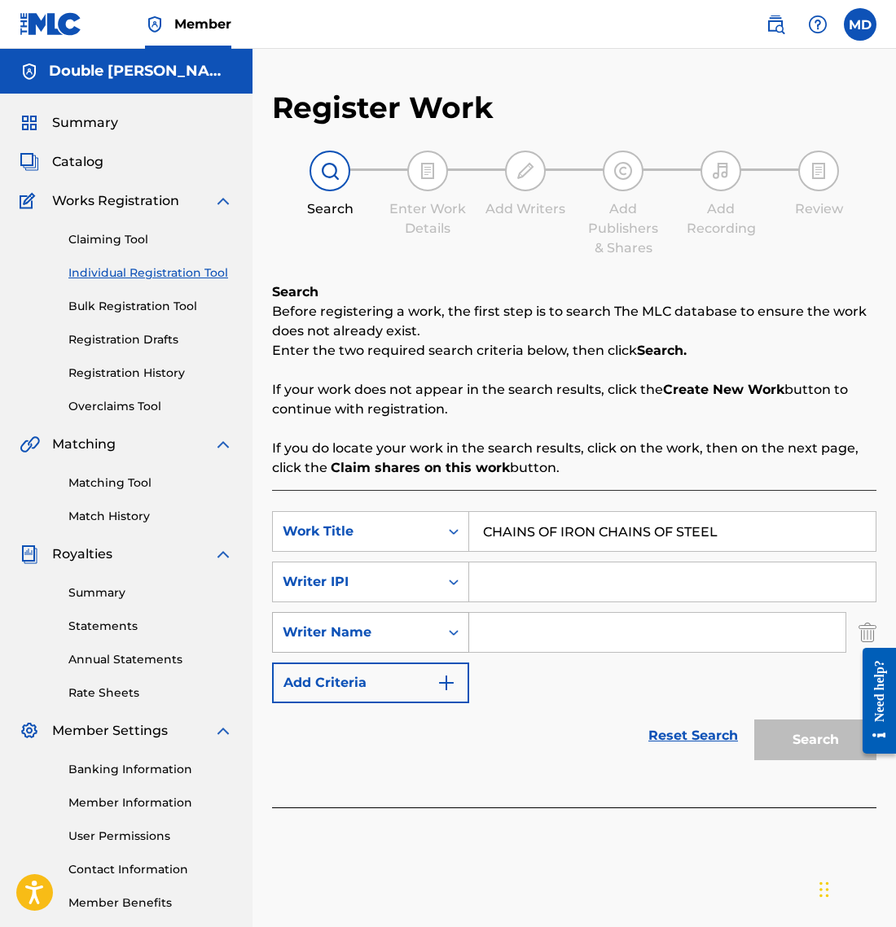
click at [431, 632] on div "Writer Name" at bounding box center [356, 632] width 166 height 31
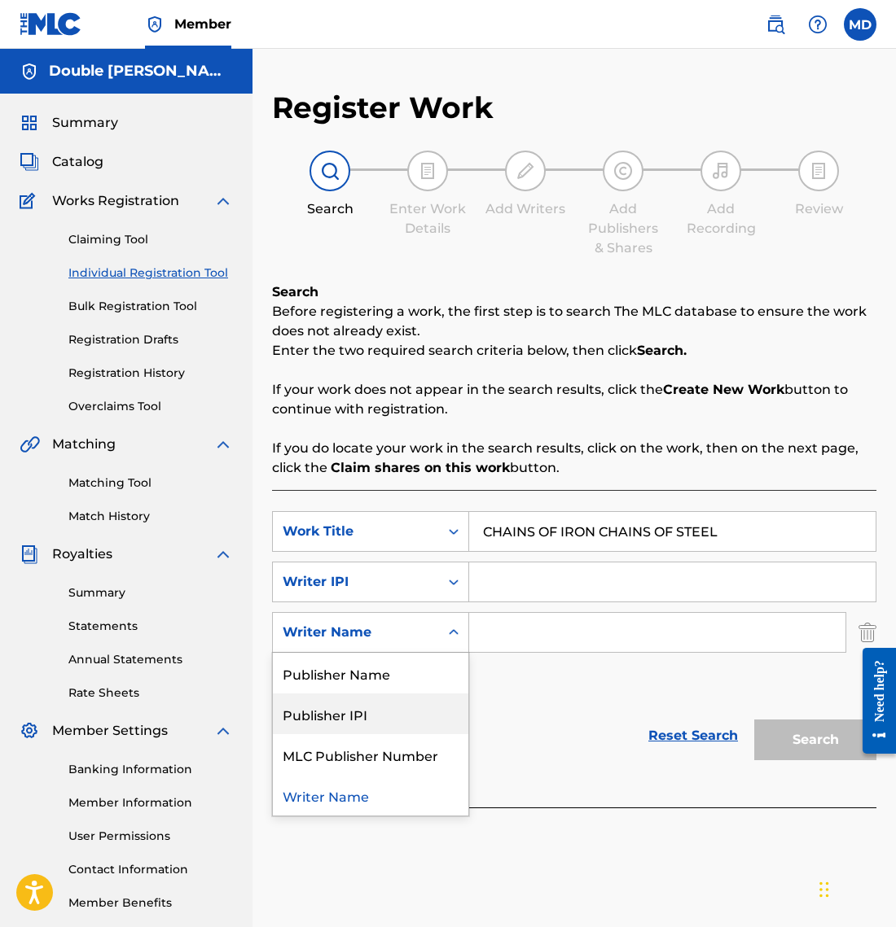
click at [412, 723] on div "Publisher IPI" at bounding box center [370, 714] width 195 height 41
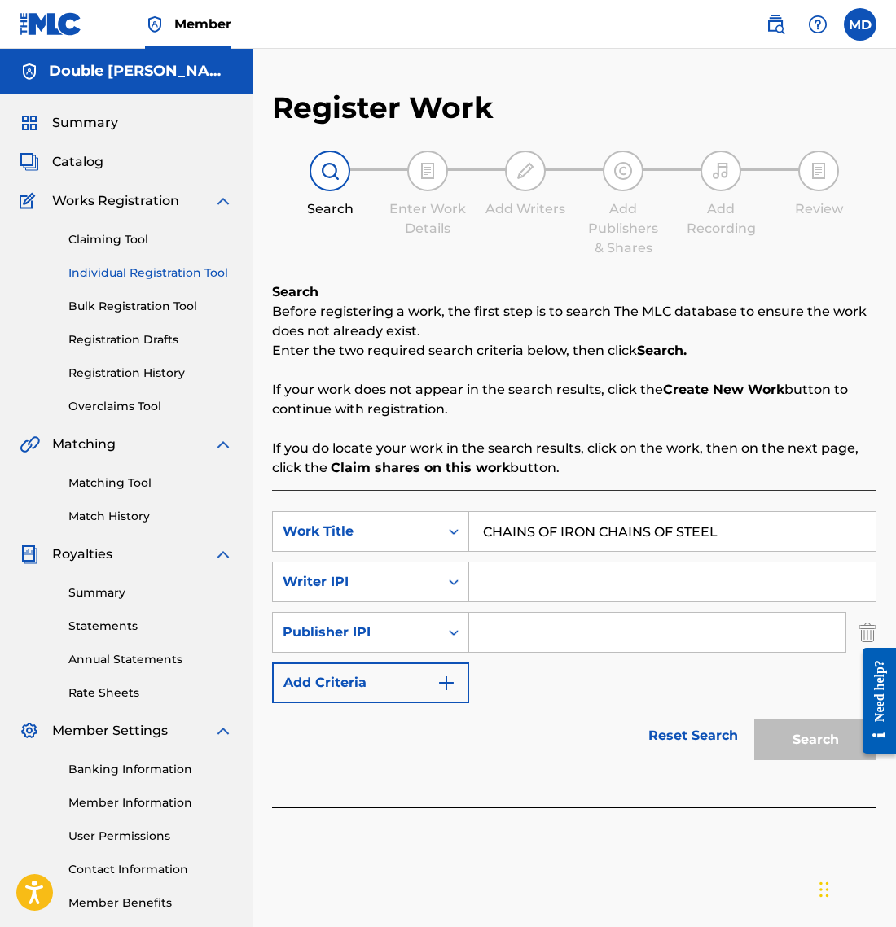
click at [537, 578] on input "Search Form" at bounding box center [672, 582] width 406 height 39
drag, startPoint x: 537, startPoint y: 578, endPoint x: 549, endPoint y: 580, distance: 12.5
click at [537, 578] on input "Search Form" at bounding box center [672, 582] width 406 height 39
paste input "01306680267"
type input "01306680267"
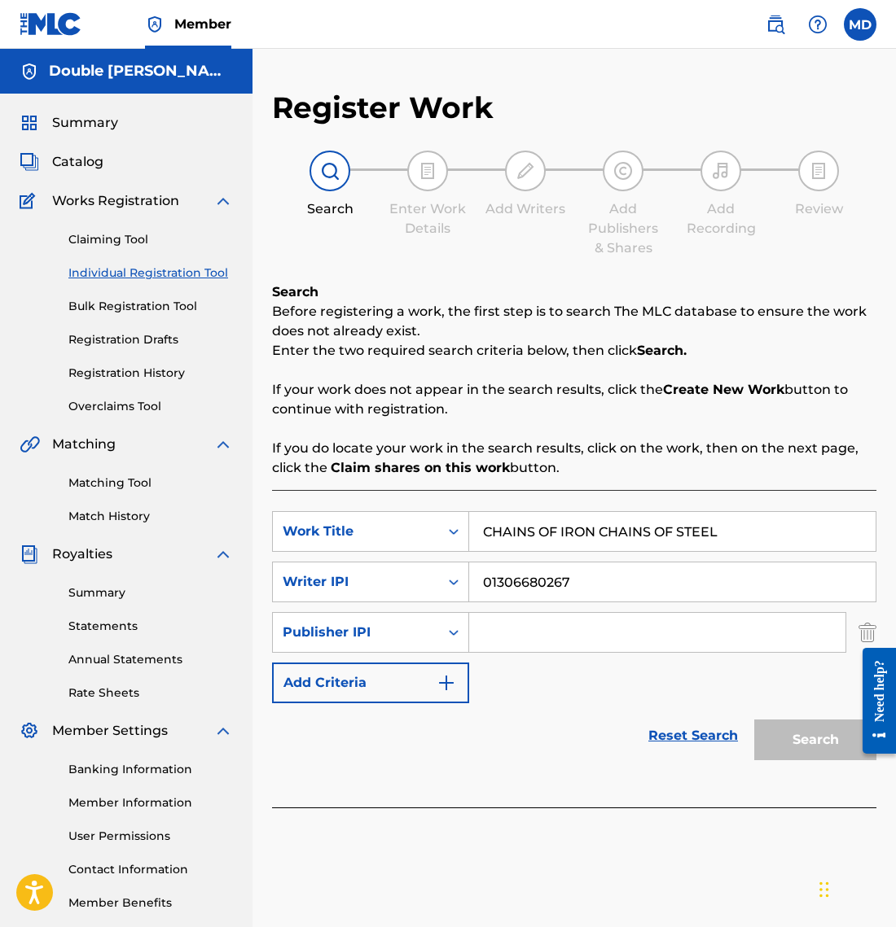
click at [529, 635] on input "Search Form" at bounding box center [657, 632] width 376 height 39
paste input "01307496935"
type input "01307496935"
click at [783, 745] on button "Search" at bounding box center [815, 740] width 122 height 41
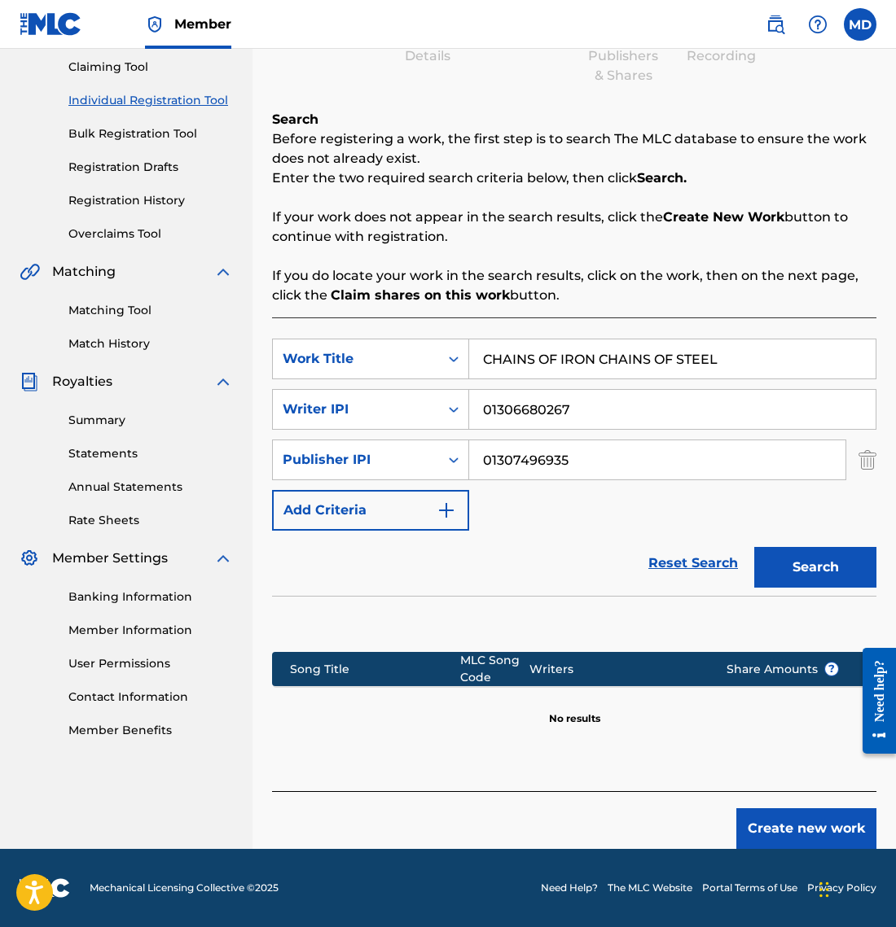
click at [805, 833] on button "Create new work" at bounding box center [806, 828] width 140 height 41
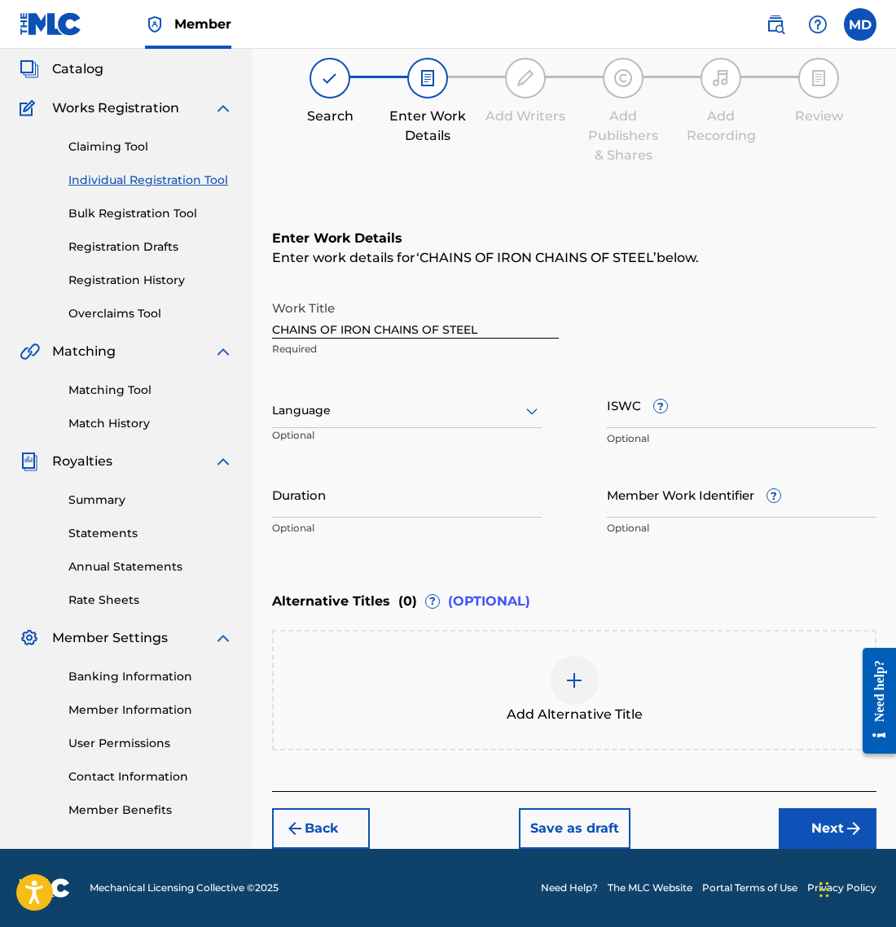
click at [579, 683] on img at bounding box center [574, 681] width 20 height 20
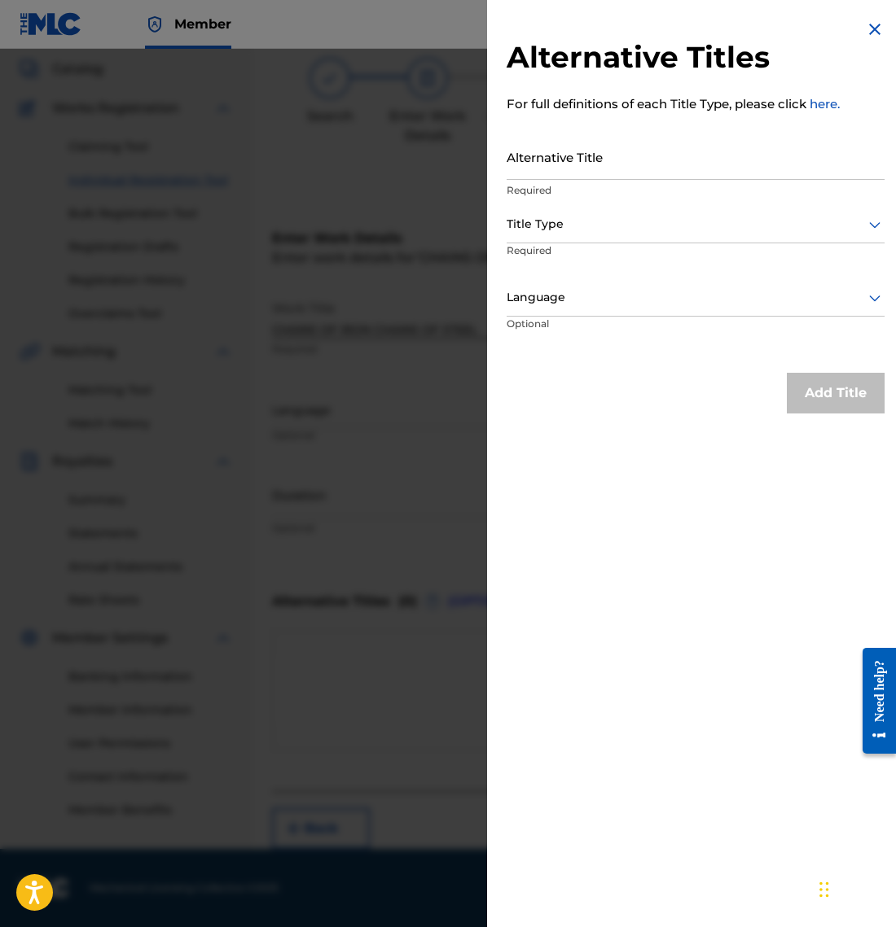
click at [615, 162] on input "Alternative Title" at bounding box center [695, 157] width 378 height 46
type input "Chains of Iron (Chains of Steel)"
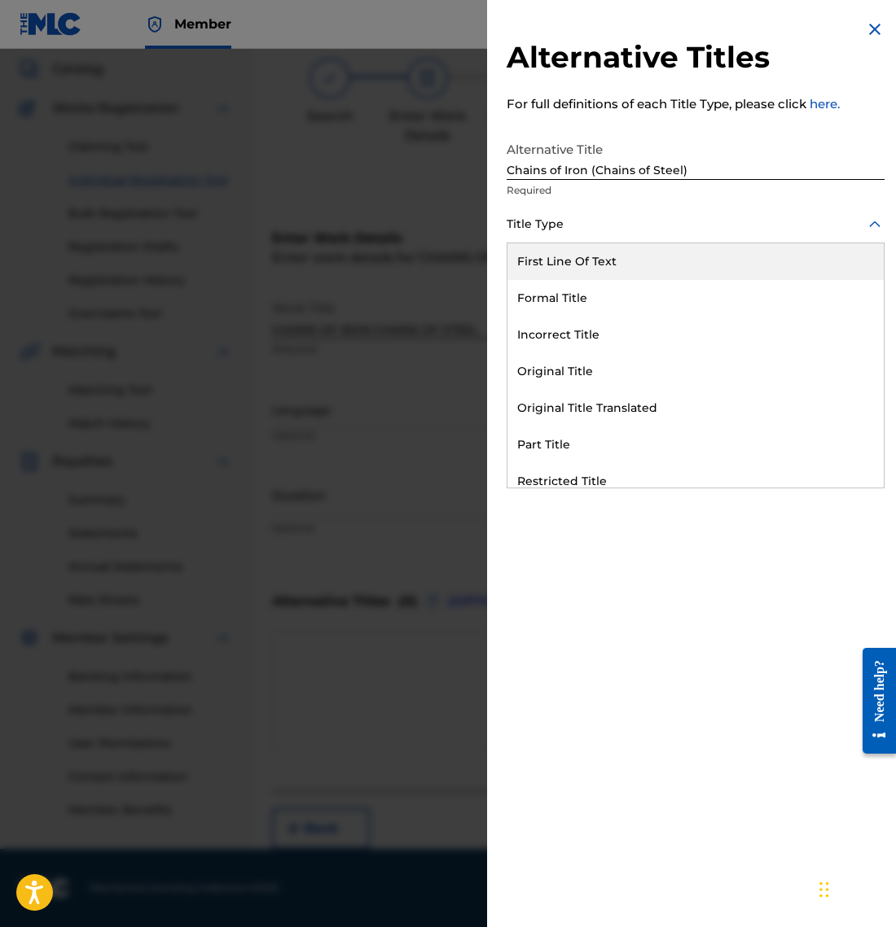
scroll to position [92, 0]
click at [661, 225] on div at bounding box center [695, 224] width 378 height 20
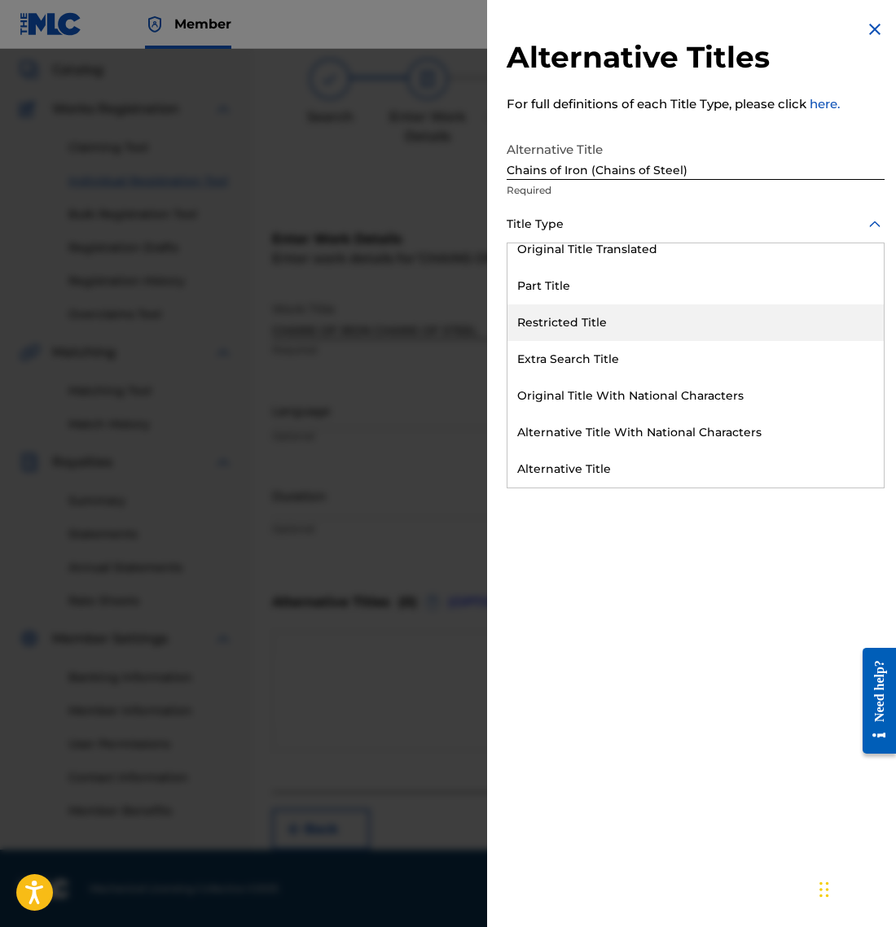
scroll to position [159, 0]
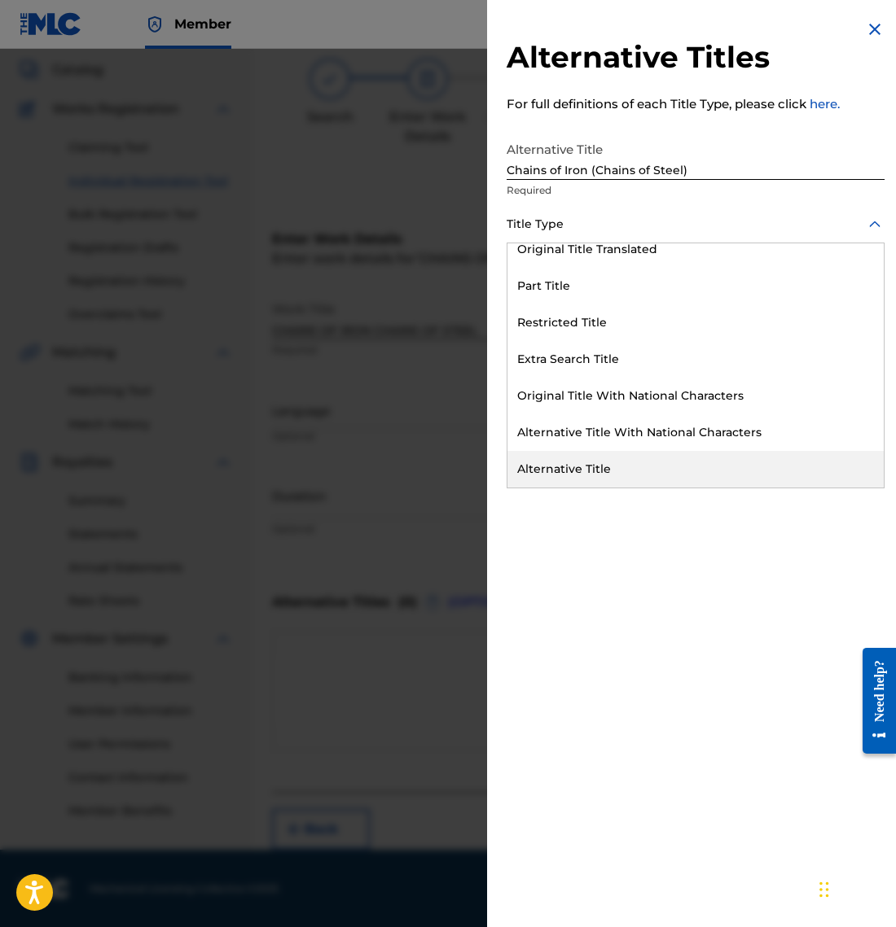
click at [670, 458] on div "Alternative Title" at bounding box center [695, 469] width 376 height 37
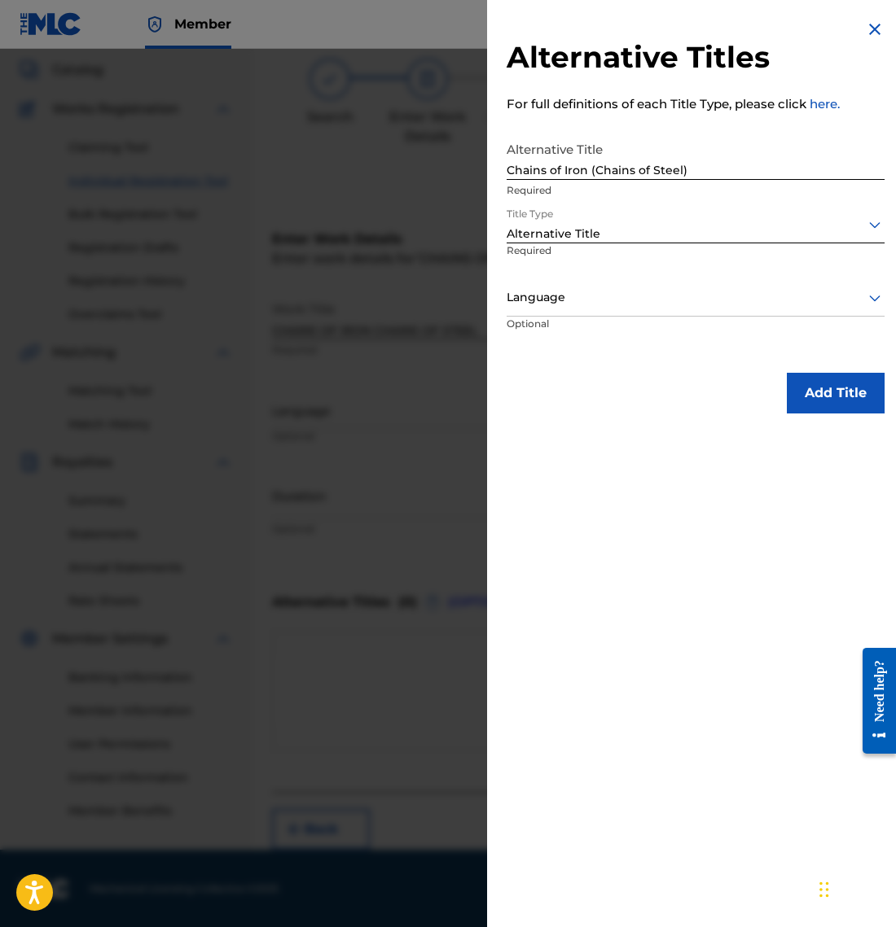
click at [687, 303] on div at bounding box center [695, 297] width 378 height 20
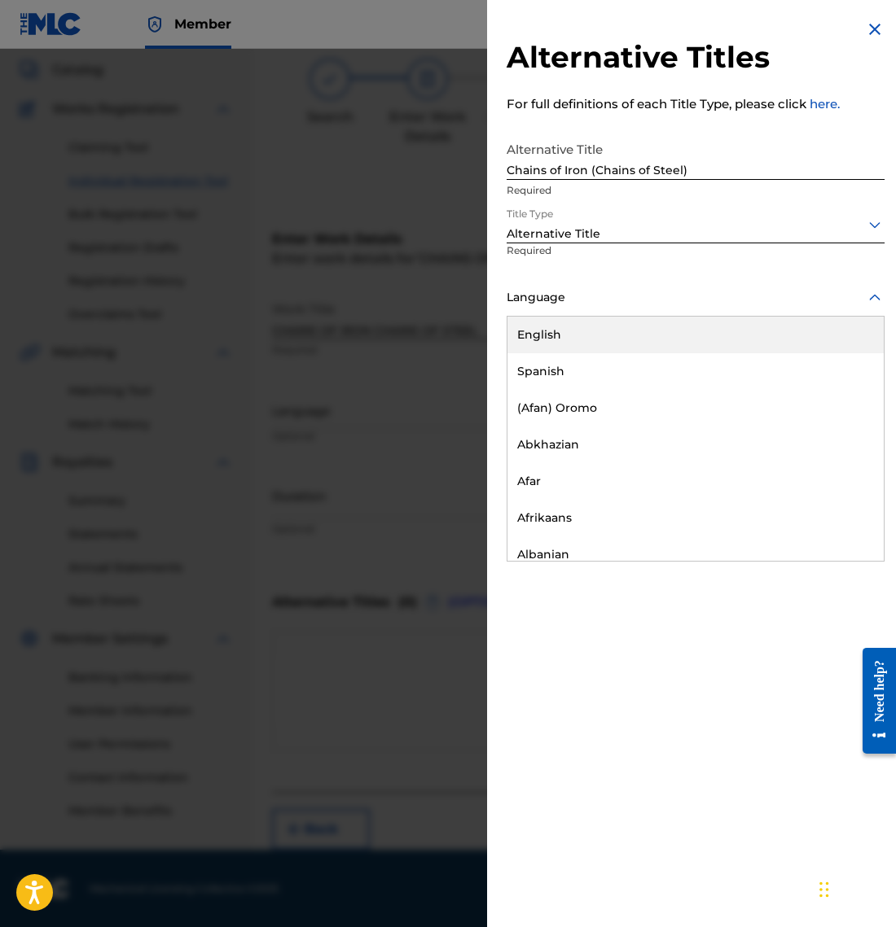
click at [663, 337] on div "English" at bounding box center [695, 335] width 376 height 37
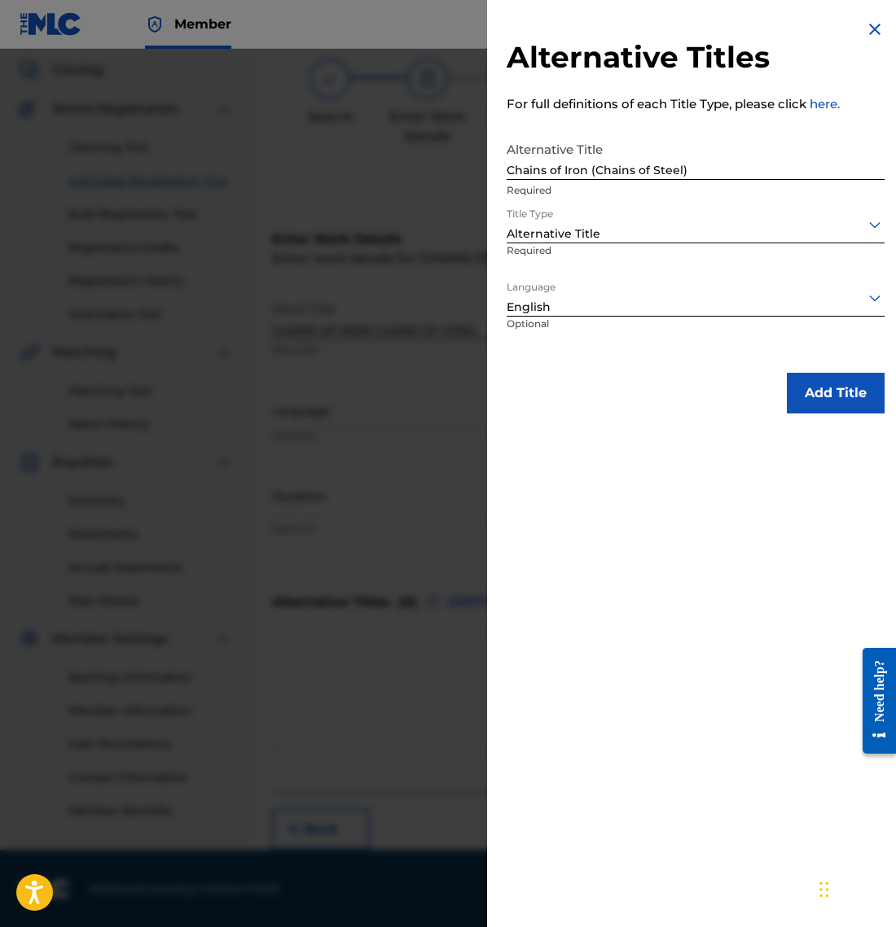
click at [850, 401] on button "Add Title" at bounding box center [835, 393] width 98 height 41
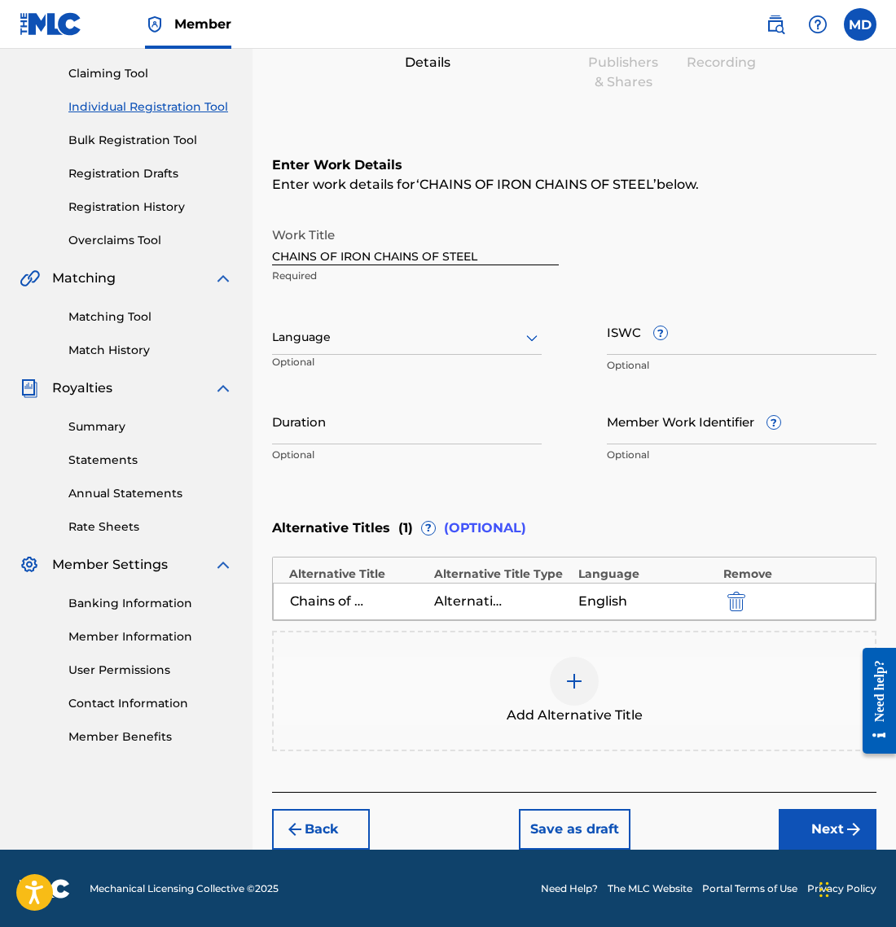
click at [830, 830] on button "Next" at bounding box center [827, 829] width 98 height 41
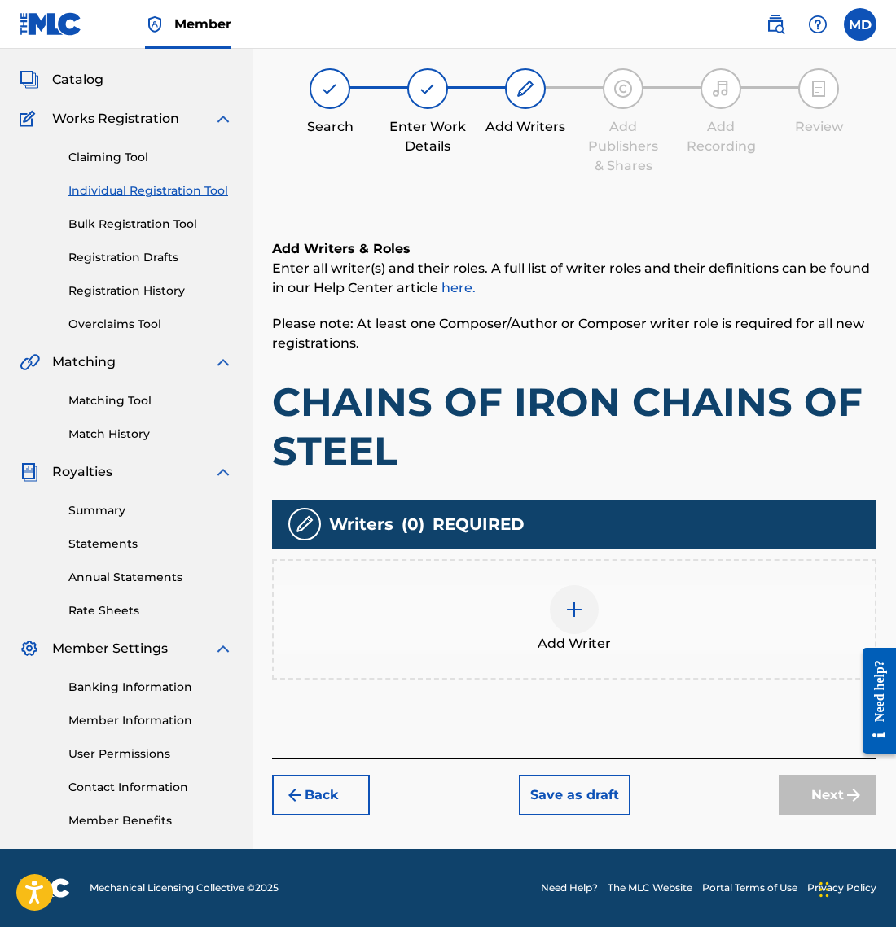
click at [580, 620] on div at bounding box center [574, 609] width 49 height 49
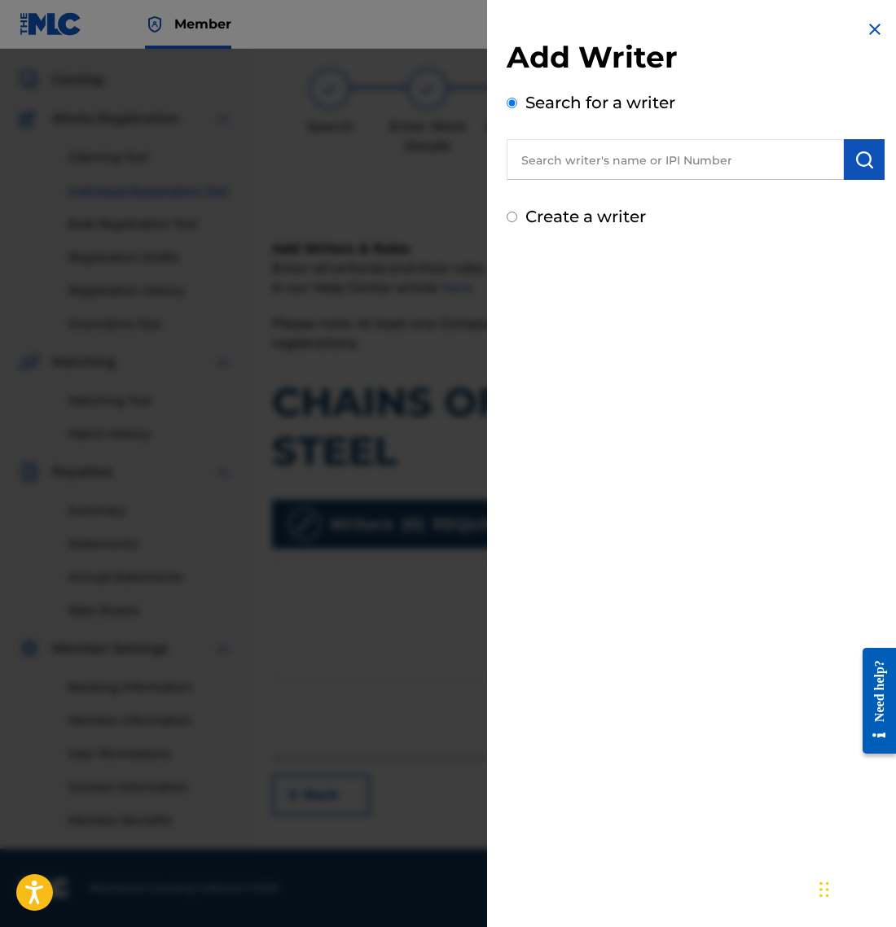
click at [512, 214] on input "Create a writer" at bounding box center [511, 217] width 11 height 11
radio input "false"
radio input "true"
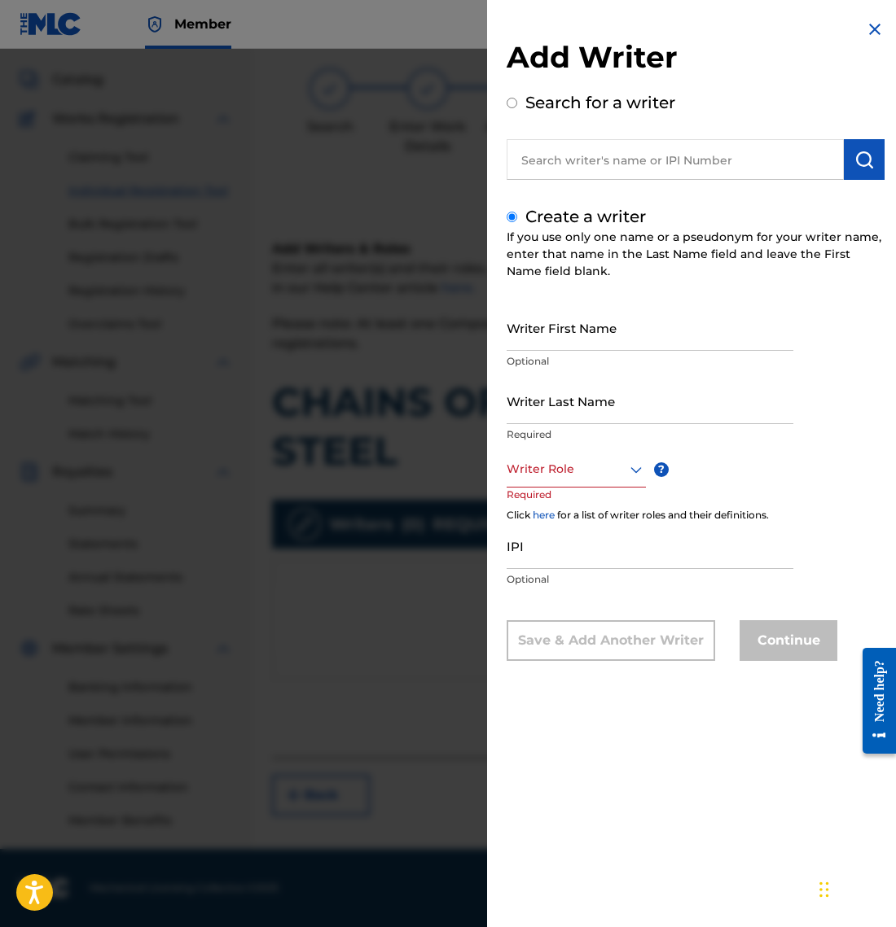
click at [573, 552] on input "IPI" at bounding box center [649, 546] width 287 height 46
paste input "01306680267"
type input "01306680267"
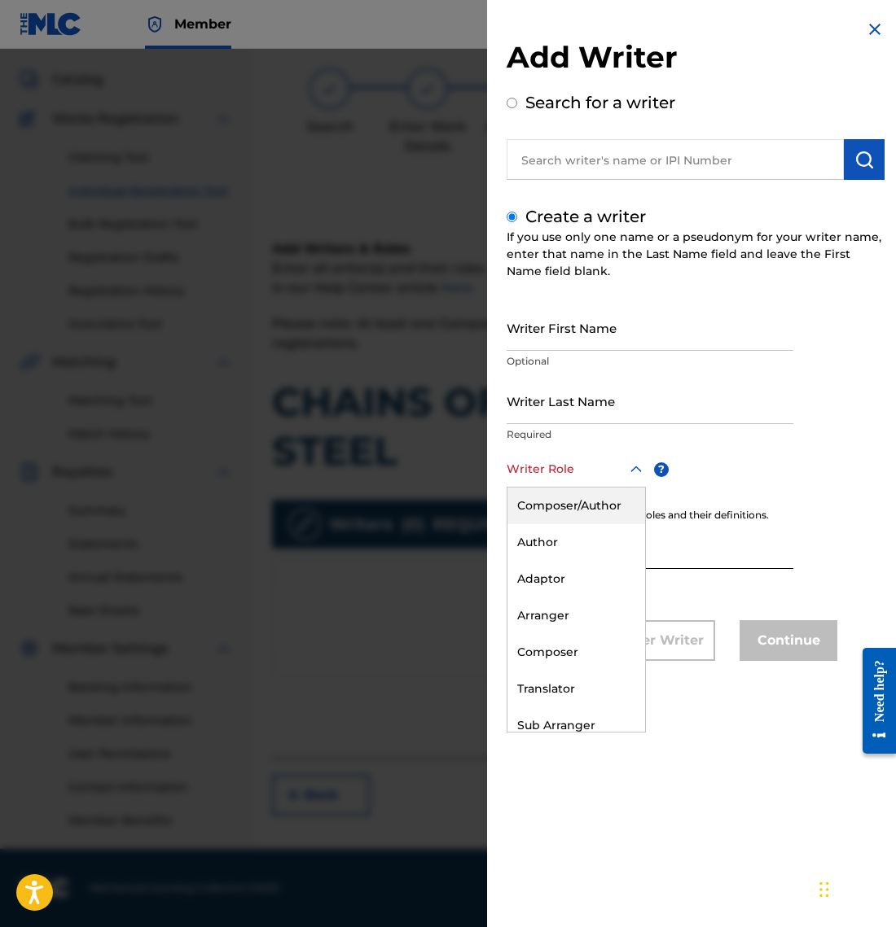
click at [583, 477] on div at bounding box center [575, 469] width 139 height 20
click at [580, 501] on div "Composer/Author" at bounding box center [576, 506] width 138 height 37
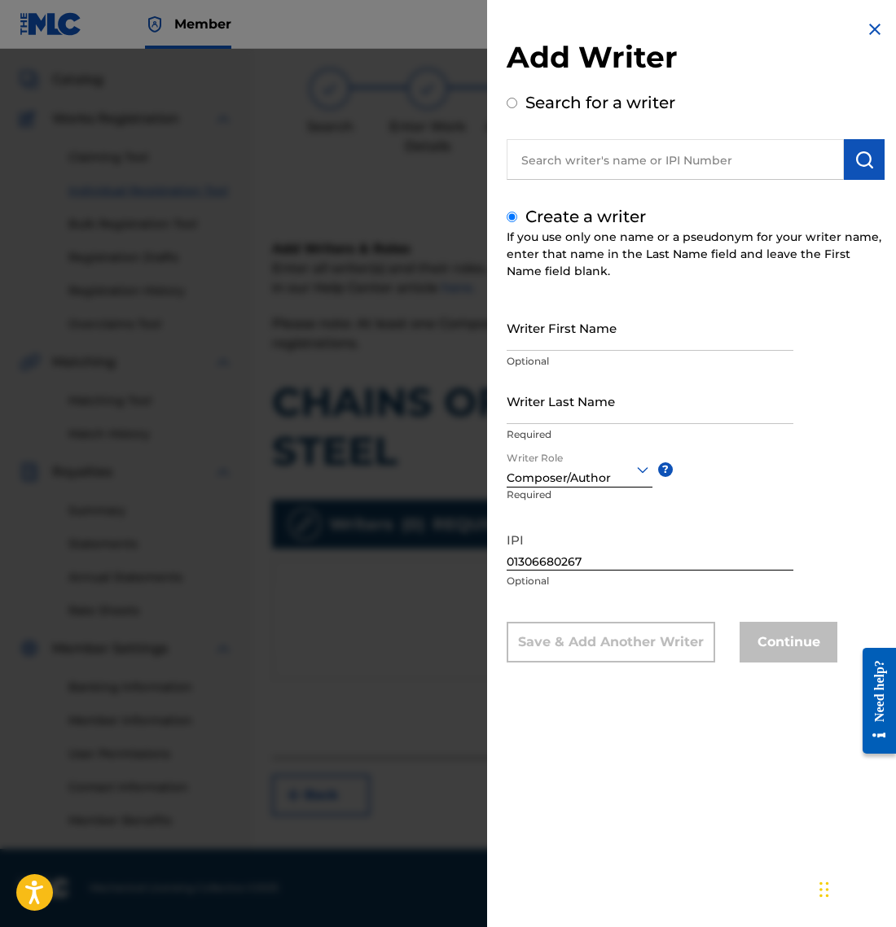
click at [590, 407] on input "Writer Last Name" at bounding box center [649, 401] width 287 height 46
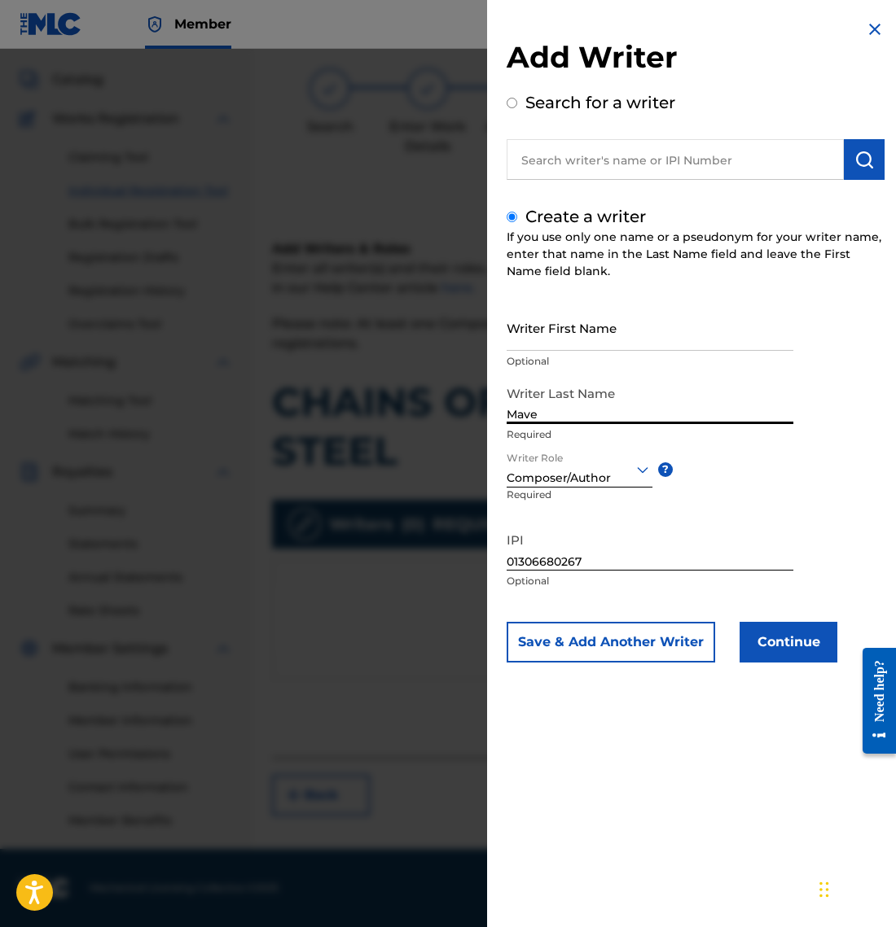
type input "Mave"
click at [773, 647] on button "Continue" at bounding box center [788, 642] width 98 height 41
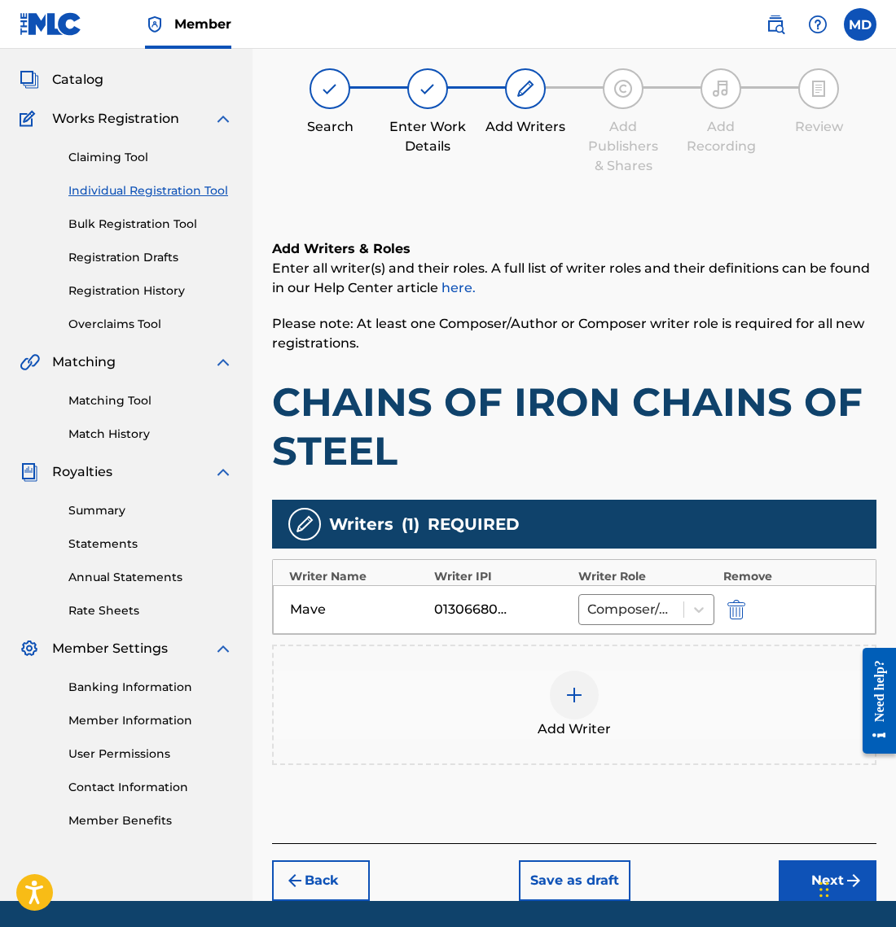
click at [808, 879] on button "Next" at bounding box center [827, 881] width 98 height 41
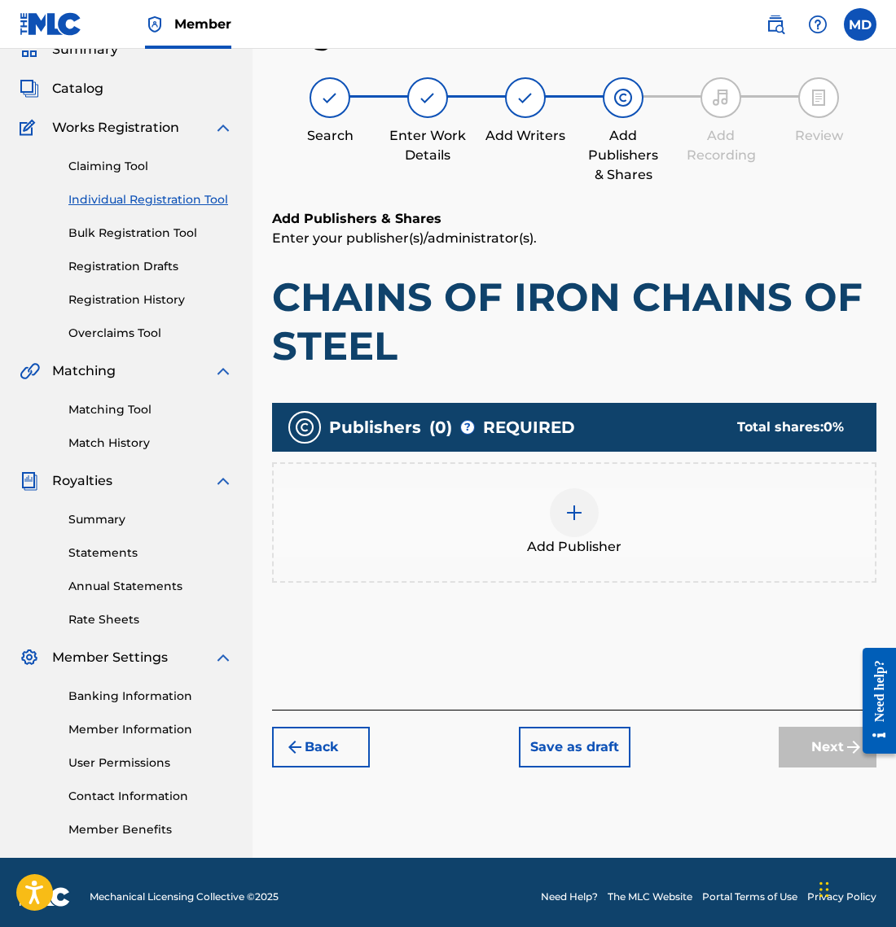
click at [569, 507] on img at bounding box center [574, 513] width 20 height 20
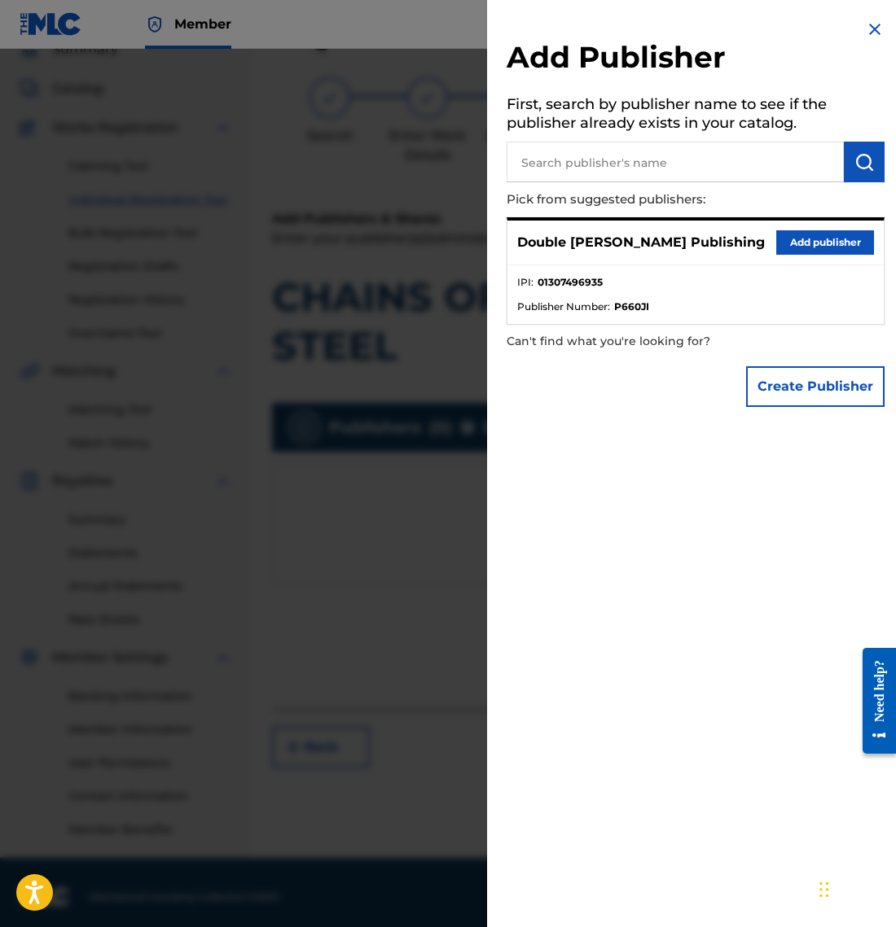
drag, startPoint x: 830, startPoint y: 243, endPoint x: 769, endPoint y: 316, distance: 94.9
click at [830, 243] on button "Add publisher" at bounding box center [825, 242] width 98 height 24
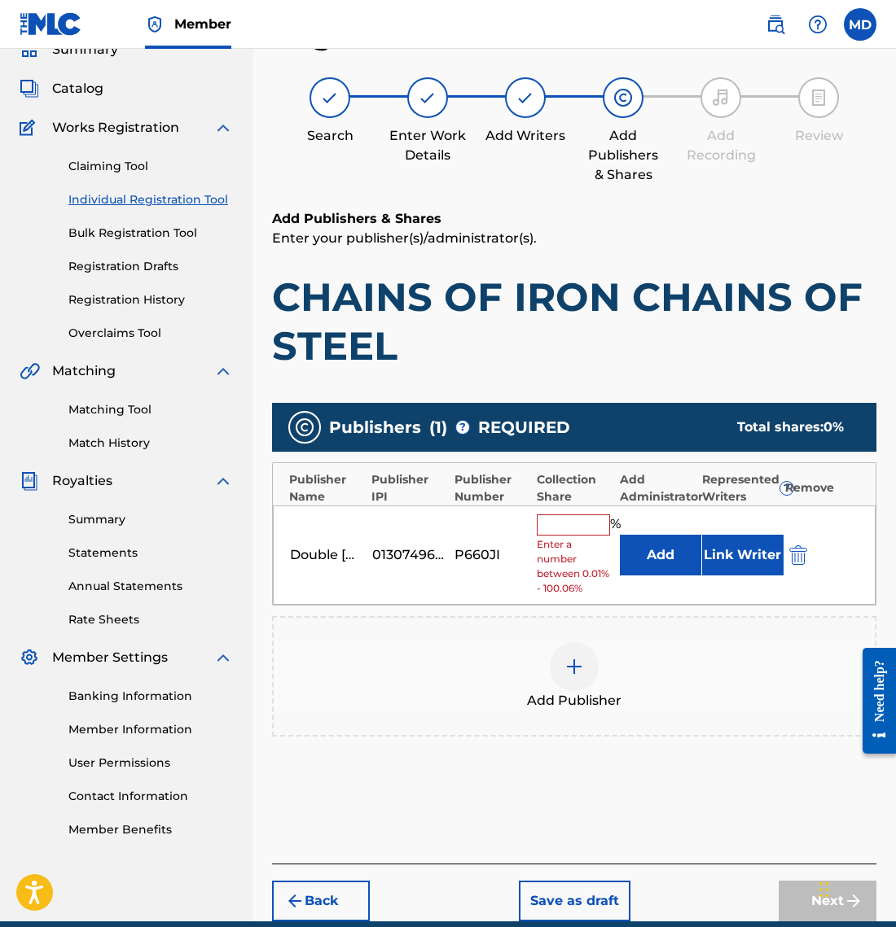
click at [564, 527] on input "text" at bounding box center [573, 525] width 73 height 21
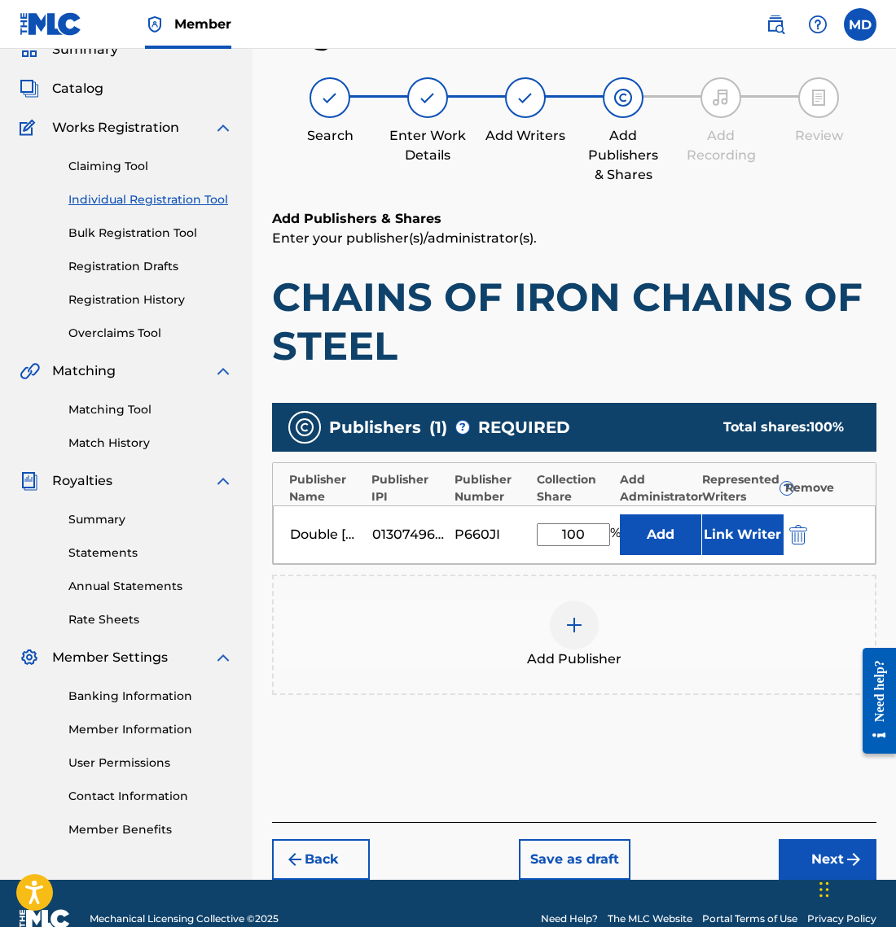
type input "100"
click at [745, 541] on button "Link Writer" at bounding box center [742, 535] width 81 height 41
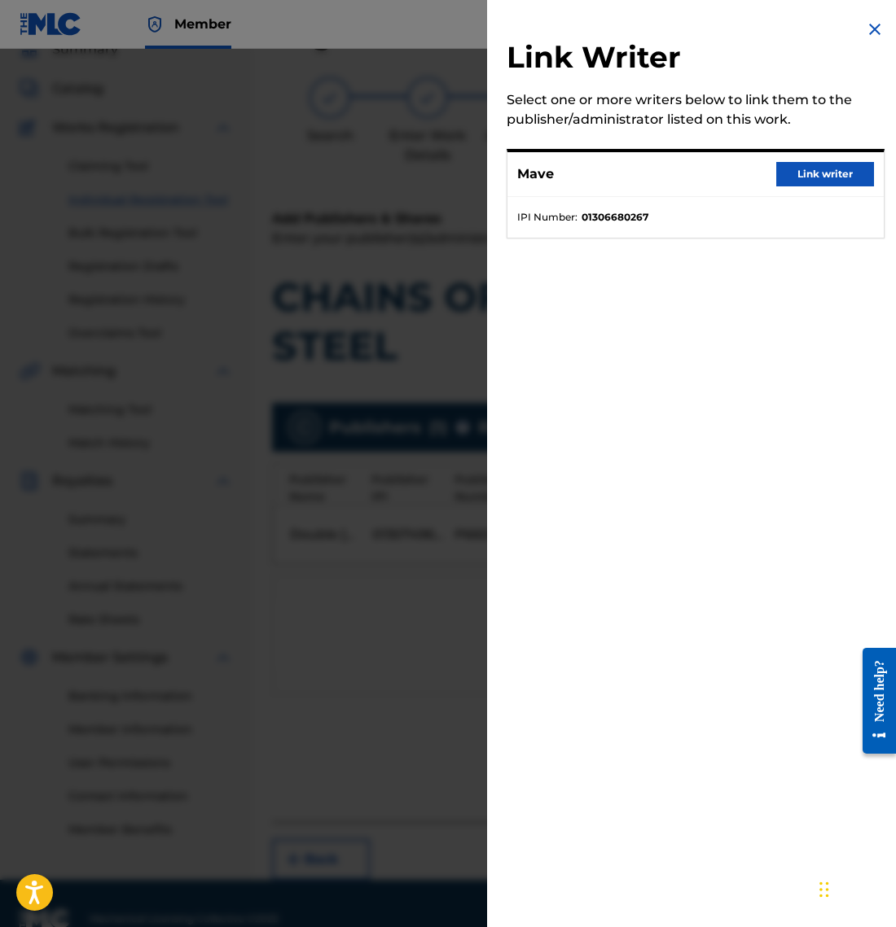
click at [812, 179] on button "Link writer" at bounding box center [825, 174] width 98 height 24
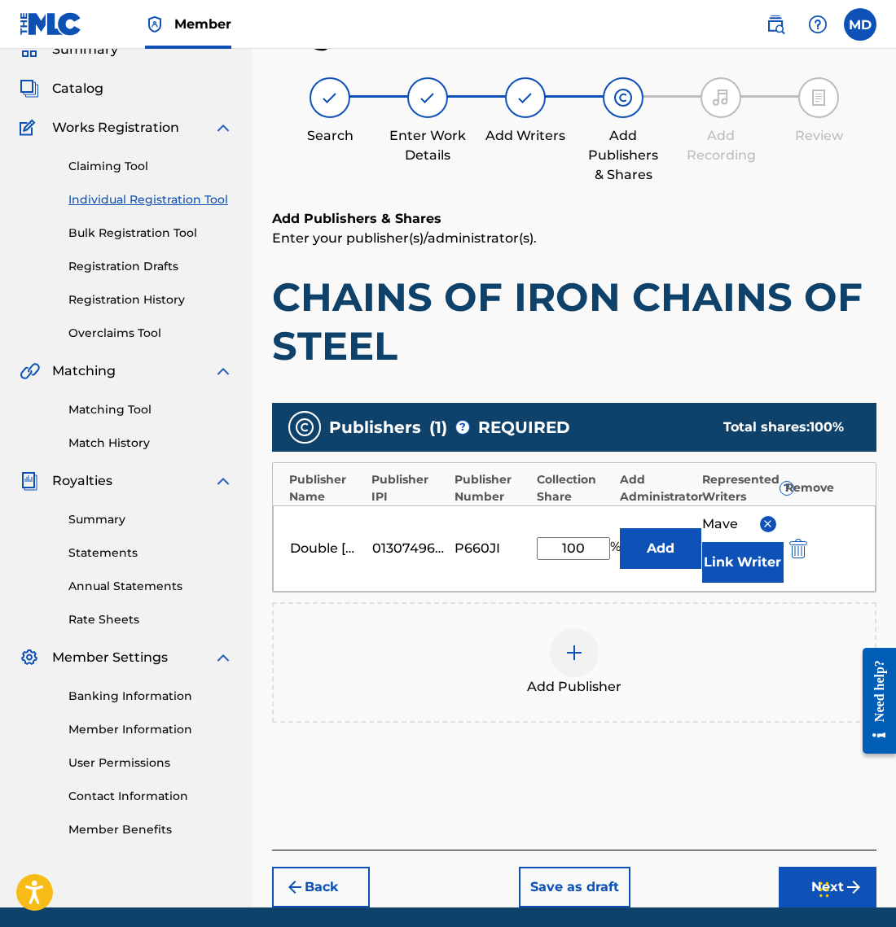
click at [791, 873] on button "Next" at bounding box center [827, 887] width 98 height 41
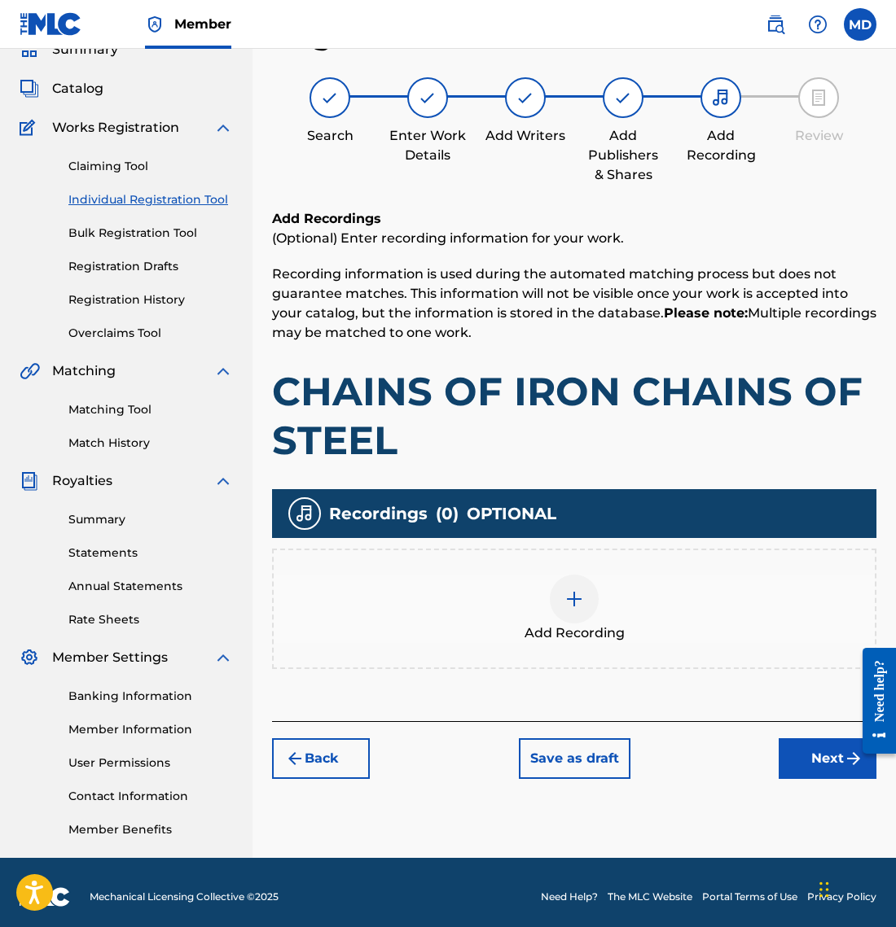
click at [813, 750] on button "Next" at bounding box center [827, 758] width 98 height 41
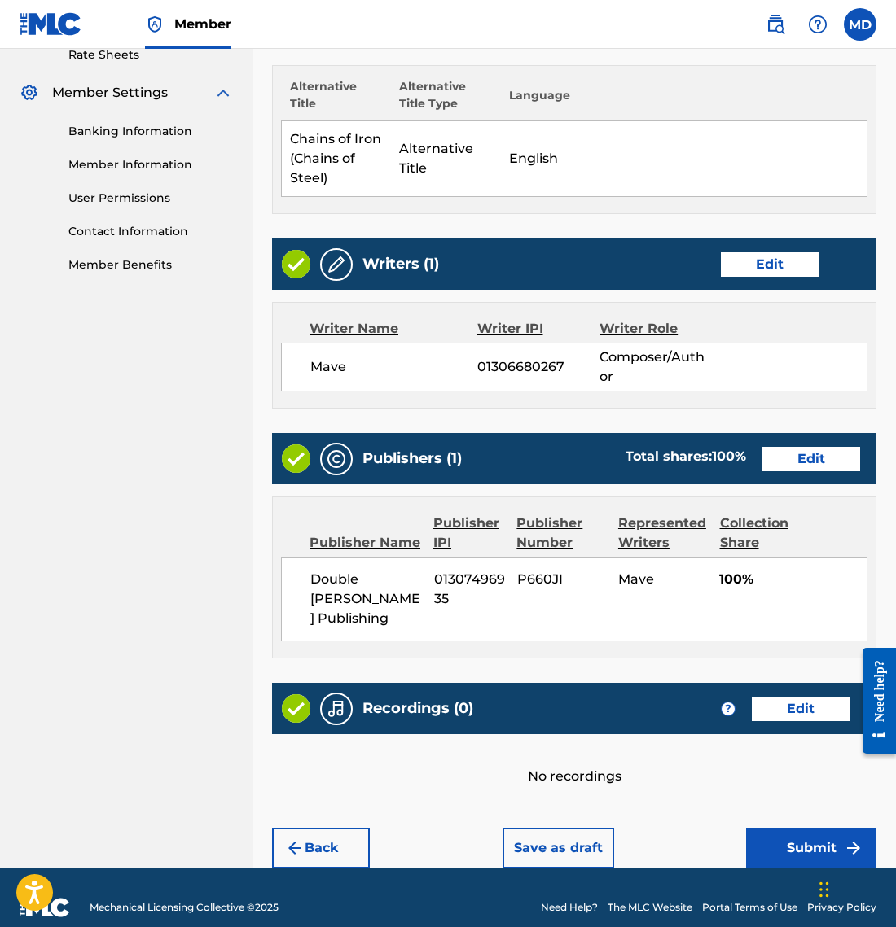
scroll to position [637, 0]
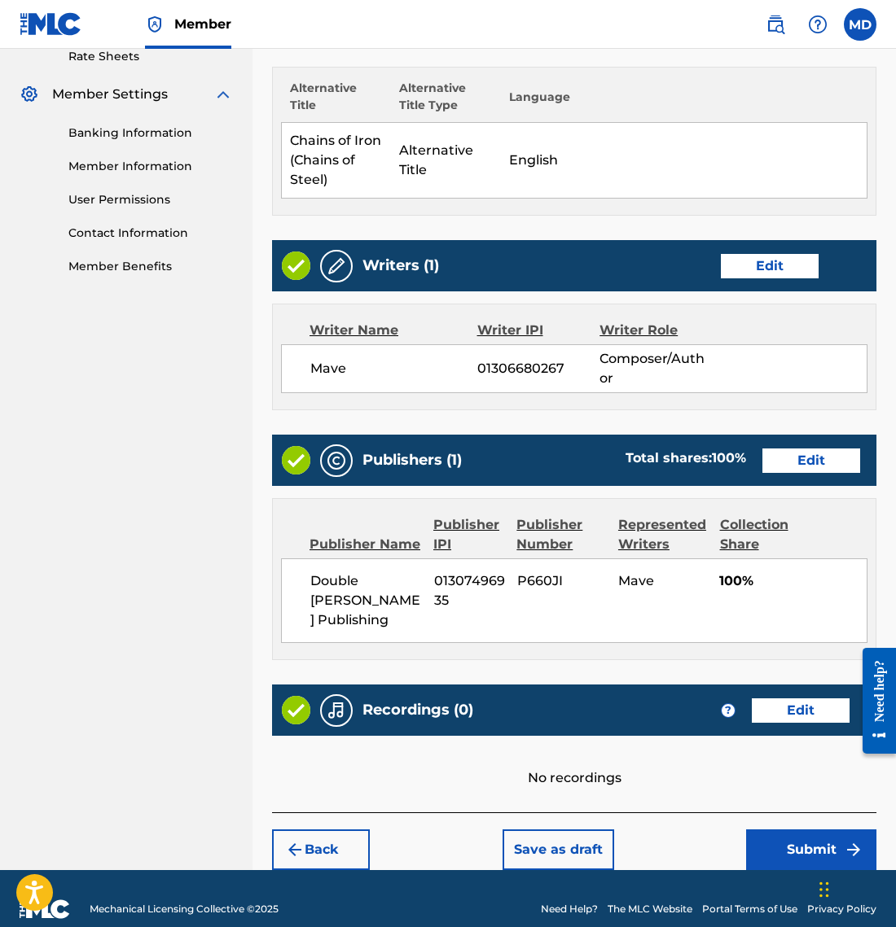
click at [785, 830] on button "Submit" at bounding box center [811, 850] width 130 height 41
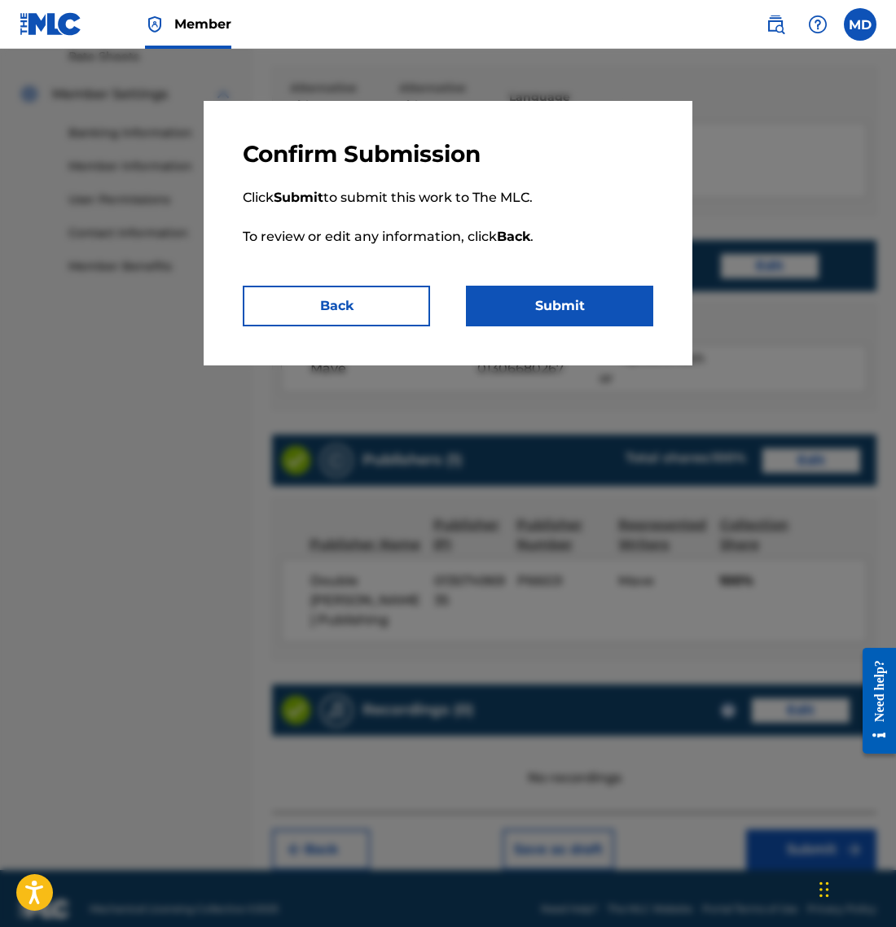
click at [558, 286] on button "Submit" at bounding box center [559, 306] width 187 height 41
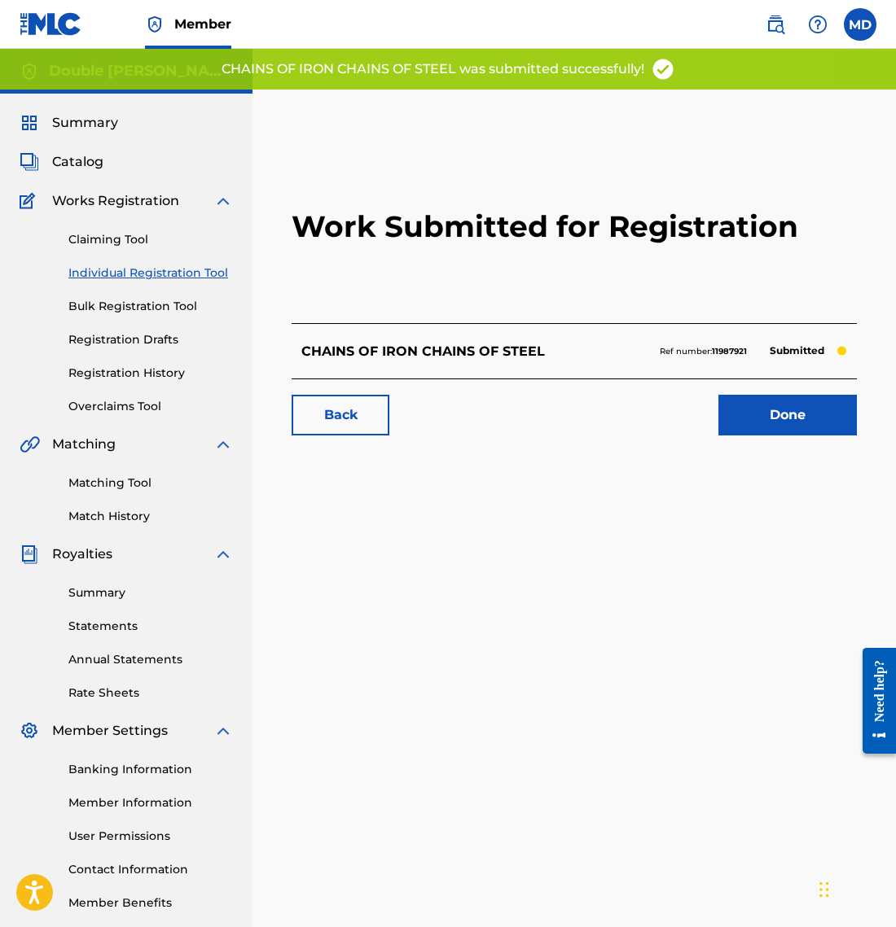
click at [788, 411] on link "Done" at bounding box center [787, 415] width 138 height 41
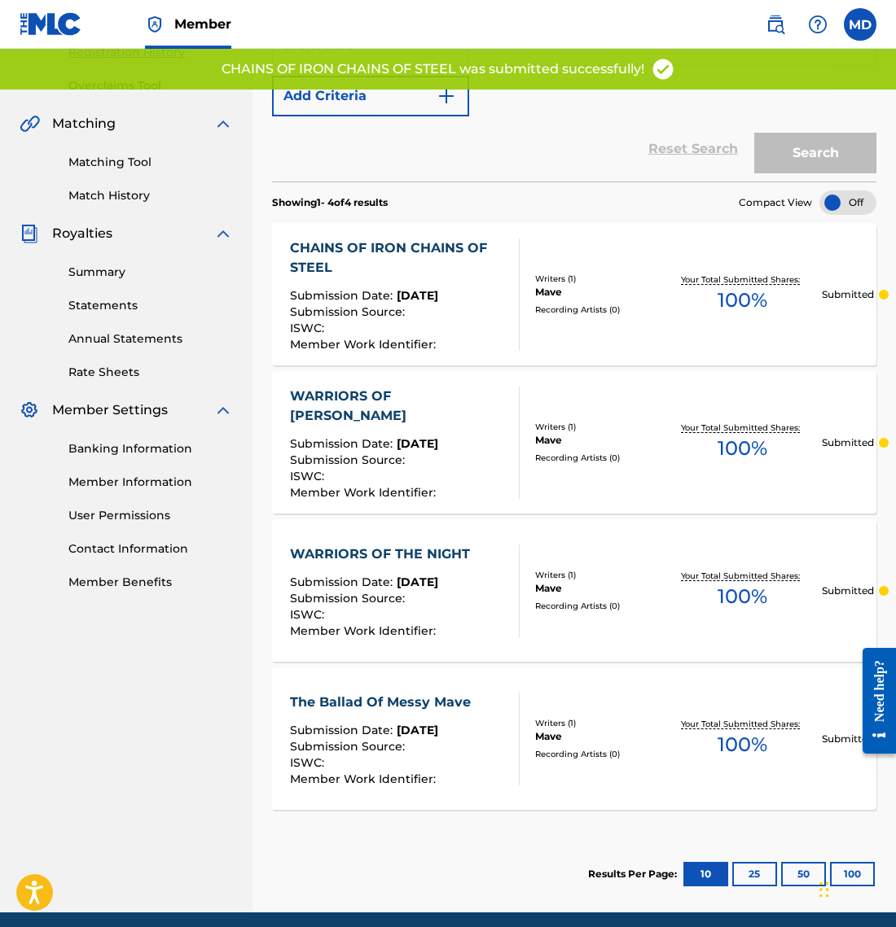
scroll to position [332, 0]
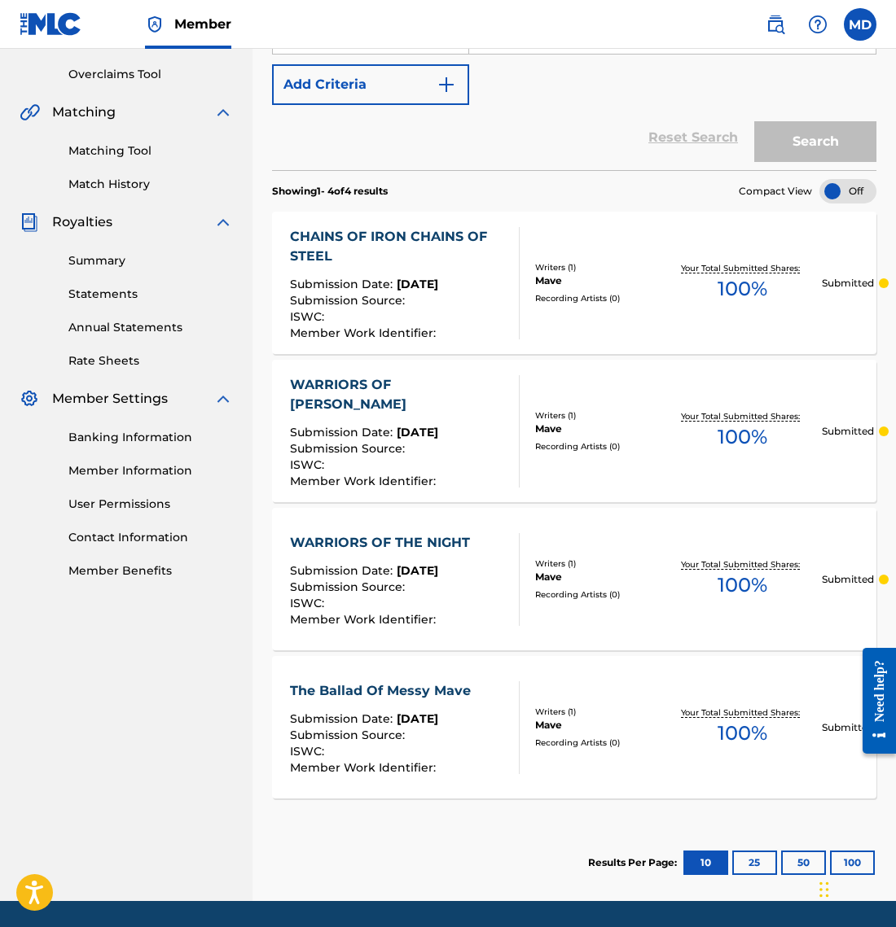
click at [136, 439] on link "Banking Information" at bounding box center [150, 437] width 164 height 17
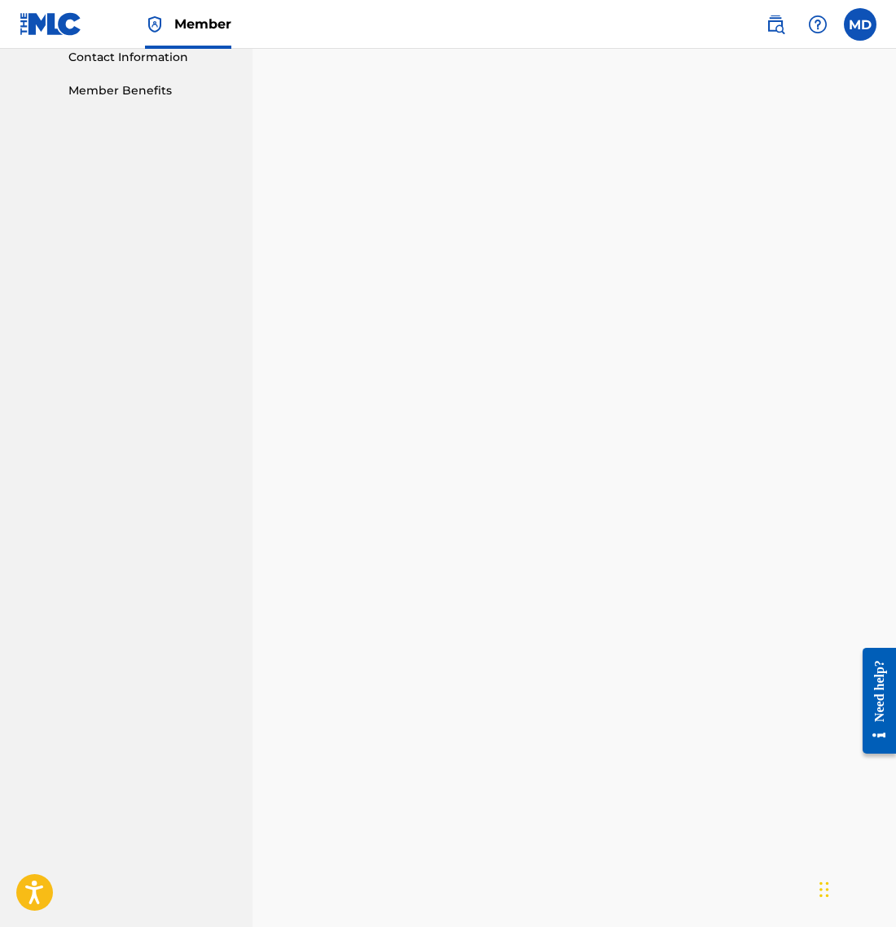
scroll to position [823, 0]
click at [252, 427] on nav "Double [PERSON_NAME] Publishing Summary Catalog Works Registration Claiming Too…" at bounding box center [126, 310] width 252 height 2168
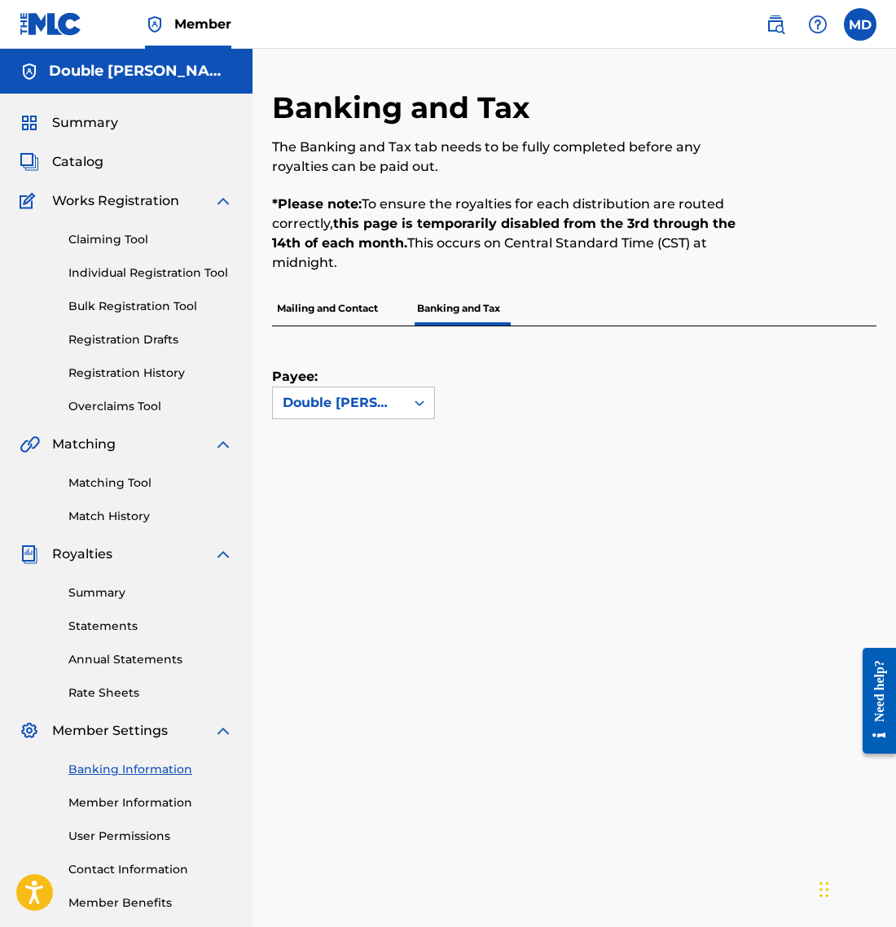
scroll to position [0, 0]
click at [322, 303] on p "Mailing and Contact" at bounding box center [327, 308] width 111 height 34
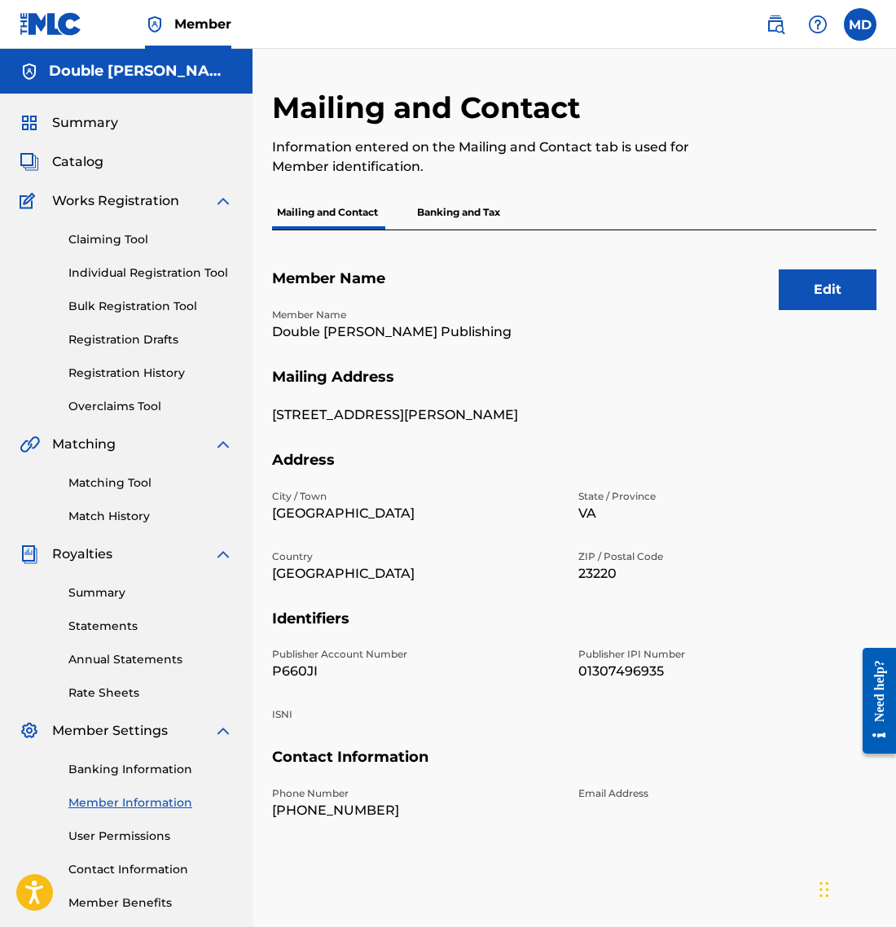
click at [479, 212] on p "Banking and Tax" at bounding box center [458, 212] width 93 height 34
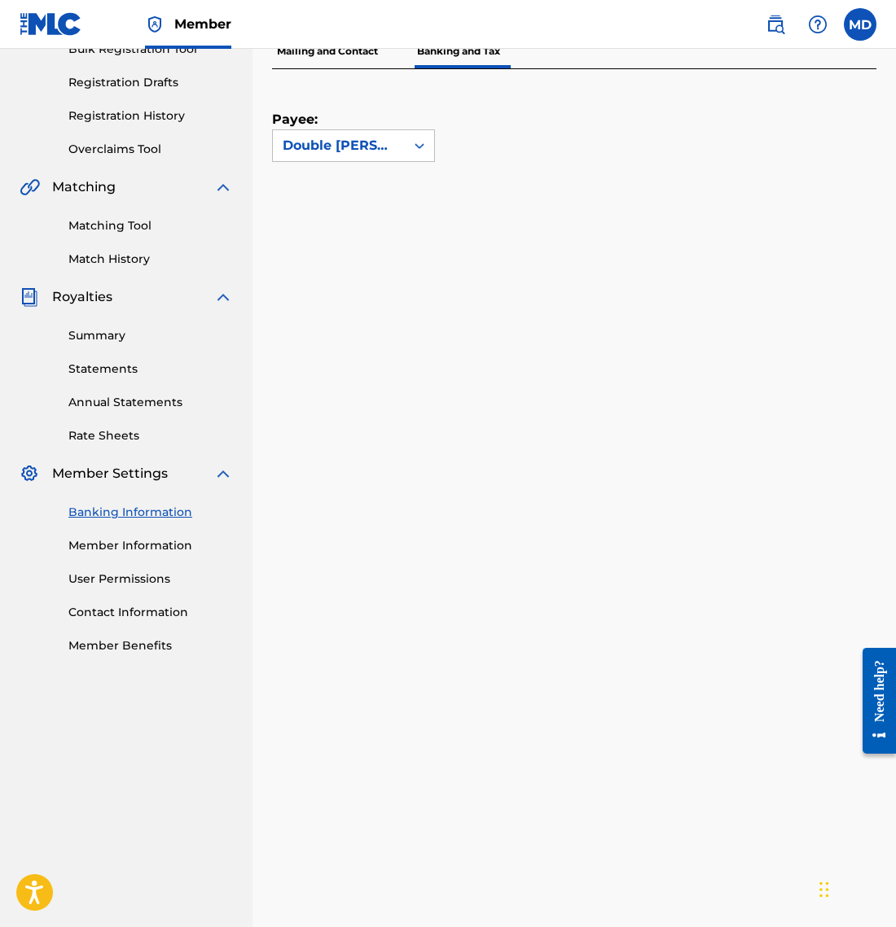
scroll to position [259, 0]
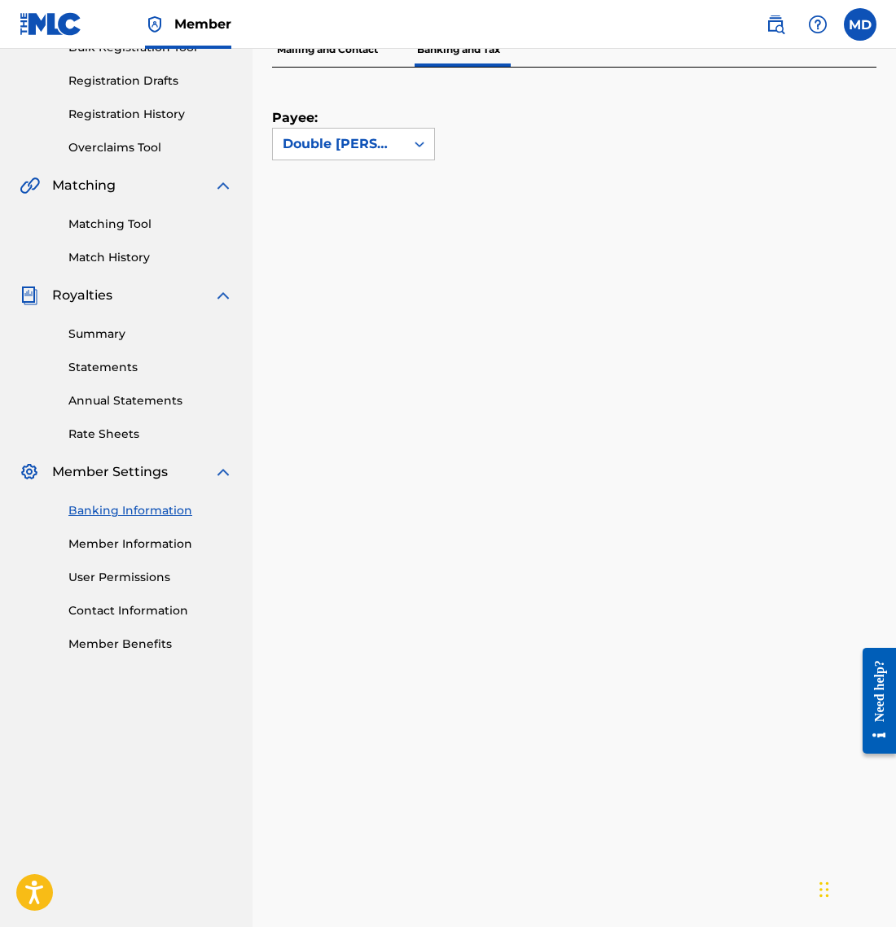
click at [120, 548] on link "Member Information" at bounding box center [150, 544] width 164 height 17
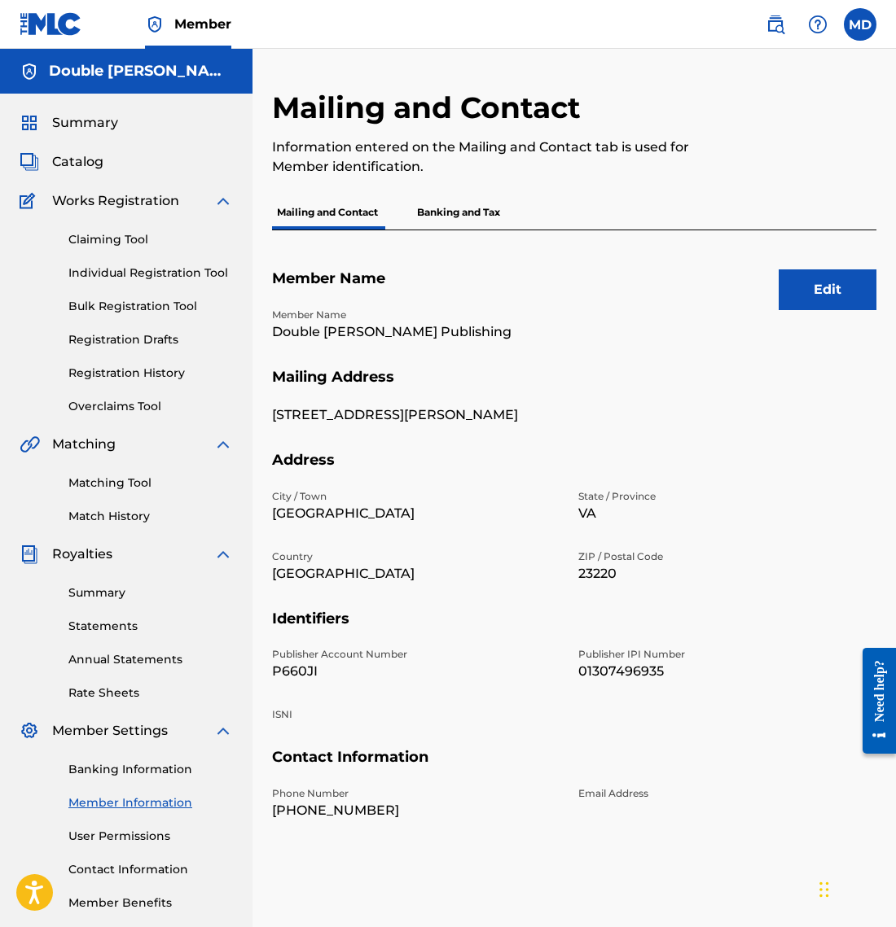
click at [136, 370] on link "Registration History" at bounding box center [150, 373] width 164 height 17
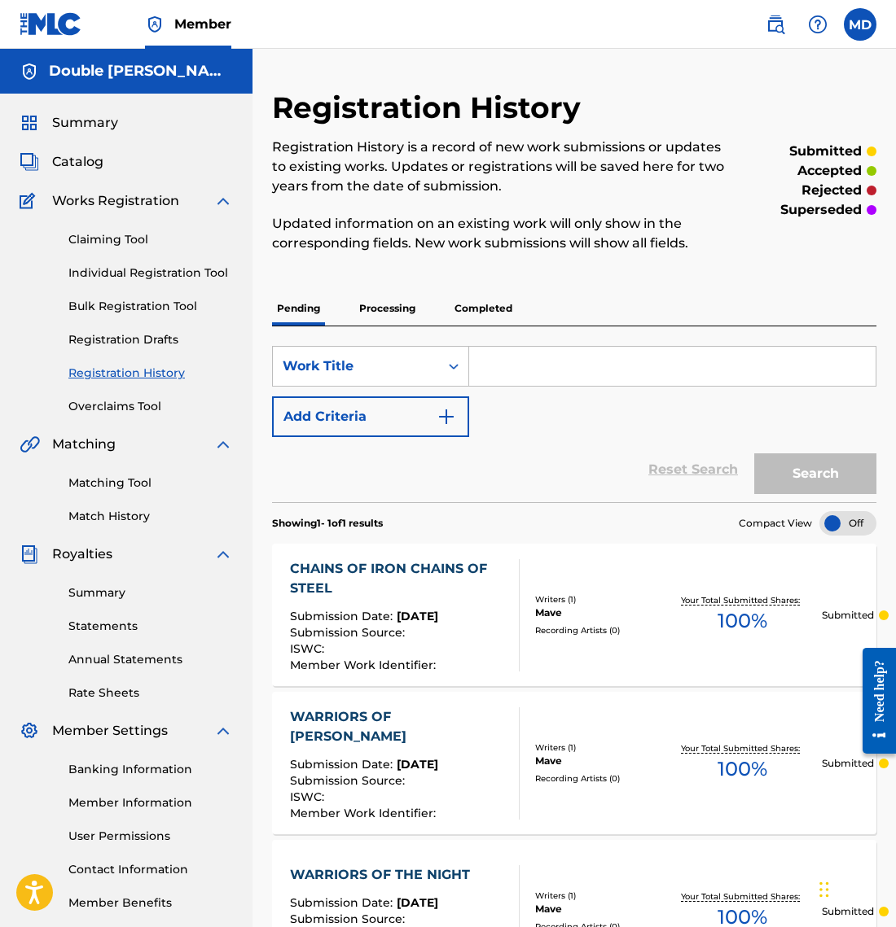
click at [84, 124] on span "Summary" at bounding box center [85, 123] width 66 height 20
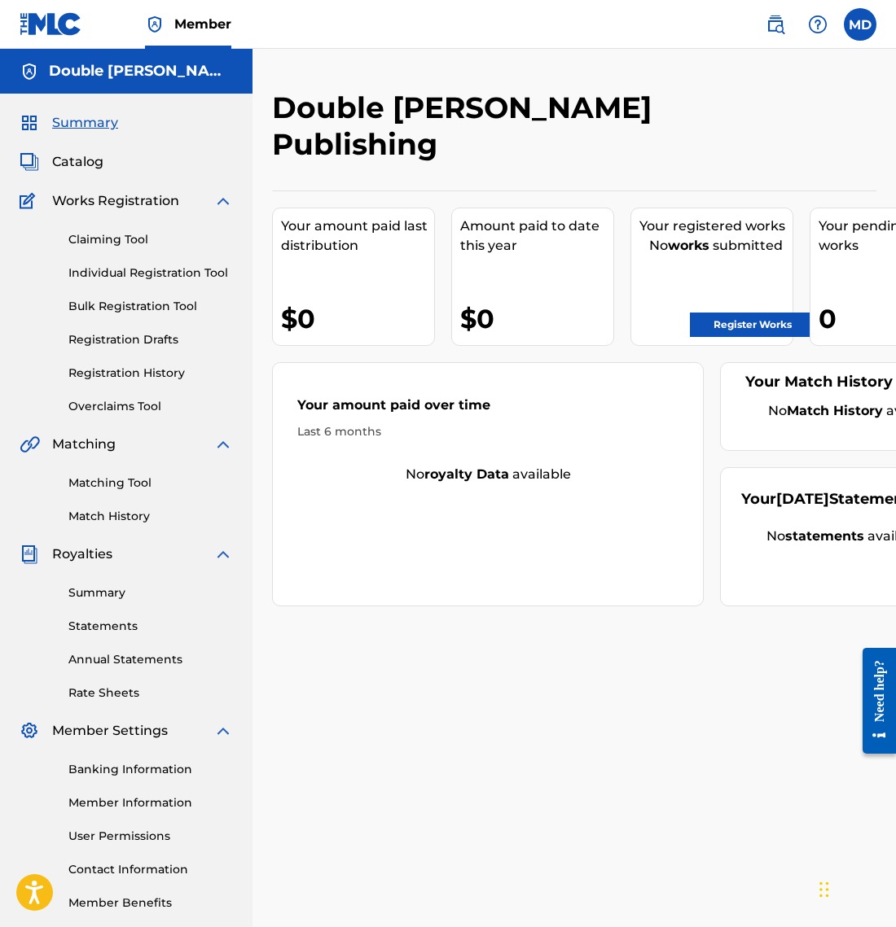
click at [860, 28] on label at bounding box center [859, 24] width 33 height 33
click at [860, 24] on input "MD [PERSON_NAME] [EMAIL_ADDRESS][DOMAIN_NAME] Notification Preferences Profile …" at bounding box center [860, 24] width 0 height 0
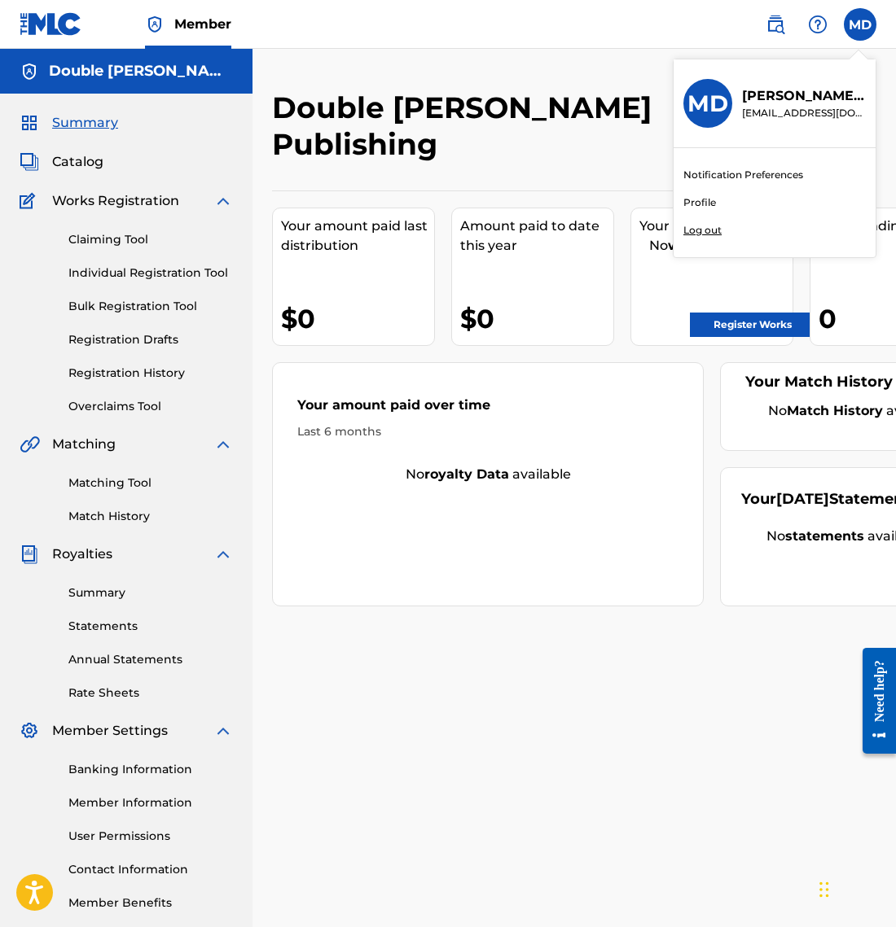
click at [700, 229] on p "Log out" at bounding box center [702, 230] width 38 height 15
click at [860, 24] on input "MD [PERSON_NAME] [EMAIL_ADDRESS][DOMAIN_NAME] Notification Preferences Profile …" at bounding box center [860, 24] width 0 height 0
